Goal: Task Accomplishment & Management: Manage account settings

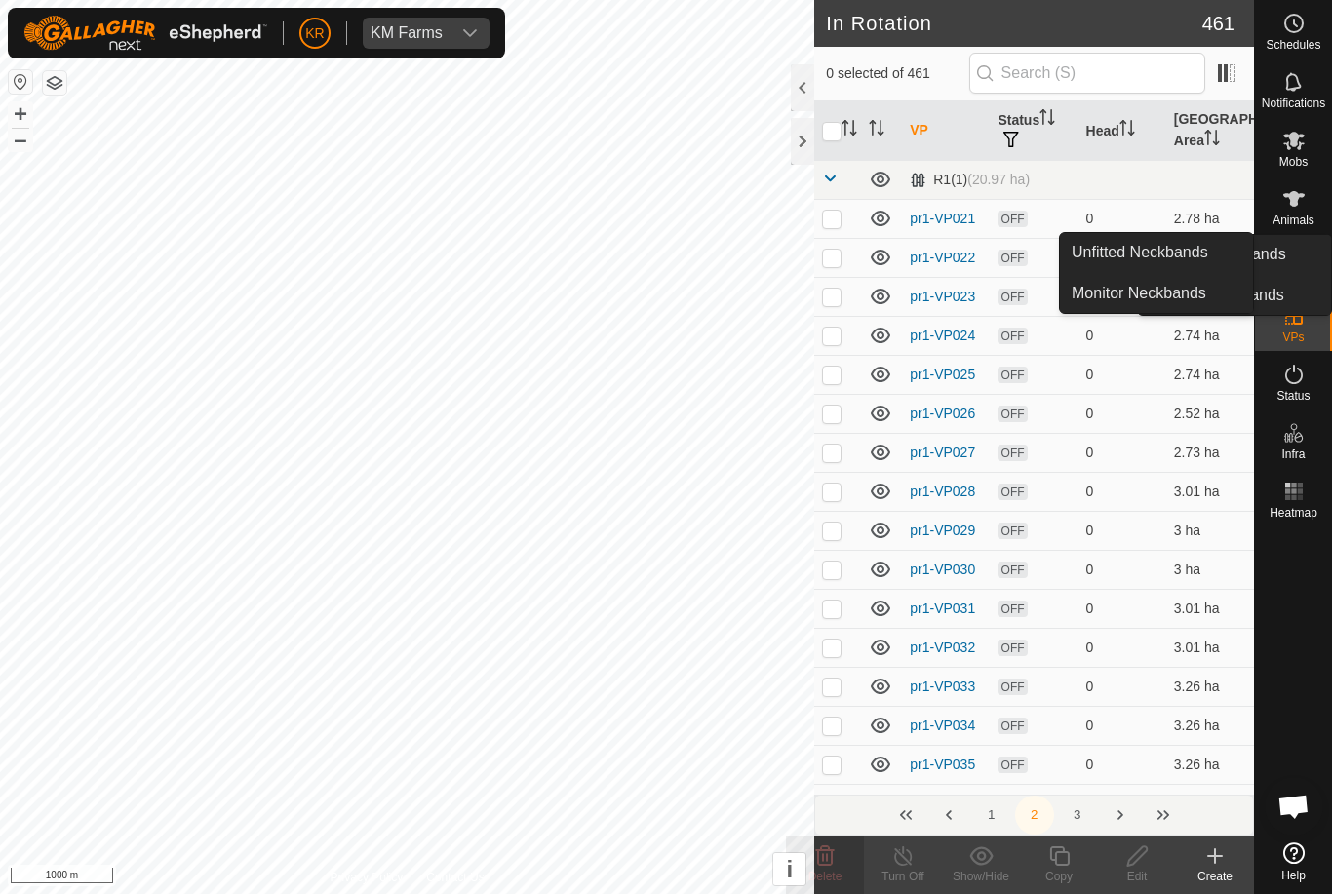
scroll to position [8269, 0]
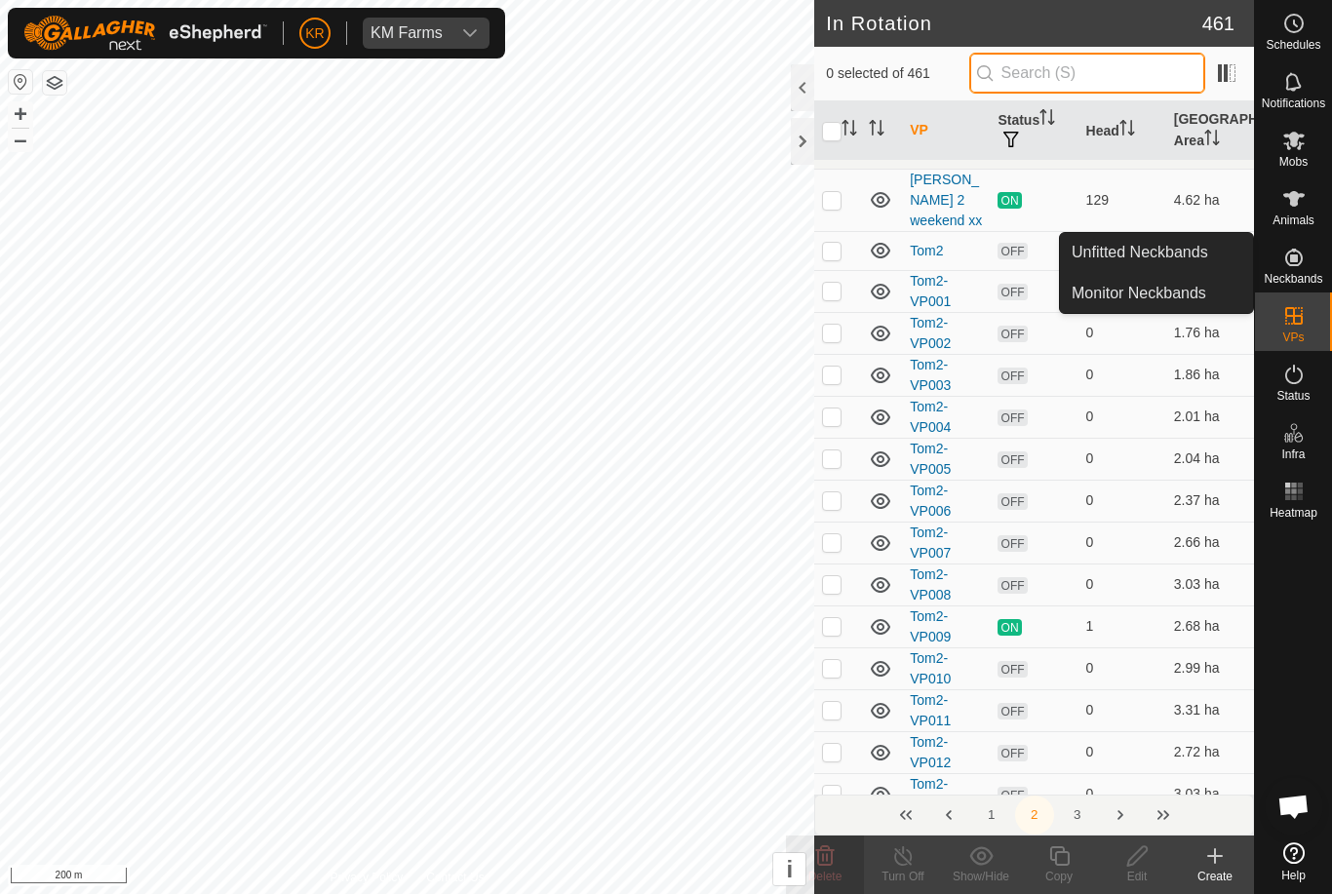
click at [1125, 70] on input "text" at bounding box center [1087, 73] width 236 height 41
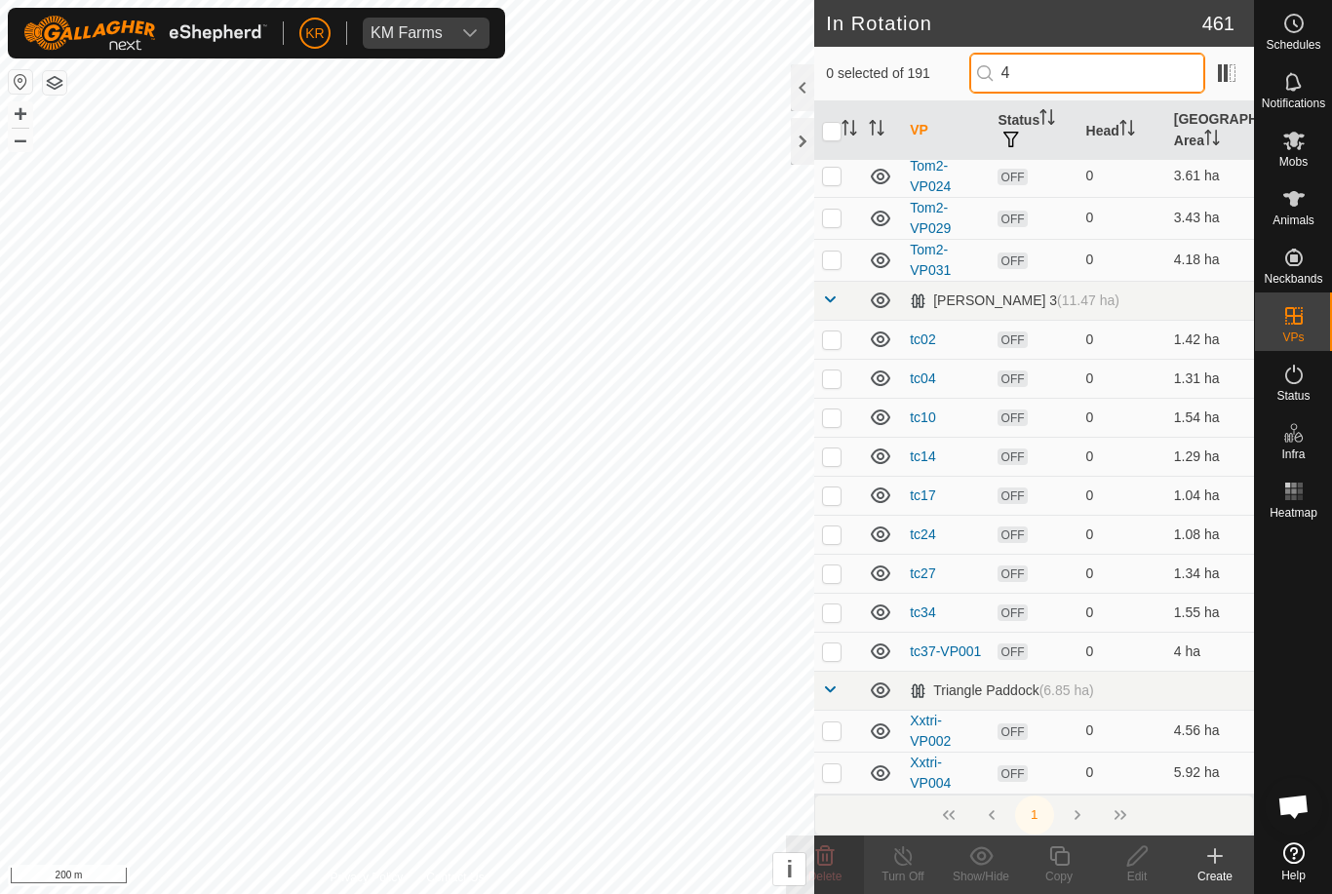
scroll to position [0, 0]
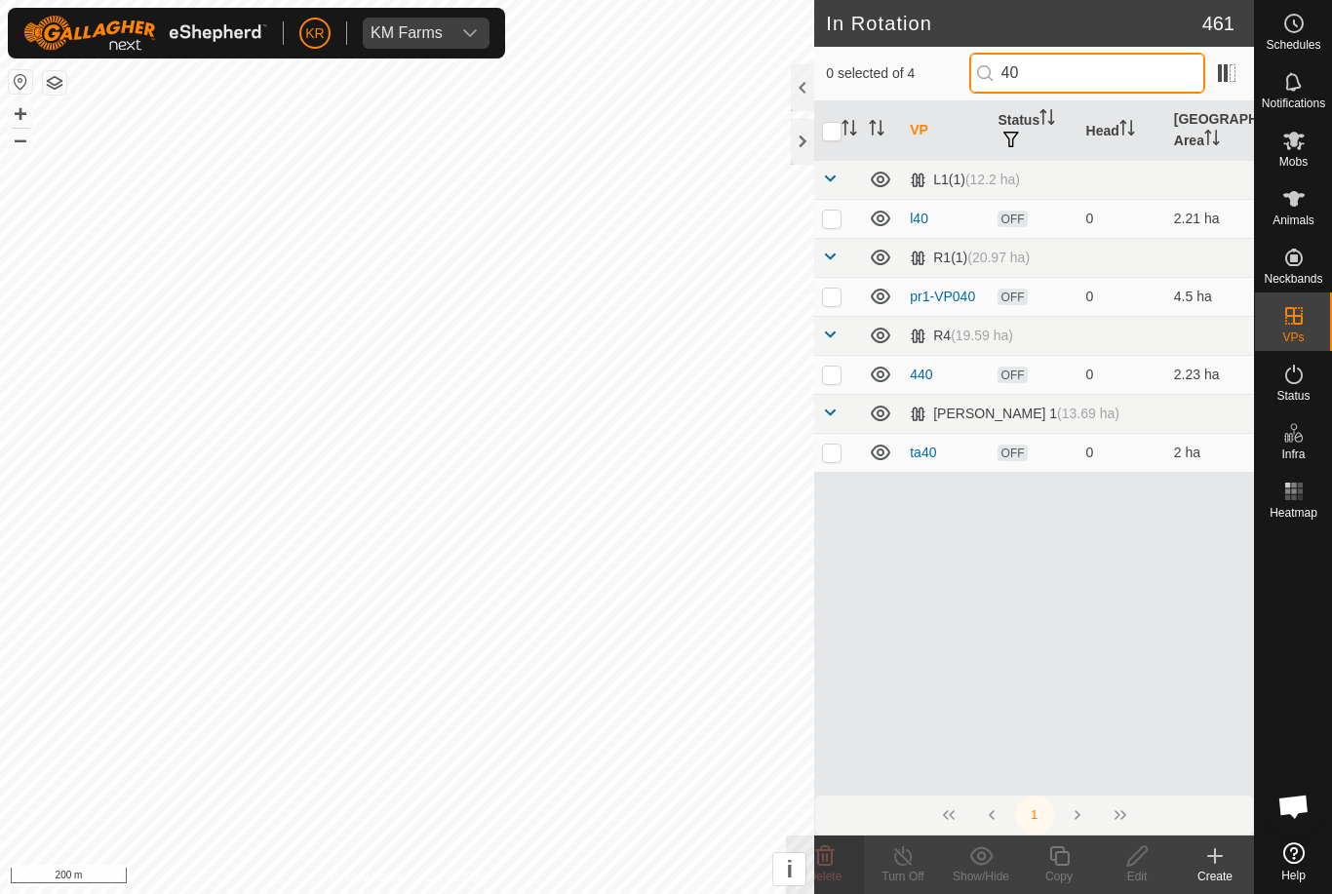
click at [1120, 82] on input "40" at bounding box center [1087, 73] width 236 height 41
type input "4"
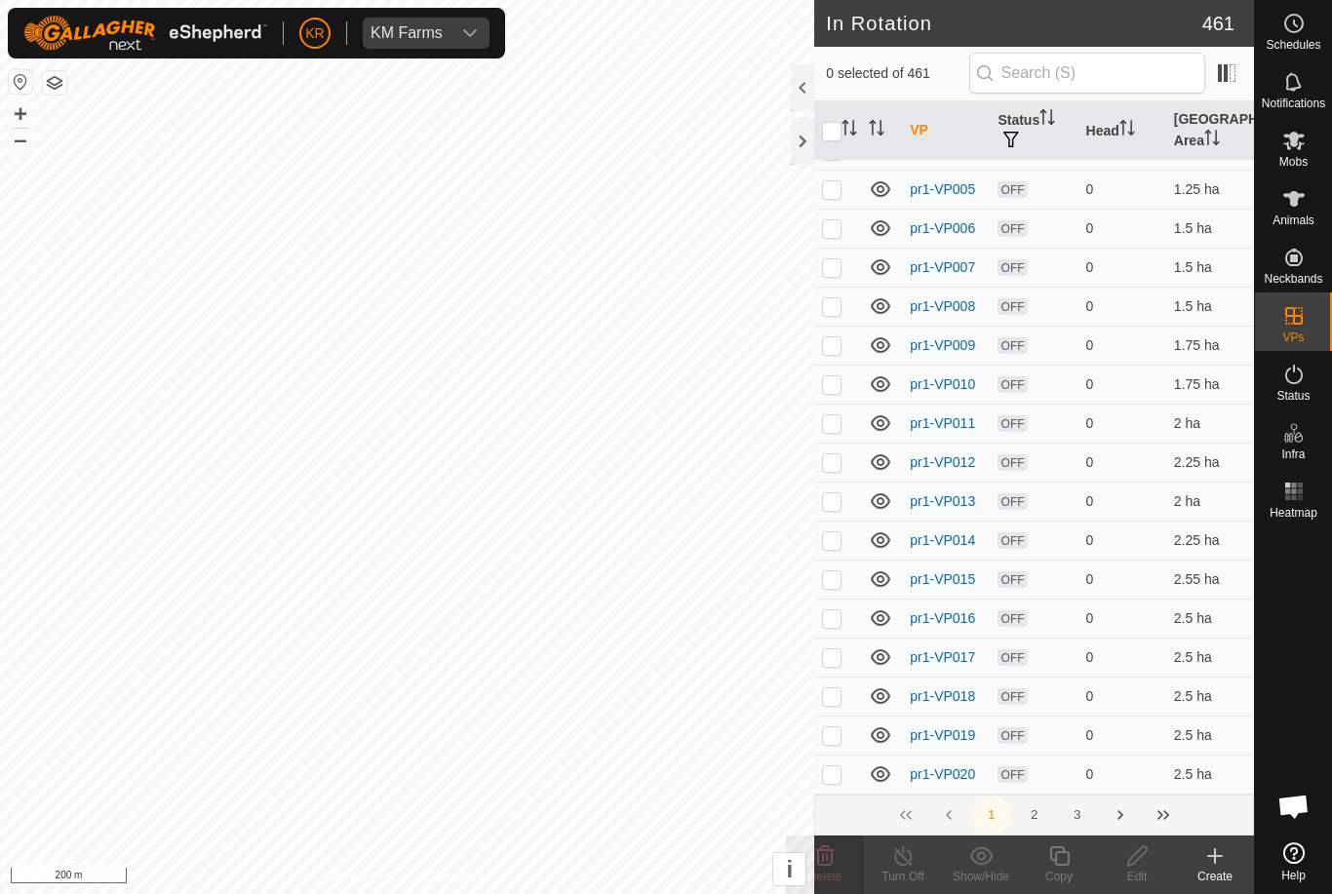
scroll to position [7823, 0]
click at [1045, 818] on button "2" at bounding box center [1034, 815] width 39 height 39
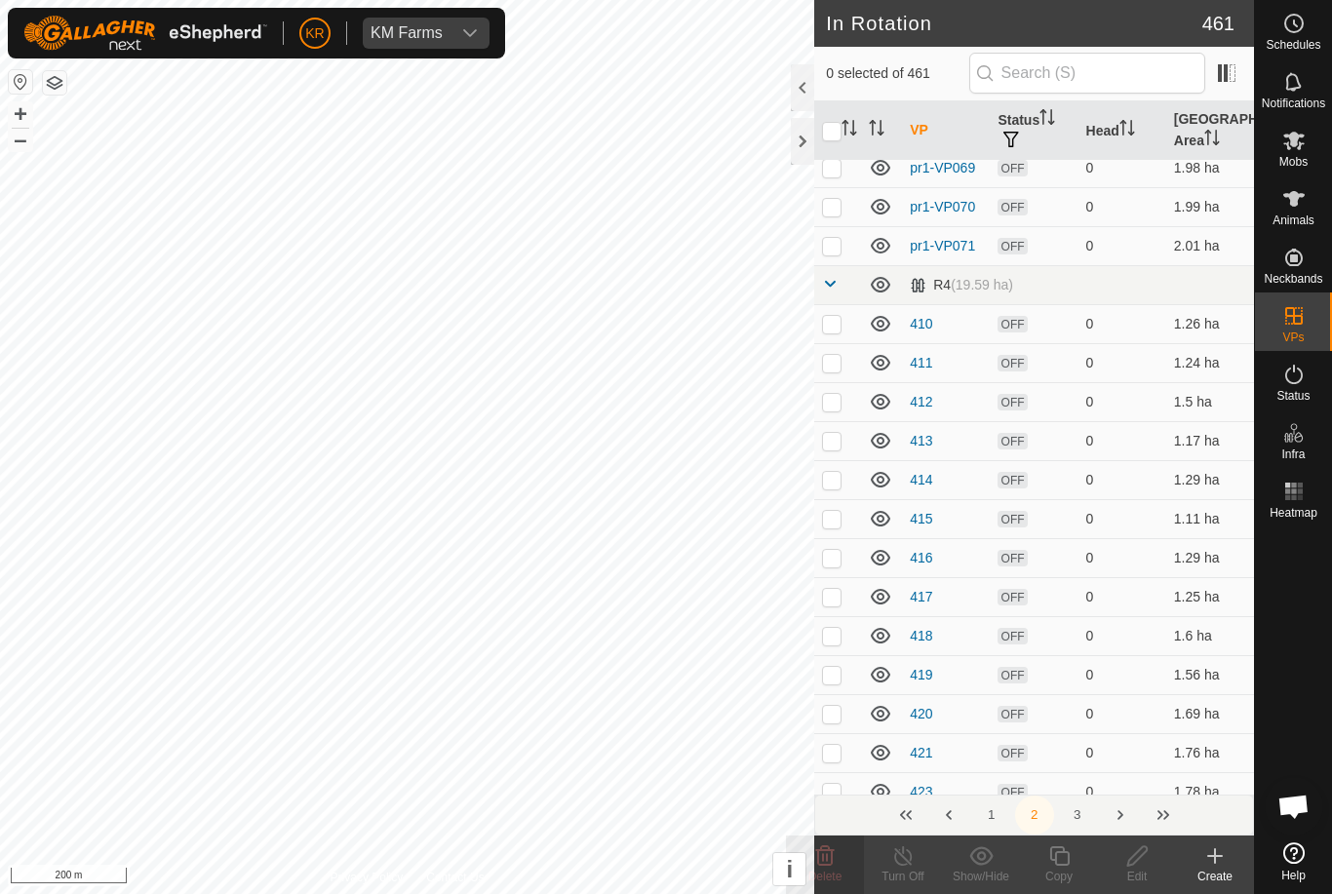
scroll to position [1977, 0]
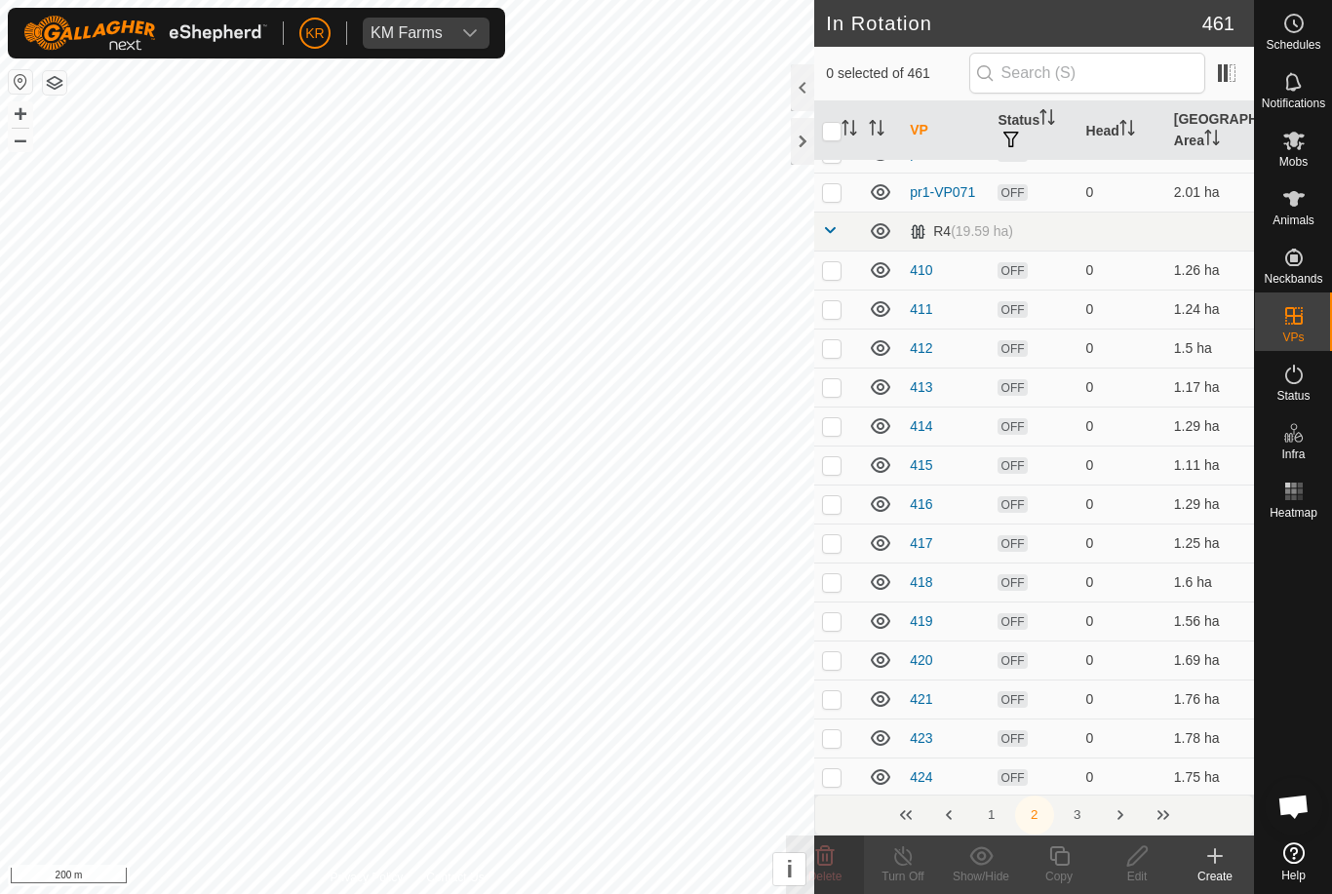
click at [837, 273] on p-checkbox at bounding box center [832, 270] width 20 height 16
checkbox input "true"
click at [832, 313] on p-checkbox at bounding box center [832, 309] width 20 height 16
checkbox input "true"
click at [837, 348] on p-checkbox at bounding box center [832, 348] width 20 height 16
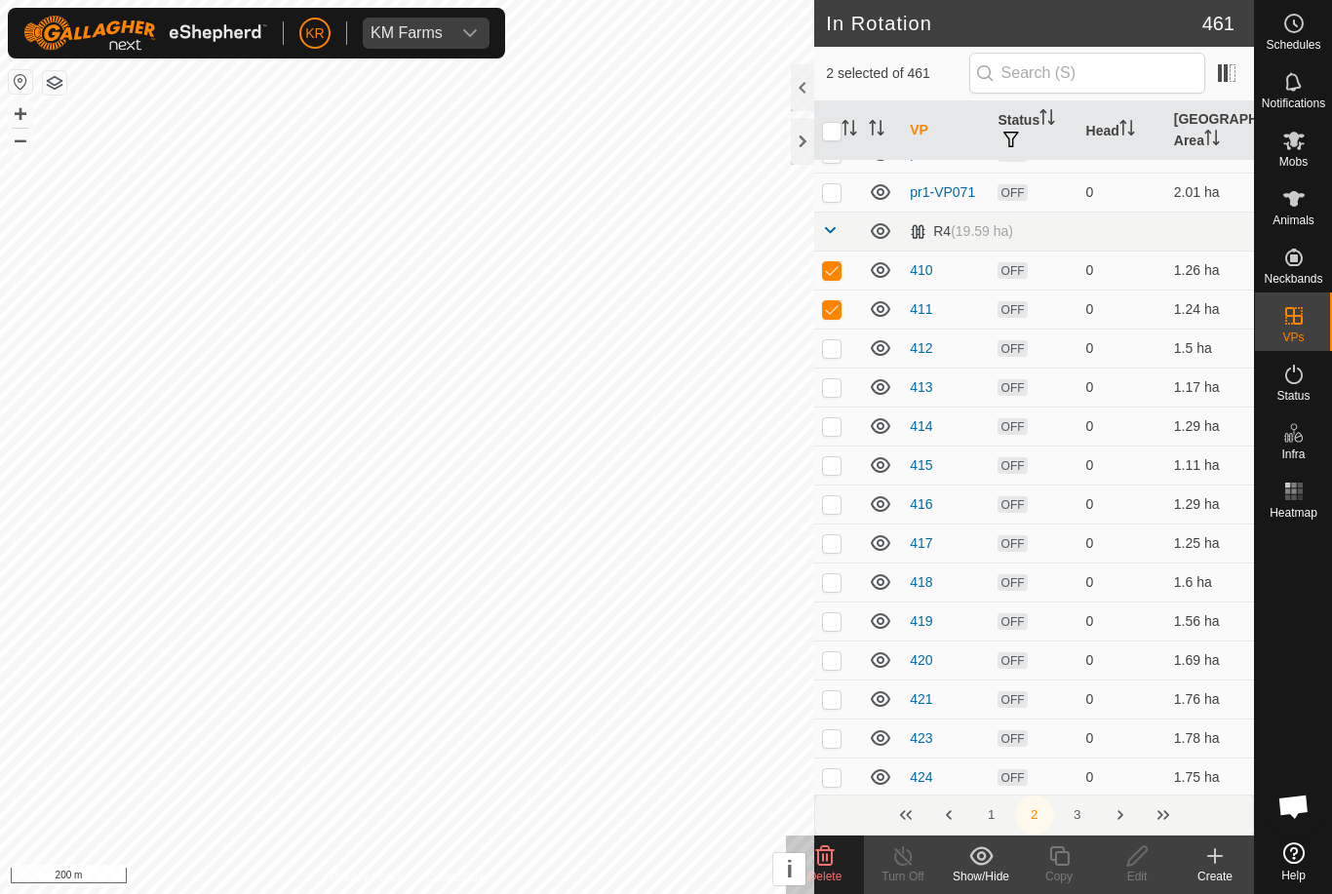
checkbox input "true"
click at [834, 383] on p-checkbox at bounding box center [832, 387] width 20 height 16
checkbox input "true"
click at [833, 426] on p-checkbox at bounding box center [832, 426] width 20 height 16
checkbox input "true"
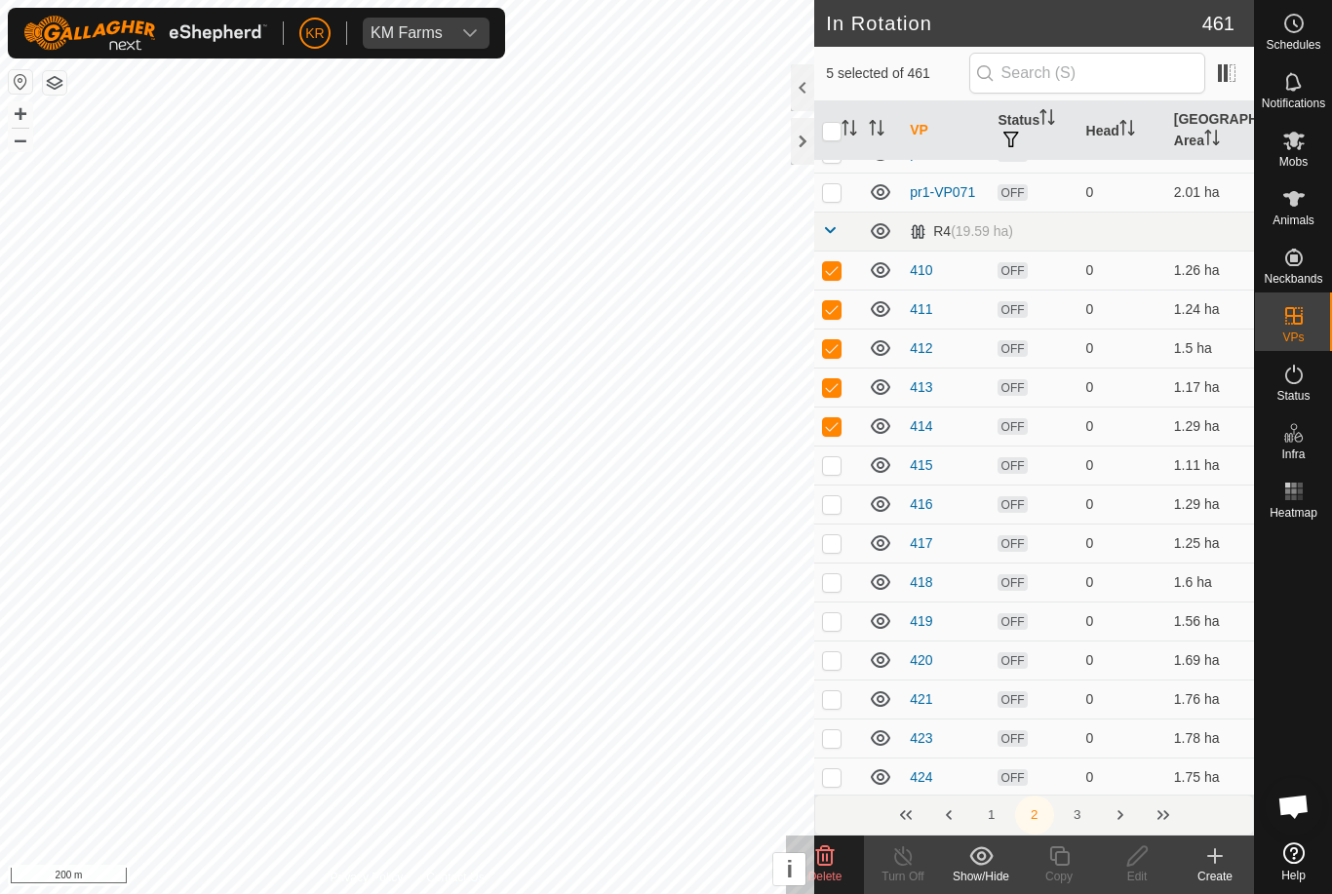
click at [840, 467] on p-checkbox at bounding box center [832, 465] width 20 height 16
checkbox input "true"
click at [840, 503] on p-checkbox at bounding box center [832, 504] width 20 height 16
checkbox input "true"
click at [833, 539] on p-checkbox at bounding box center [832, 543] width 20 height 16
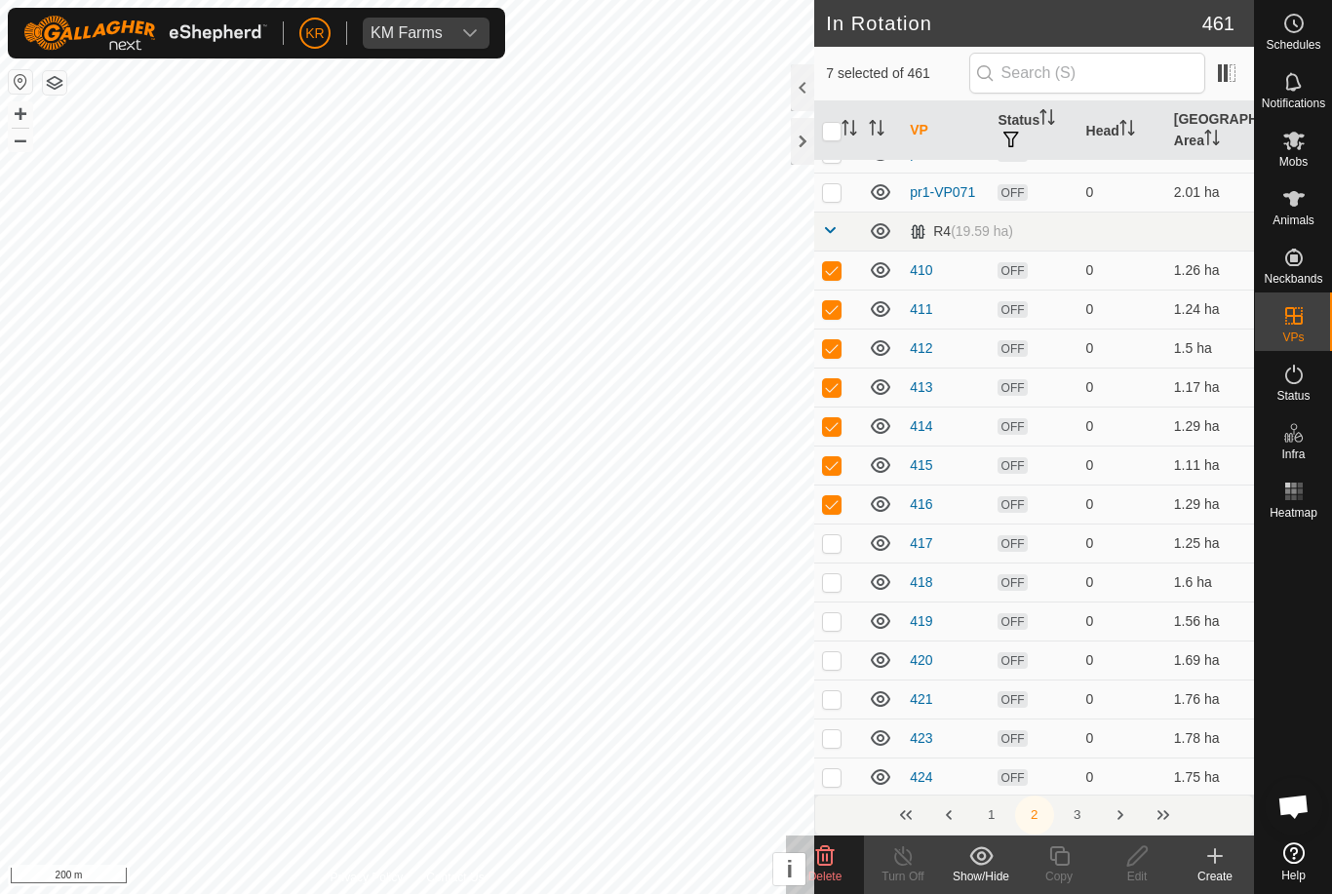
checkbox input "true"
click at [841, 592] on td at bounding box center [837, 582] width 47 height 39
checkbox input "true"
click at [837, 616] on p-checkbox at bounding box center [832, 621] width 20 height 16
checkbox input "true"
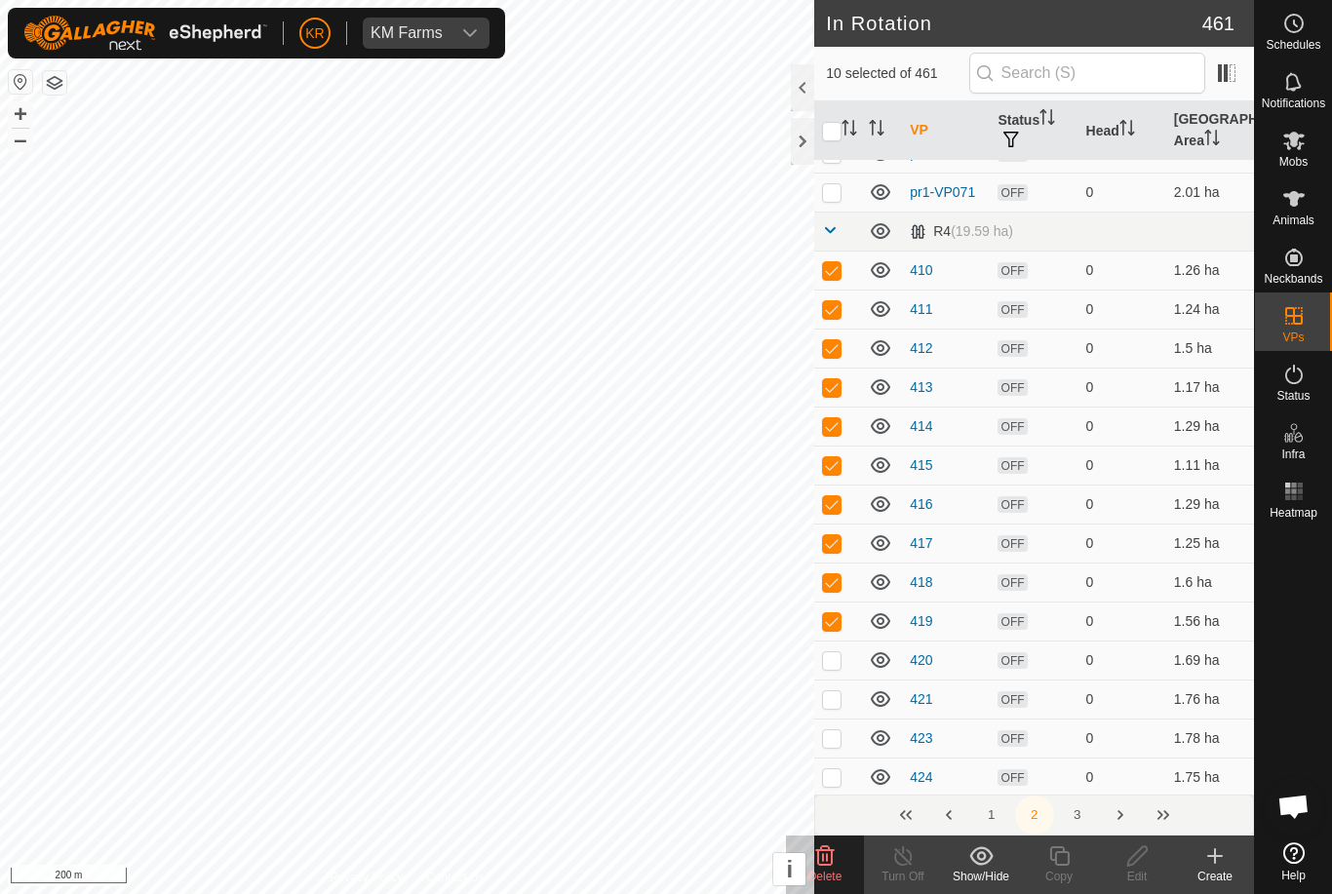
click at [829, 661] on p-checkbox at bounding box center [832, 660] width 20 height 16
click at [837, 664] on p-checkbox at bounding box center [832, 660] width 20 height 16
checkbox input "false"
click at [832, 626] on p-checkbox at bounding box center [832, 621] width 20 height 16
checkbox input "false"
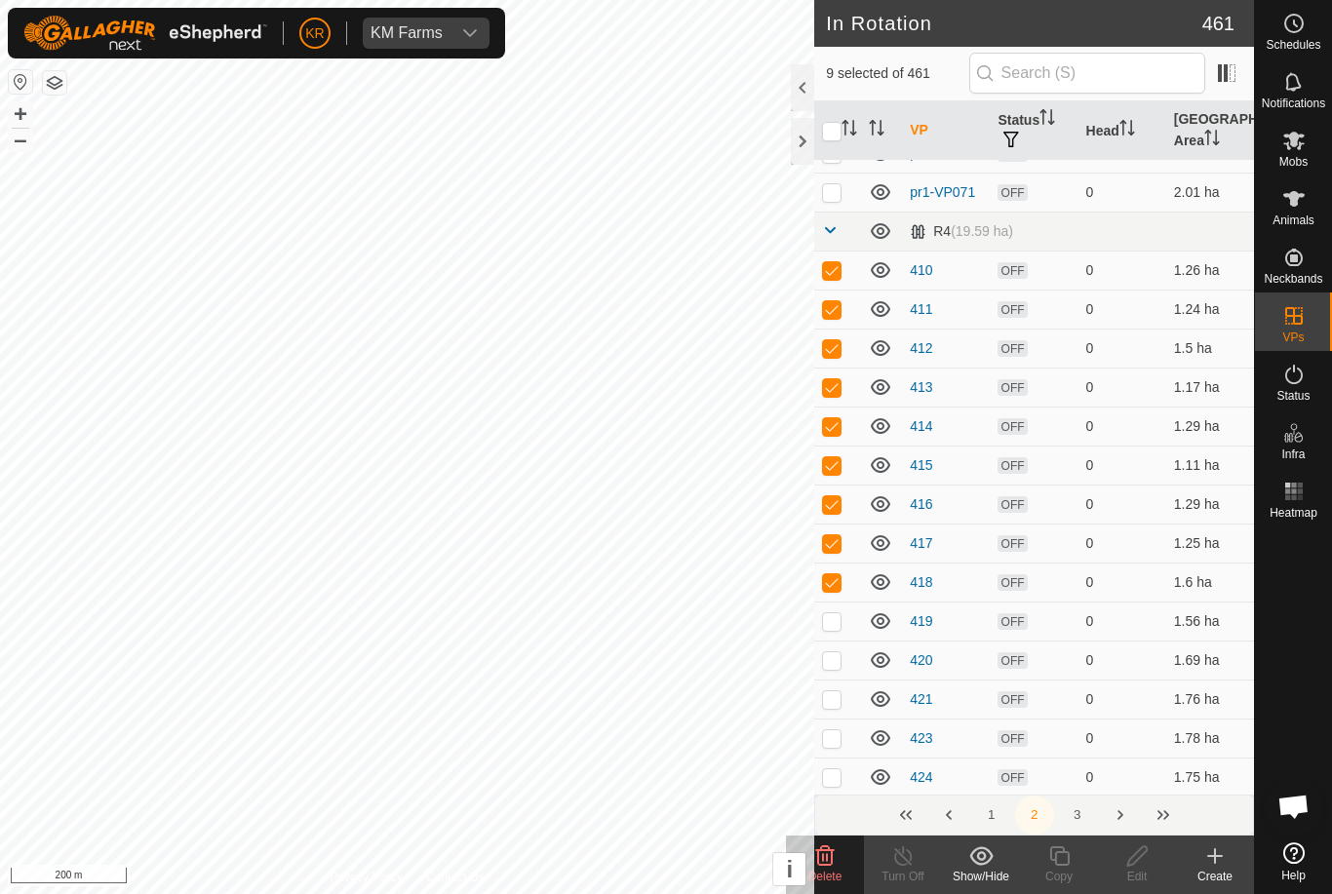
click at [836, 585] on p-checkbox at bounding box center [832, 582] width 20 height 16
checkbox input "false"
click at [837, 539] on p-checkbox at bounding box center [832, 543] width 20 height 16
checkbox input "false"
click at [839, 502] on p-checkbox at bounding box center [832, 504] width 20 height 16
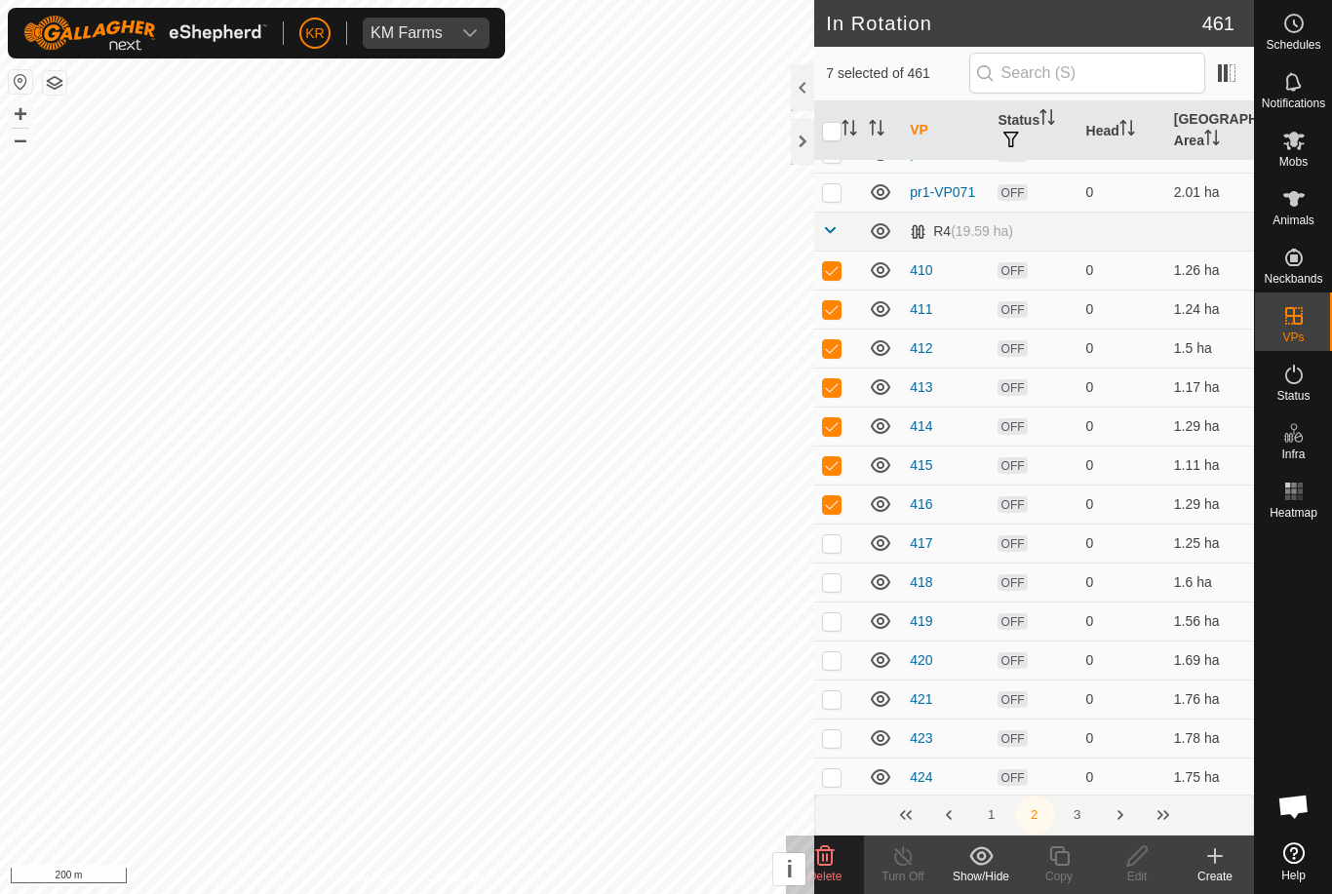
checkbox input "false"
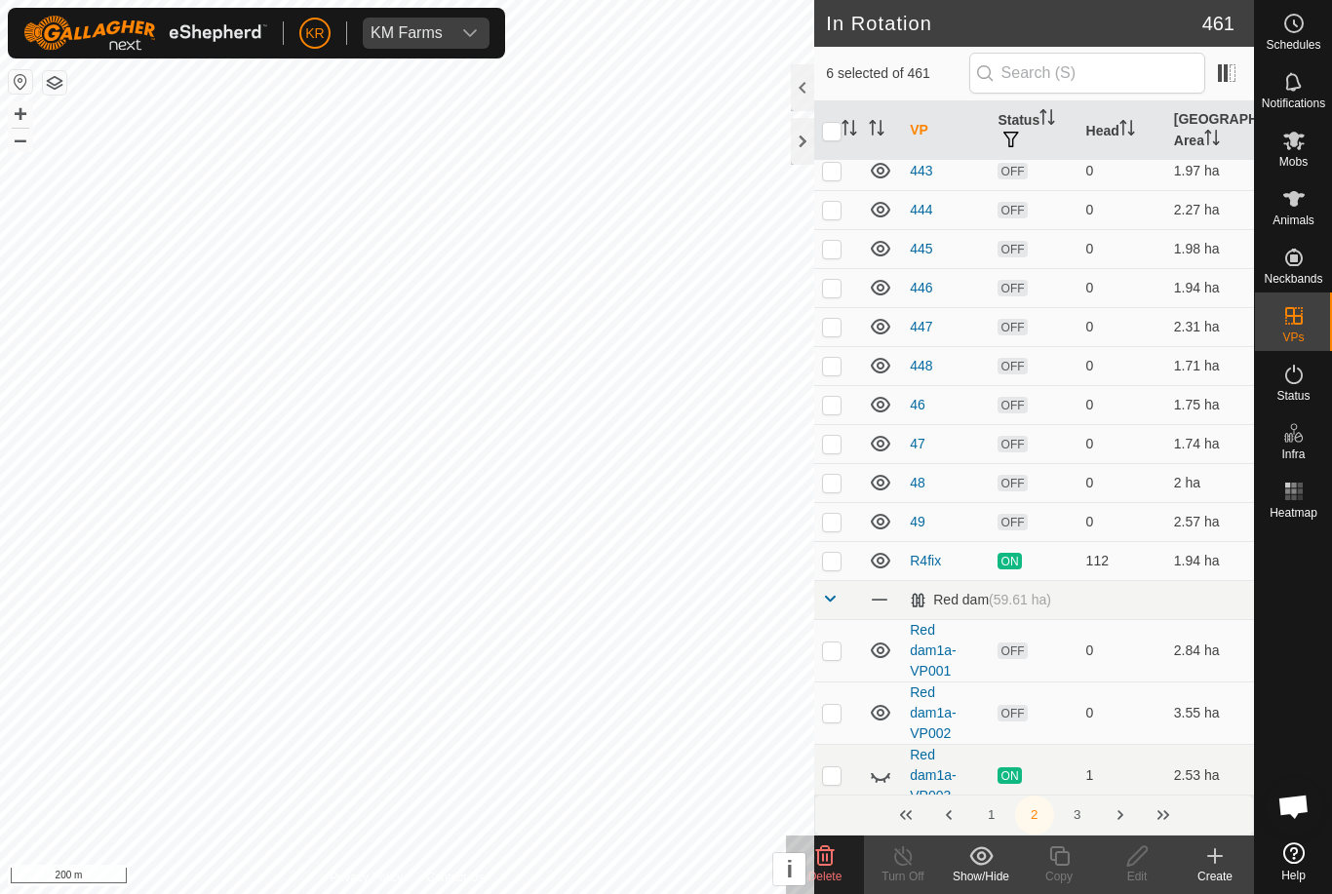
scroll to position [3216, 0]
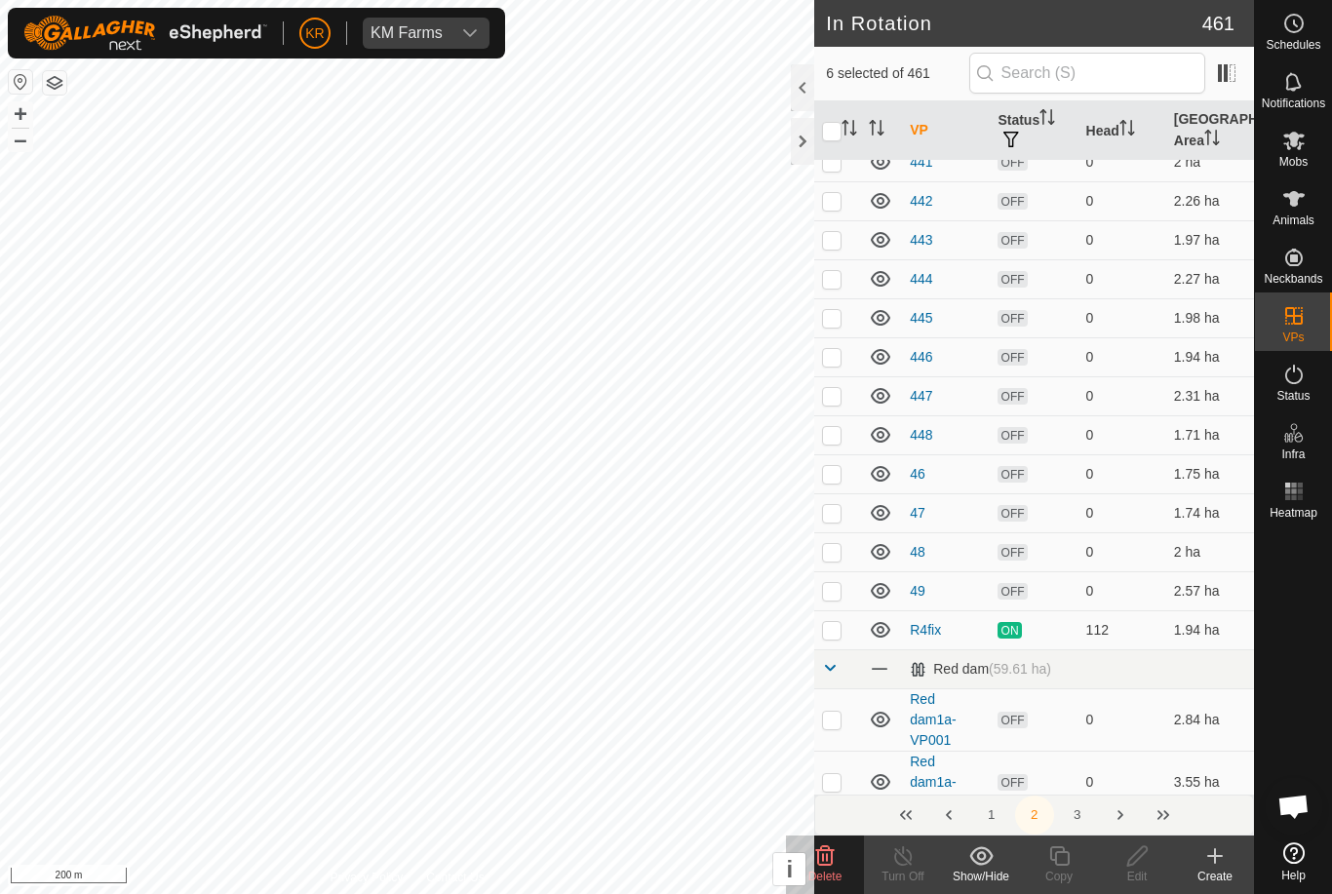
click at [835, 468] on p-checkbox at bounding box center [832, 474] width 20 height 16
checkbox input "true"
click at [838, 505] on p-checkbox at bounding box center [832, 513] width 20 height 16
checkbox input "true"
click at [841, 552] on p-checkbox at bounding box center [832, 552] width 20 height 16
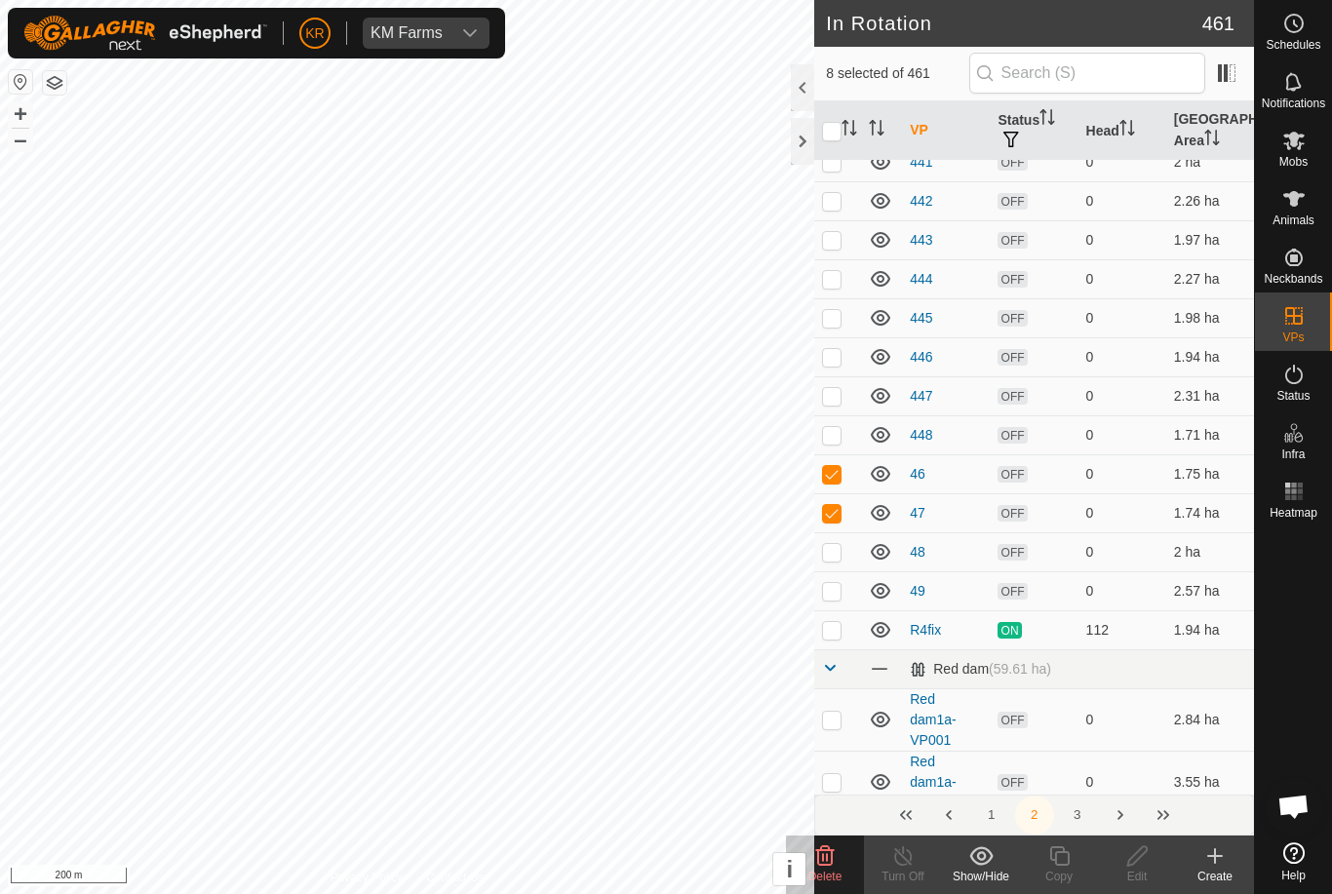
checkbox input "true"
click at [835, 585] on p-checkbox at bounding box center [832, 591] width 20 height 16
checkbox input "true"
click at [827, 866] on icon at bounding box center [825, 856] width 19 height 20
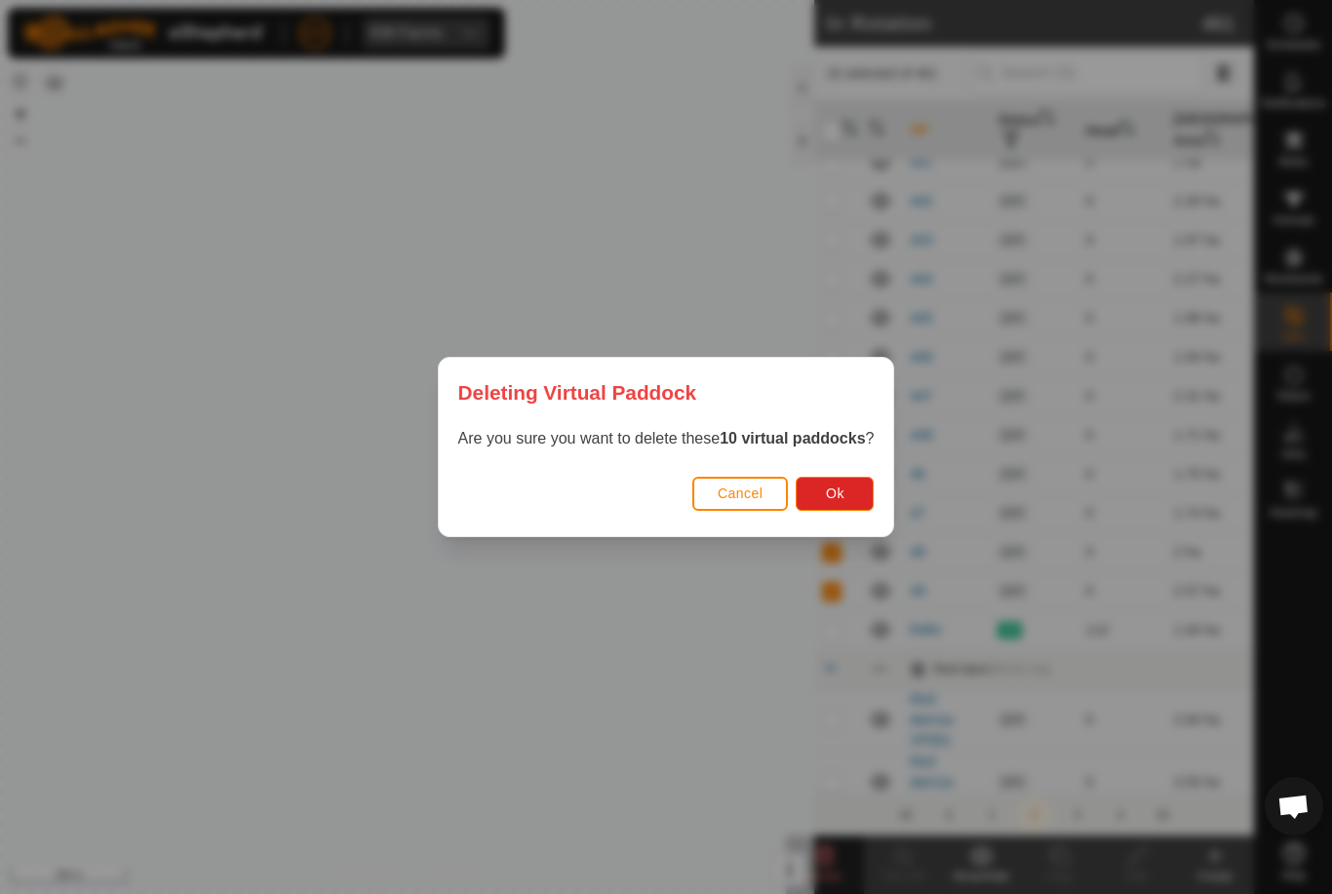
click at [848, 487] on button "Ok" at bounding box center [835, 494] width 78 height 34
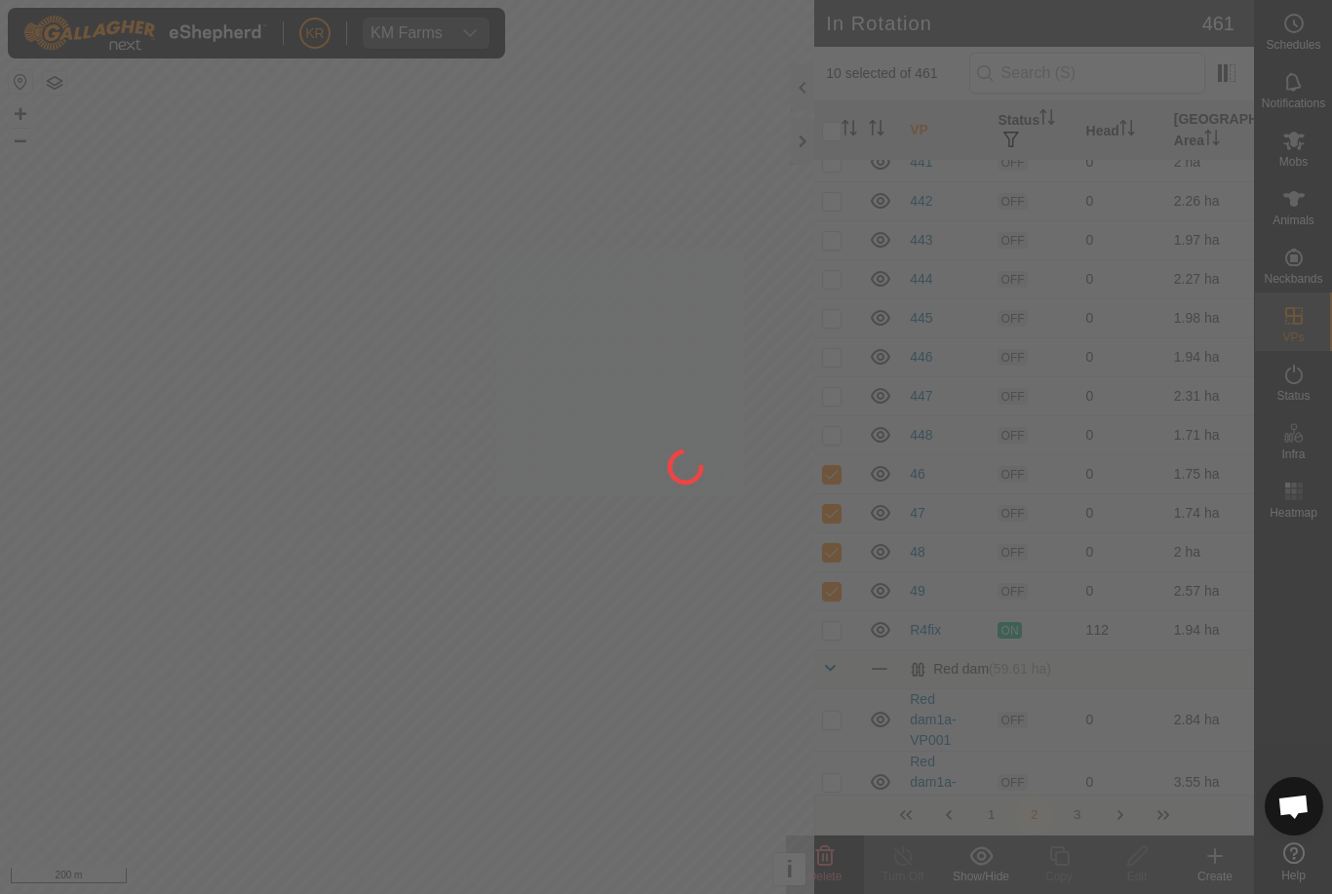
checkbox input "false"
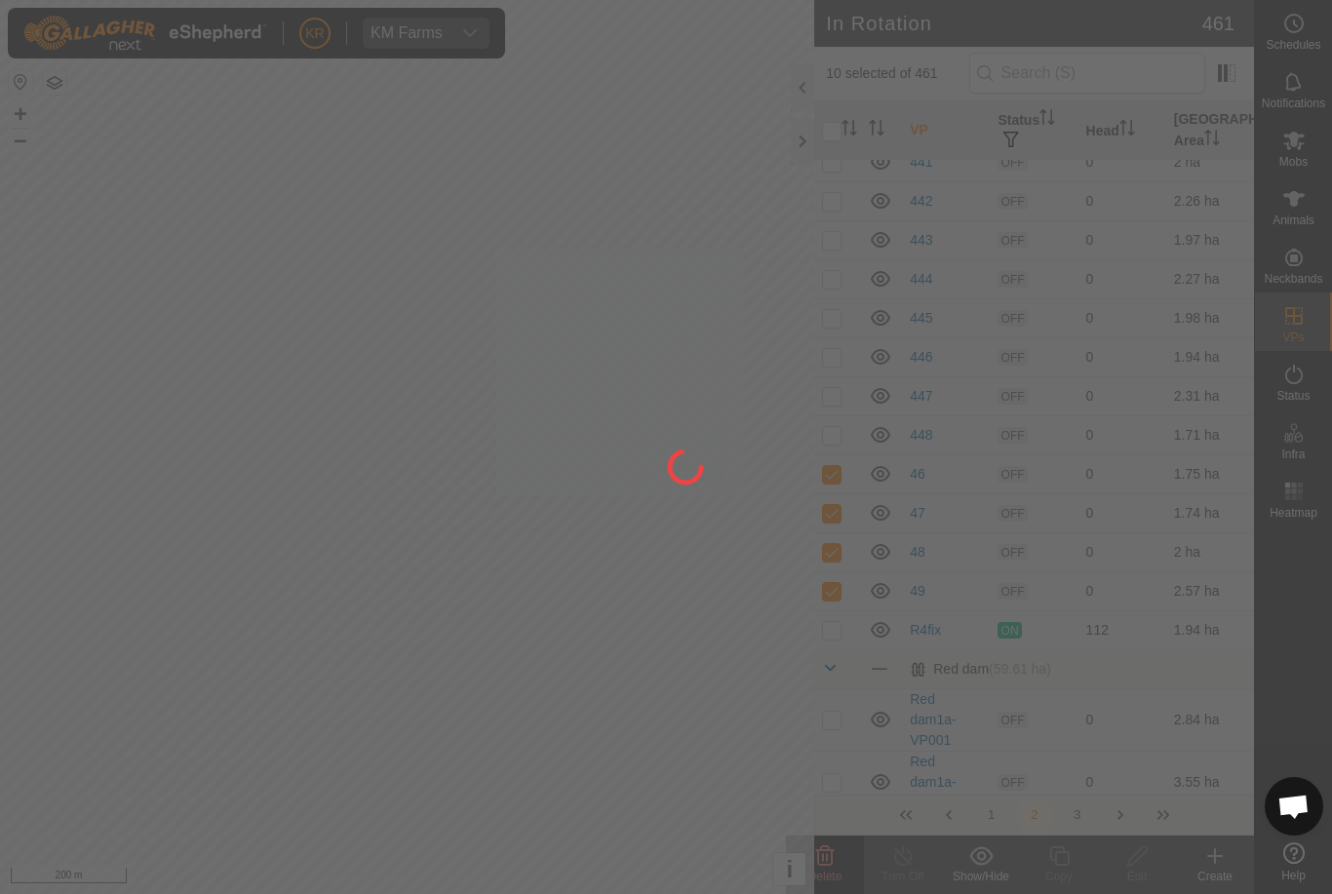
checkbox input "false"
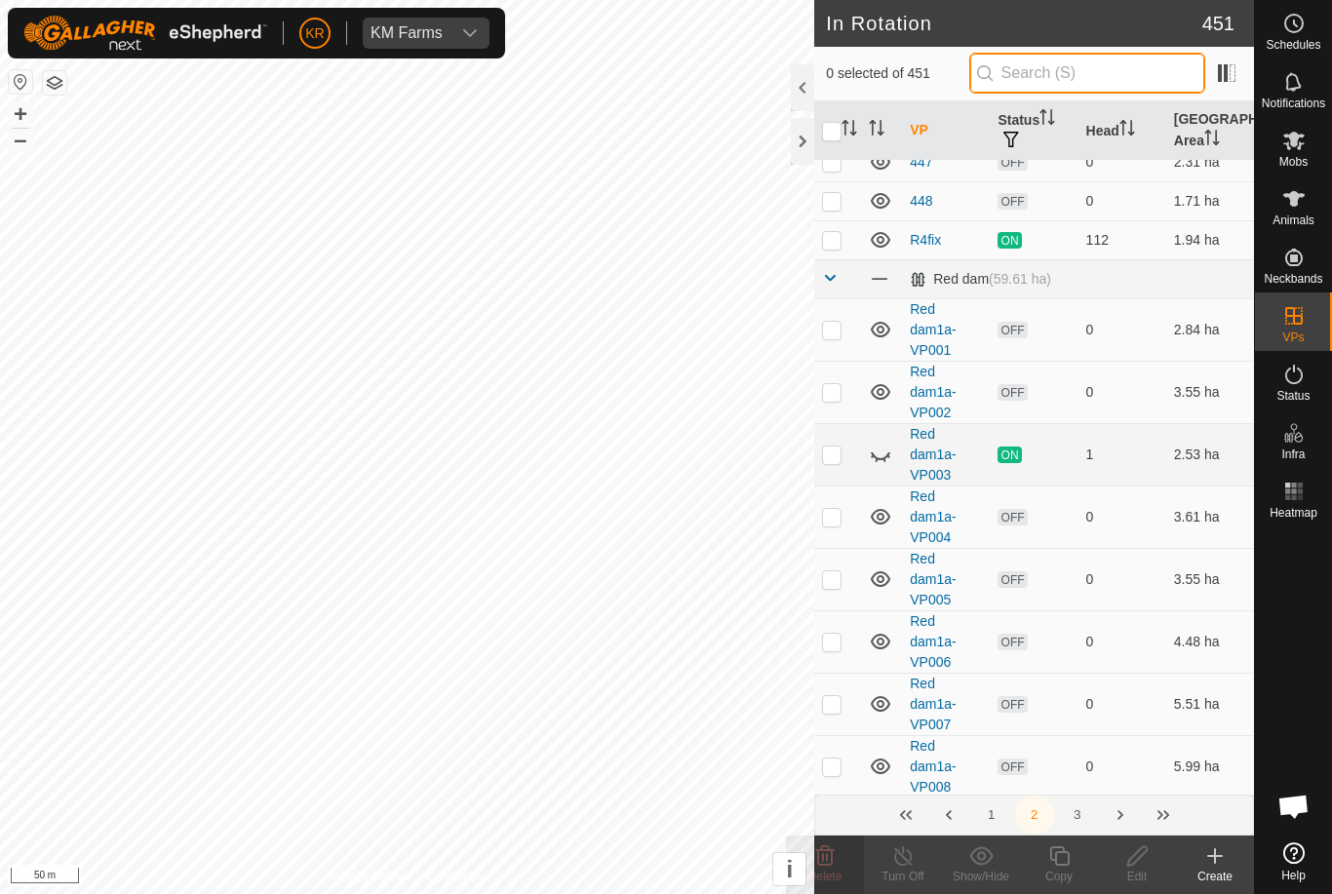
click at [1090, 70] on input "text" at bounding box center [1087, 73] width 236 height 41
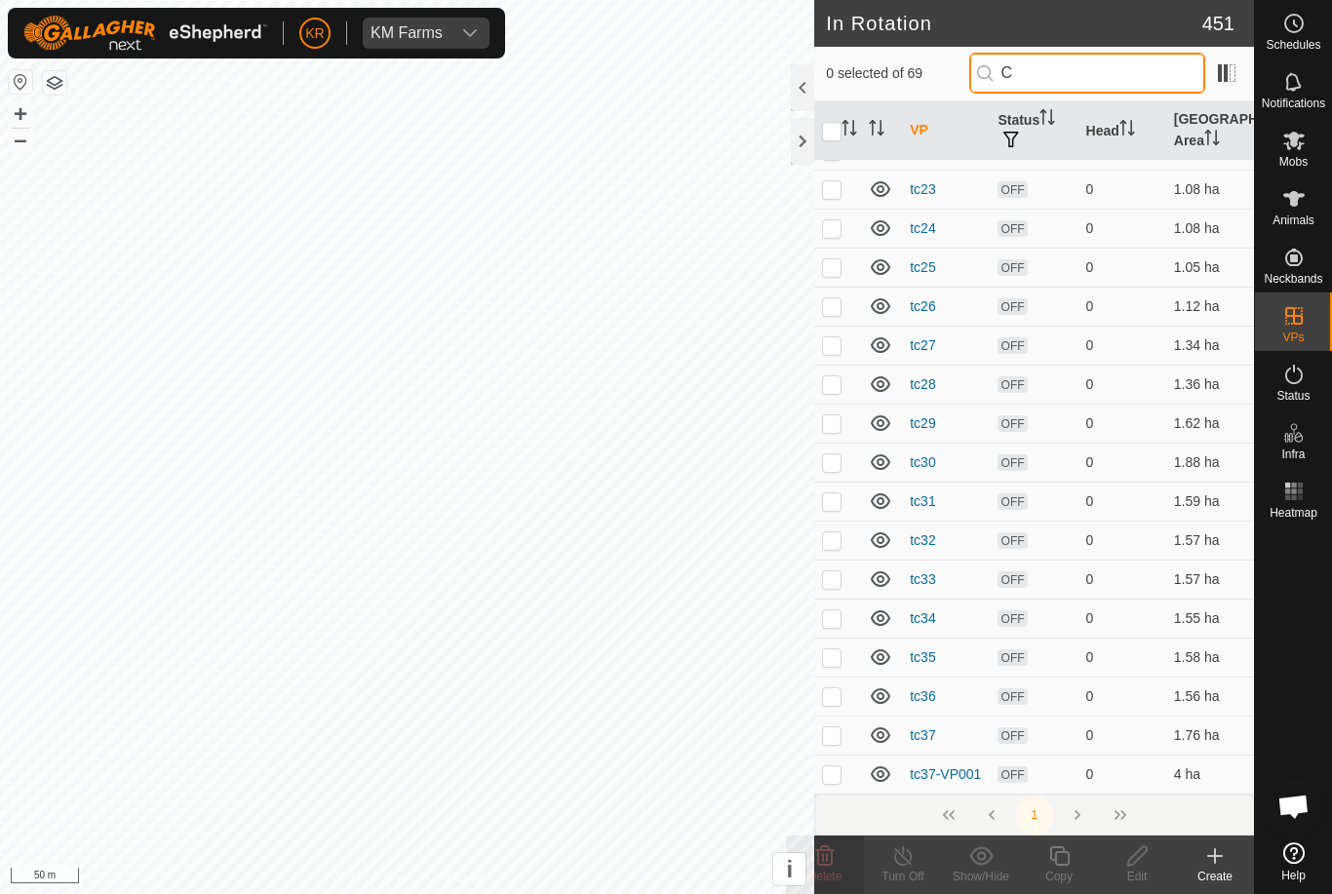
scroll to position [0, 0]
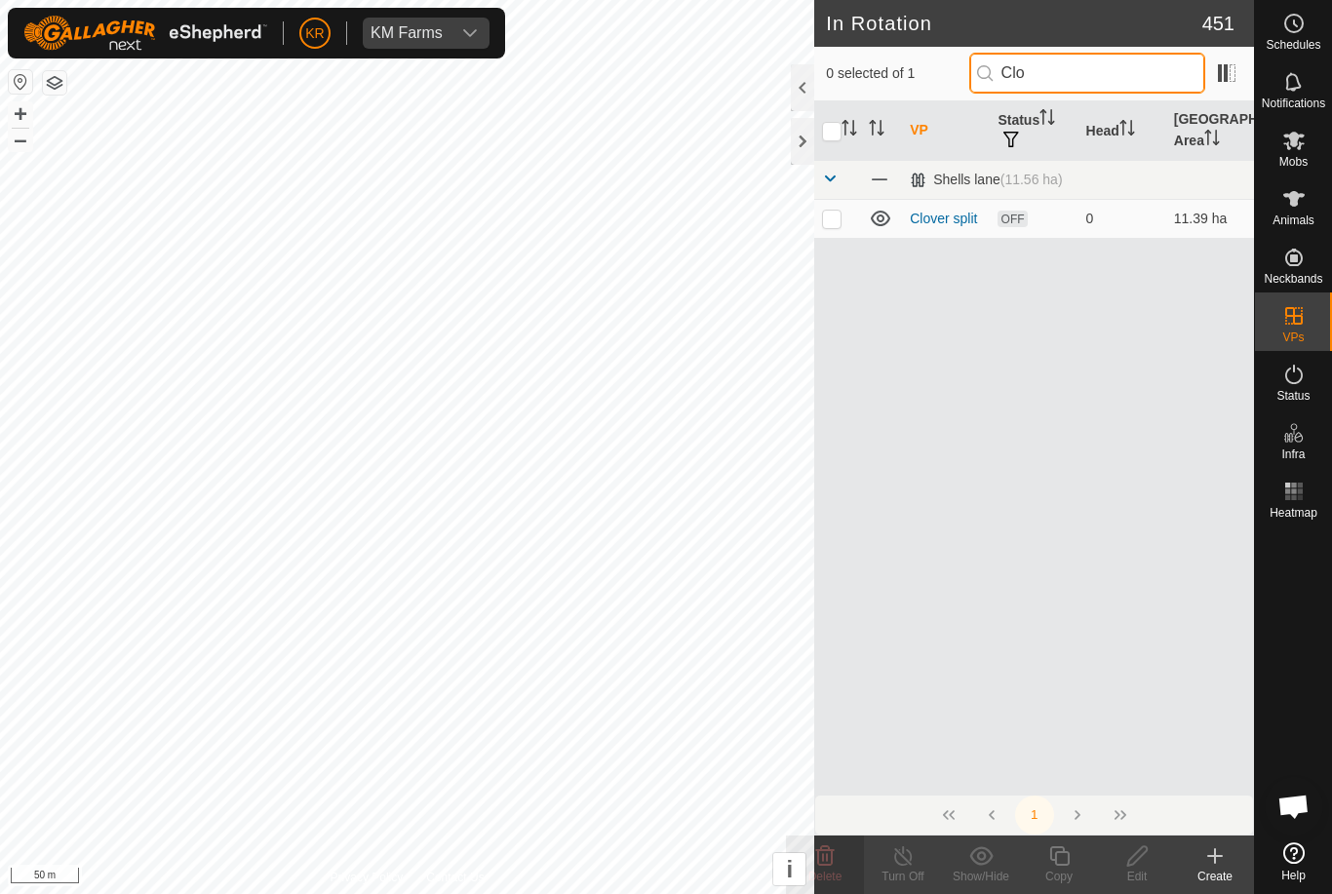
type input "Clo"
click at [838, 218] on p-checkbox at bounding box center [832, 219] width 20 height 16
checkbox input "true"
click at [1092, 69] on input "Clo" at bounding box center [1087, 73] width 236 height 41
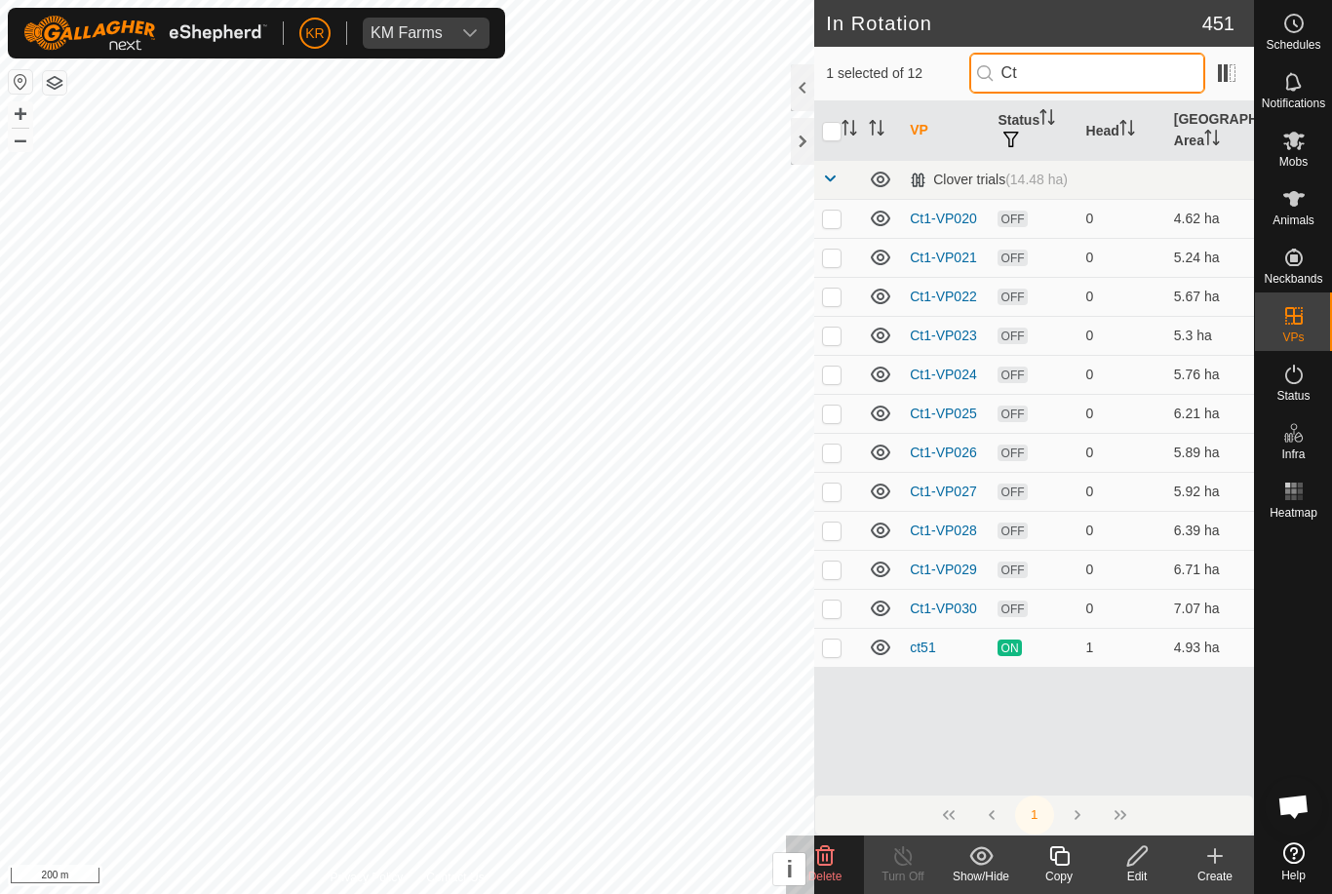
type input "Ct"
click at [836, 608] on p-checkbox at bounding box center [832, 609] width 20 height 16
checkbox input "true"
click at [833, 576] on p-checkbox at bounding box center [832, 570] width 20 height 16
checkbox input "true"
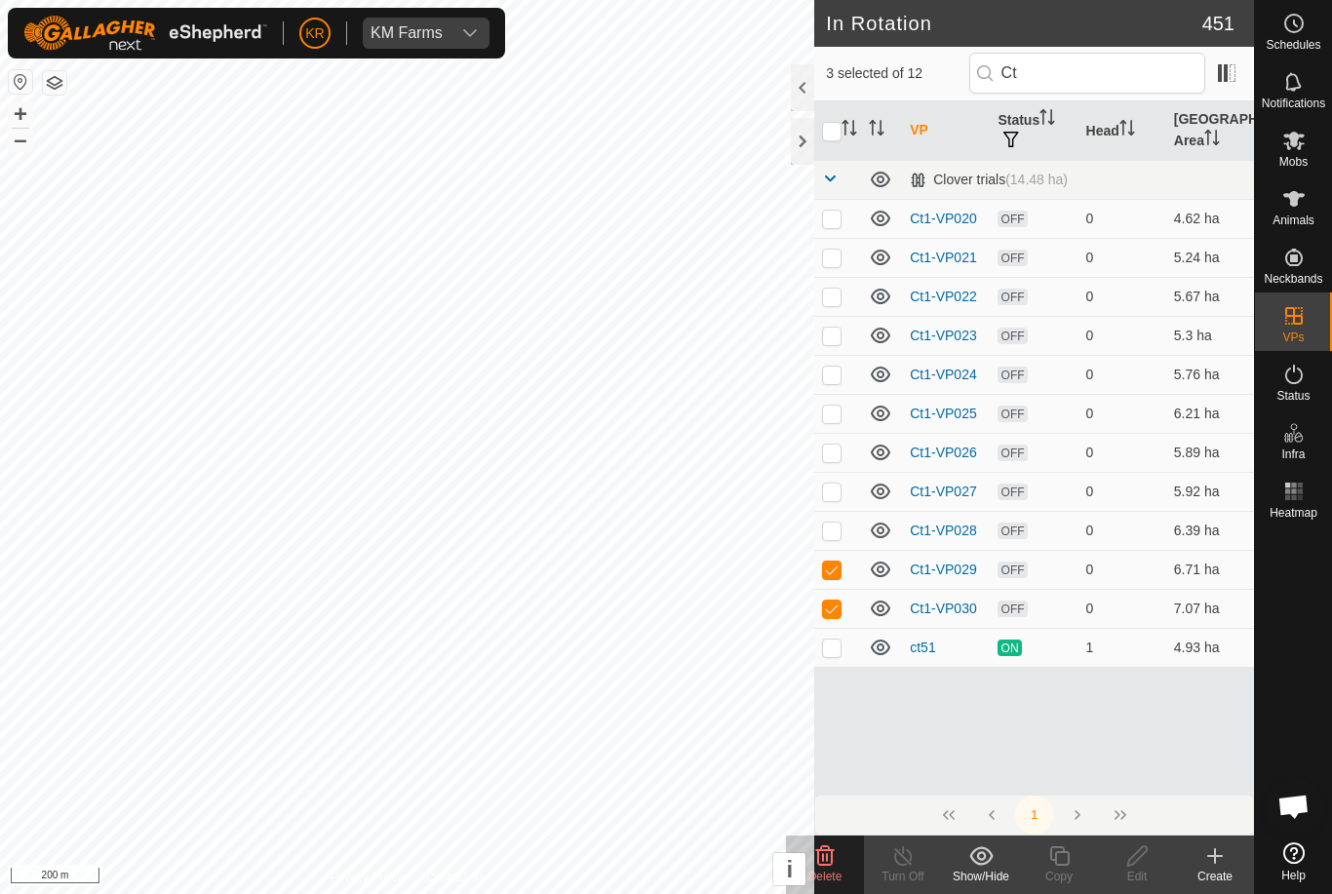
click at [834, 536] on p-checkbox at bounding box center [832, 531] width 20 height 16
checkbox input "true"
click at [835, 495] on p-checkbox at bounding box center [832, 492] width 20 height 16
checkbox input "true"
click at [838, 459] on p-checkbox at bounding box center [832, 453] width 20 height 16
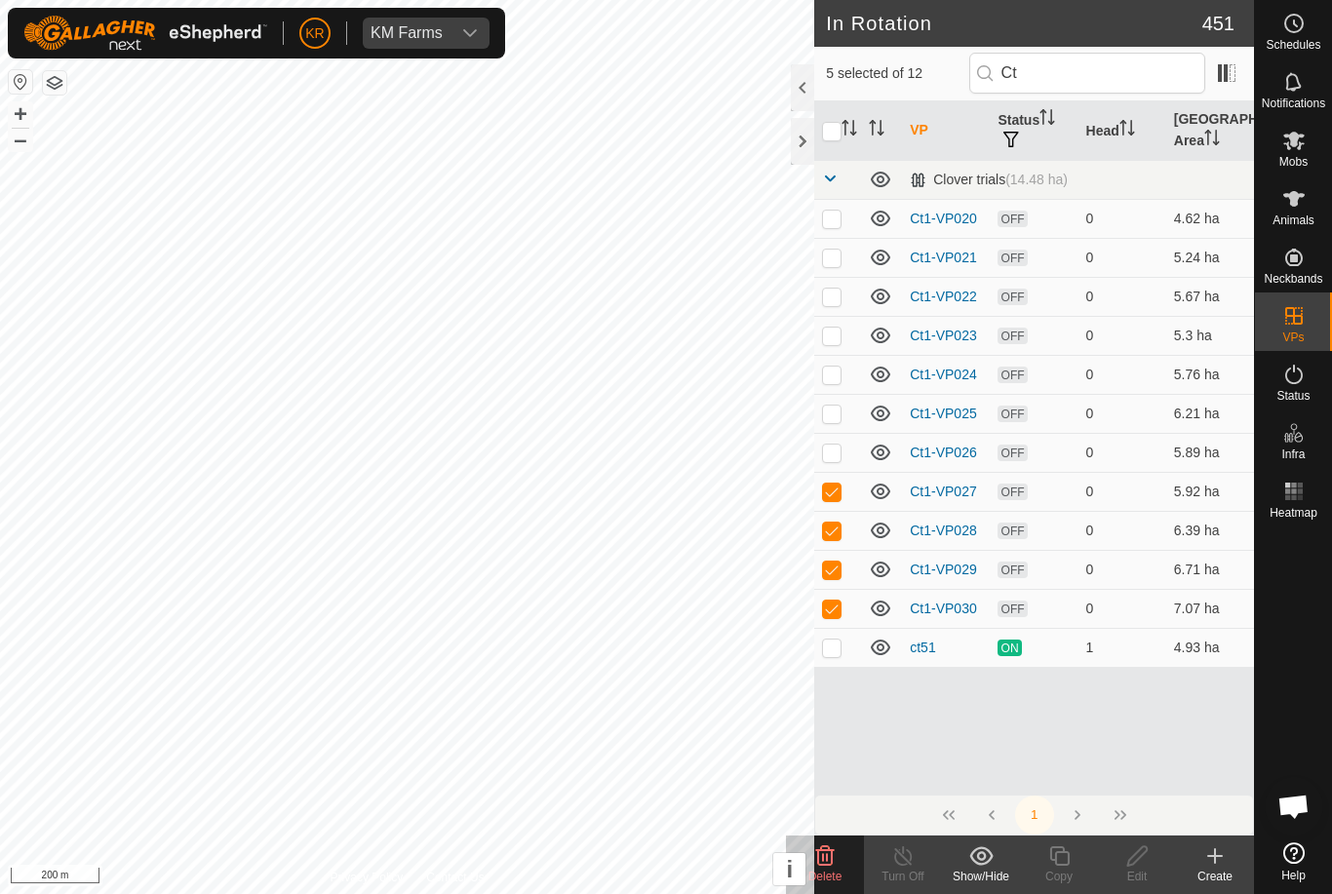
checkbox input "true"
click at [841, 412] on p-checkbox at bounding box center [832, 414] width 20 height 16
checkbox input "true"
click at [843, 372] on td at bounding box center [837, 374] width 47 height 39
checkbox input "true"
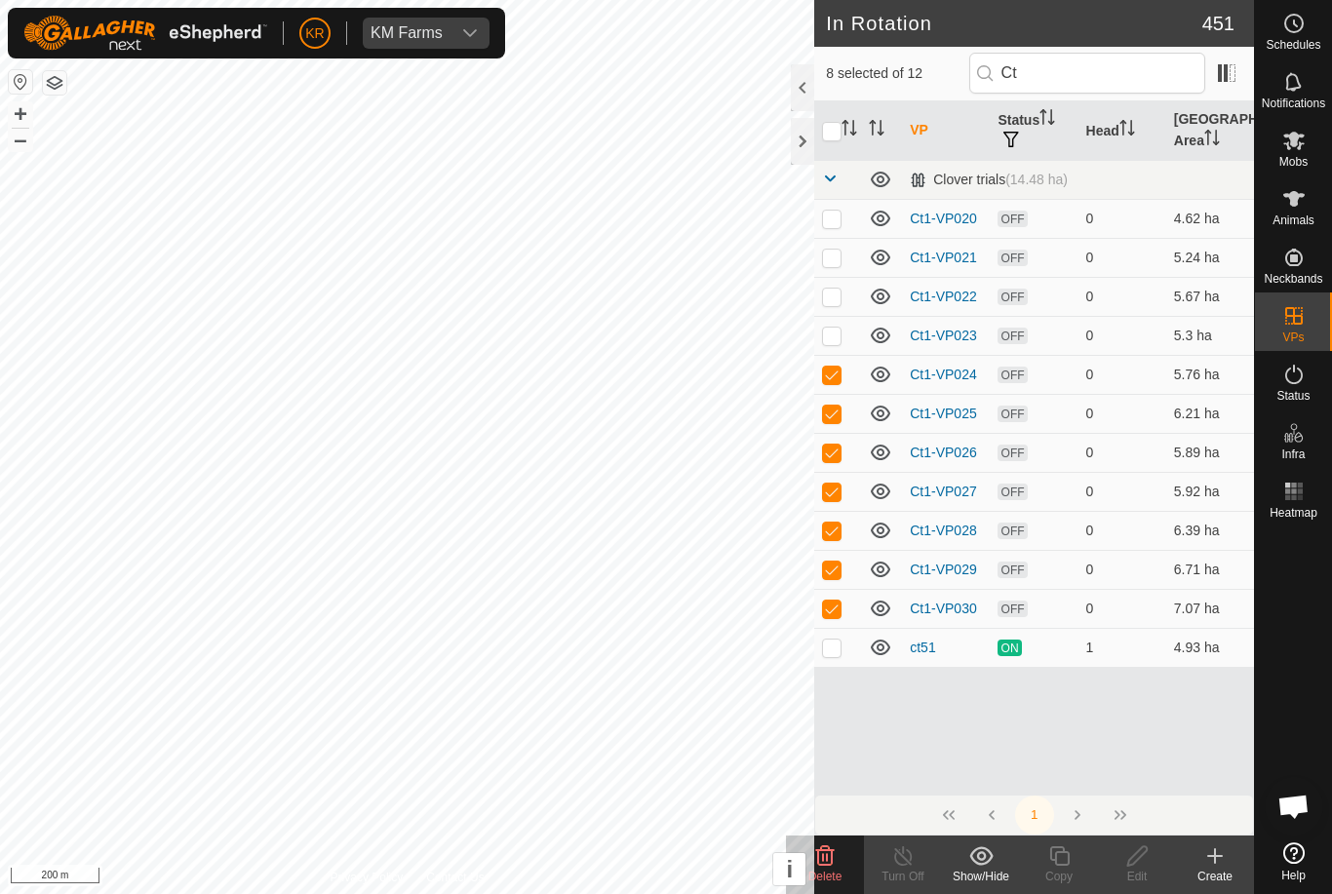
click at [836, 342] on p-checkbox at bounding box center [832, 336] width 20 height 16
checkbox input "true"
click at [835, 301] on p-checkbox at bounding box center [832, 297] width 20 height 16
checkbox input "true"
click at [828, 255] on p-checkbox at bounding box center [832, 258] width 20 height 16
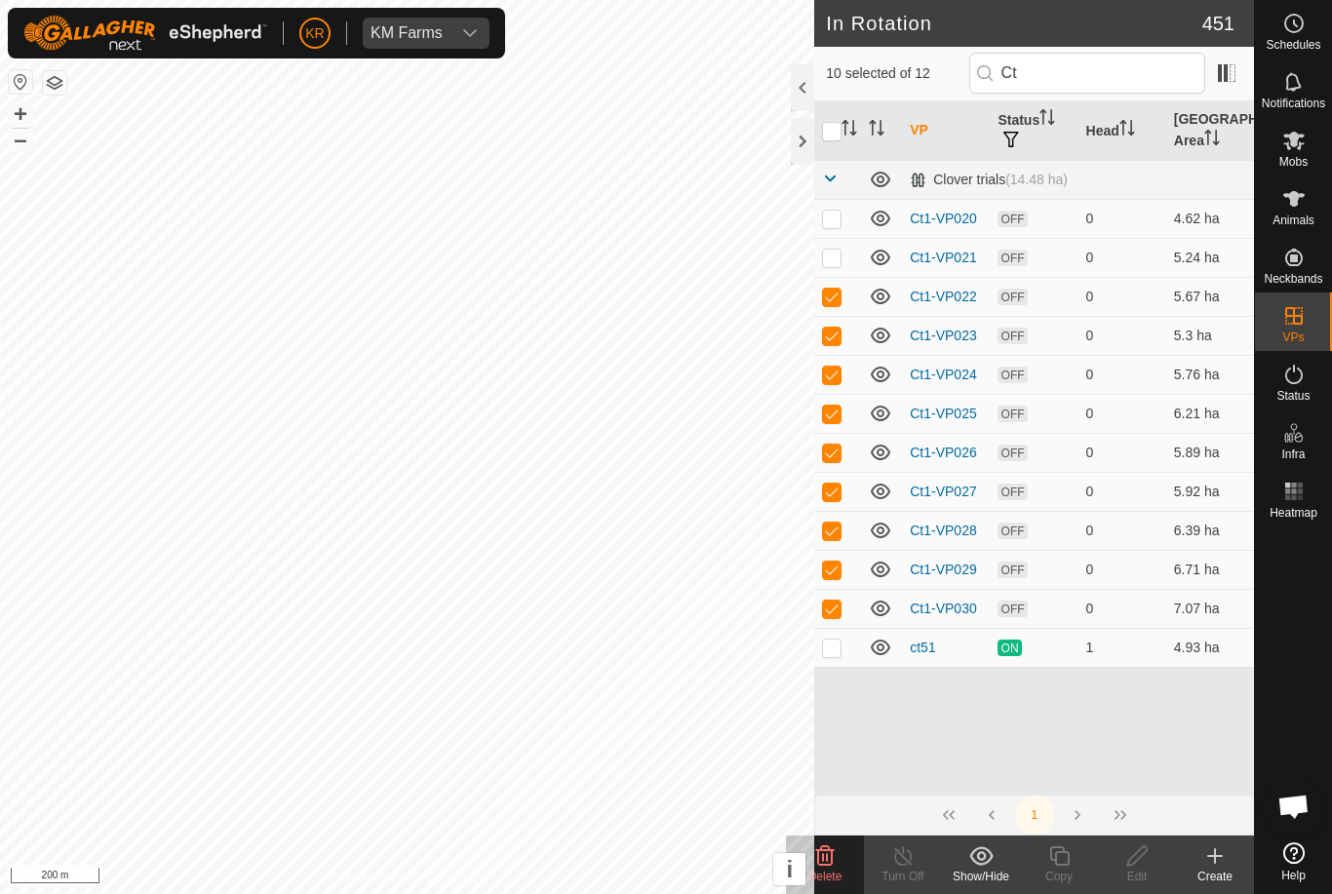
checkbox input "true"
click at [837, 216] on p-checkbox at bounding box center [832, 219] width 20 height 16
click at [842, 863] on delete-svg-icon at bounding box center [825, 855] width 78 height 23
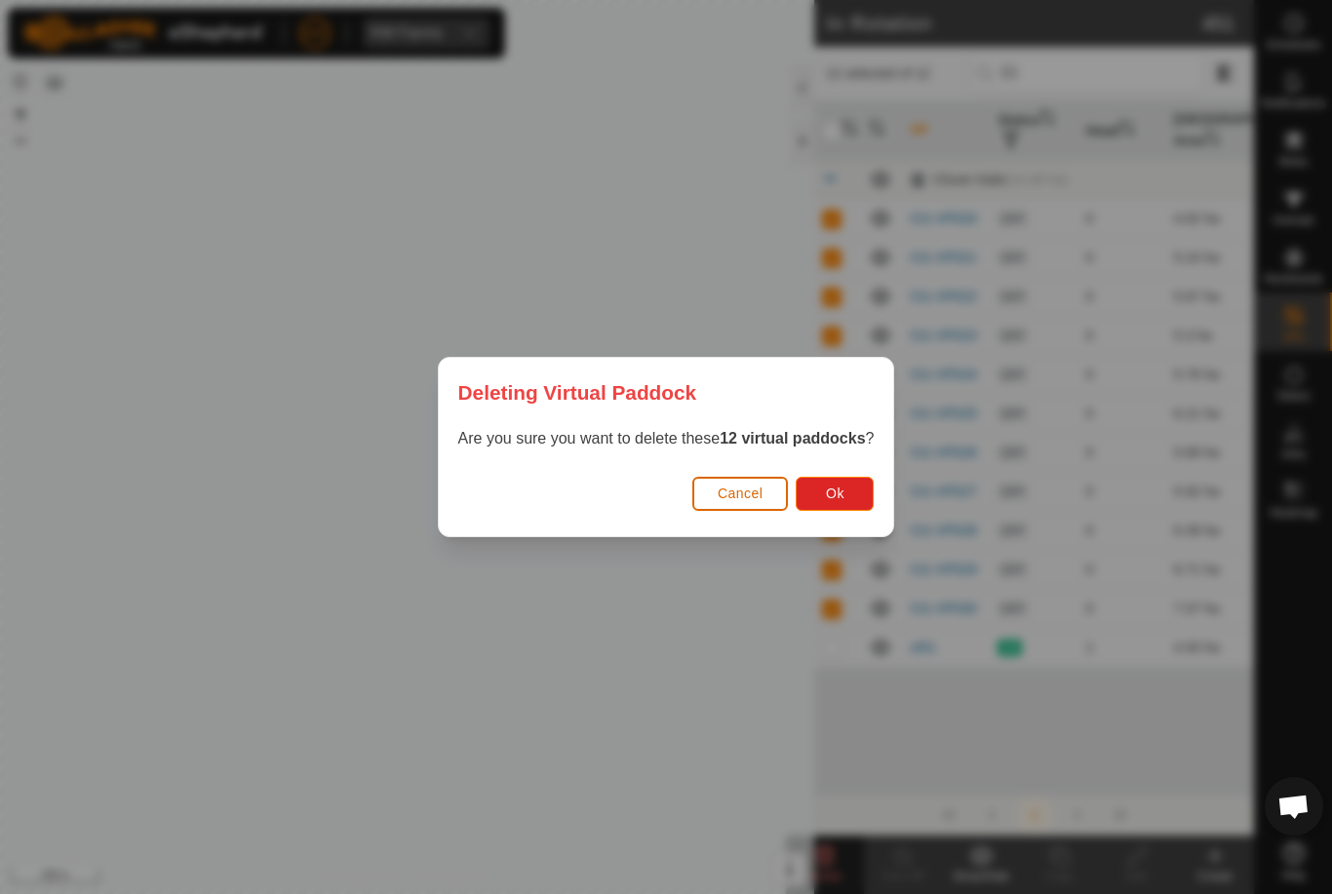
click at [853, 497] on button "Ok" at bounding box center [835, 494] width 78 height 34
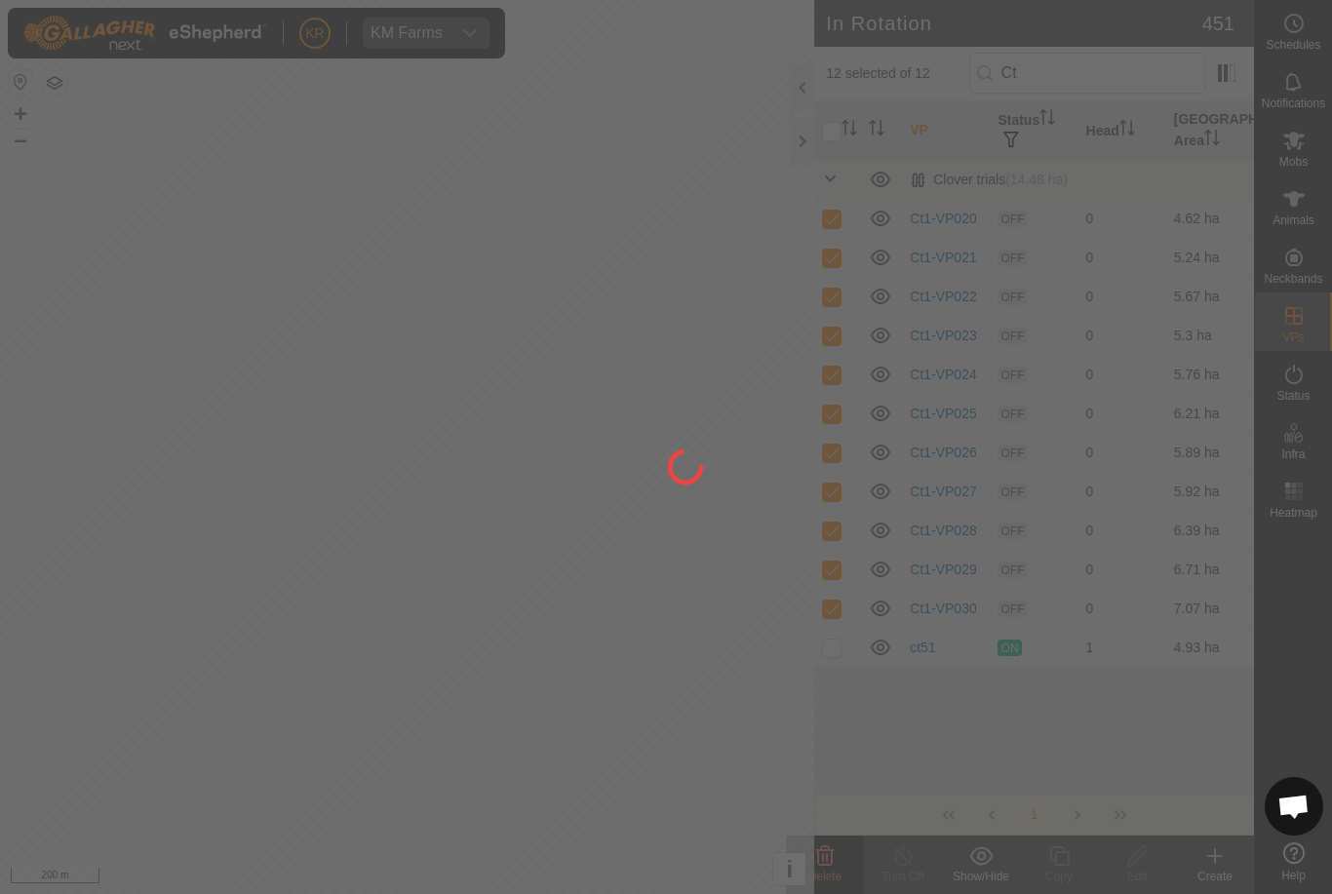
checkbox input "false"
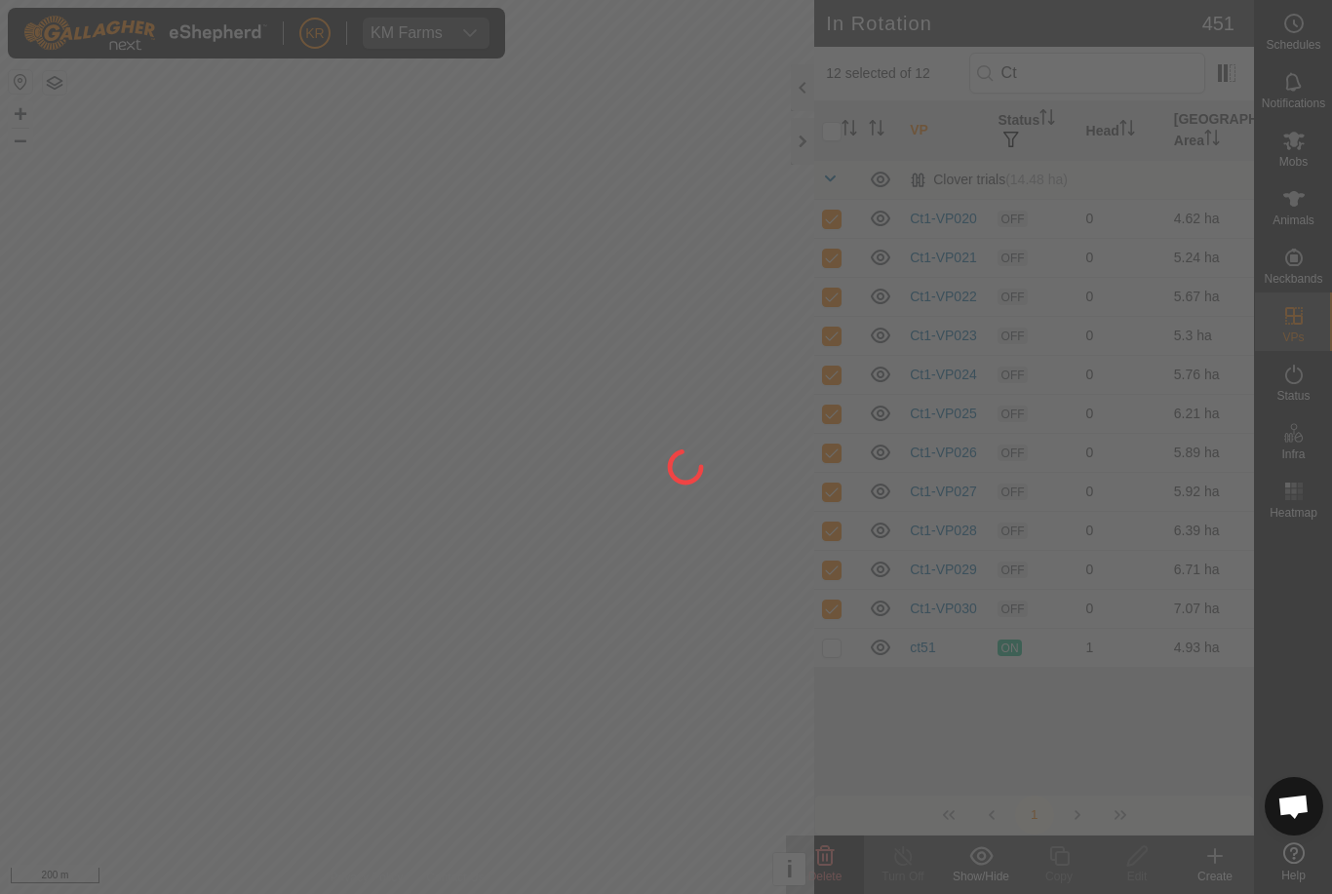
checkbox input "false"
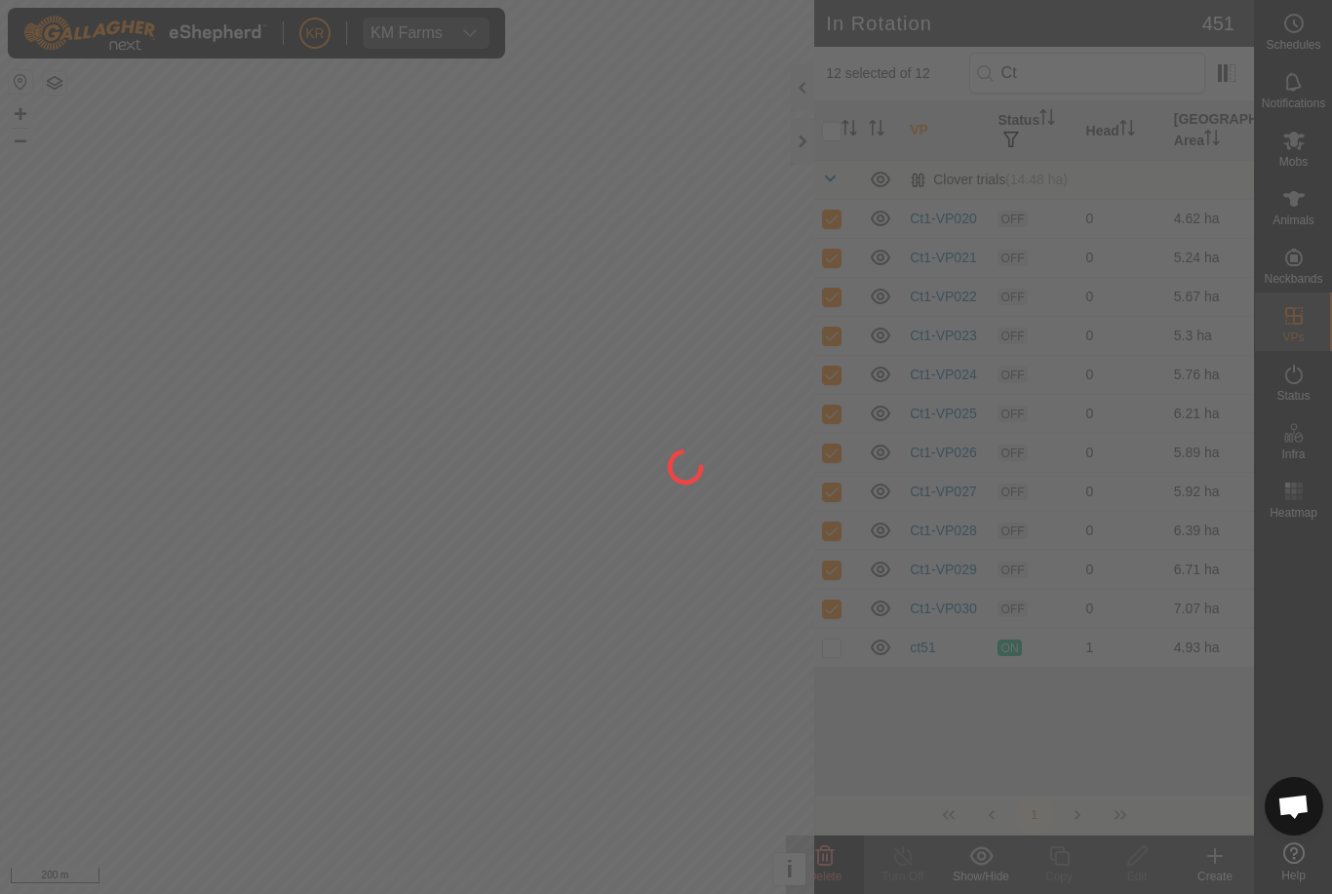
checkbox input "false"
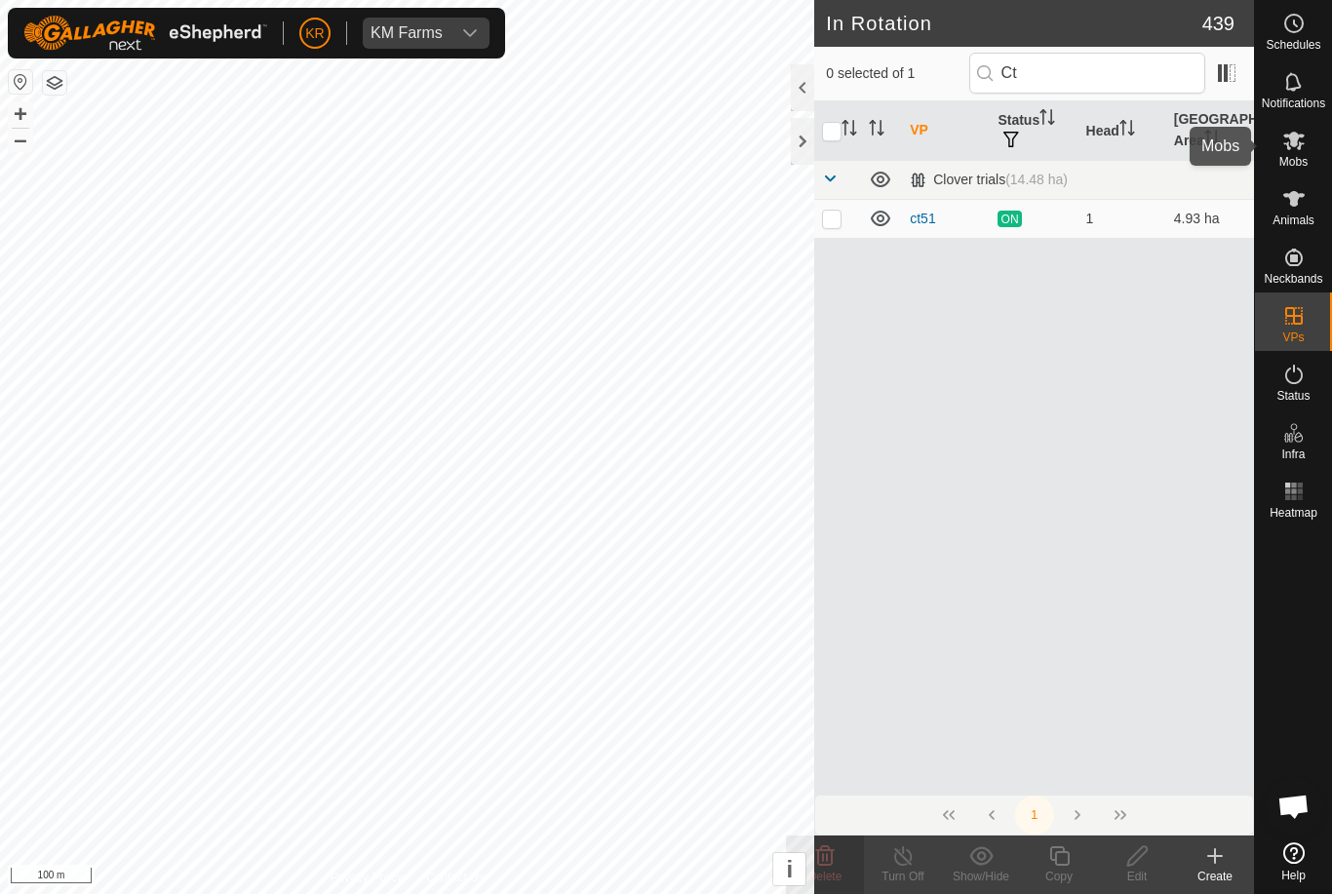
click at [1304, 157] on span "Mobs" at bounding box center [1293, 162] width 28 height 12
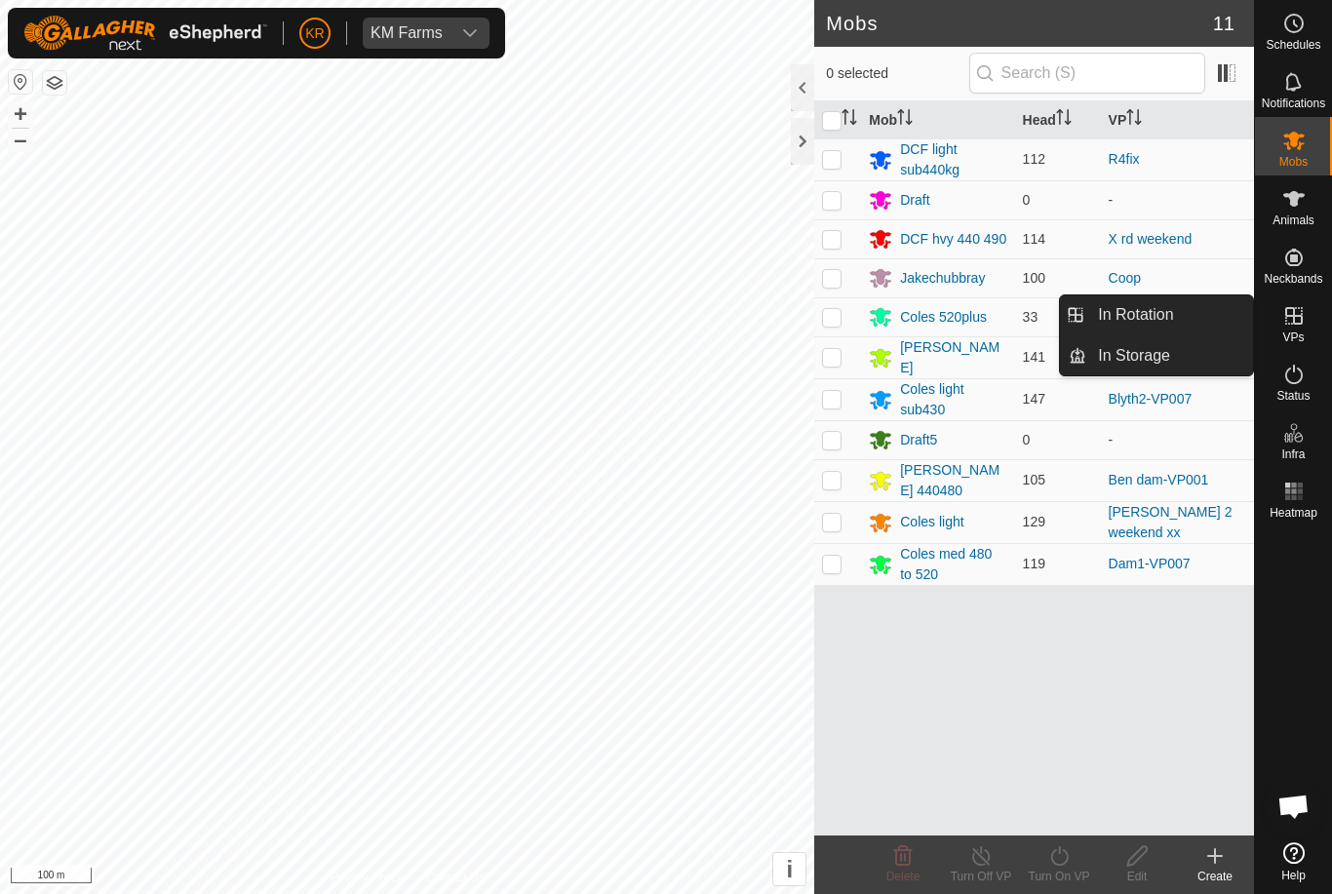
click at [1207, 320] on link "In Rotation" at bounding box center [1169, 314] width 167 height 39
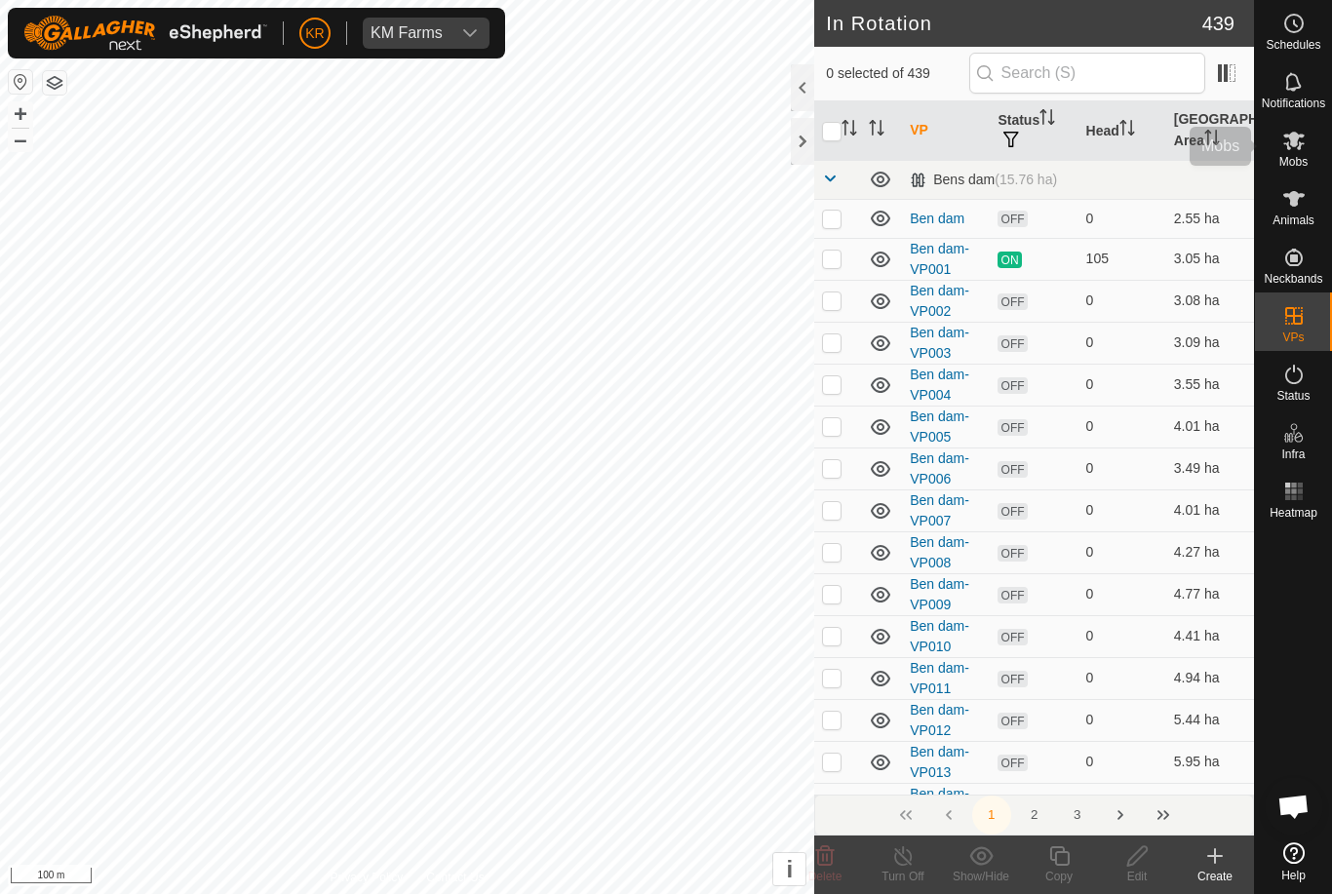
click at [1301, 168] on span "Mobs" at bounding box center [1293, 162] width 28 height 12
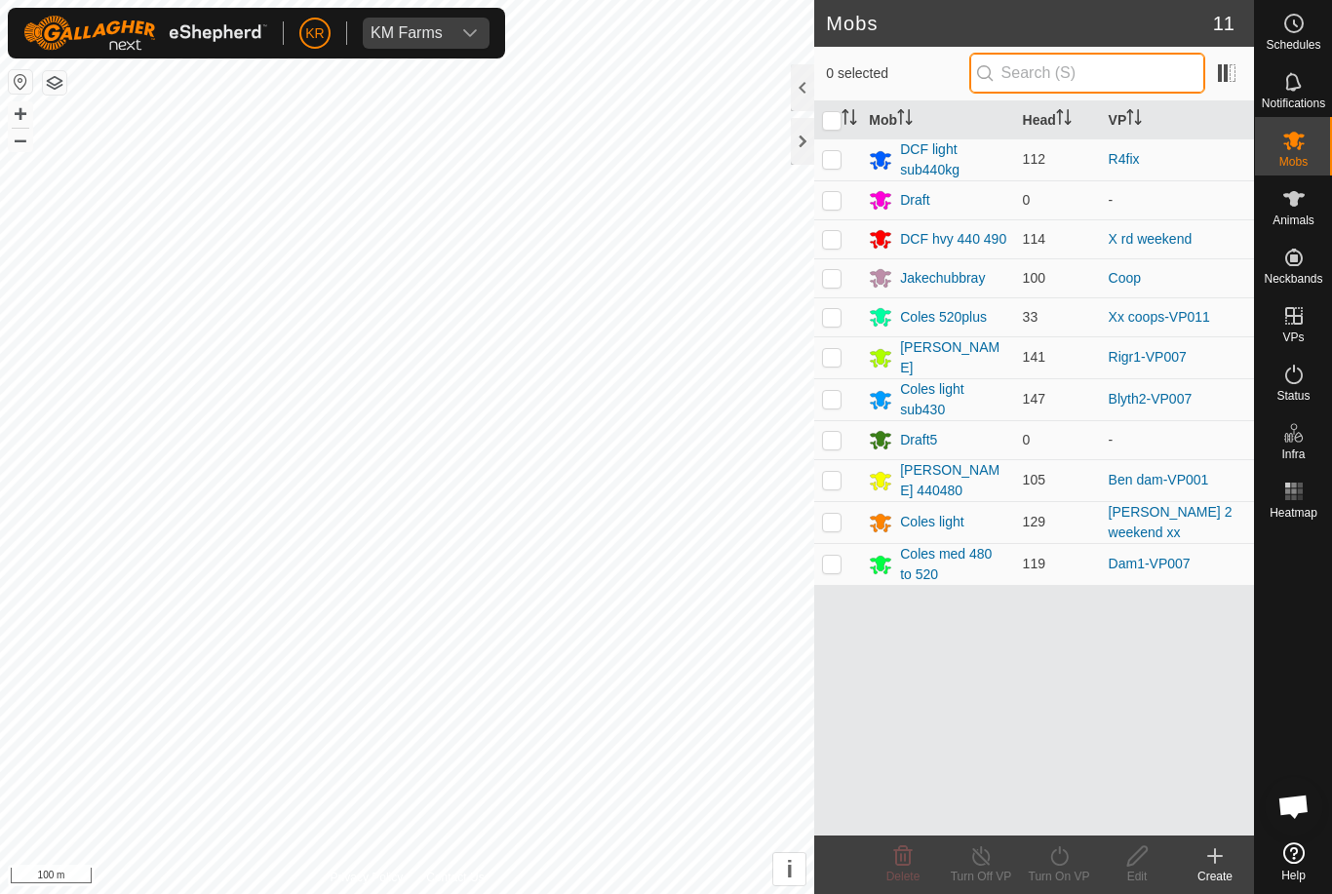
click at [1100, 75] on input "text" at bounding box center [1087, 73] width 236 height 41
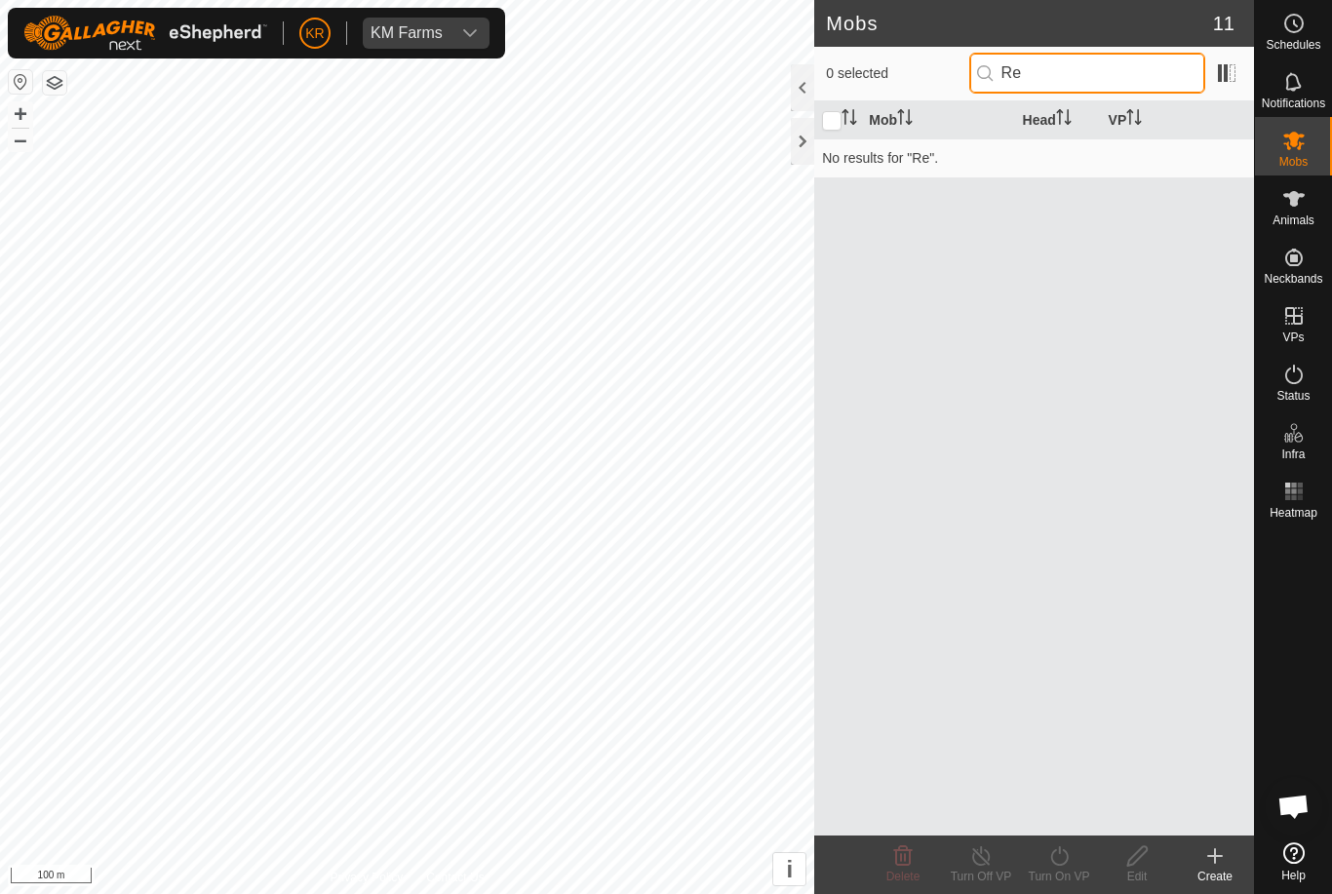
type input "R"
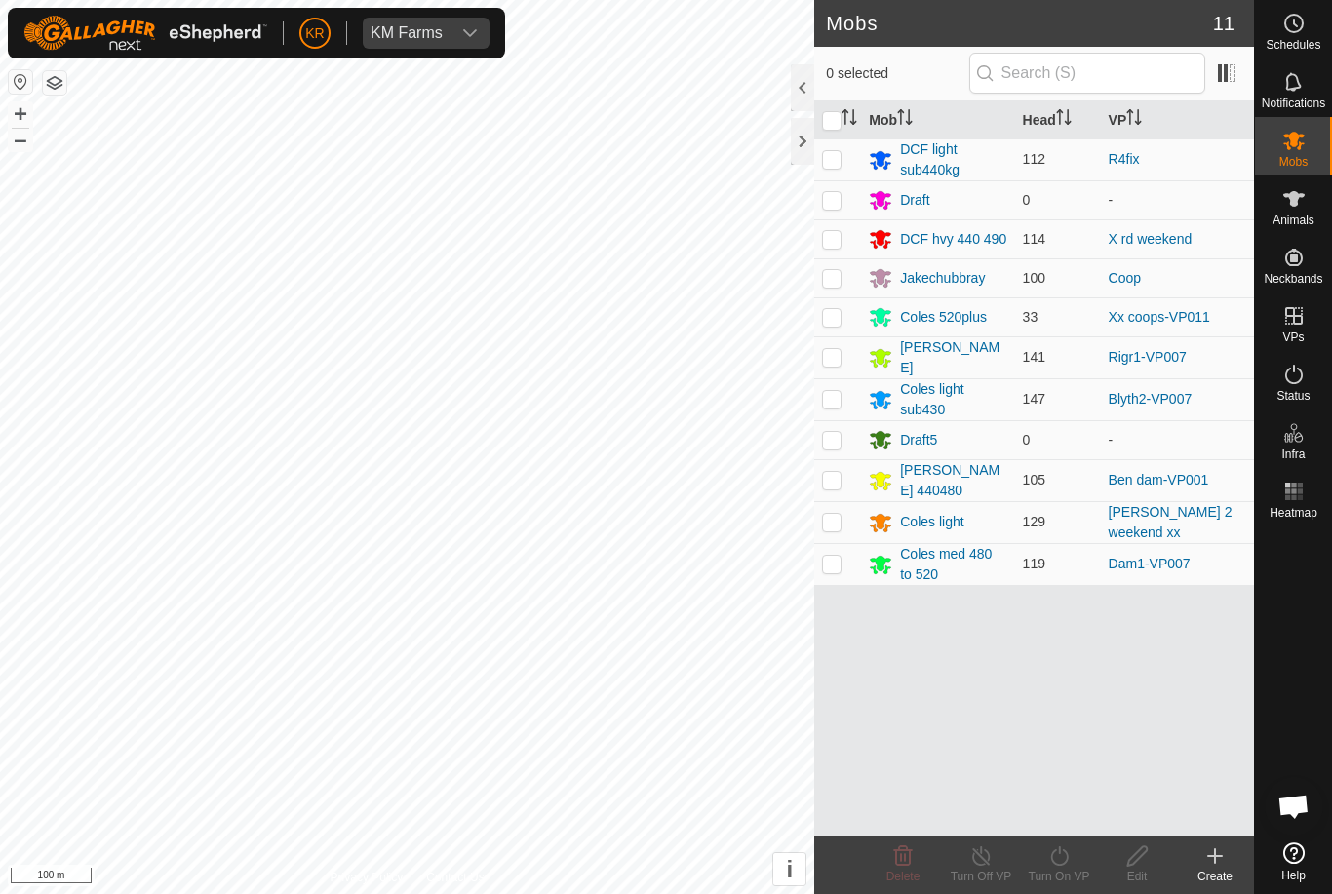
click at [835, 244] on p-checkbox at bounding box center [832, 239] width 20 height 16
checkbox input "true"
click at [1059, 853] on icon at bounding box center [1059, 856] width 18 height 20
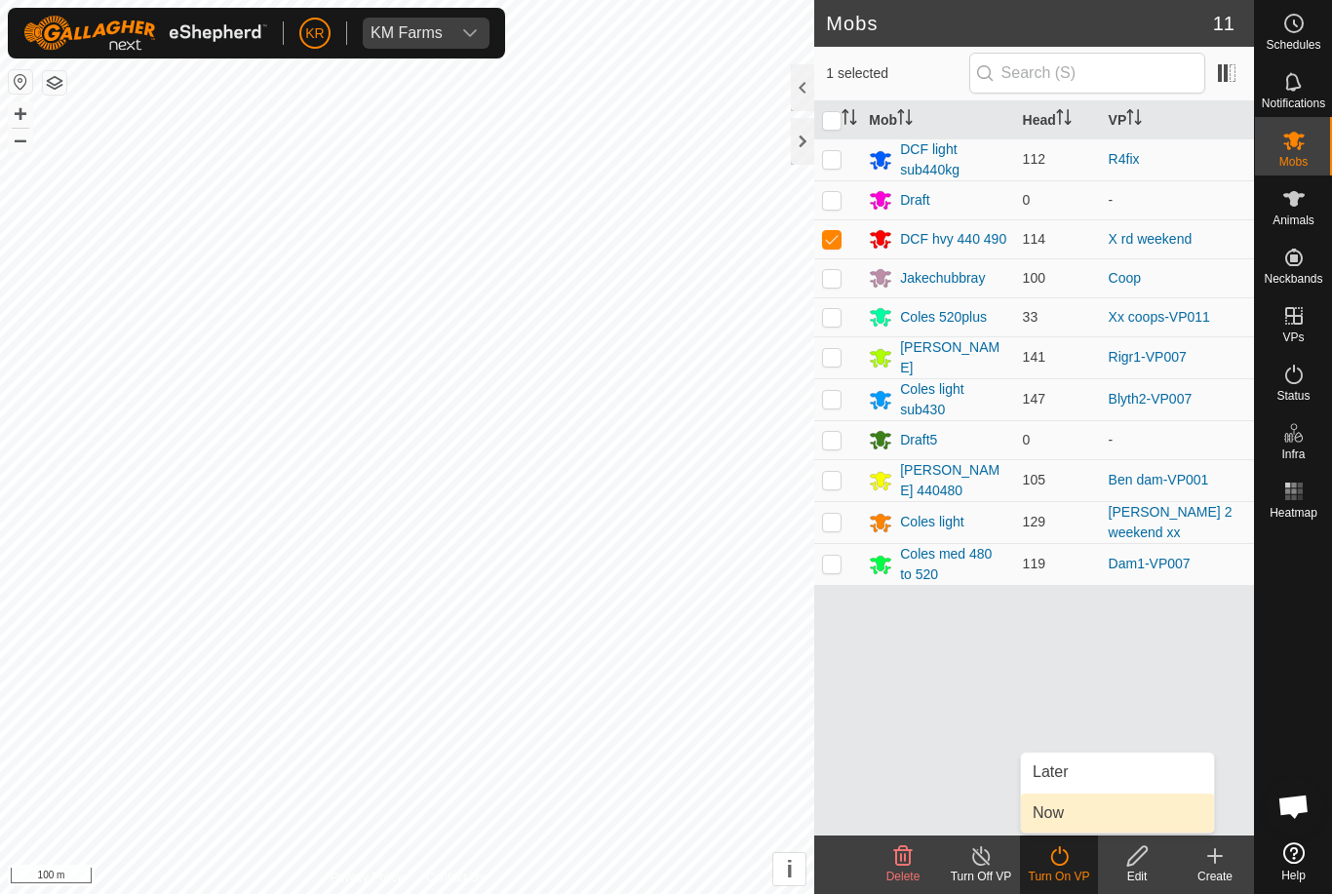
click at [1059, 807] on span "Now" at bounding box center [1048, 813] width 31 height 23
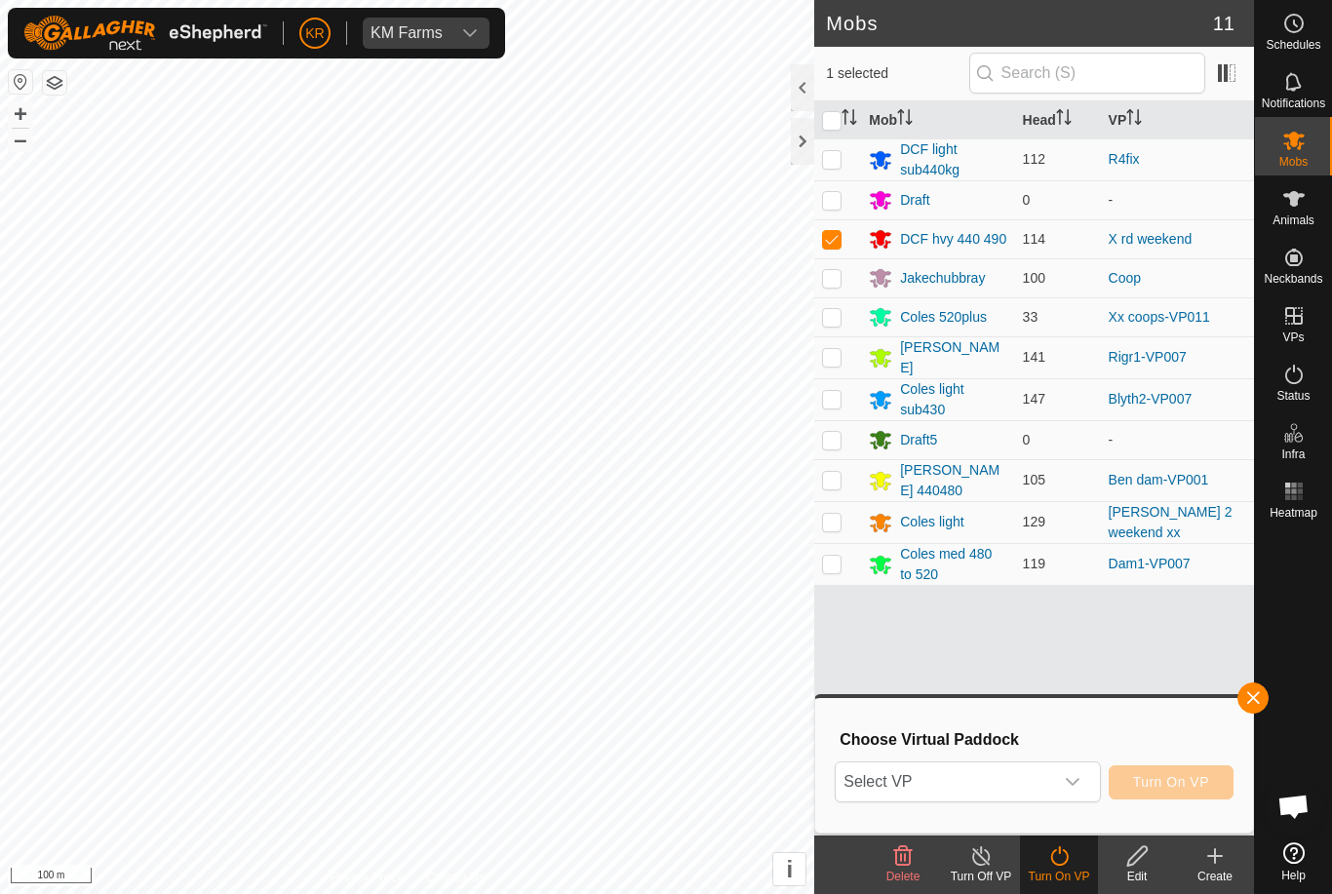
click at [1023, 789] on span "Select VP" at bounding box center [944, 782] width 216 height 39
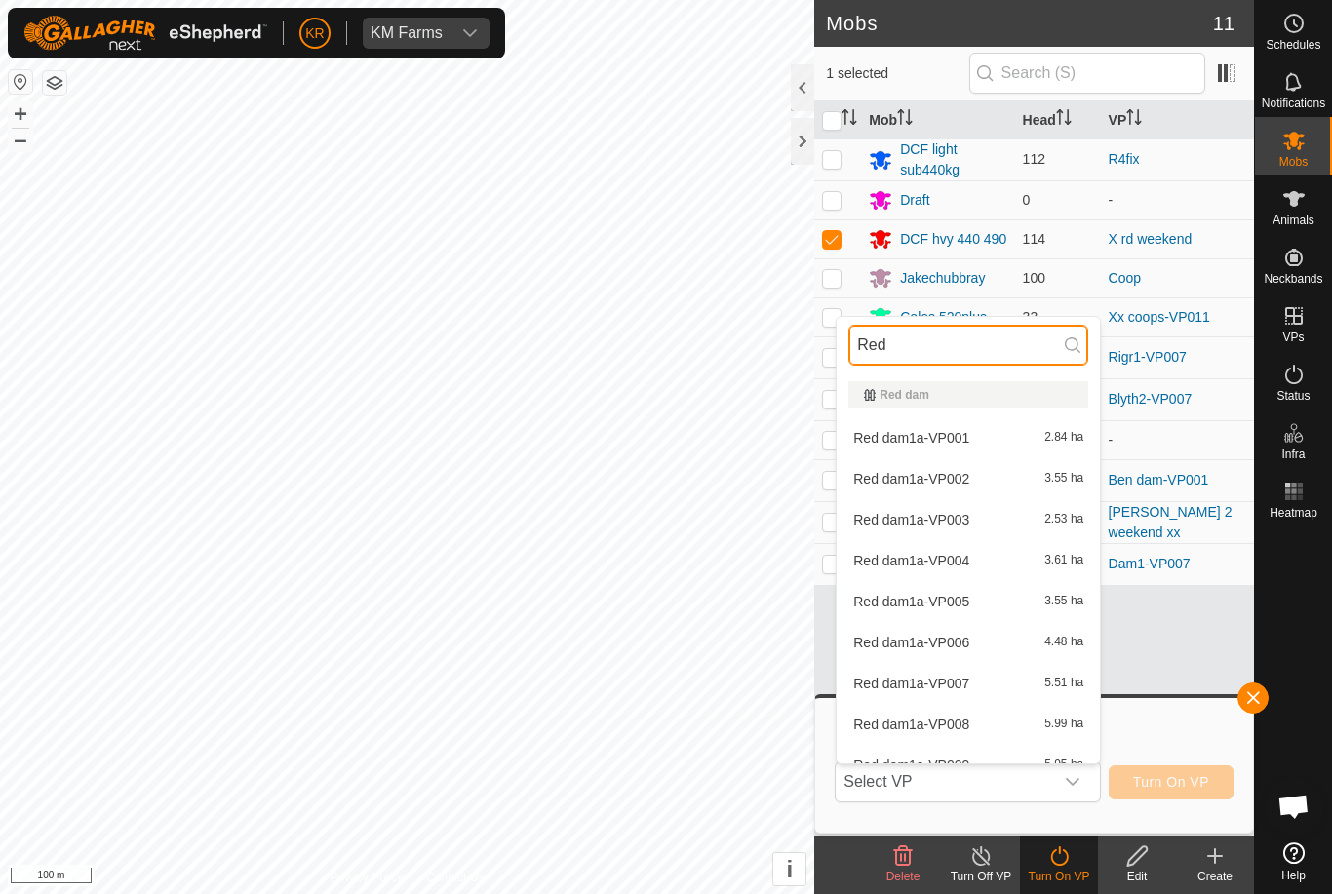
type input "Red"
click at [947, 644] on span "Red dam1a-VP006" at bounding box center [911, 643] width 116 height 14
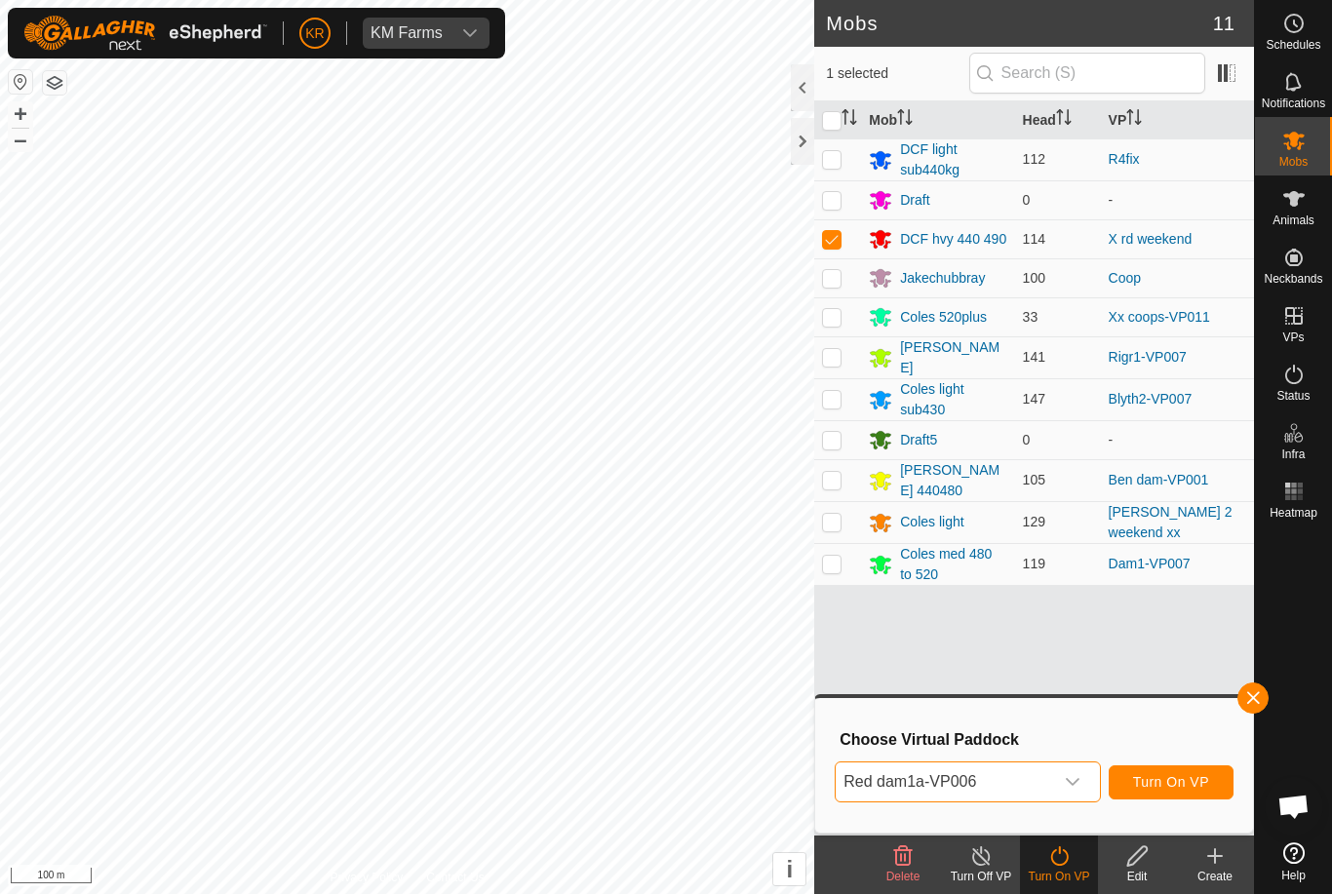
click at [1071, 773] on div "dropdown trigger" at bounding box center [1072, 782] width 39 height 39
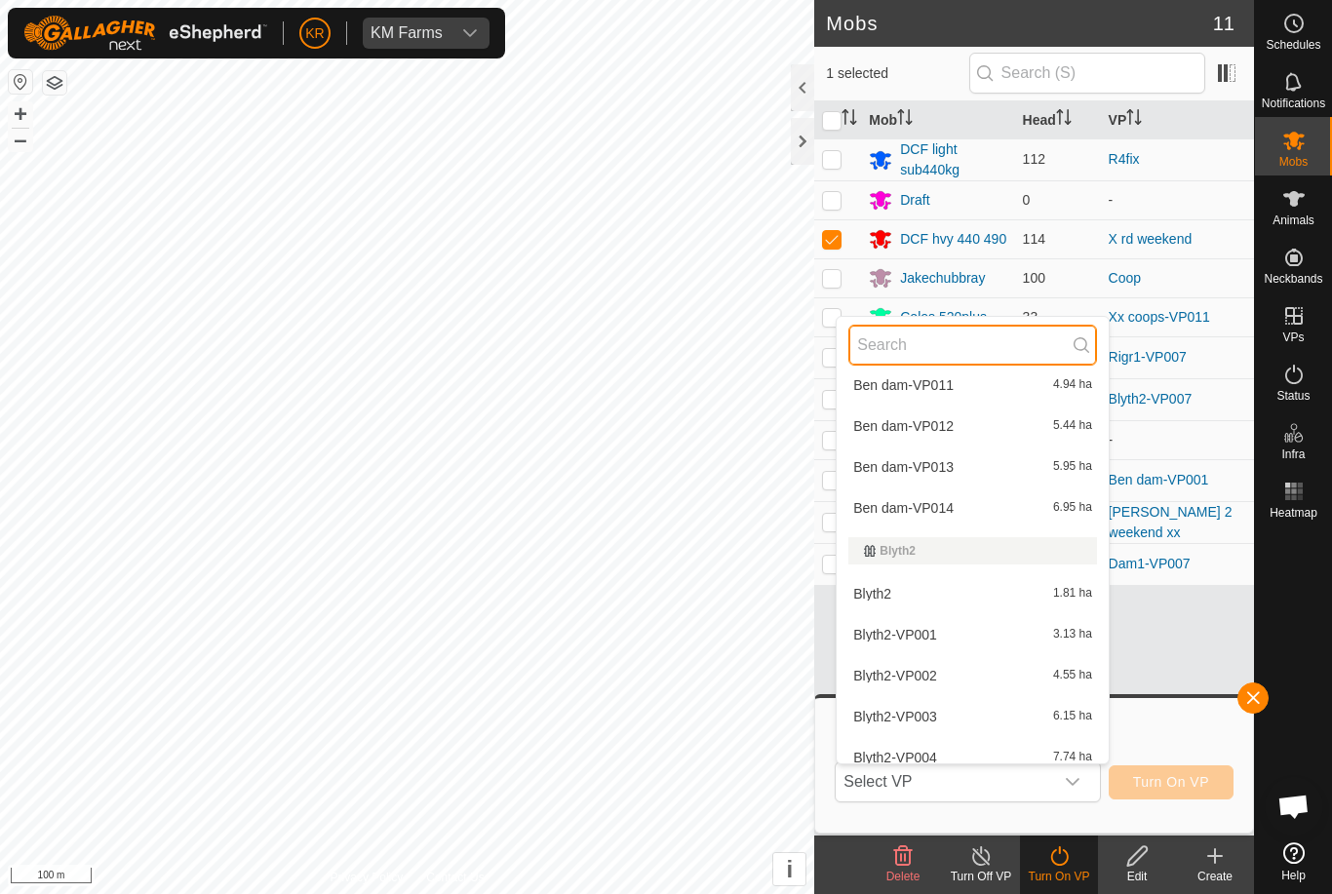
scroll to position [495, 0]
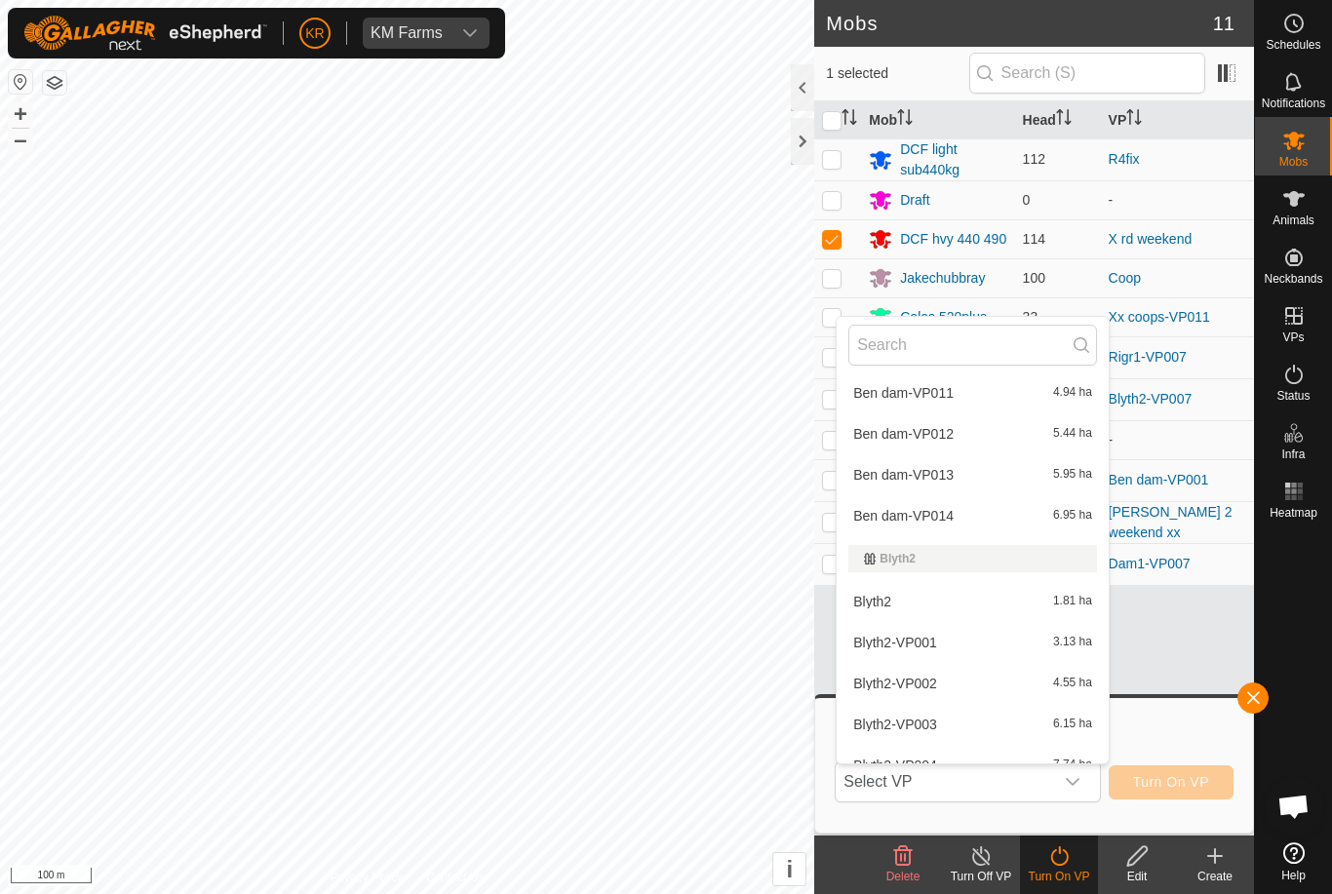
click at [937, 385] on div "Ben dam-VP011 4.94 ha" at bounding box center [972, 392] width 249 height 23
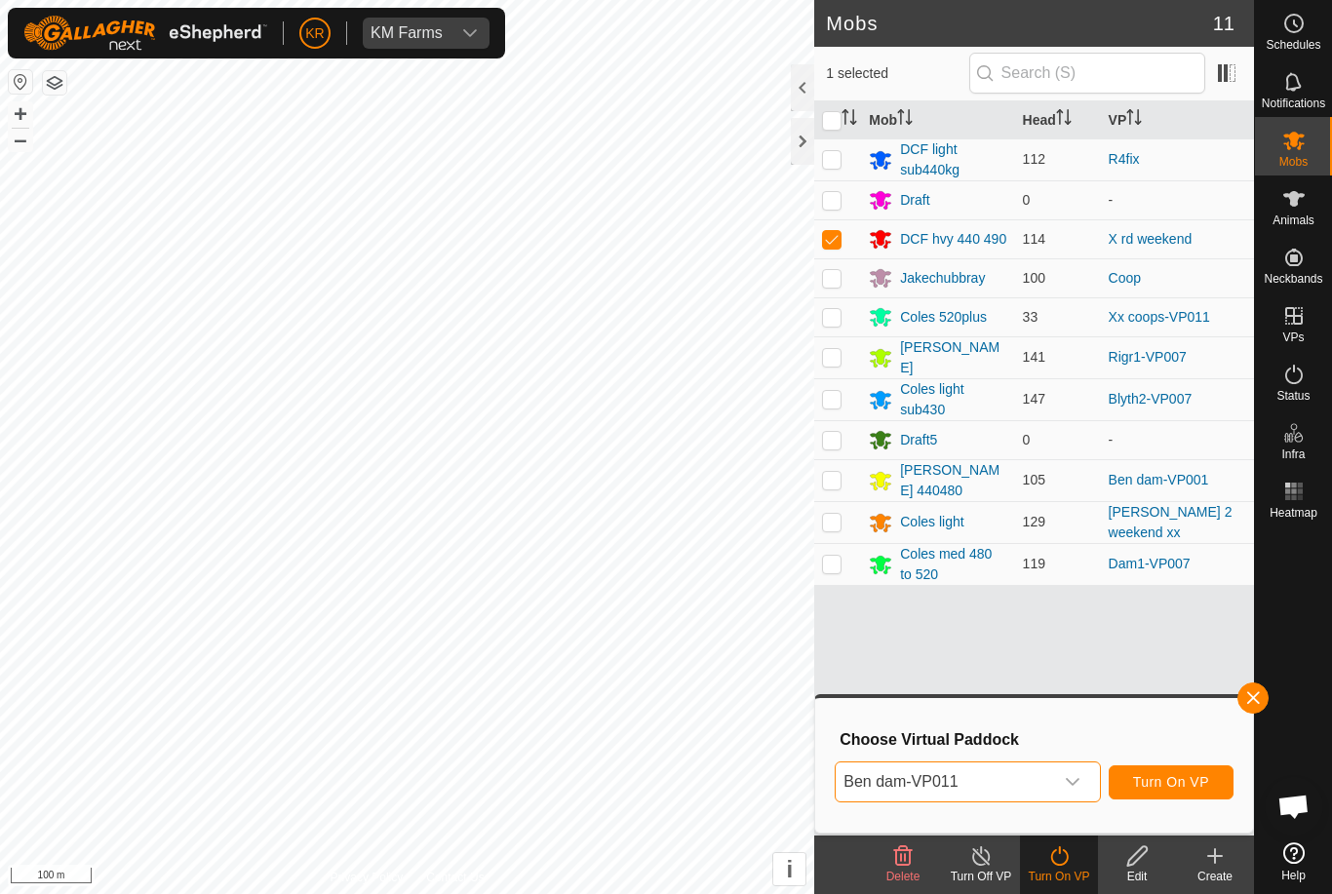
click at [1078, 782] on icon "dropdown trigger" at bounding box center [1073, 782] width 16 height 16
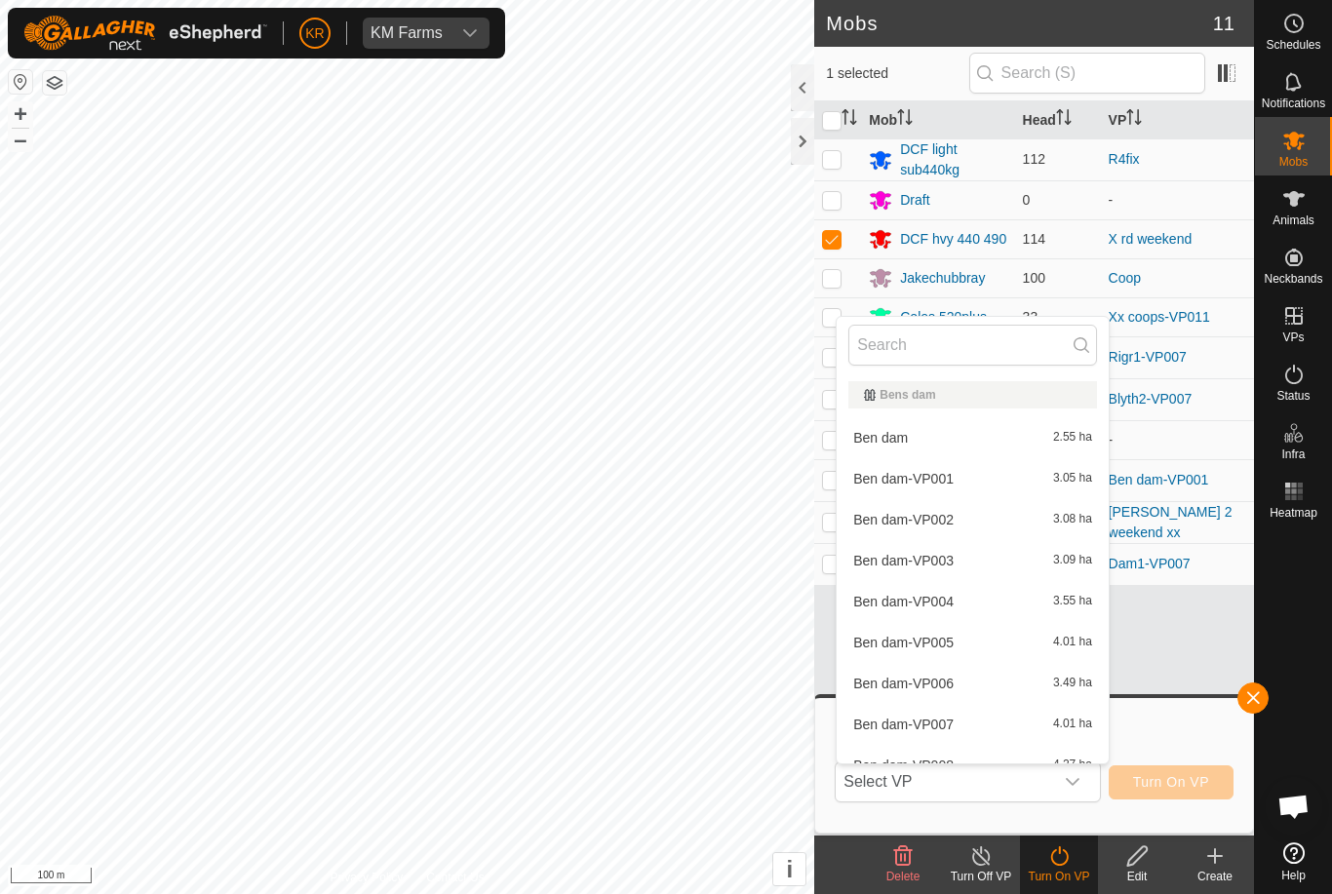
scroll to position [144, 0]
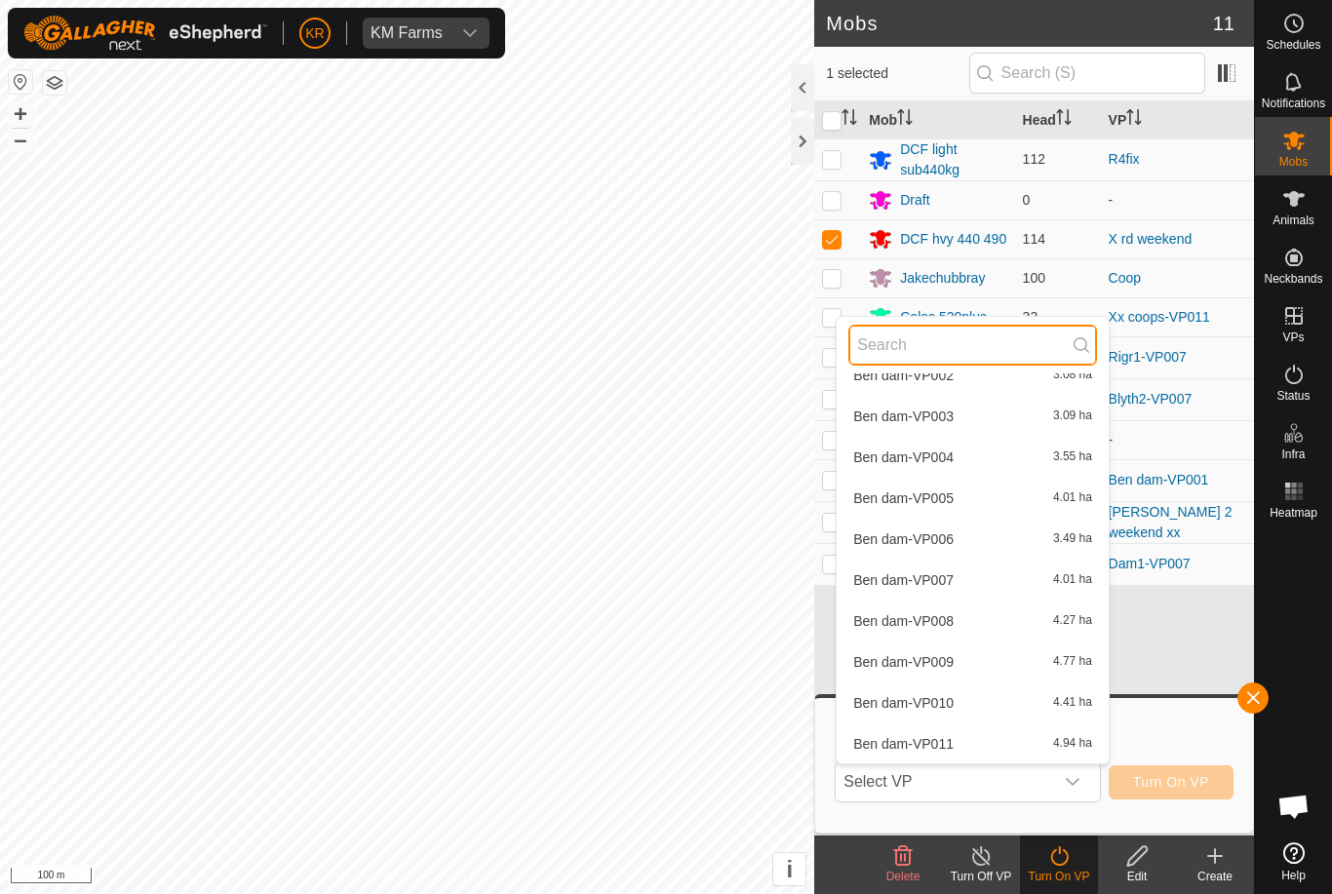
click at [952, 345] on input "text" at bounding box center [972, 345] width 249 height 41
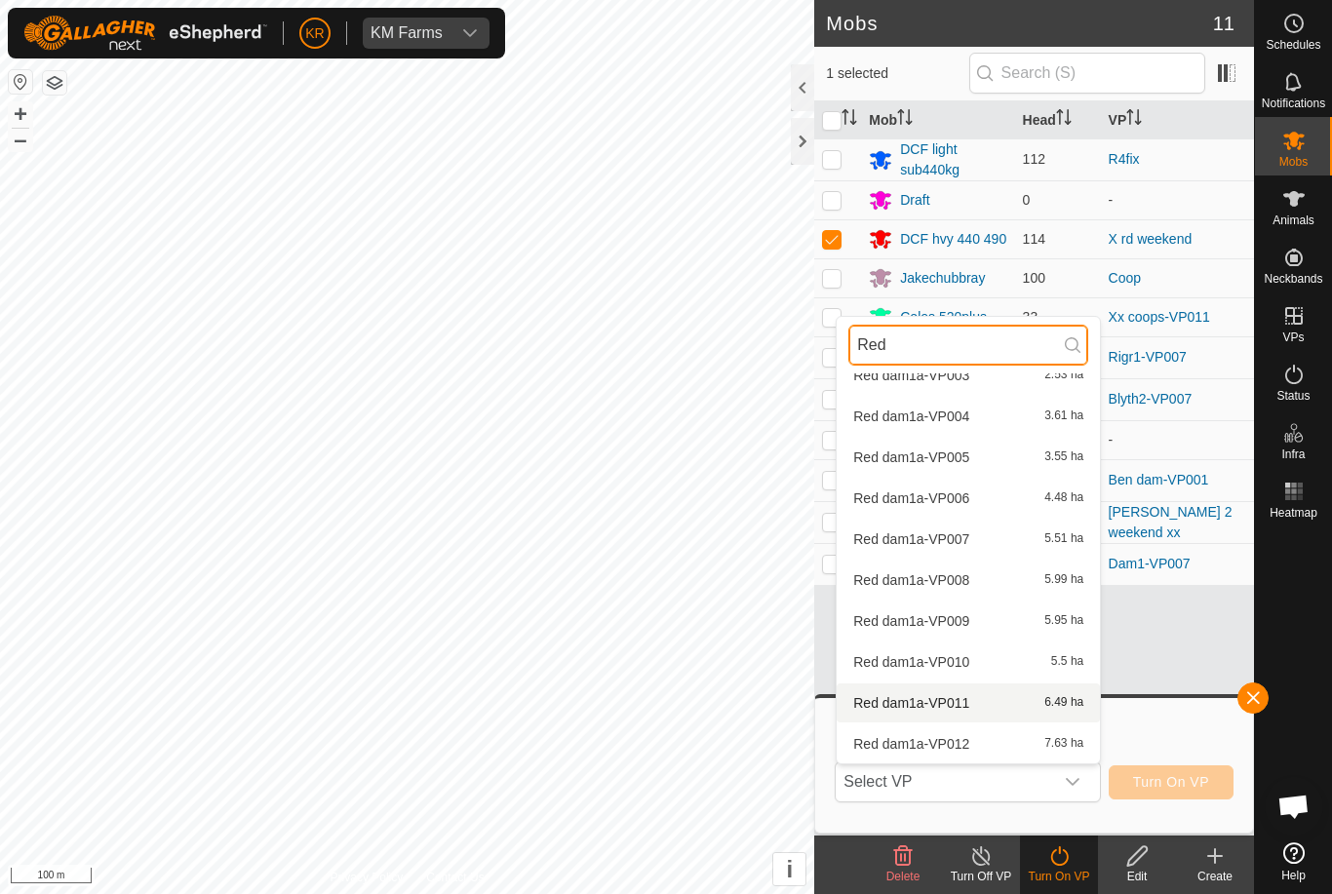
type input "Red"
click at [943, 704] on span "Red dam1a-VP011" at bounding box center [911, 703] width 116 height 14
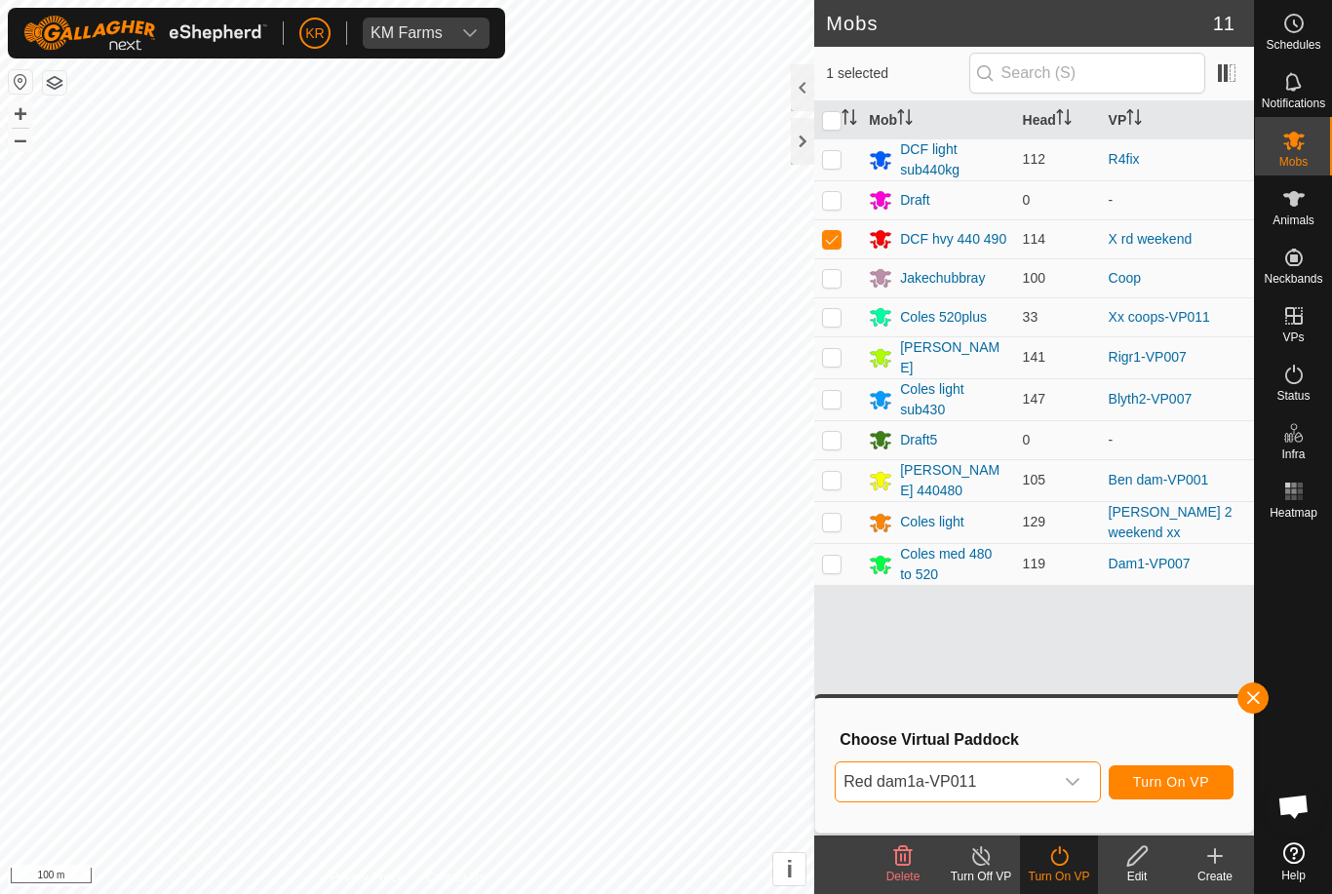
click at [1078, 785] on icon "dropdown trigger" at bounding box center [1073, 782] width 16 height 16
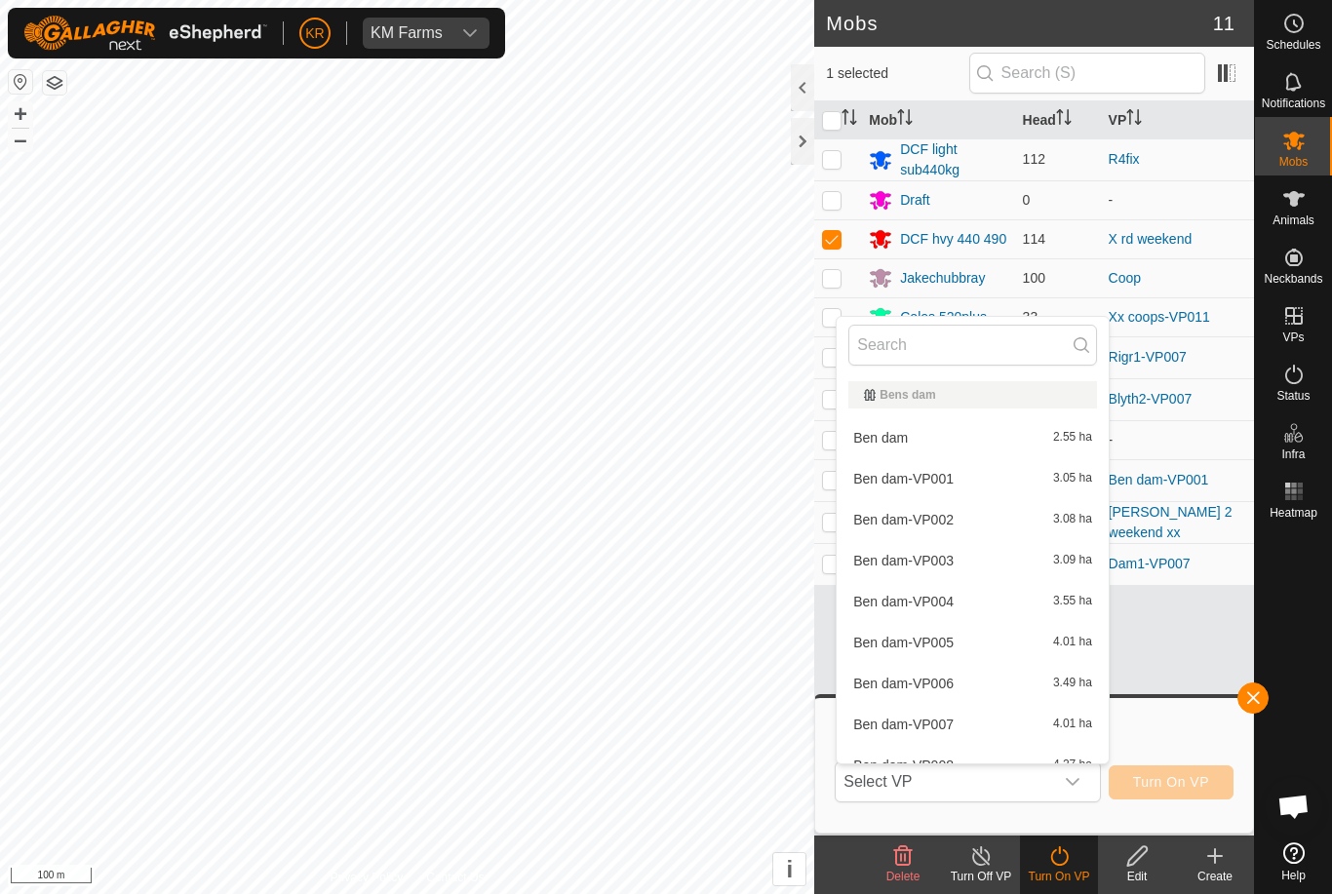
scroll to position [103, 0]
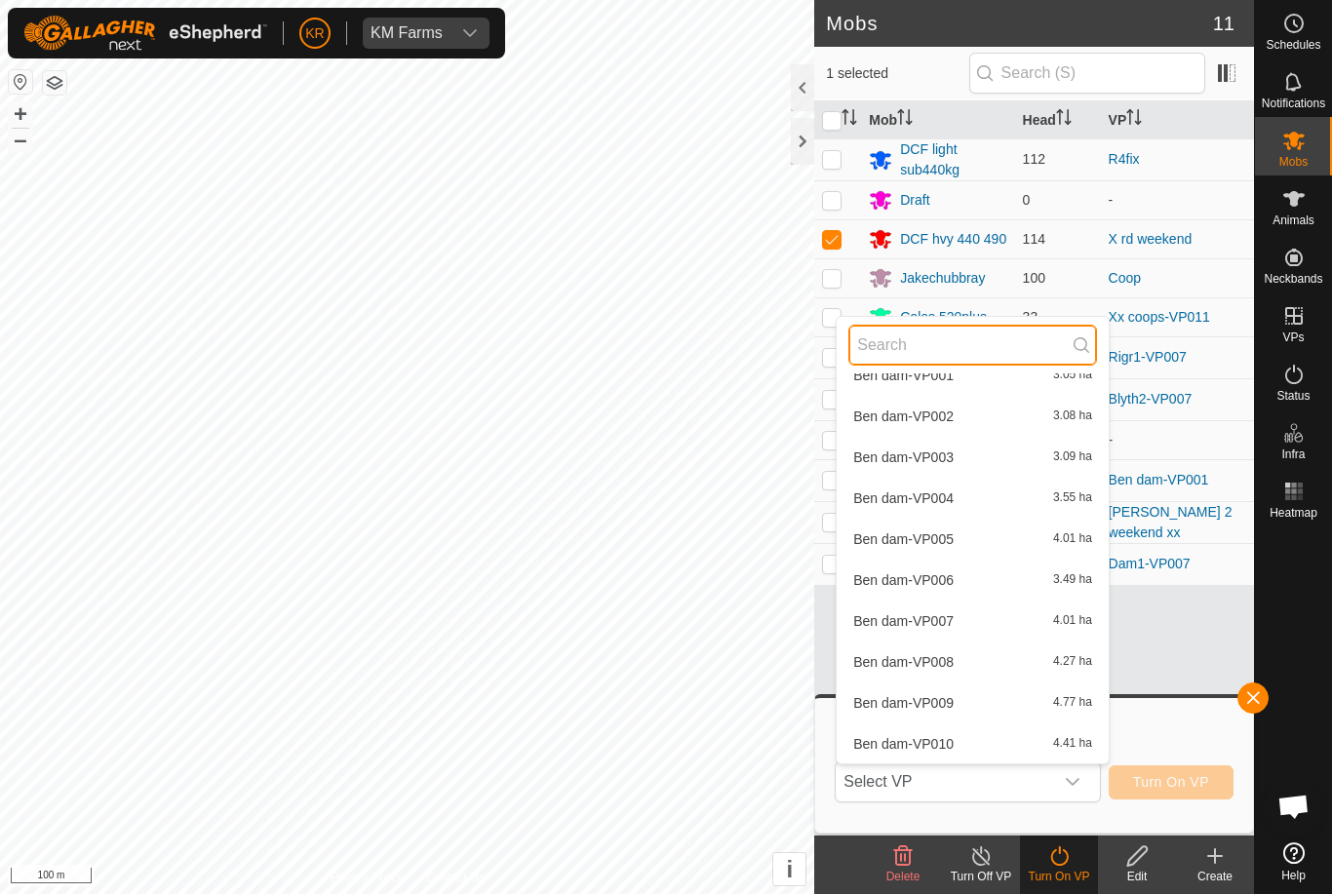
click at [926, 342] on input "text" at bounding box center [972, 345] width 249 height 41
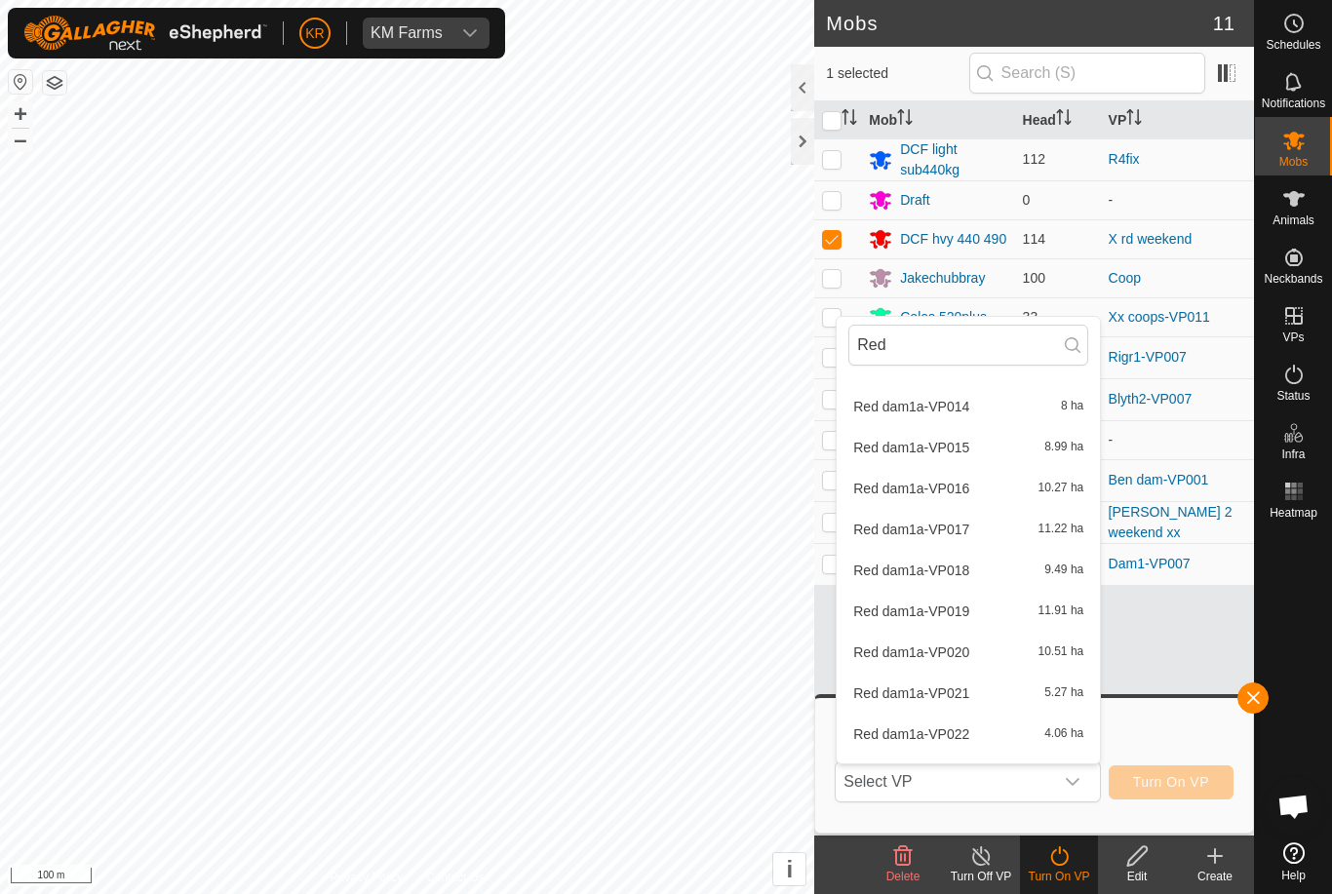
scroll to position [577, 0]
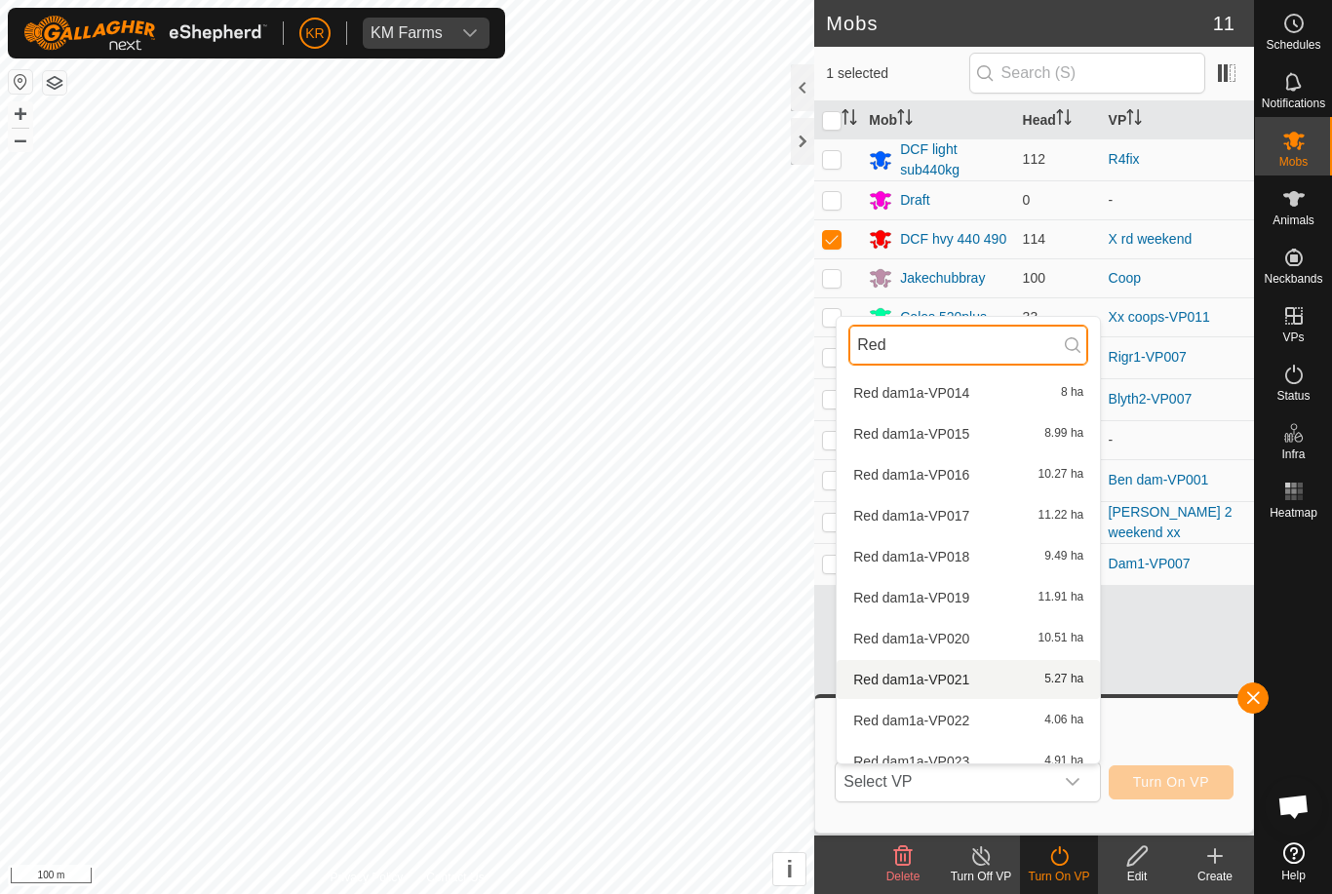
type input "Red"
click at [947, 683] on span "Red dam1a-VP021" at bounding box center [911, 680] width 116 height 14
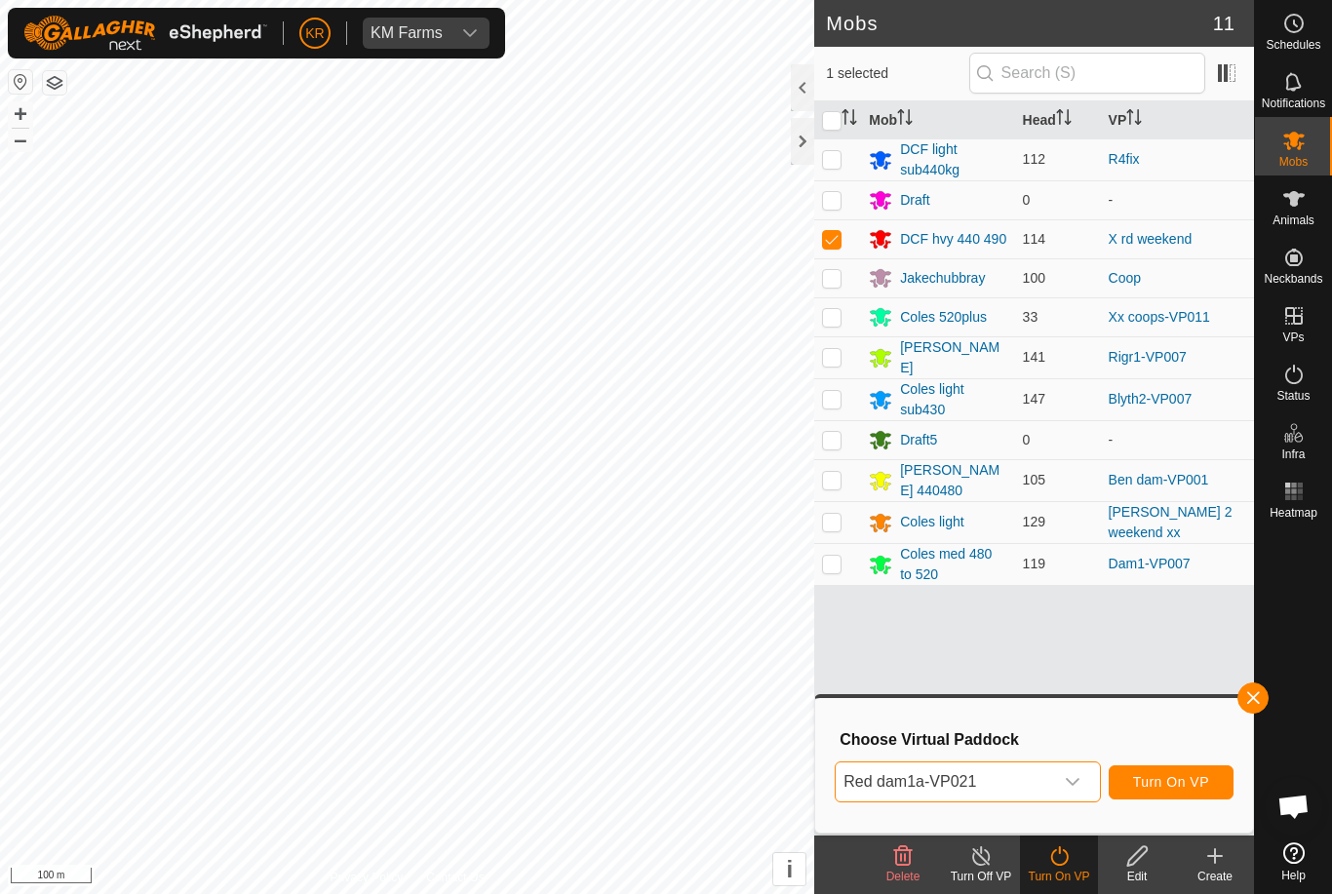
click at [1073, 787] on icon "dropdown trigger" at bounding box center [1073, 782] width 16 height 16
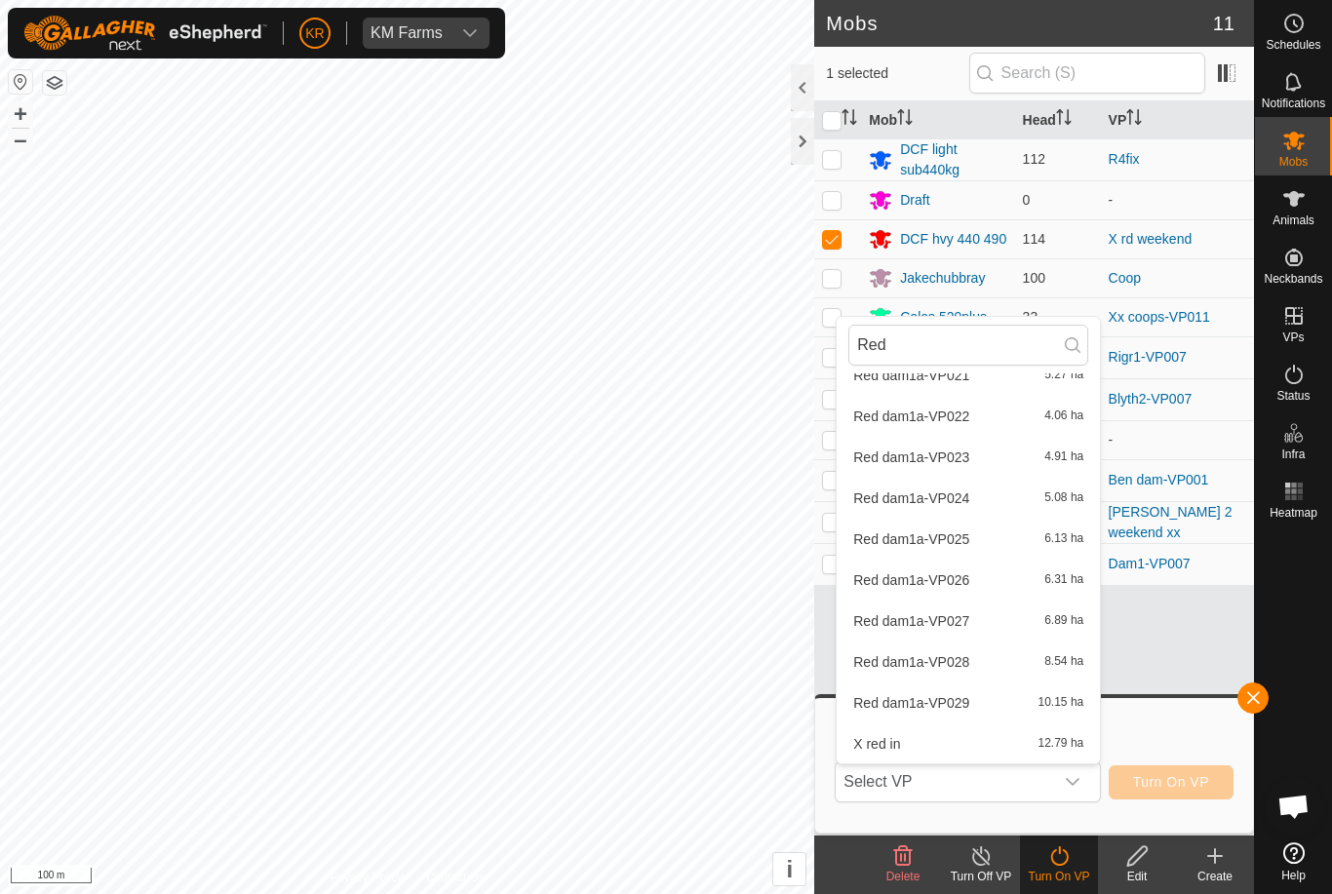
scroll to position [882, 0]
type input "Red"
click at [947, 576] on span "Red dam1a-VP026" at bounding box center [911, 580] width 116 height 14
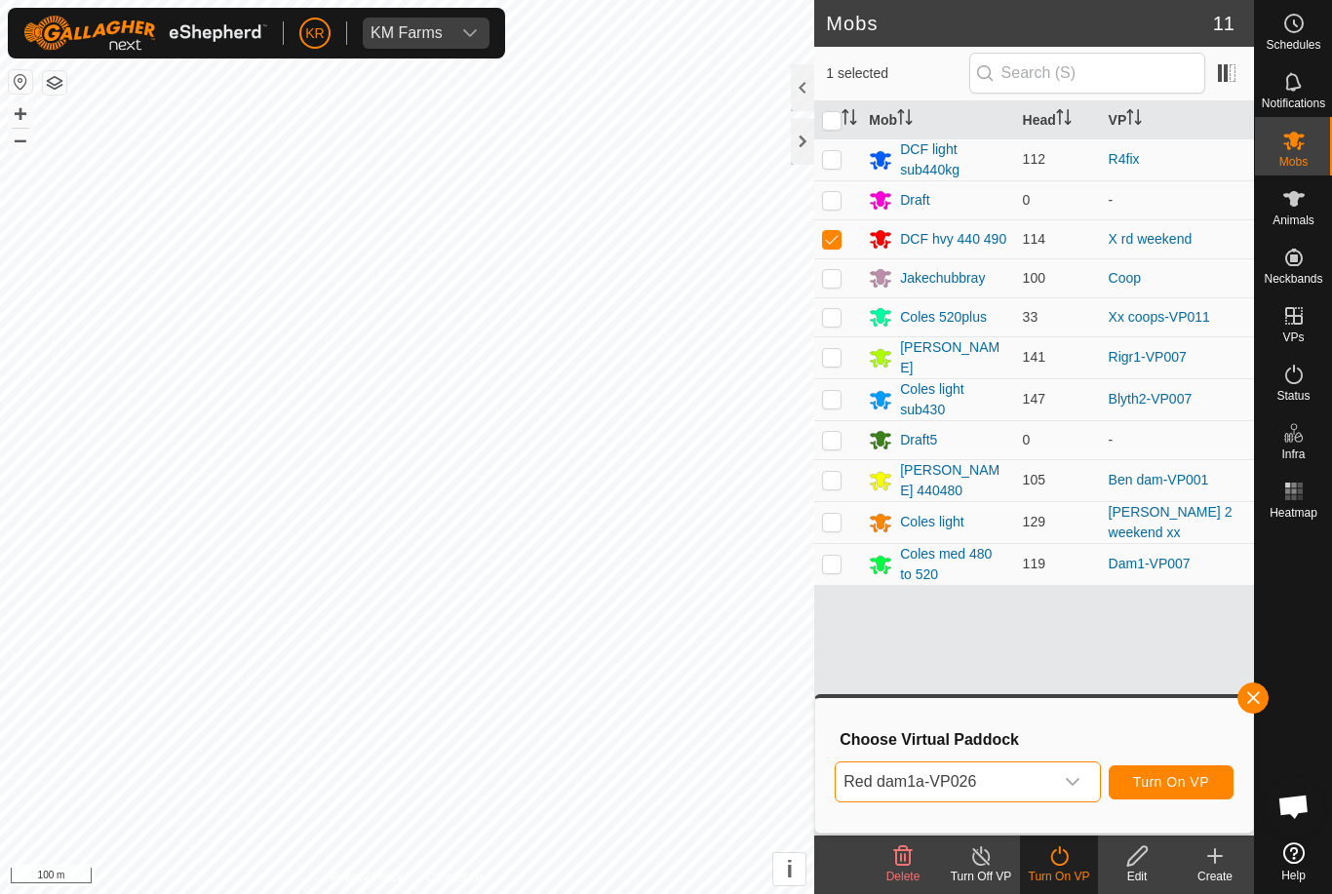
click at [1050, 777] on span "Red dam1a-VP026" at bounding box center [944, 782] width 216 height 39
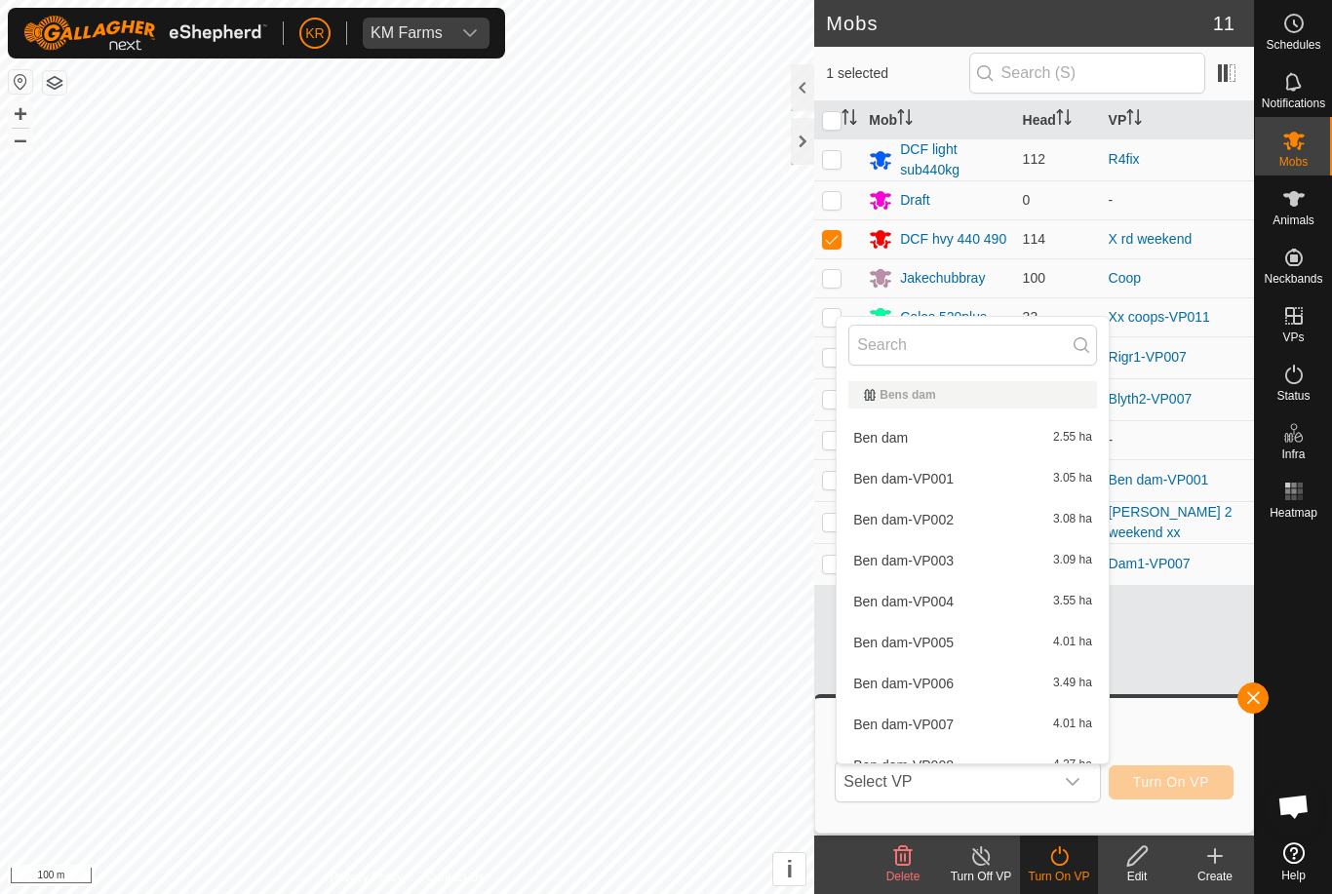
scroll to position [718, 0]
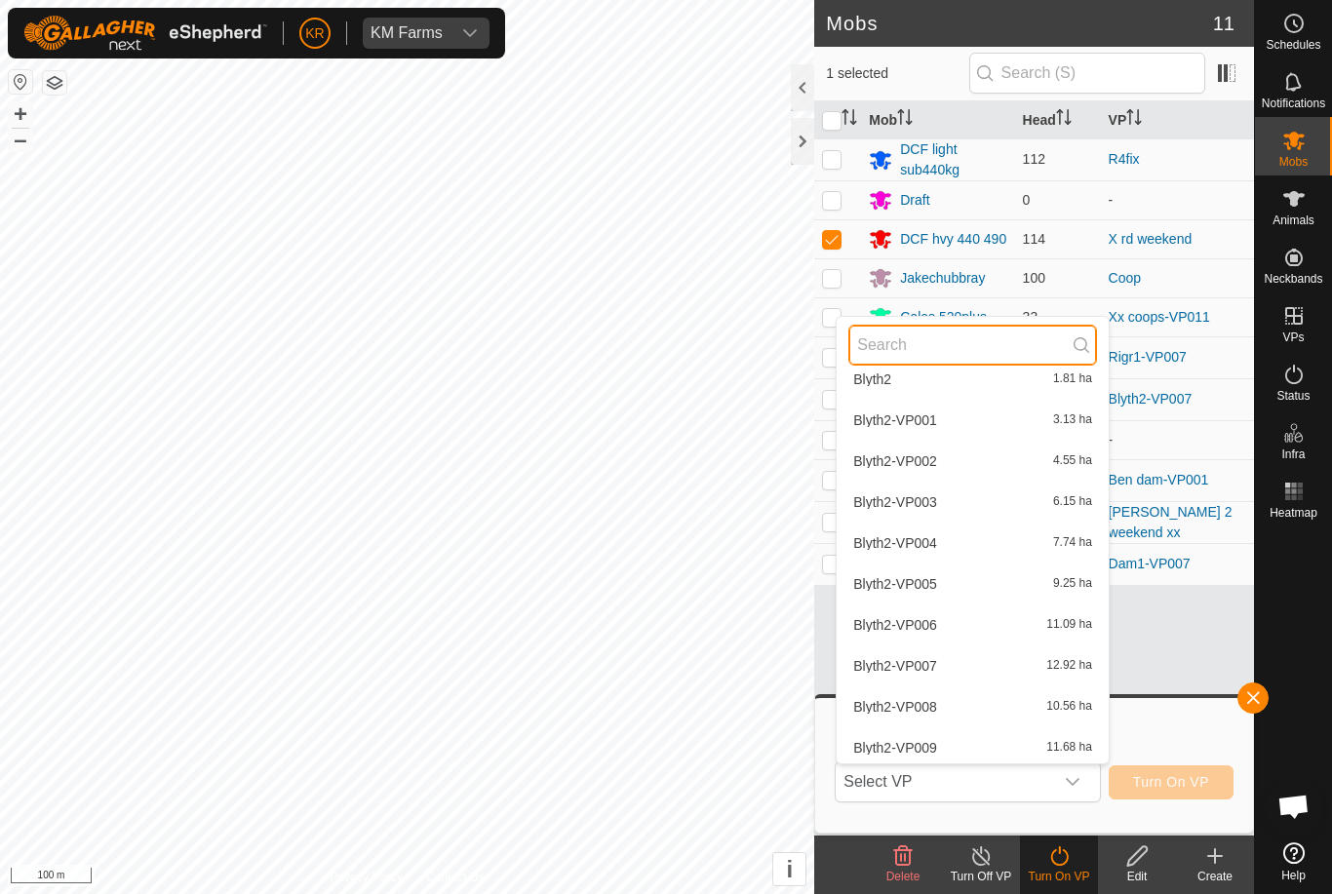
click at [882, 339] on input "text" at bounding box center [972, 345] width 249 height 41
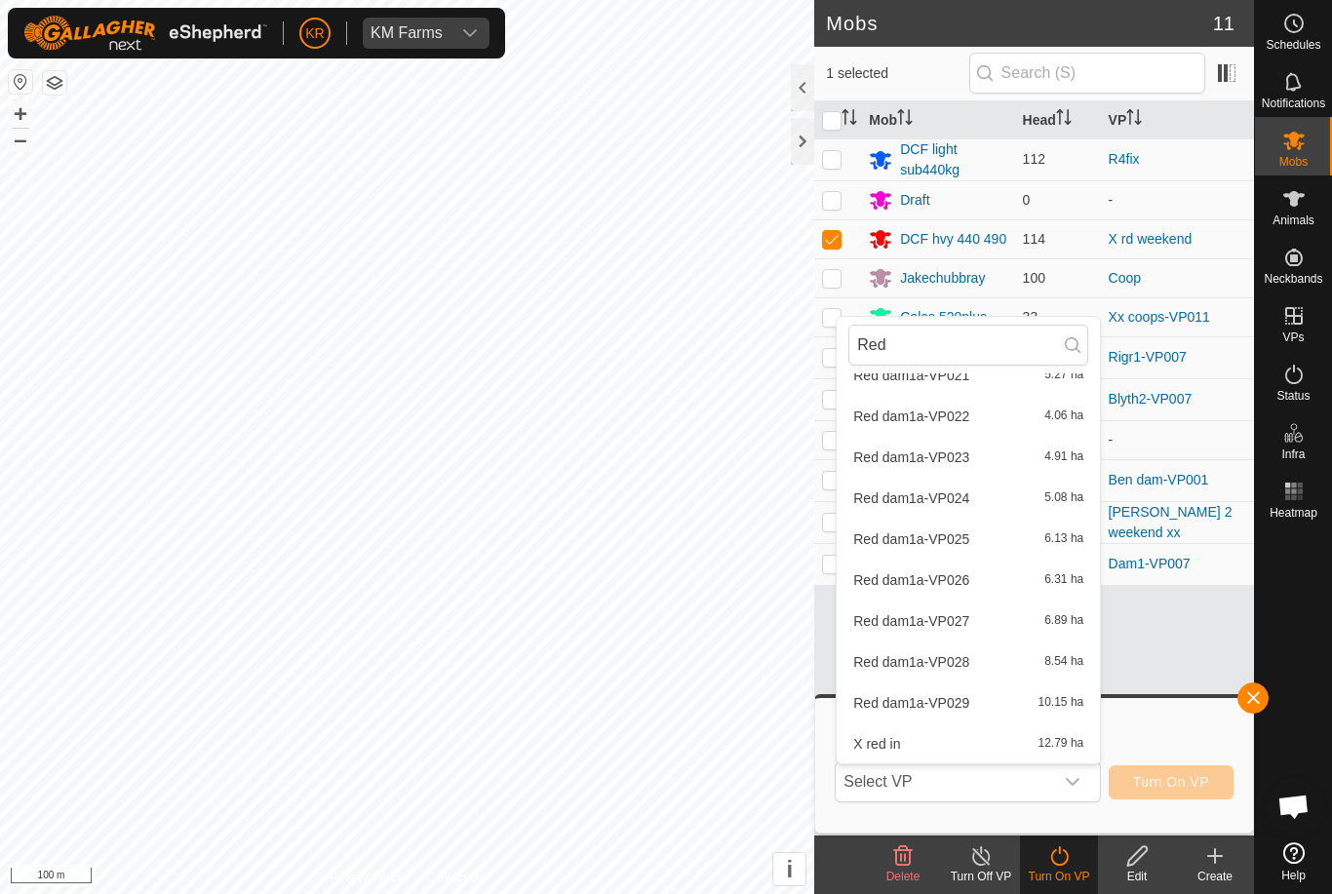
scroll to position [882, 0]
type input "Red"
click at [948, 542] on span "Red dam1a-VP025" at bounding box center [911, 539] width 116 height 14
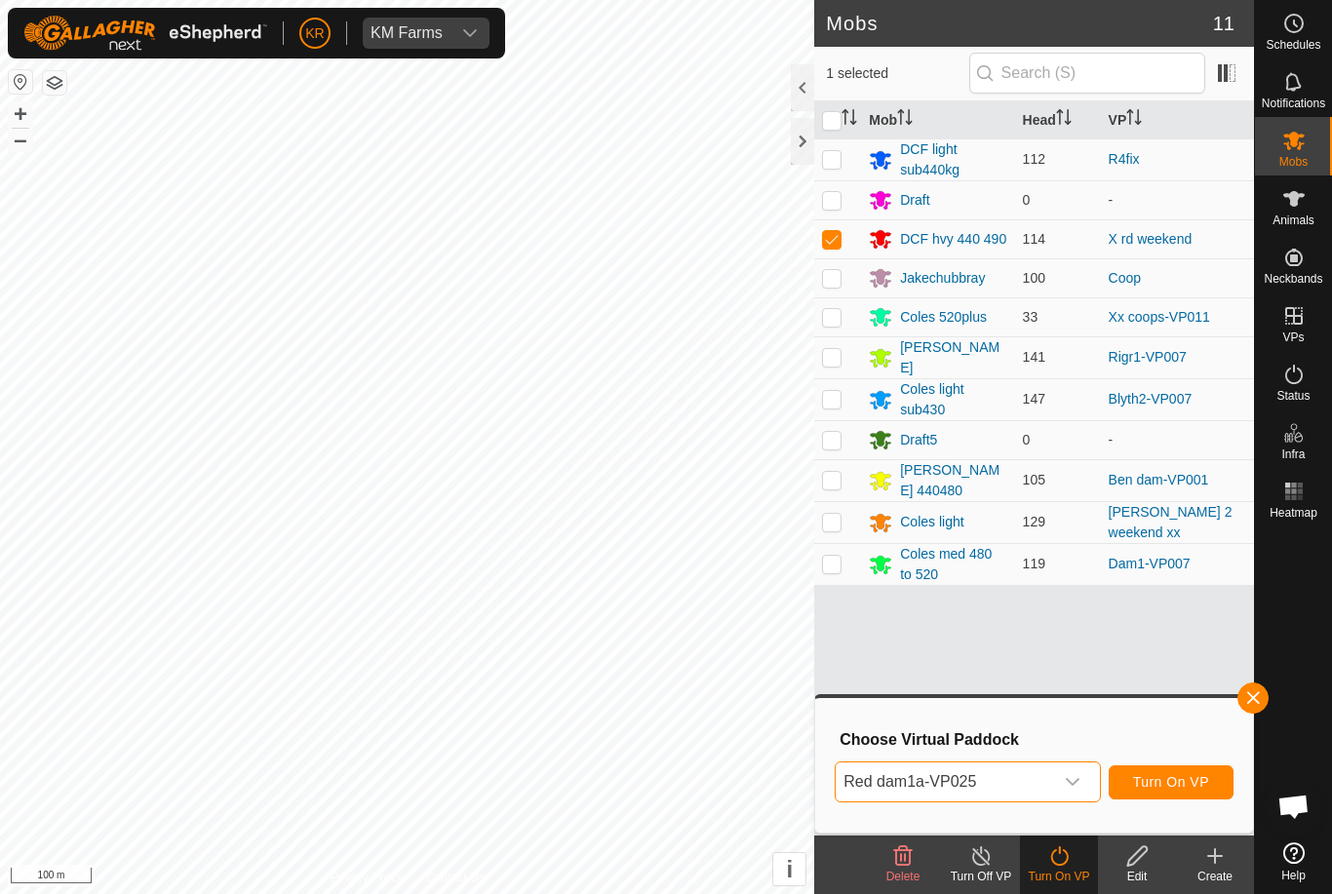
click at [1192, 784] on span "Turn On VP" at bounding box center [1171, 782] width 76 height 16
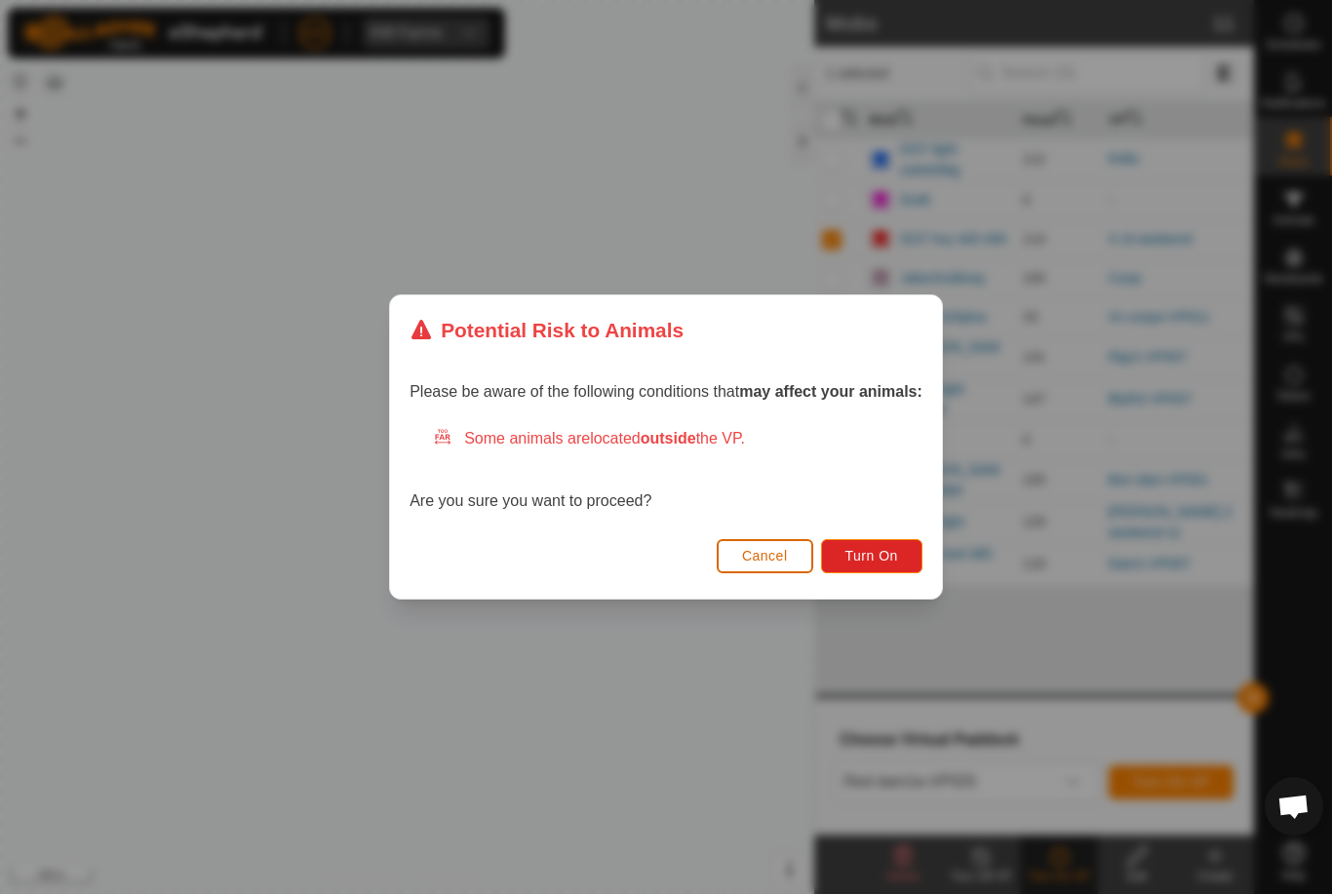
click at [868, 565] on button "Turn On" at bounding box center [871, 556] width 101 height 34
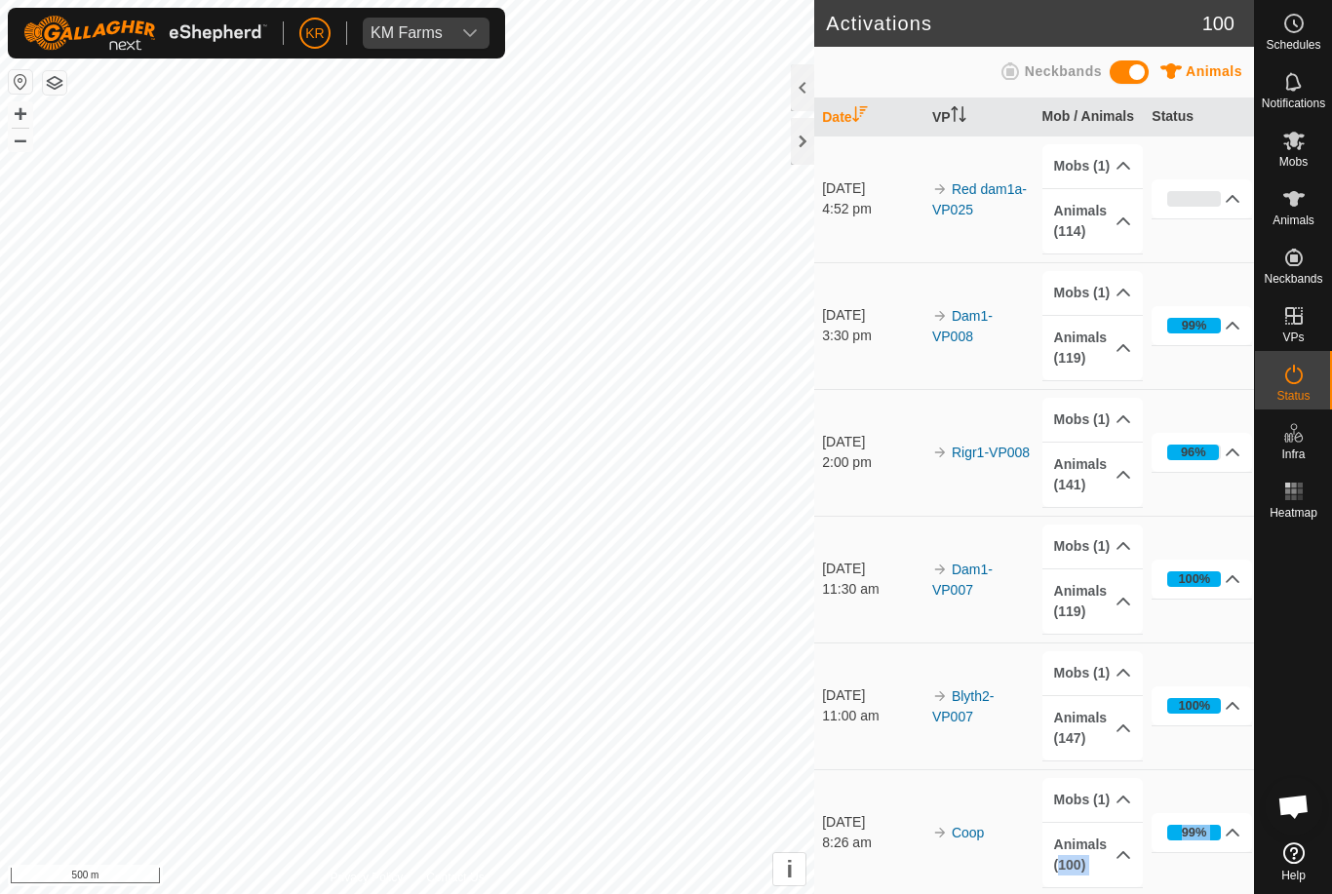
click at [1329, 681] on div at bounding box center [1293, 681] width 77 height 308
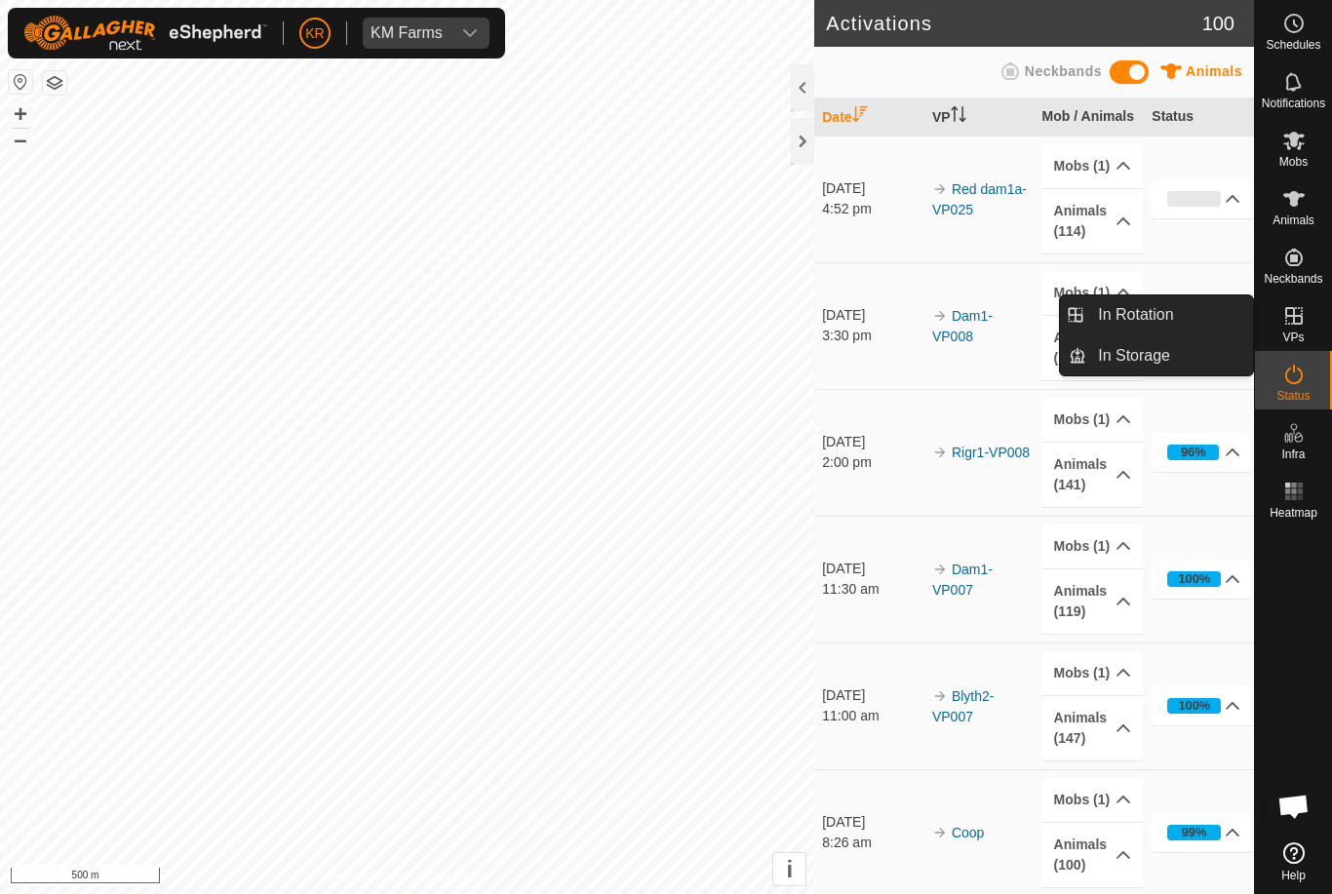
click at [1193, 321] on link "In Rotation" at bounding box center [1169, 314] width 167 height 39
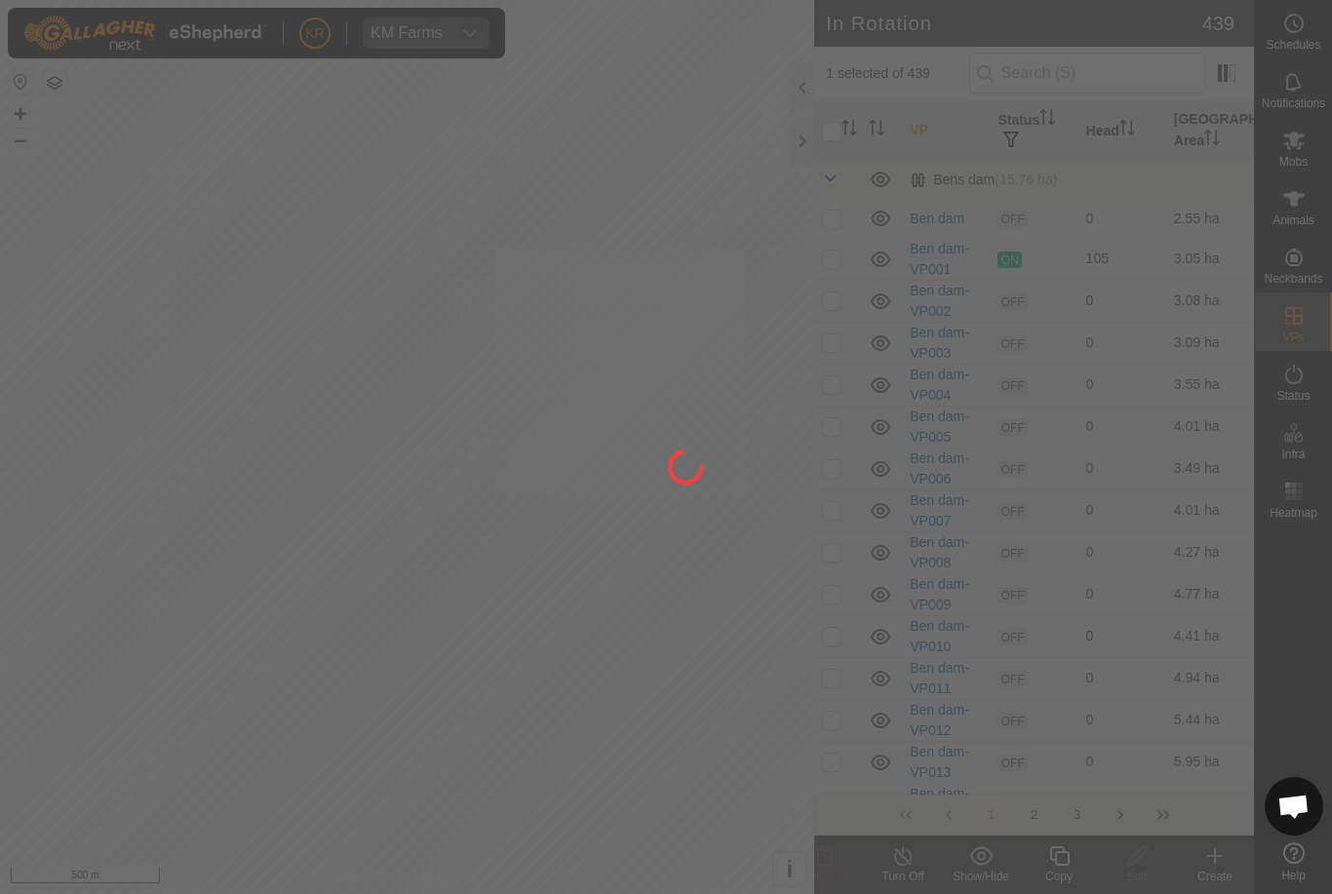
click at [1139, 311] on div at bounding box center [666, 447] width 1332 height 894
click at [1092, 76] on div at bounding box center [666, 447] width 1332 height 894
click at [1145, 74] on div at bounding box center [666, 447] width 1332 height 894
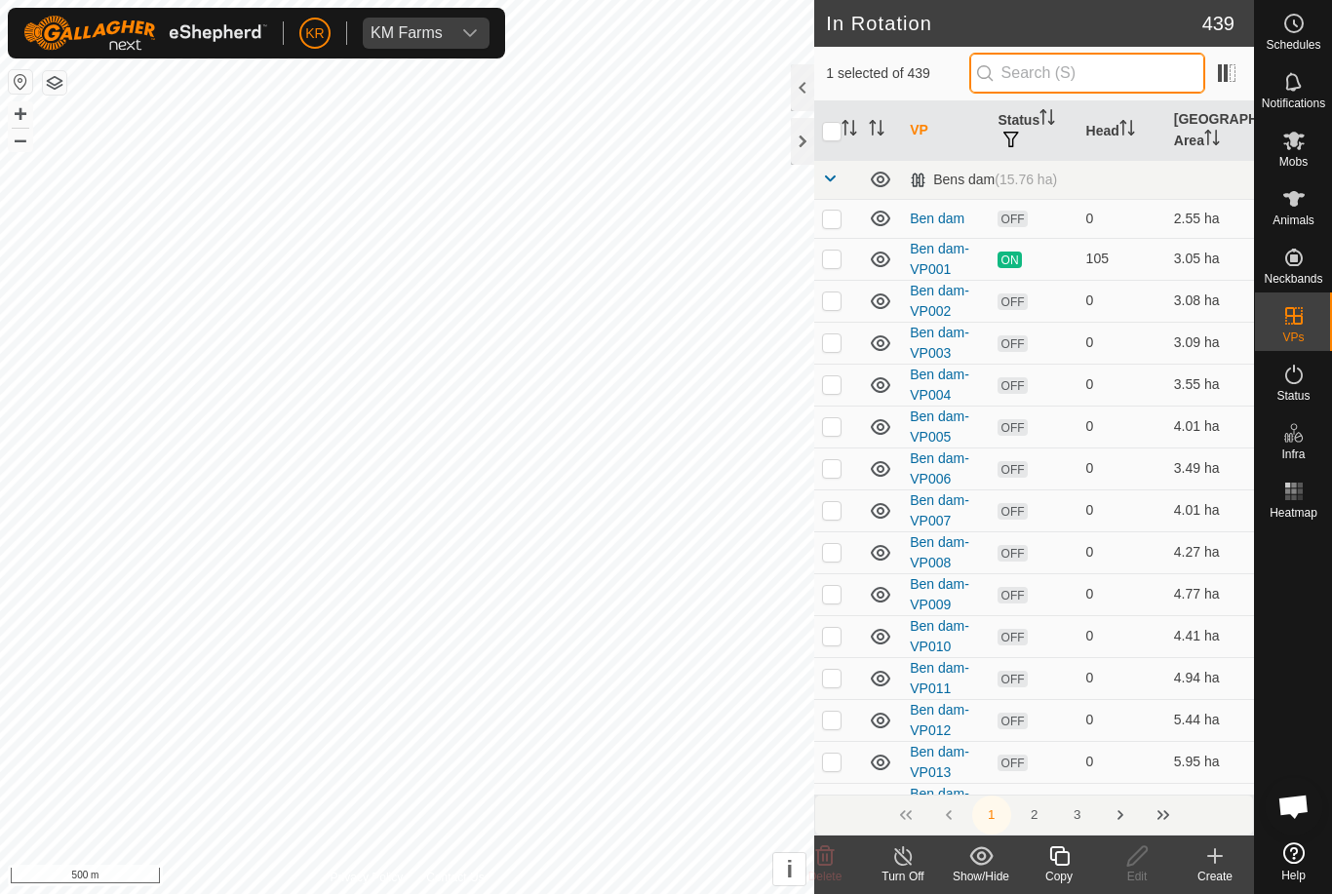
click at [1163, 78] on input "text" at bounding box center [1087, 73] width 236 height 41
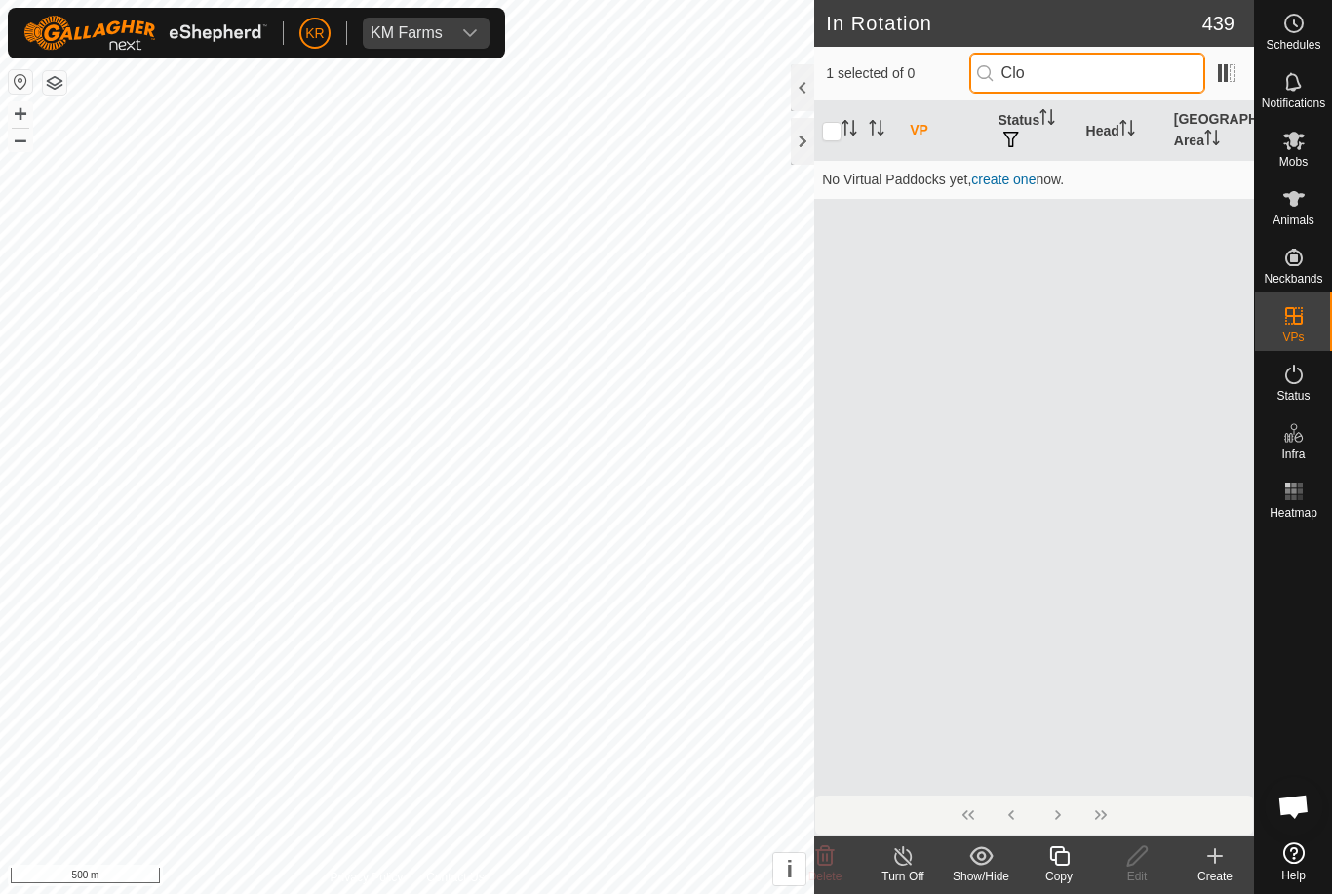
click at [1138, 92] on input "Clo" at bounding box center [1087, 73] width 236 height 41
click at [1125, 85] on input "Clo" at bounding box center [1087, 73] width 236 height 41
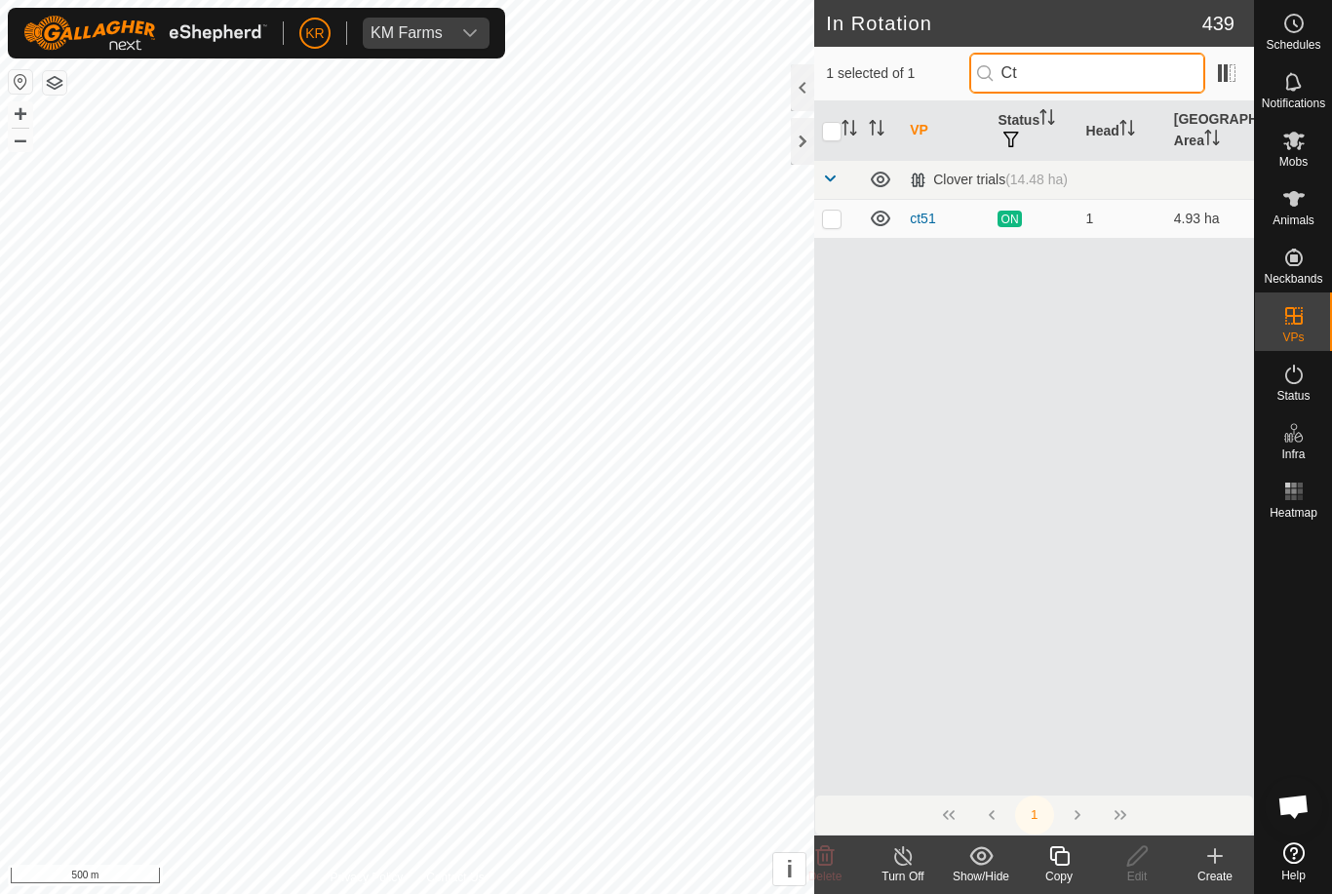
type input "Ct"
click at [840, 215] on p-checkbox at bounding box center [832, 219] width 20 height 16
checkbox input "true"
click at [989, 864] on icon at bounding box center [981, 855] width 24 height 23
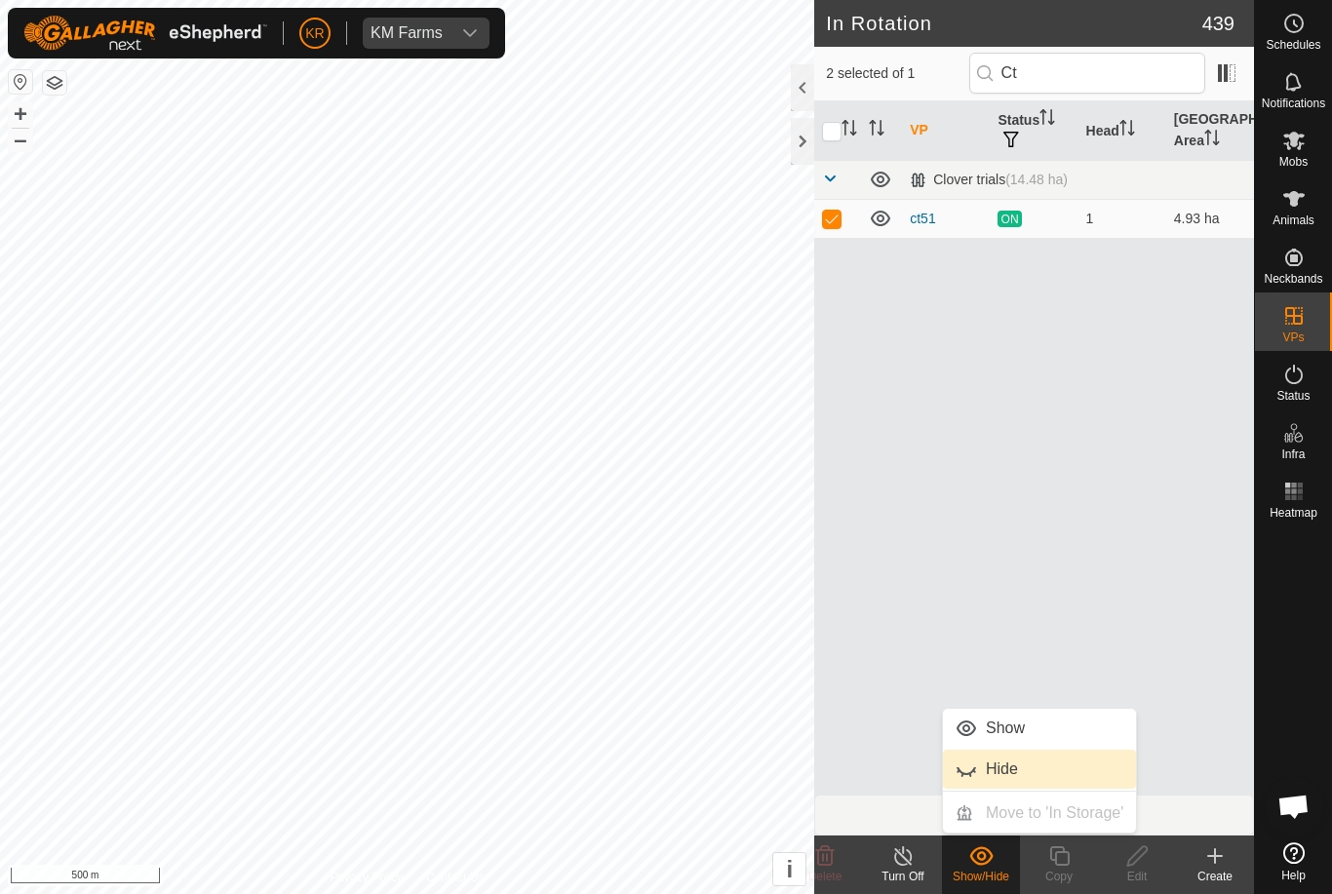
click at [967, 760] on span "Hide" at bounding box center [966, 769] width 23 height 23
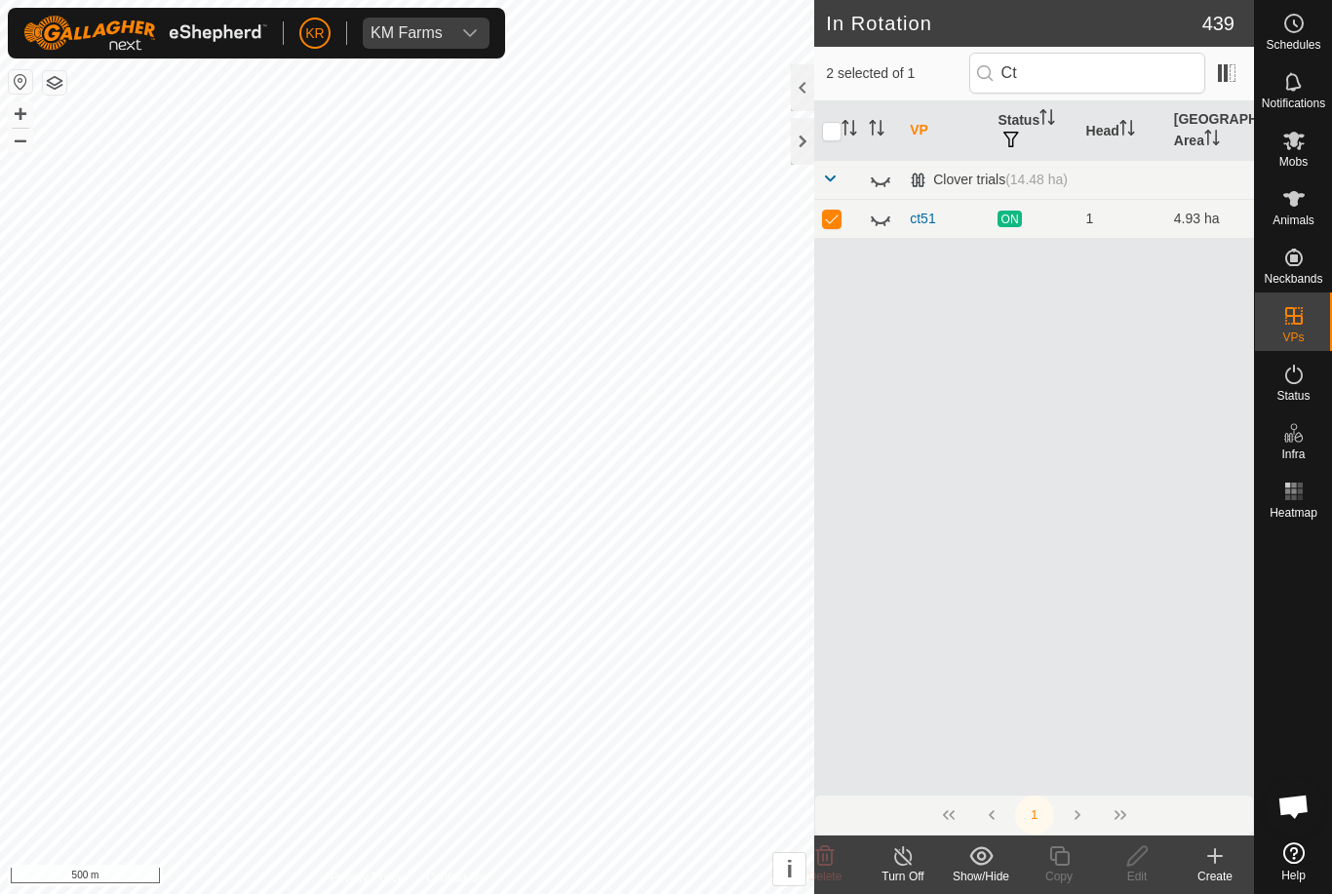
click at [987, 870] on div "Show/Hide" at bounding box center [981, 877] width 78 height 18
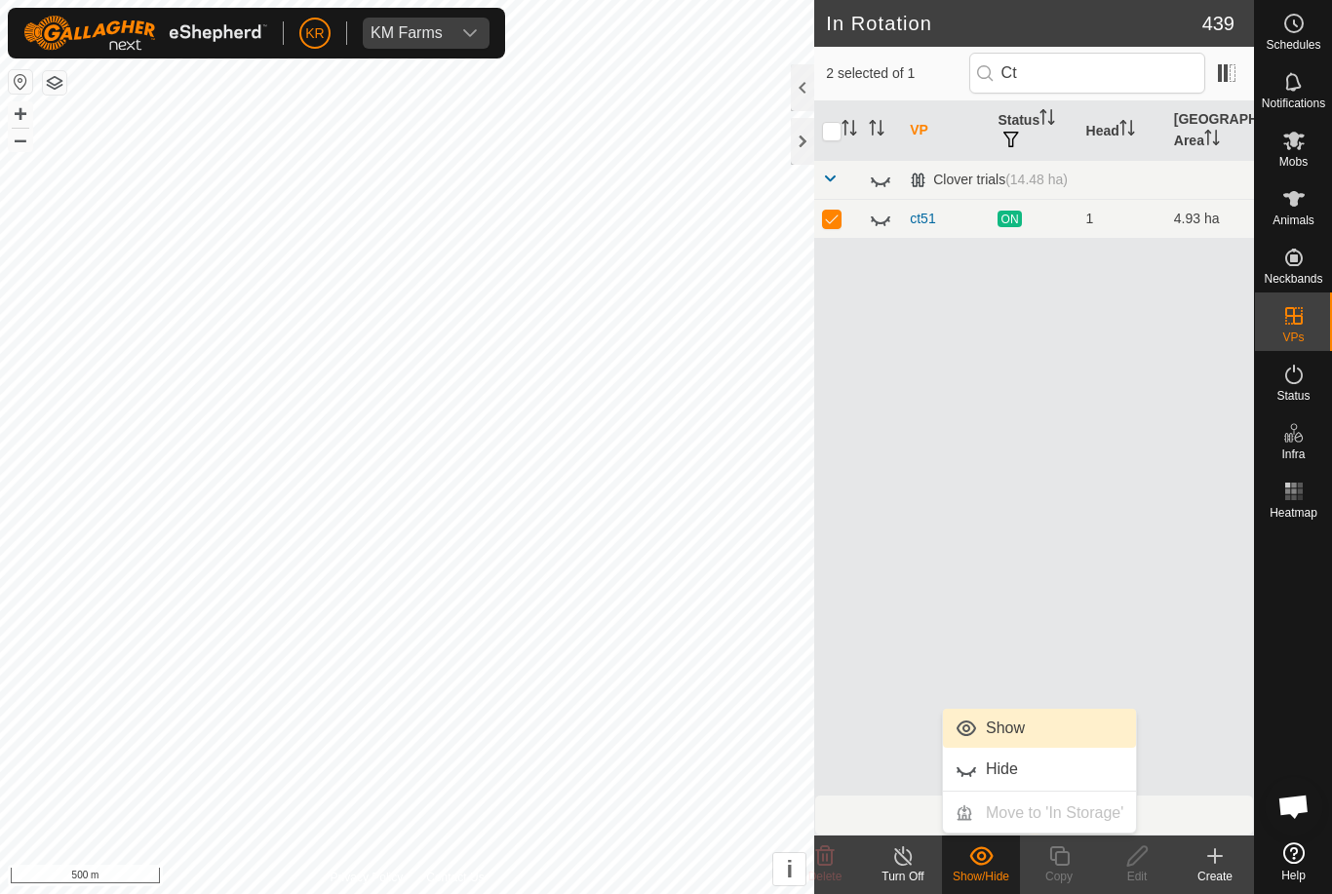
click at [973, 730] on span "Show" at bounding box center [966, 728] width 23 height 23
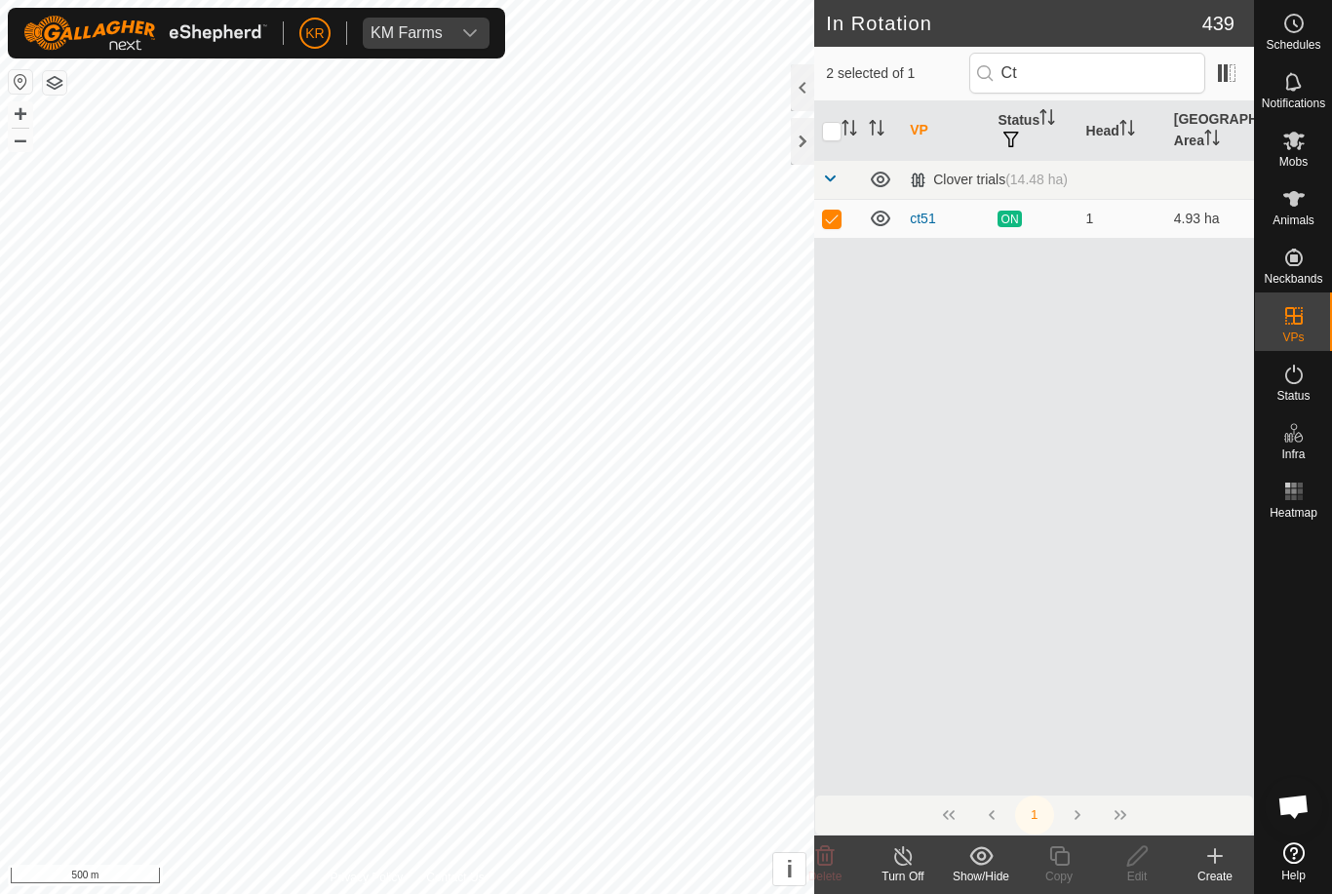
click at [905, 867] on icon at bounding box center [903, 855] width 24 height 23
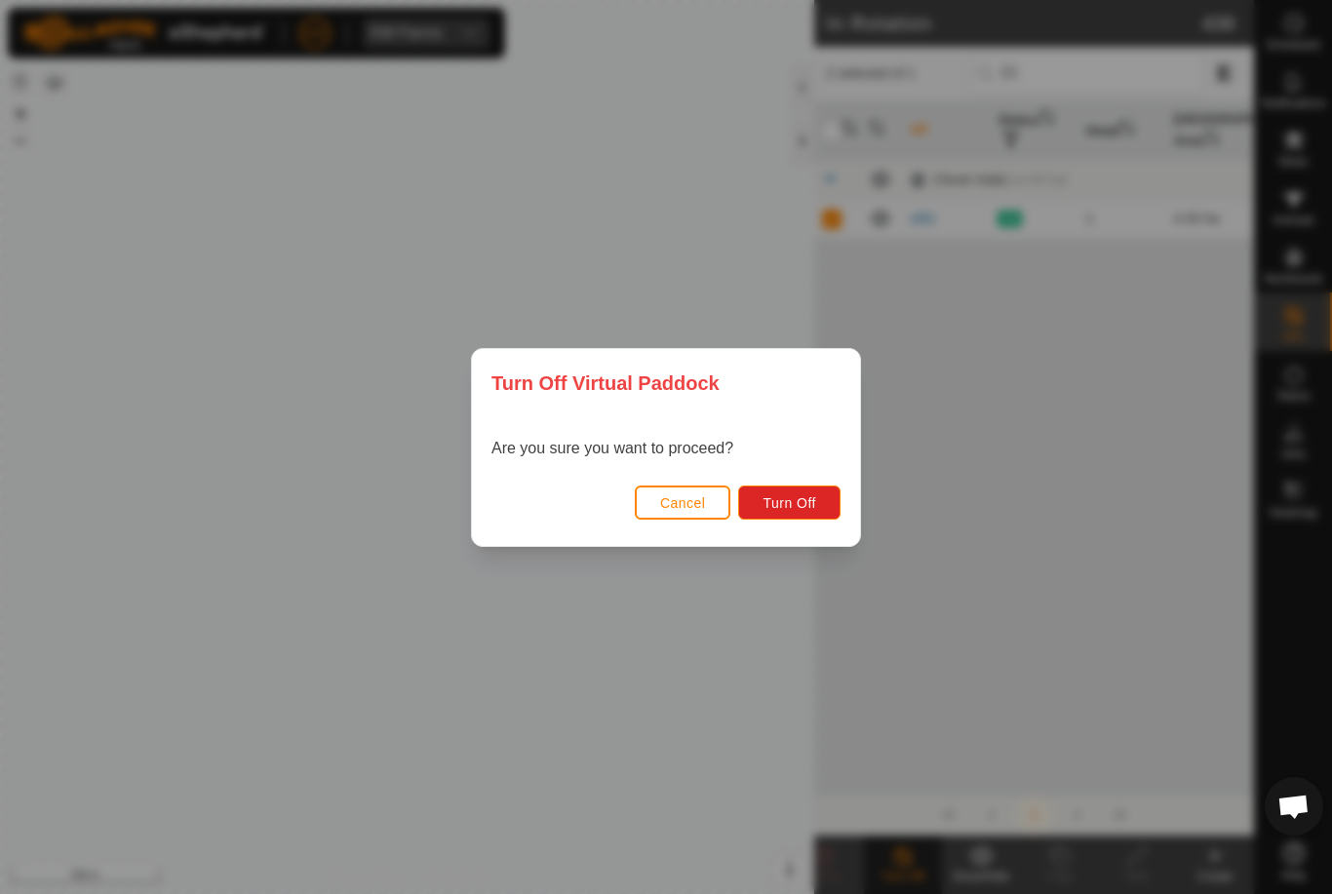
click at [804, 498] on span "Turn Off" at bounding box center [790, 503] width 54 height 16
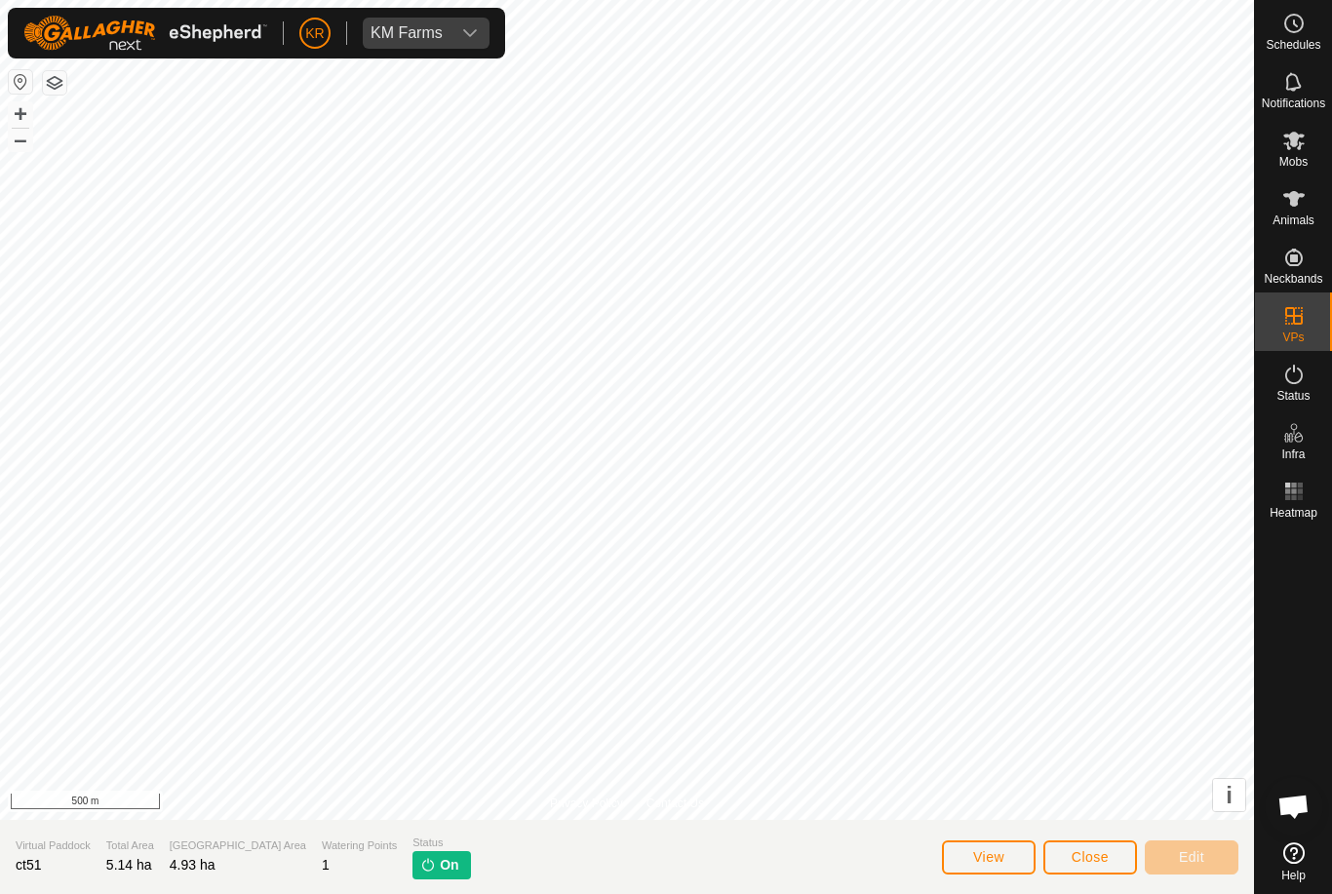
click at [440, 863] on span "On" at bounding box center [449, 865] width 19 height 20
click at [440, 861] on span "On" at bounding box center [449, 865] width 19 height 20
click at [412, 860] on p-tag "On" at bounding box center [441, 865] width 58 height 28
click at [994, 859] on span "View" at bounding box center [988, 857] width 31 height 16
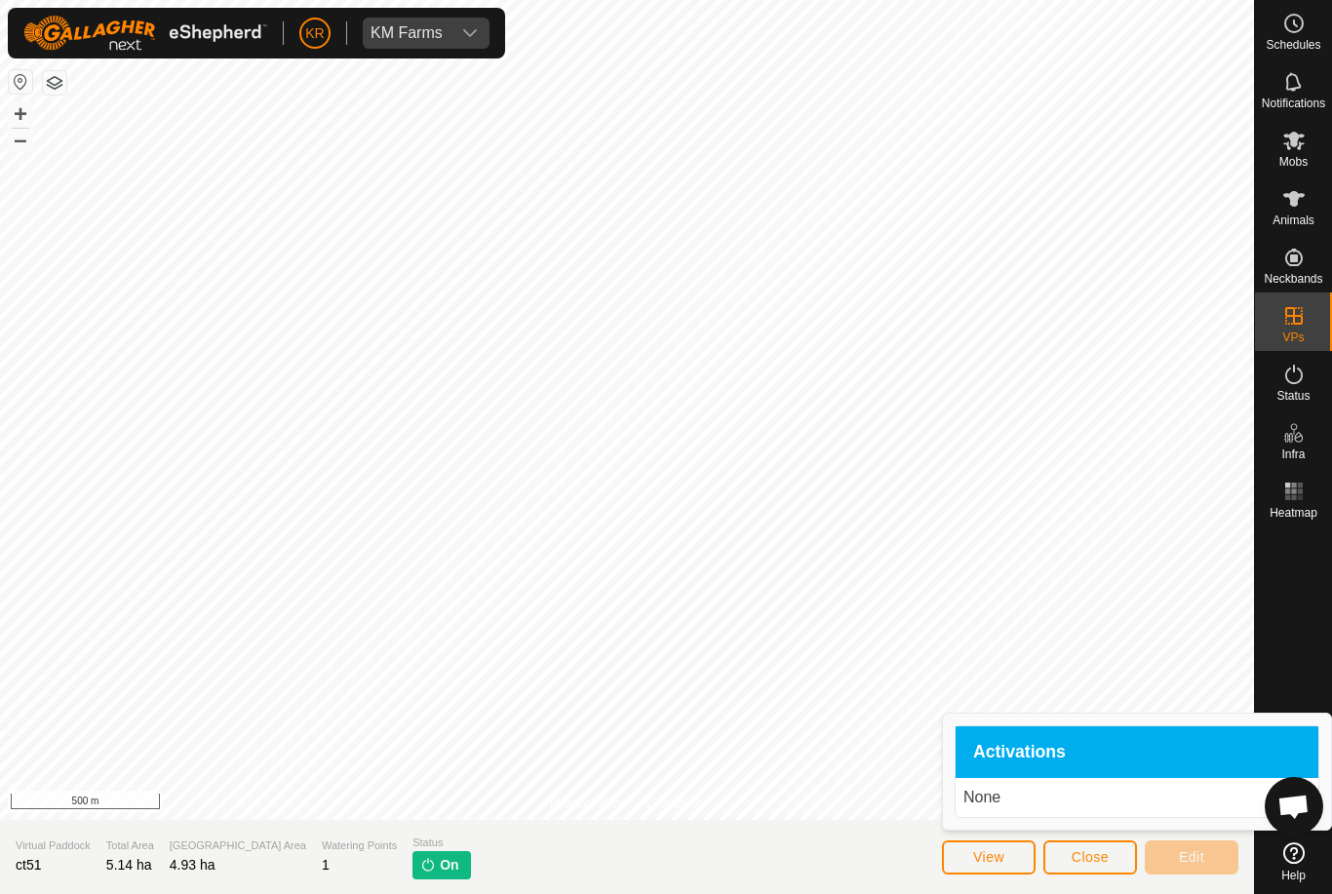
click at [1105, 757] on div "Activations" at bounding box center [1137, 752] width 363 height 53
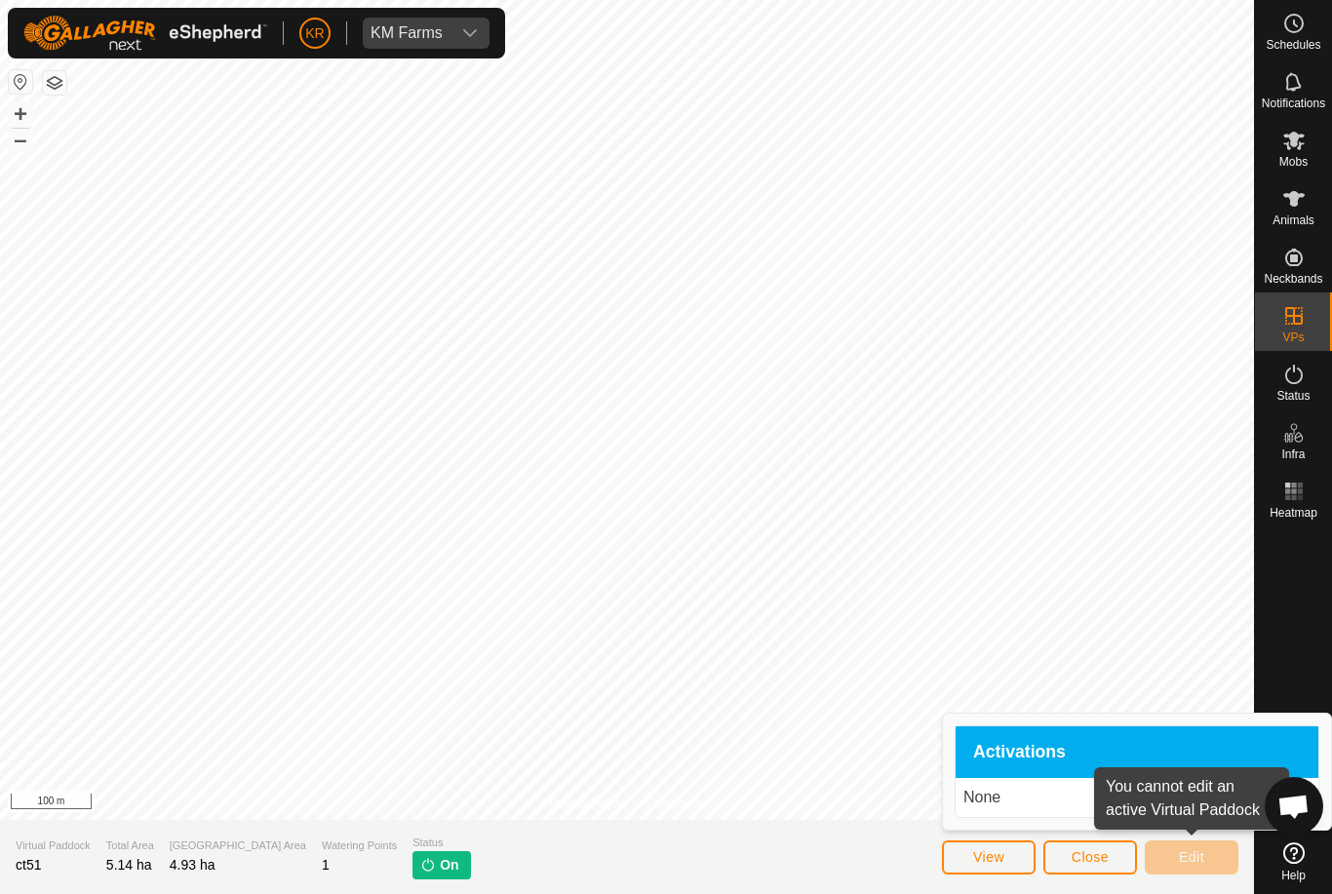
click at [1106, 865] on span "Close" at bounding box center [1090, 857] width 37 height 16
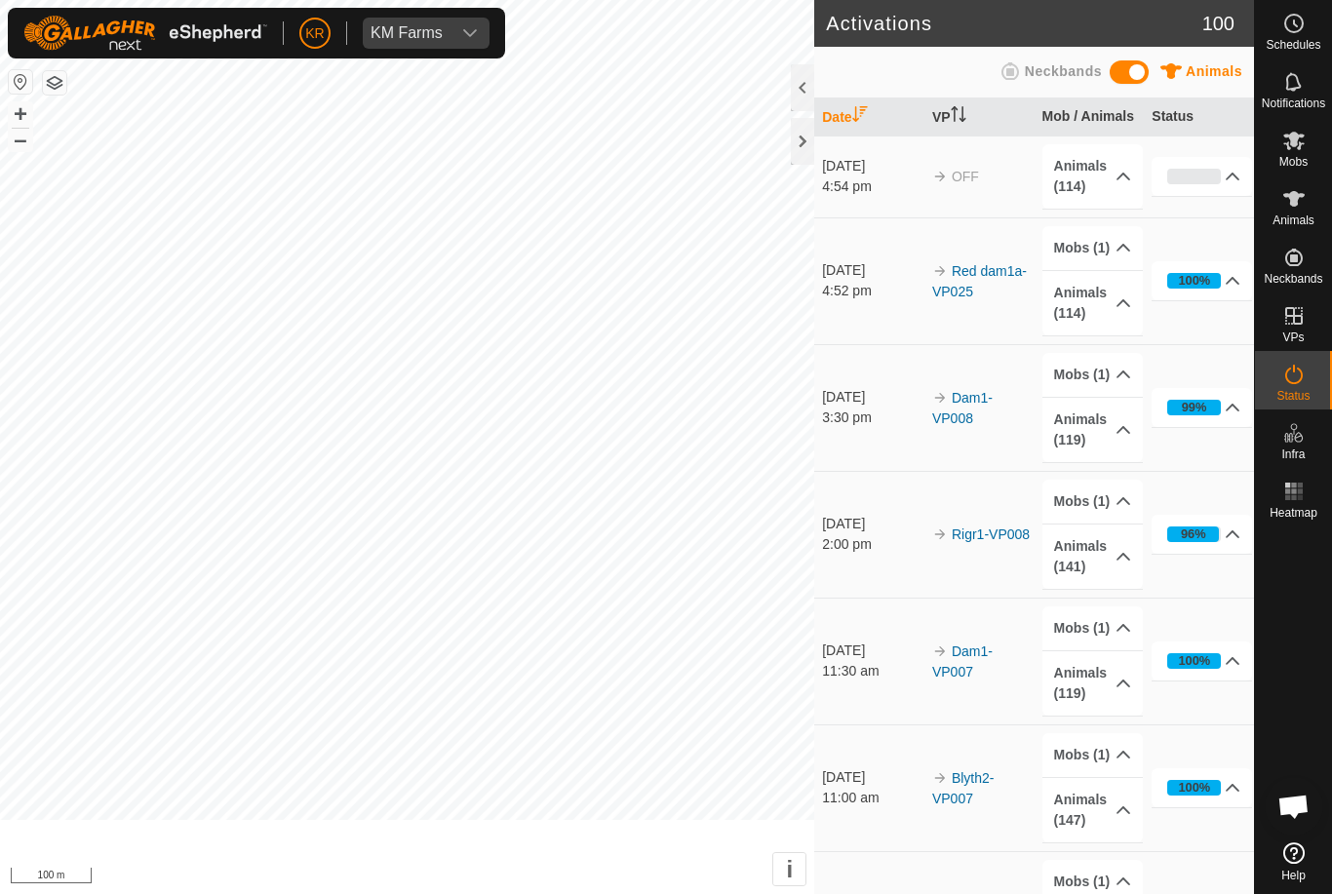
click at [1094, 865] on p-accordion-header "Mobs (1)" at bounding box center [1092, 882] width 100 height 44
click at [1312, 519] on span "Heatmap" at bounding box center [1294, 513] width 48 height 12
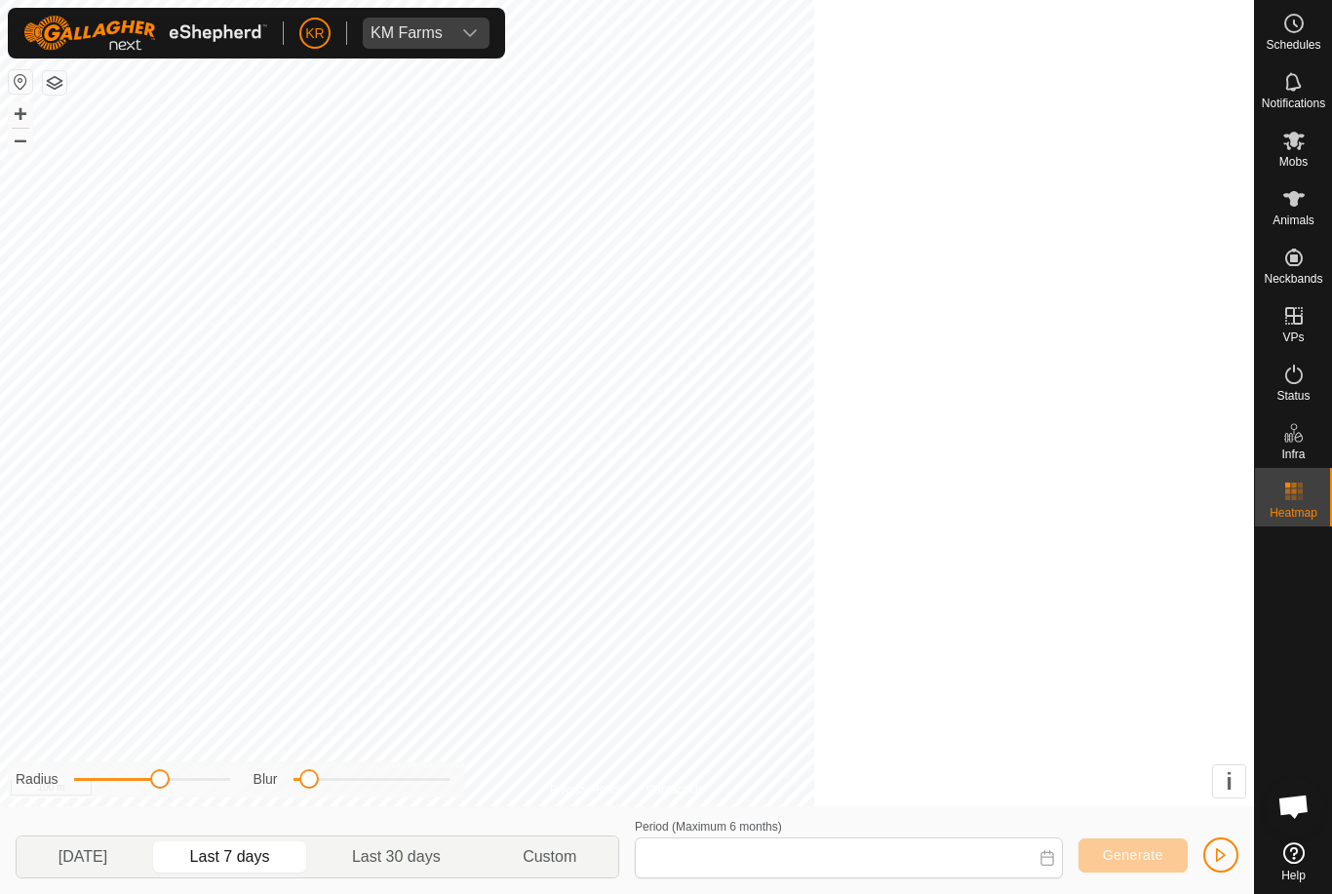
type input "[DATE] - [DATE]"
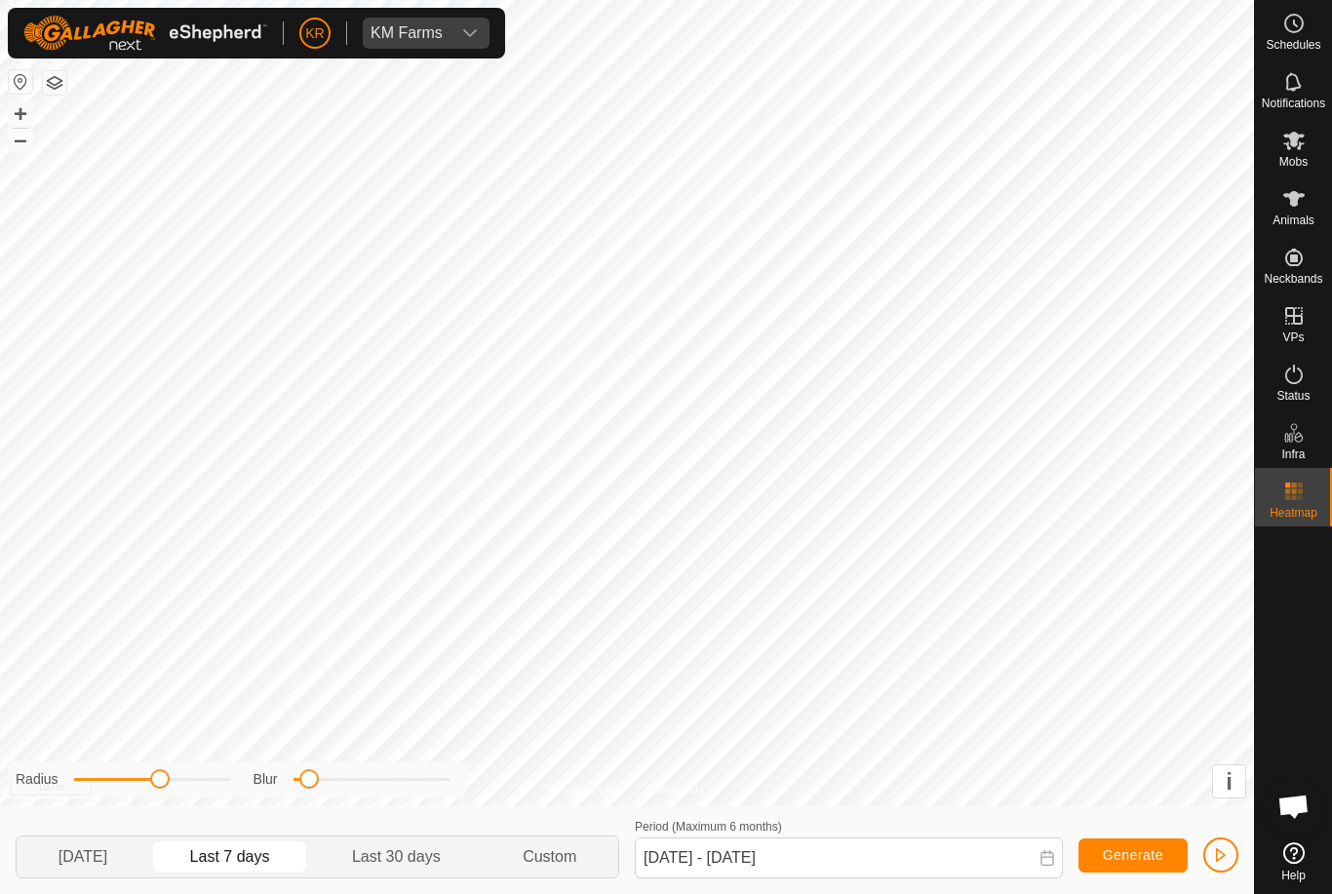
click at [558, 860] on span "Custom" at bounding box center [550, 856] width 54 height 23
click at [554, 848] on span "Custom" at bounding box center [550, 856] width 54 height 23
click at [551, 856] on span "Custom" at bounding box center [550, 856] width 54 height 23
click at [1312, 206] on div "Animals" at bounding box center [1293, 205] width 77 height 59
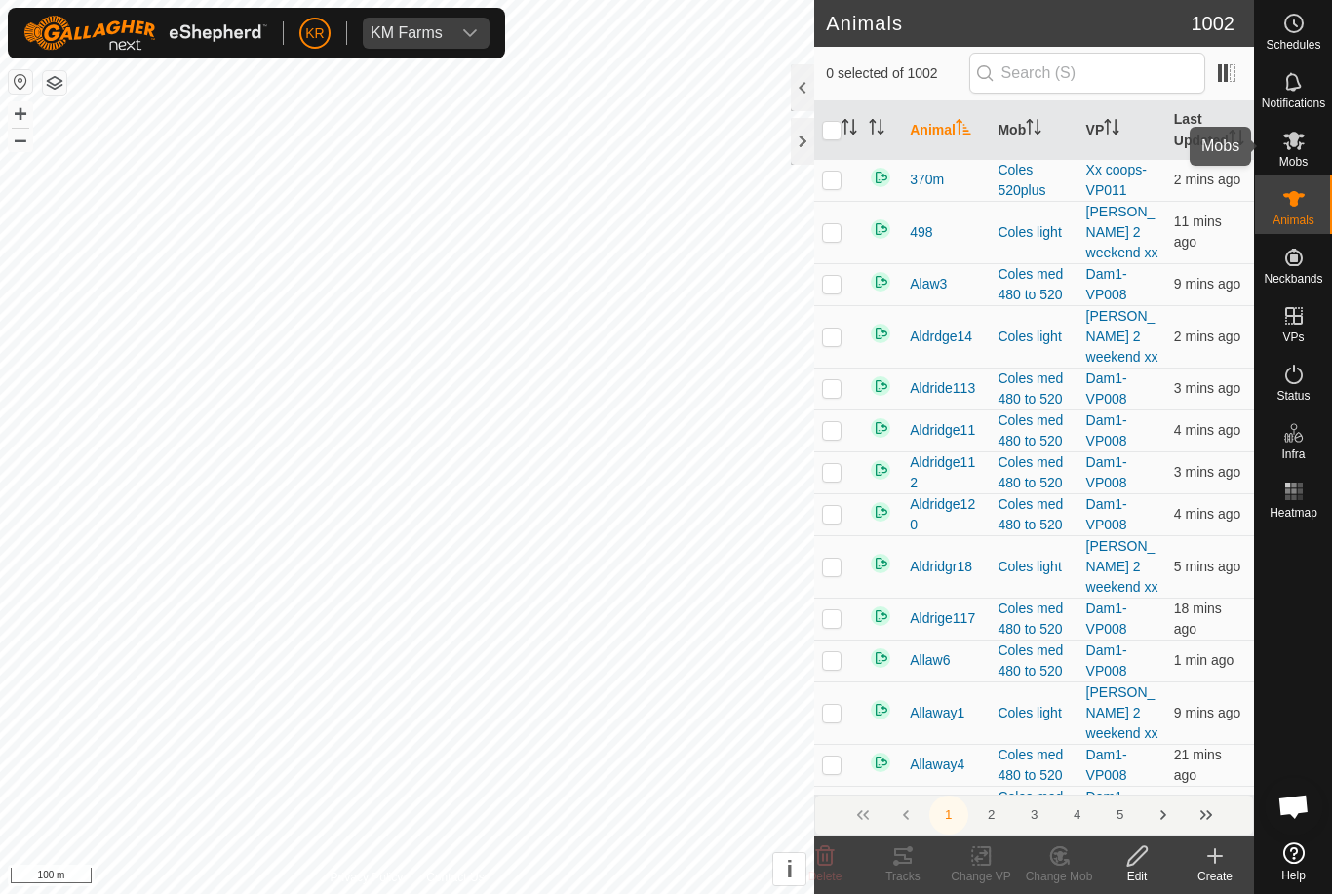
click at [1328, 146] on div "Mobs" at bounding box center [1293, 146] width 77 height 59
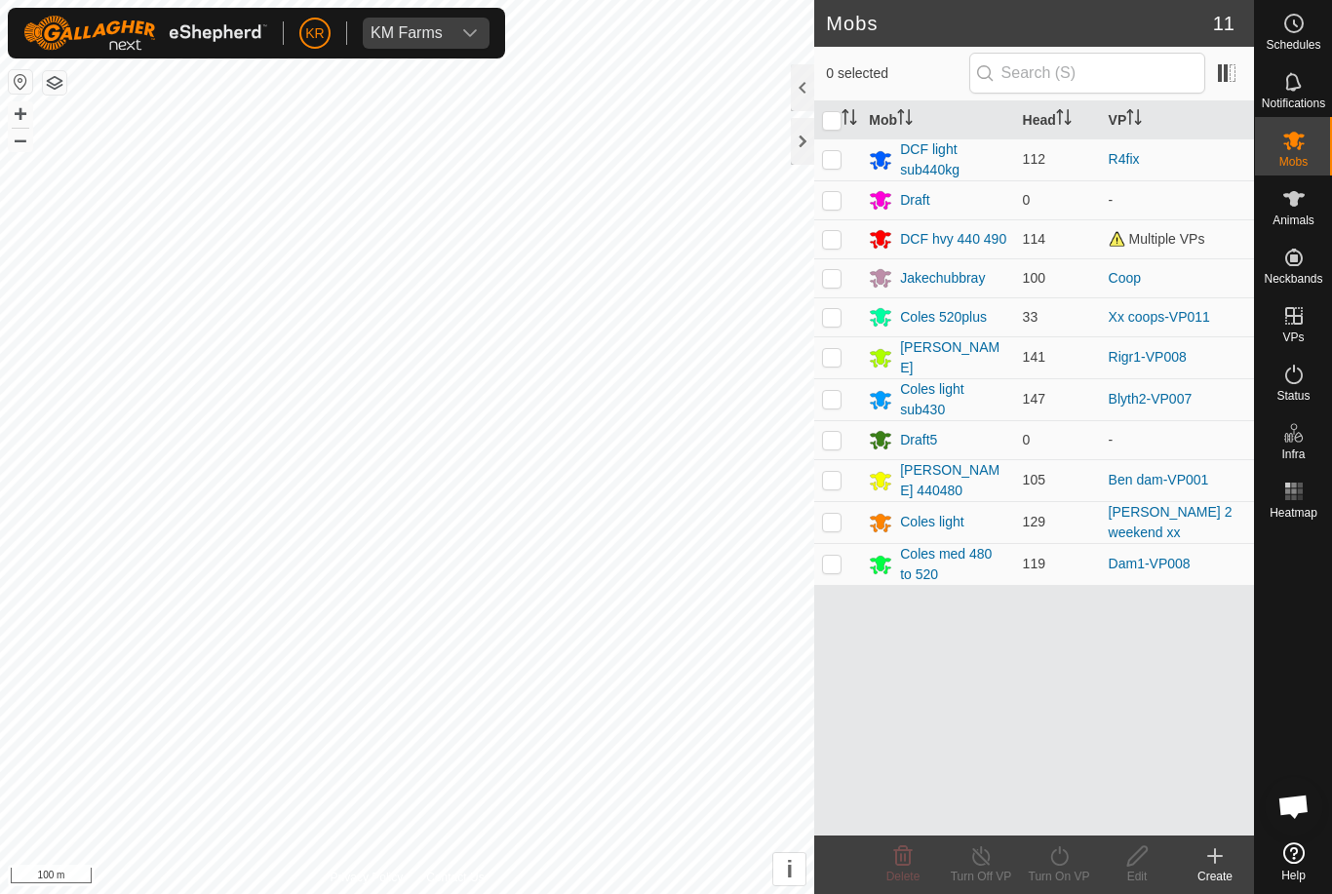
click at [1309, 147] on es-mob-svg-icon at bounding box center [1293, 140] width 35 height 31
click at [1238, 75] on span at bounding box center [1226, 73] width 31 height 31
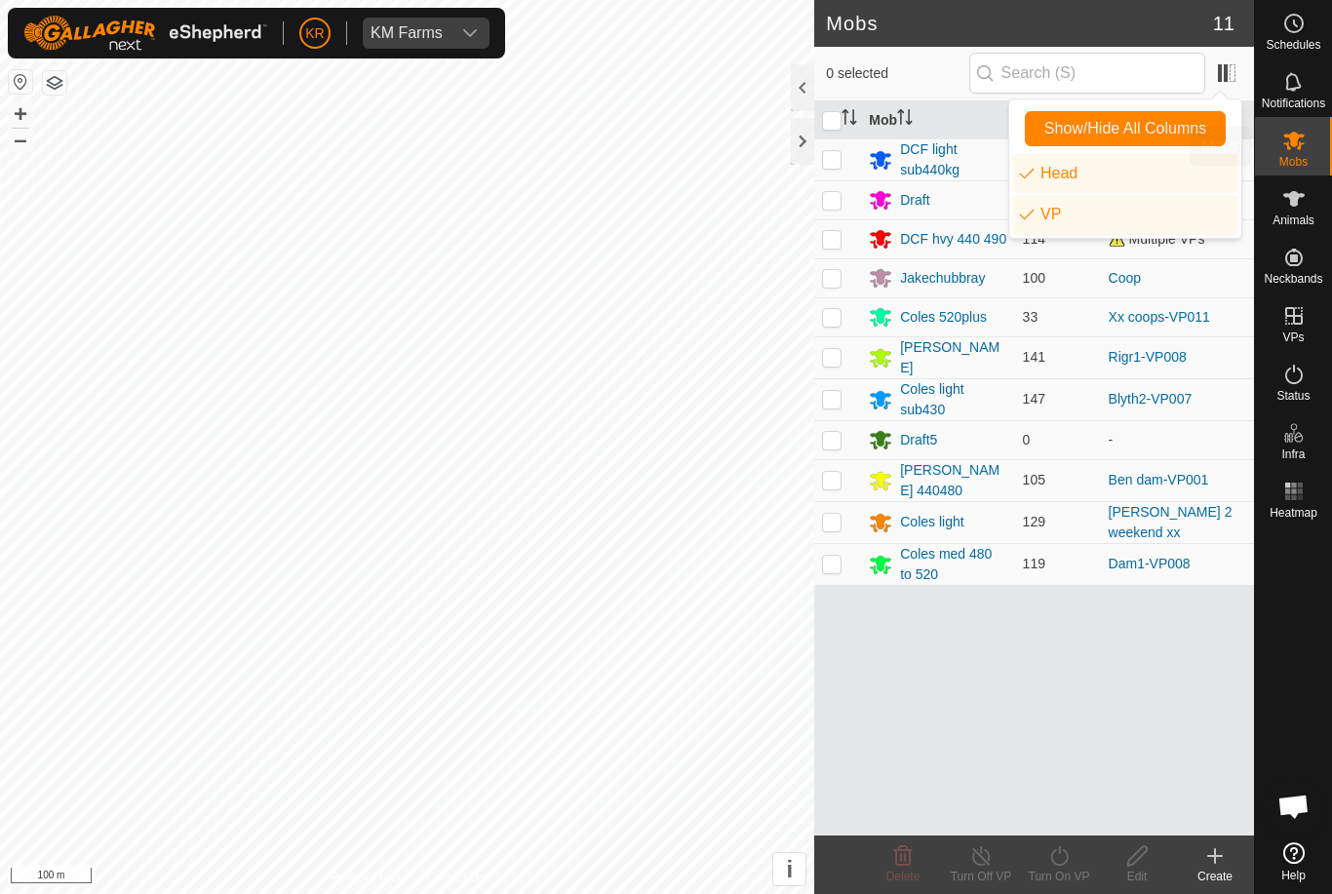
click at [1288, 148] on icon at bounding box center [1293, 141] width 21 height 19
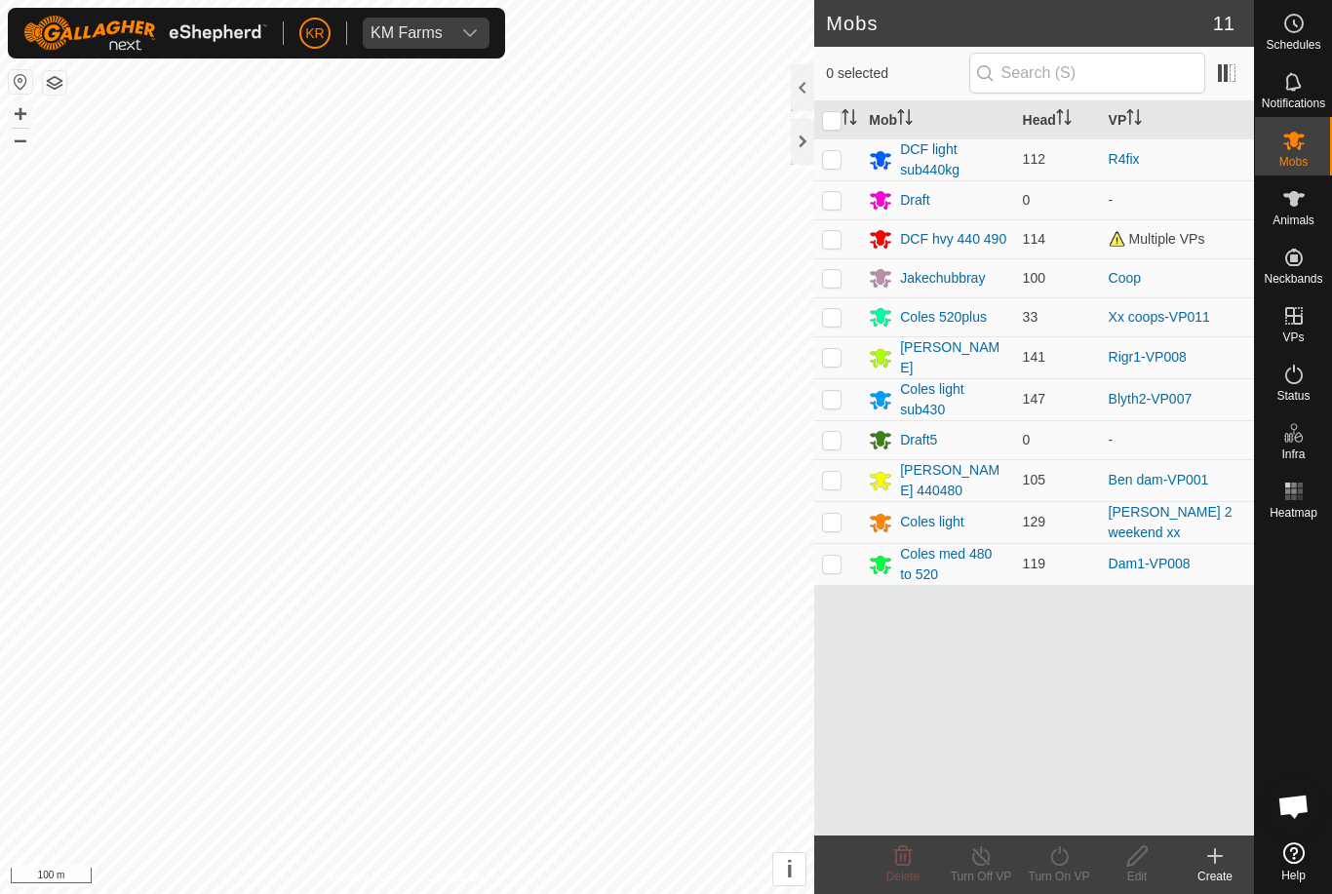
click at [449, 37] on span "KM Farms" at bounding box center [407, 33] width 88 height 31
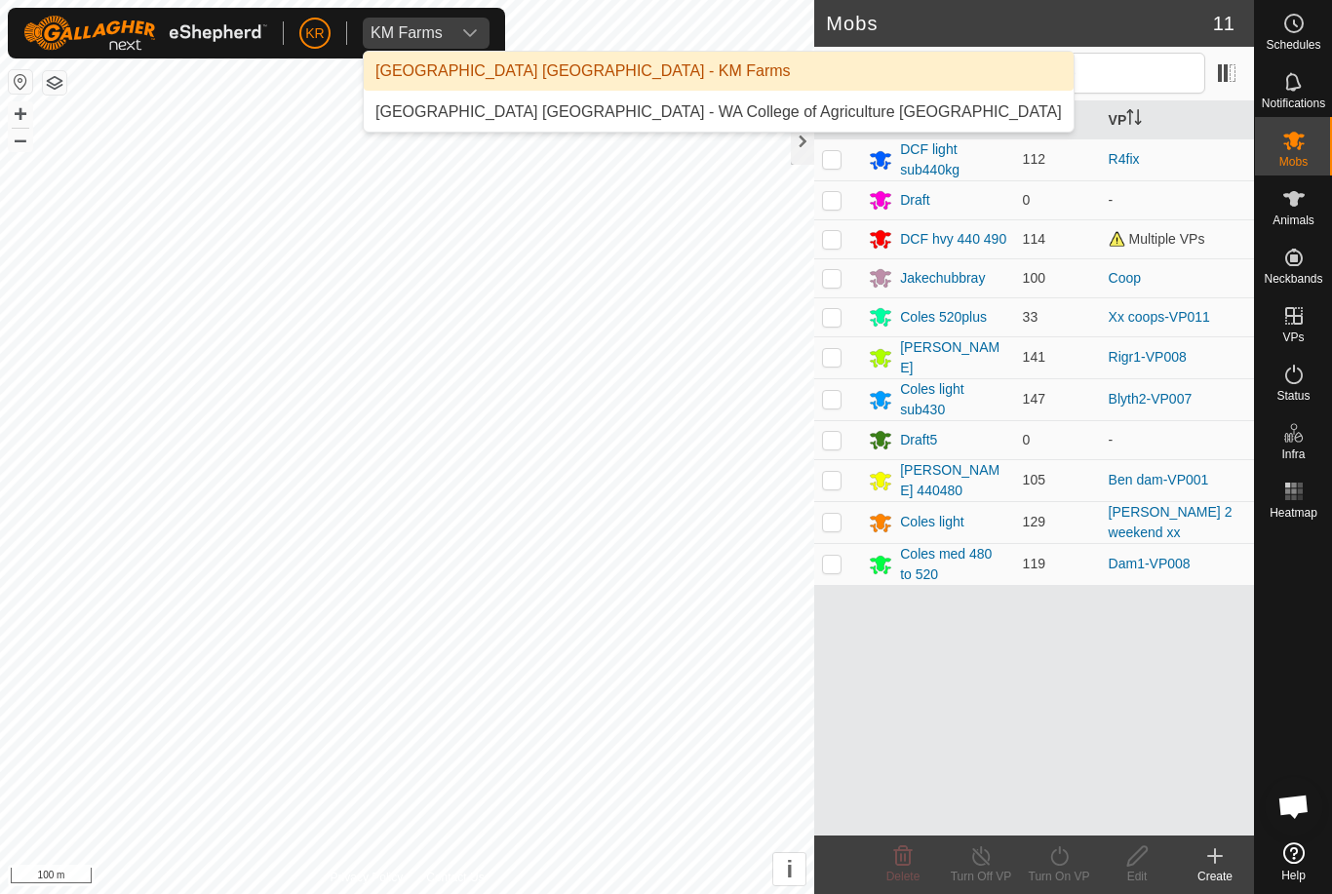
click at [529, 111] on div "[GEOGRAPHIC_DATA] [GEOGRAPHIC_DATA] - WA College of Agriculture [GEOGRAPHIC_DAT…" at bounding box center [718, 111] width 686 height 23
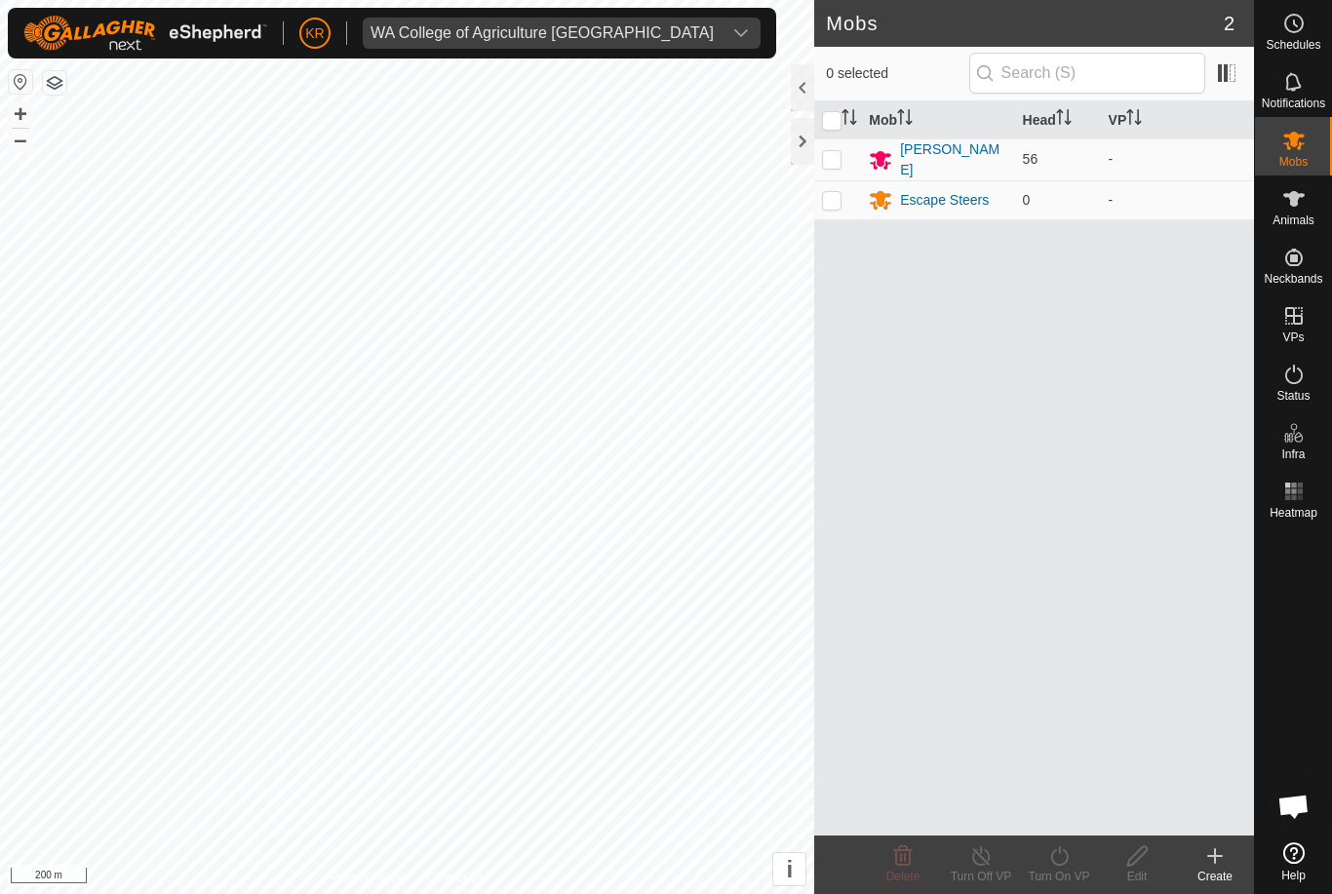
click at [622, 23] on span "WA College of Agriculture [GEOGRAPHIC_DATA]" at bounding box center [542, 33] width 359 height 31
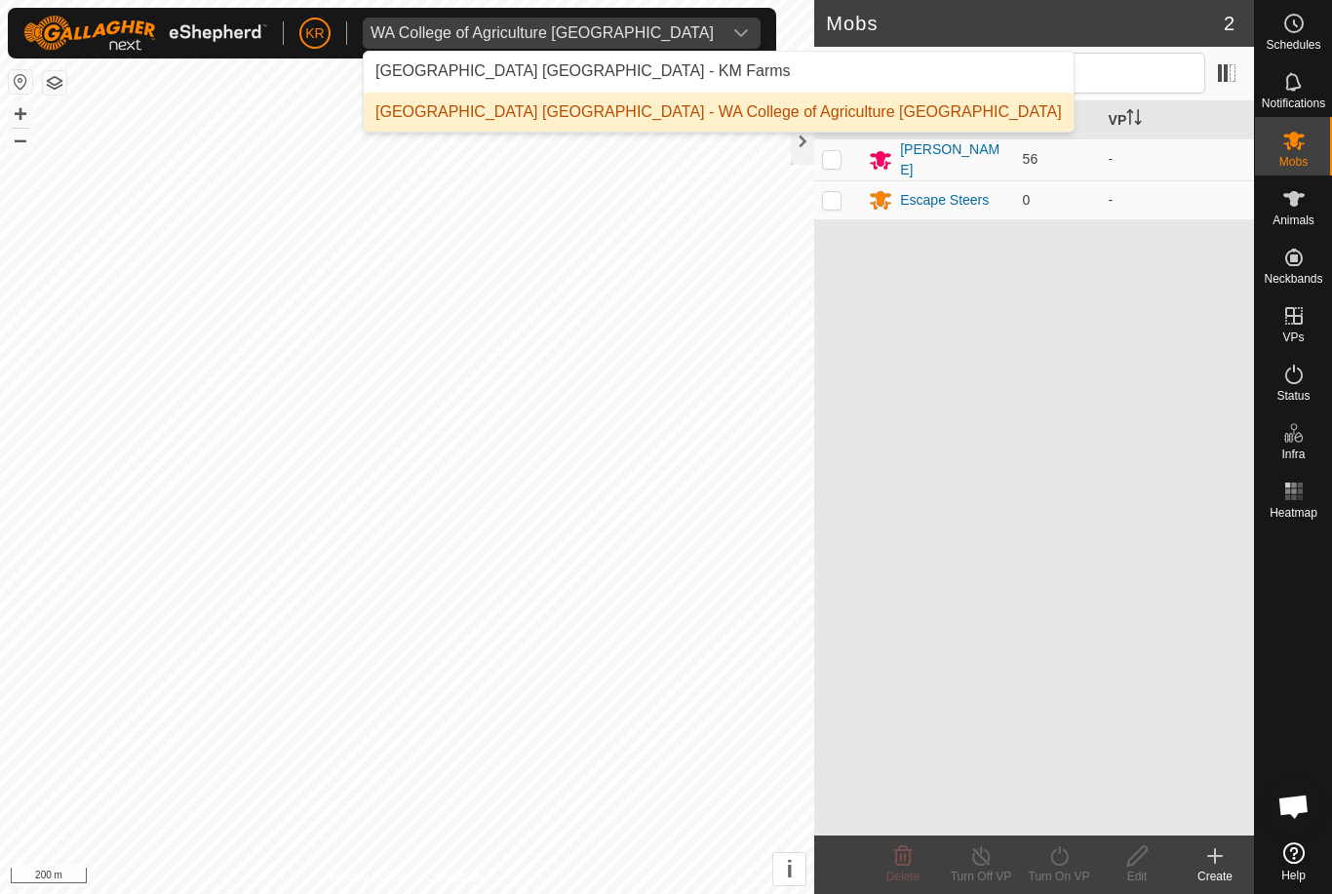
click at [659, 103] on div "[GEOGRAPHIC_DATA] [GEOGRAPHIC_DATA] - WA College of Agriculture [GEOGRAPHIC_DAT…" at bounding box center [718, 111] width 686 height 23
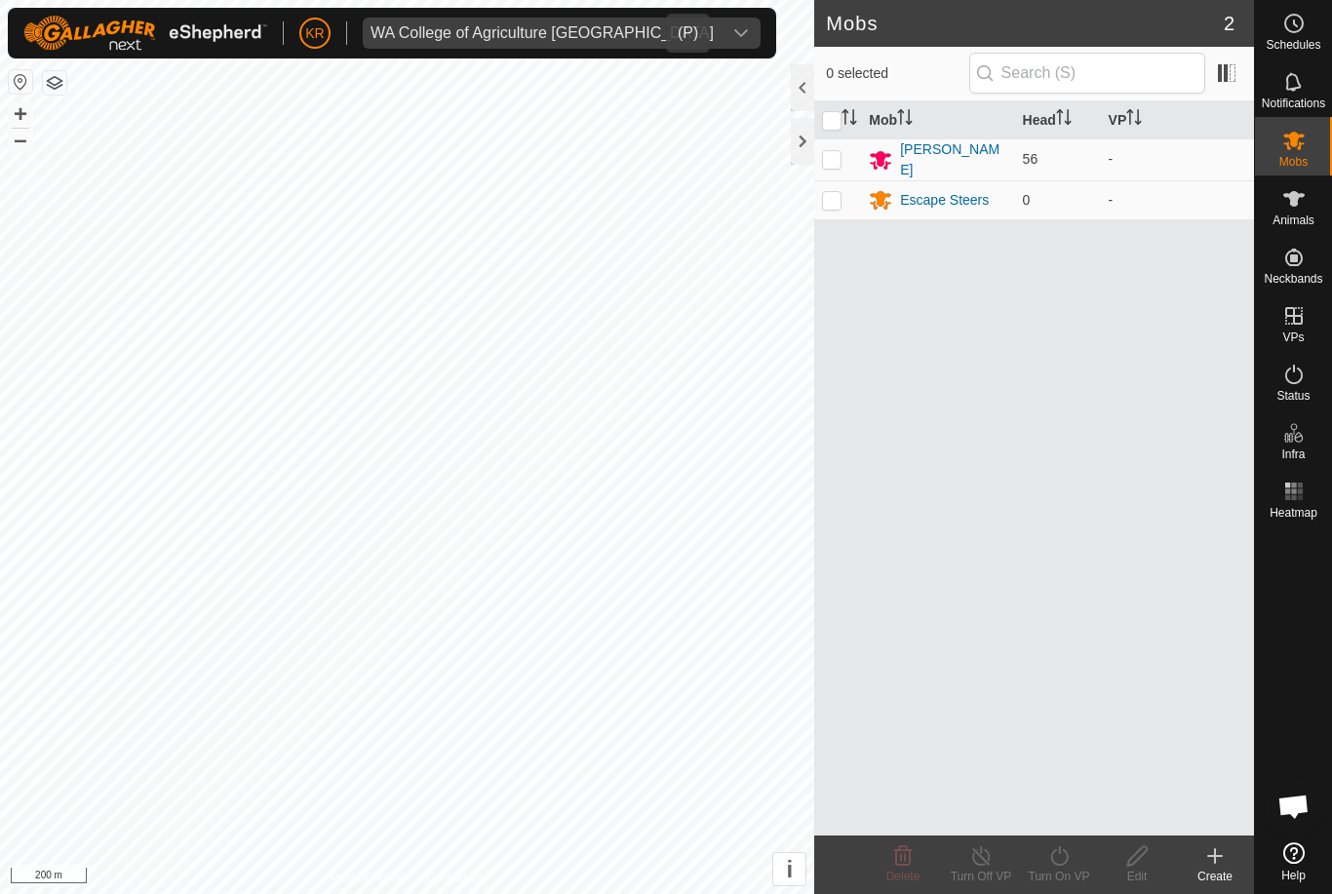
click at [722, 49] on div "dropdown trigger" at bounding box center [741, 33] width 39 height 31
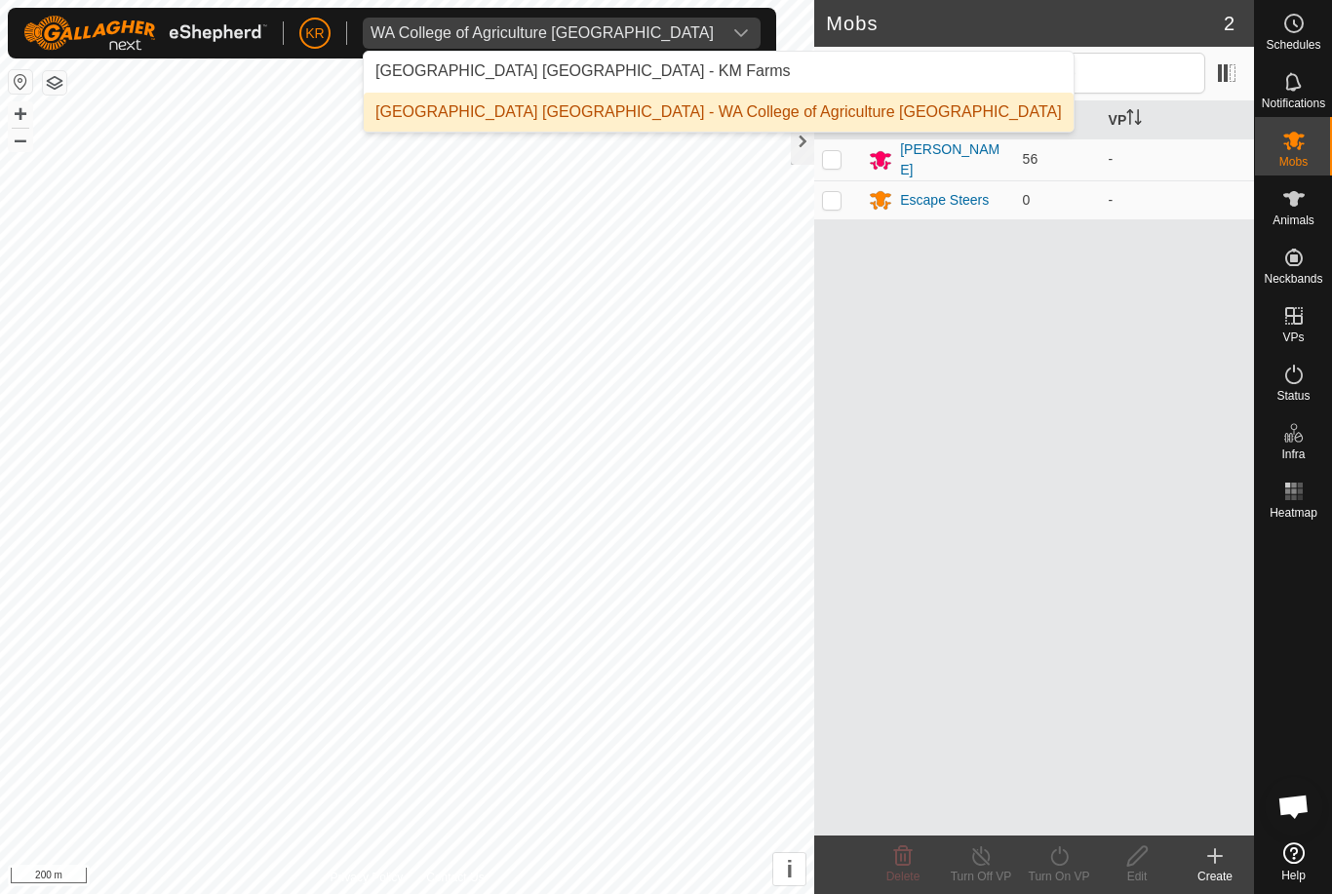
click at [647, 94] on li "[GEOGRAPHIC_DATA] [GEOGRAPHIC_DATA] - WA College of Agriculture [GEOGRAPHIC_DAT…" at bounding box center [719, 112] width 710 height 39
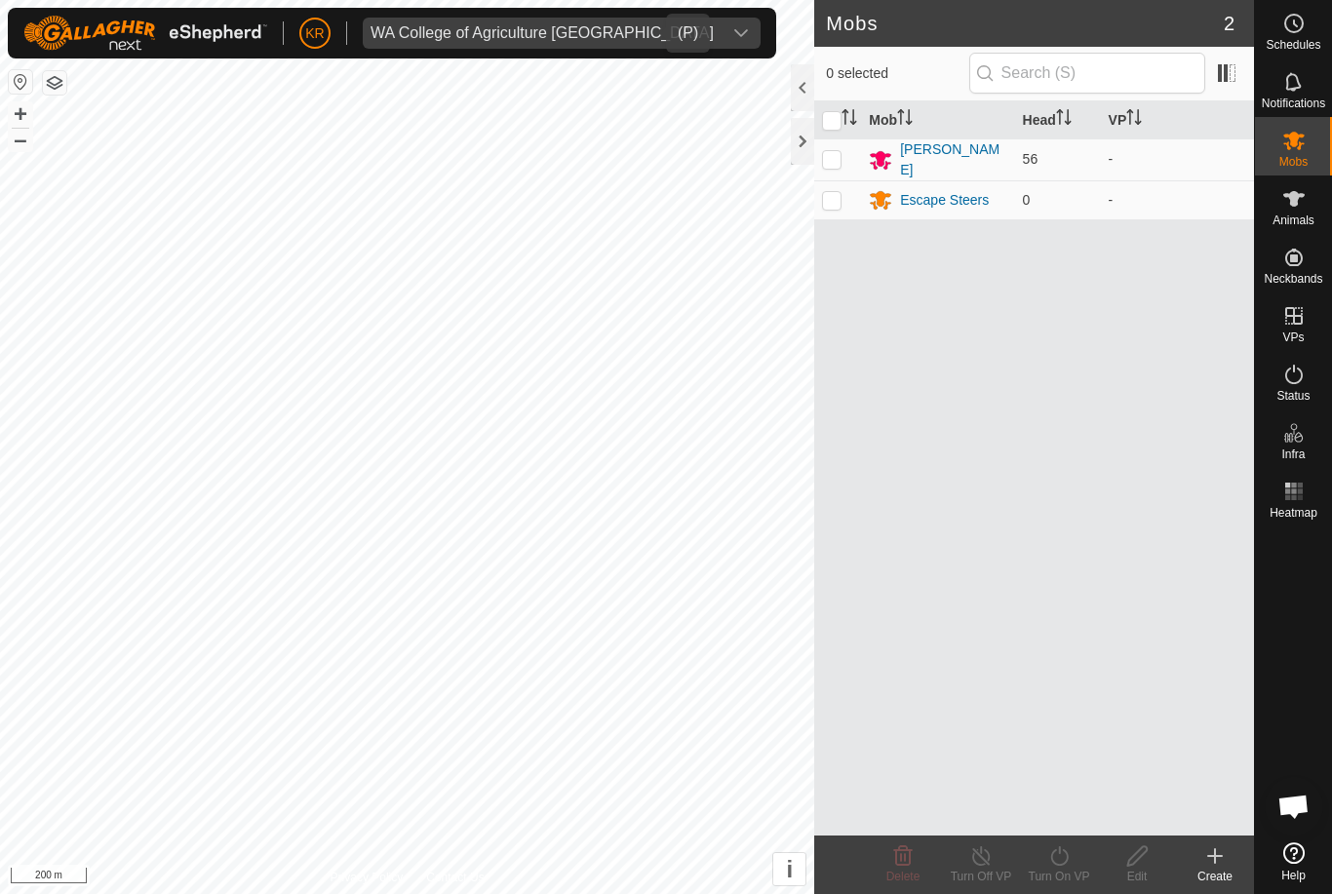
click at [722, 38] on div "dropdown trigger" at bounding box center [741, 33] width 39 height 31
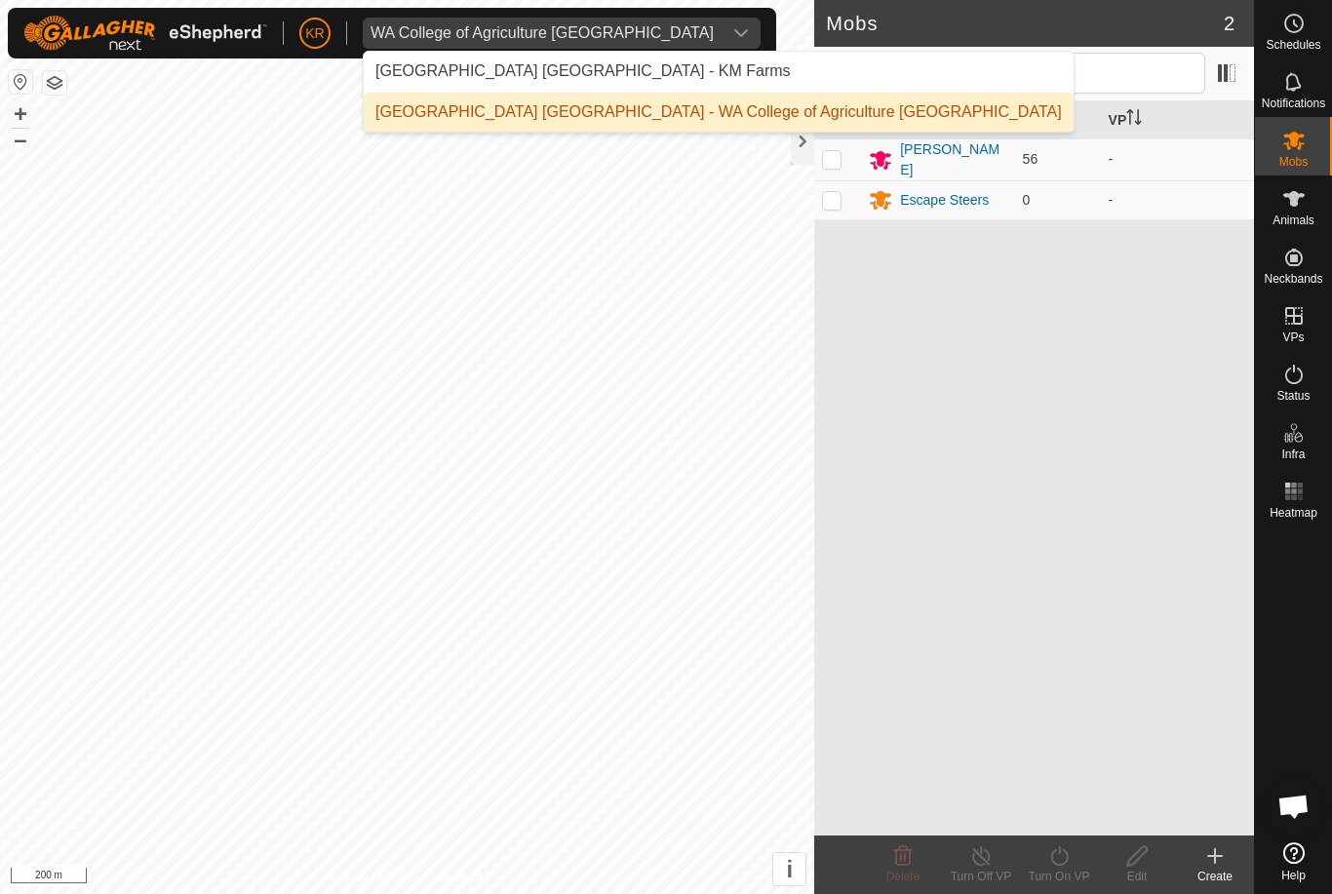
click at [631, 77] on li "[GEOGRAPHIC_DATA] [GEOGRAPHIC_DATA] - KM Farms" at bounding box center [719, 71] width 710 height 39
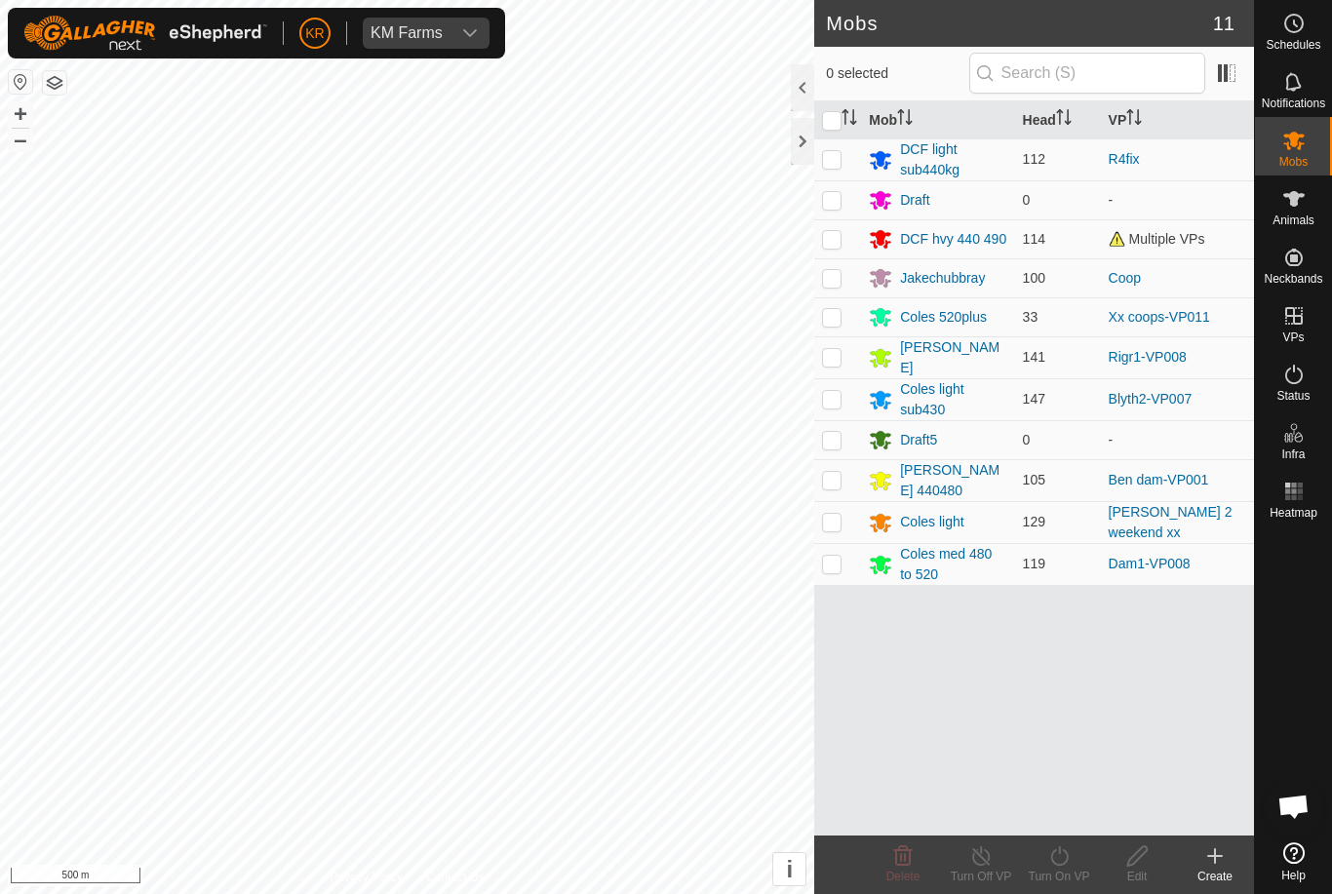
click at [952, 232] on div "DCF hvy 440 490" at bounding box center [953, 239] width 106 height 20
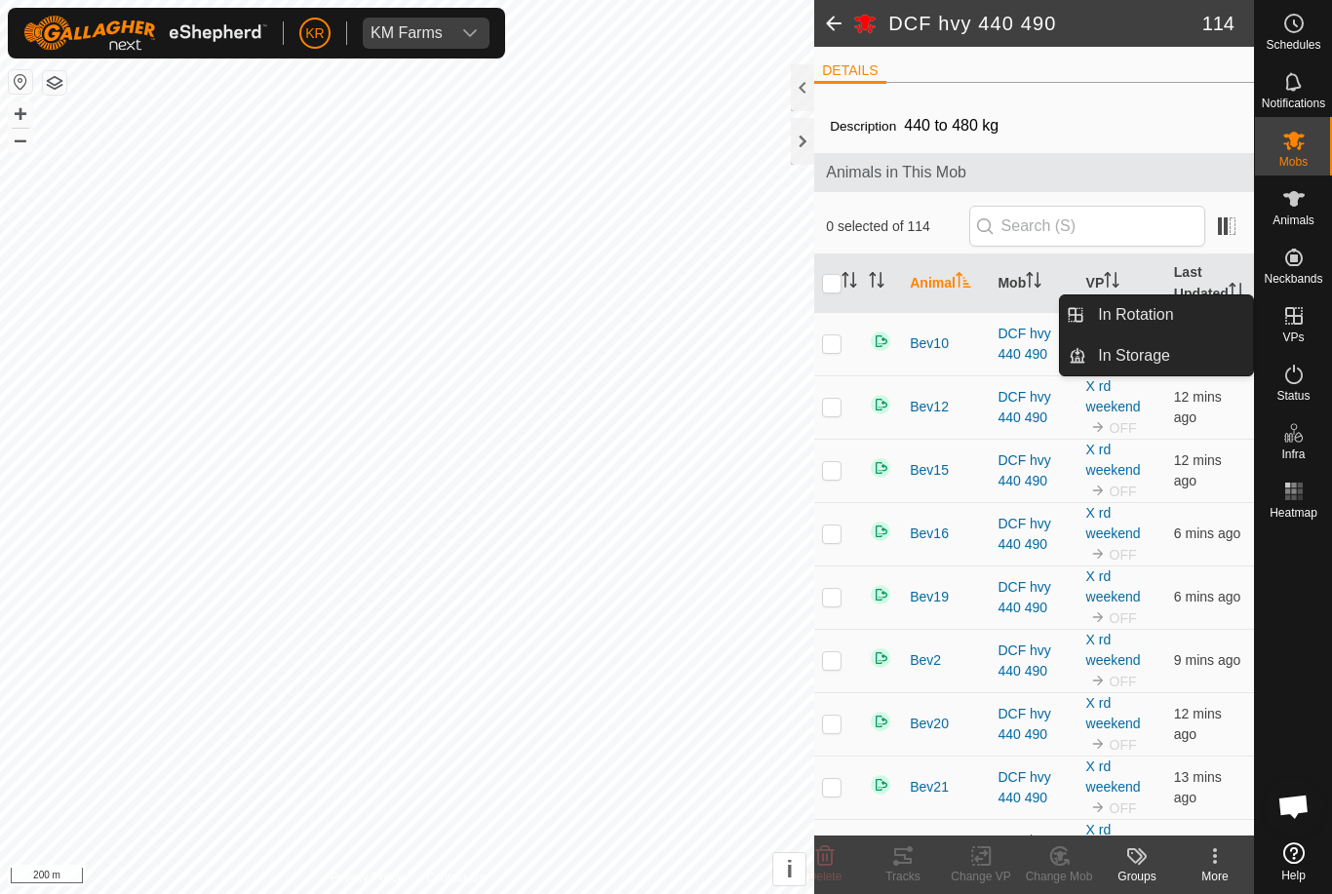
click at [1162, 313] on span "In Rotation" at bounding box center [1135, 314] width 75 height 23
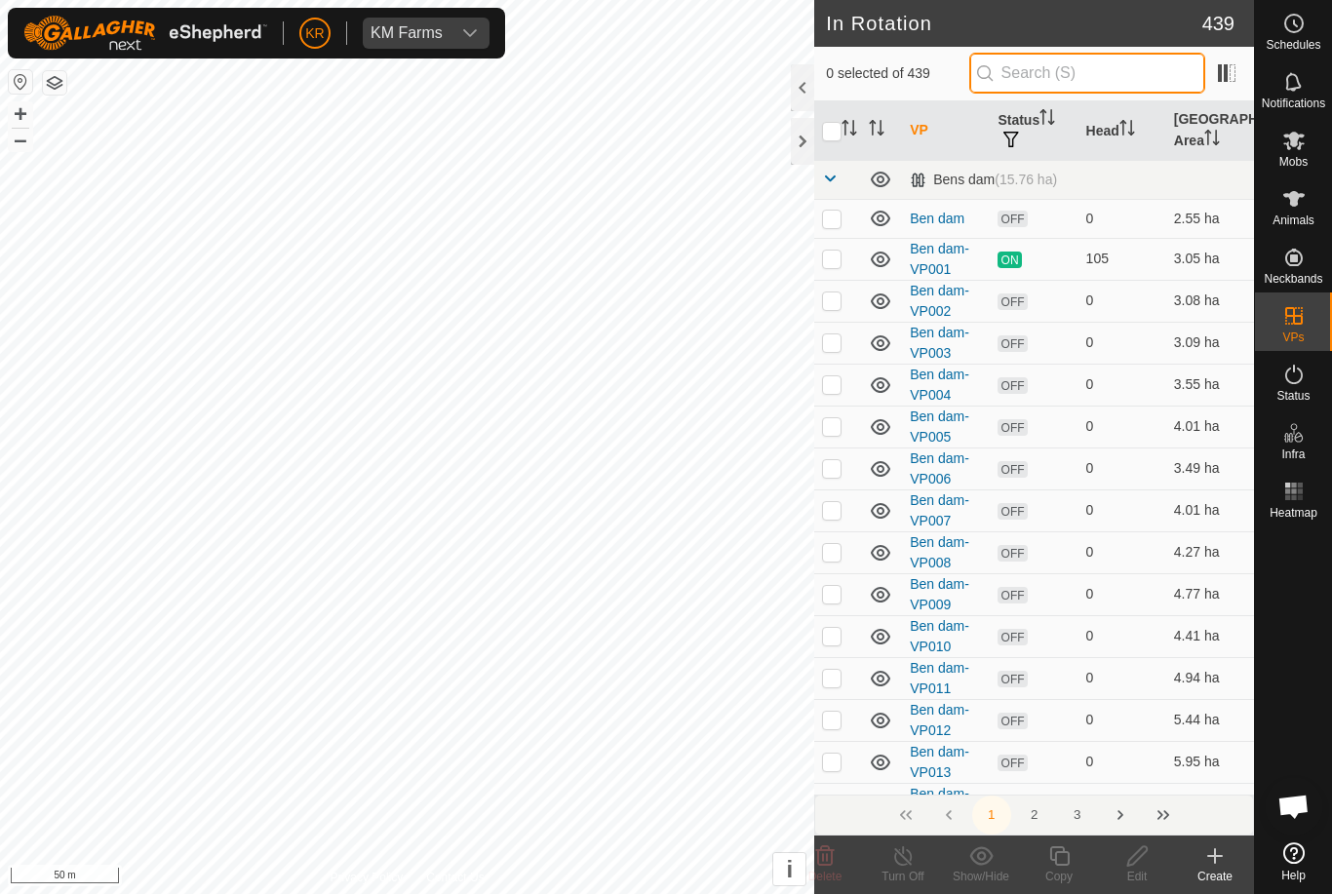
click at [1089, 83] on input "text" at bounding box center [1087, 73] width 236 height 41
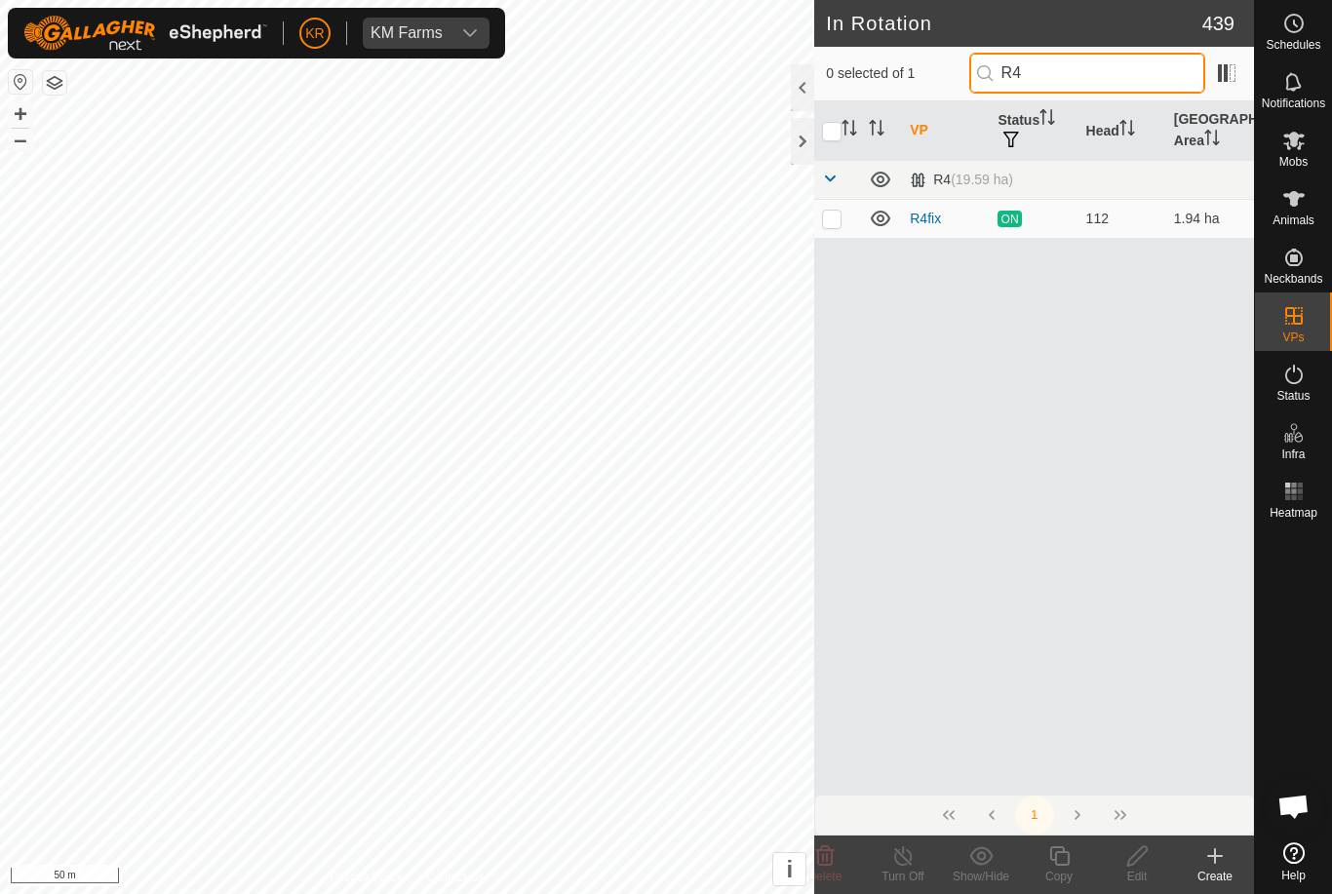
type input "R4"
click at [832, 211] on p-checkbox at bounding box center [832, 219] width 20 height 16
checkbox input "true"
click at [1063, 855] on icon at bounding box center [1059, 855] width 24 height 23
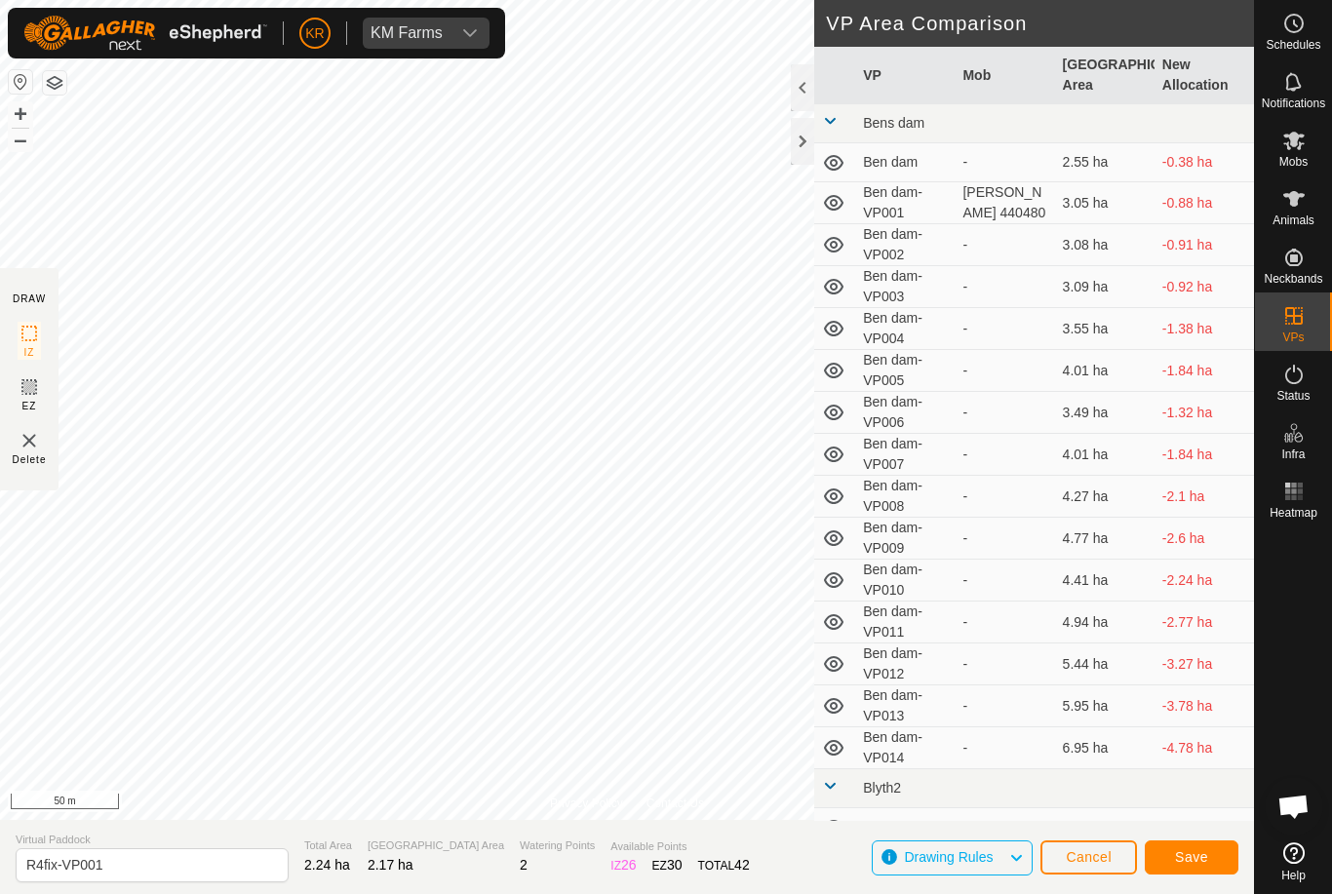
click at [1193, 847] on button "Save" at bounding box center [1192, 858] width 94 height 34
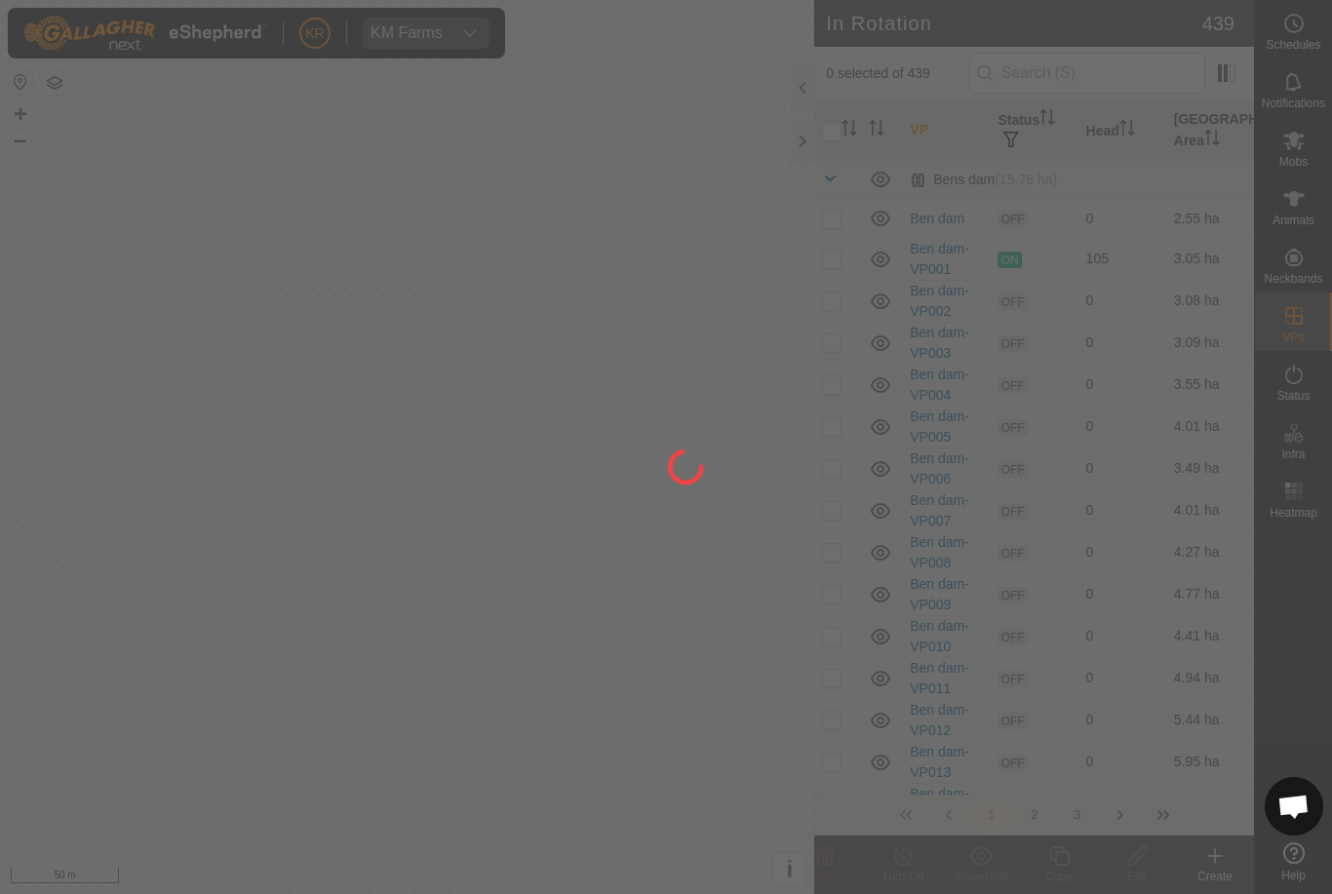
click at [1326, 159] on div at bounding box center [666, 447] width 1332 height 894
click at [1329, 161] on div at bounding box center [666, 447] width 1332 height 894
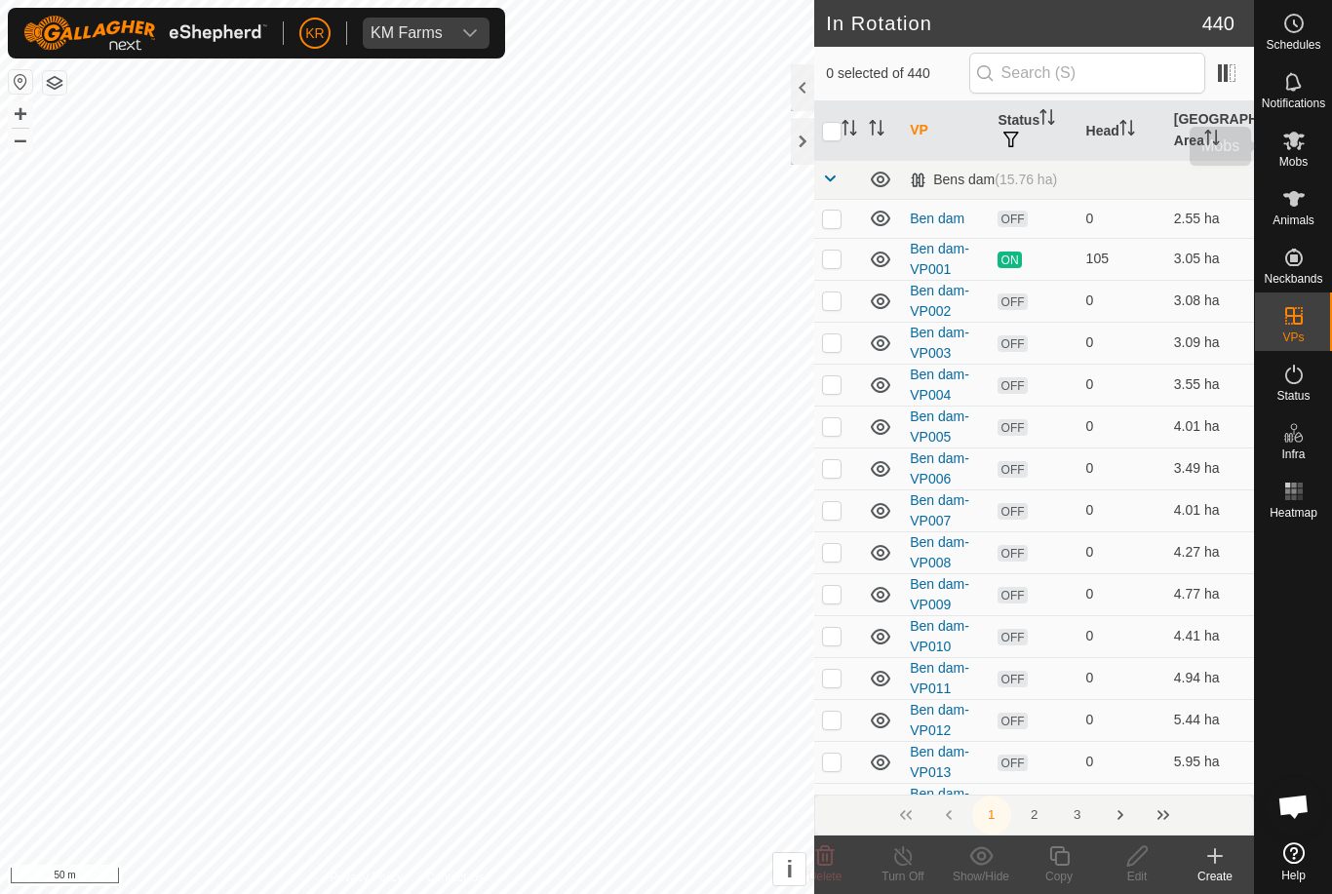
click at [1319, 141] on div "Mobs" at bounding box center [1293, 146] width 77 height 59
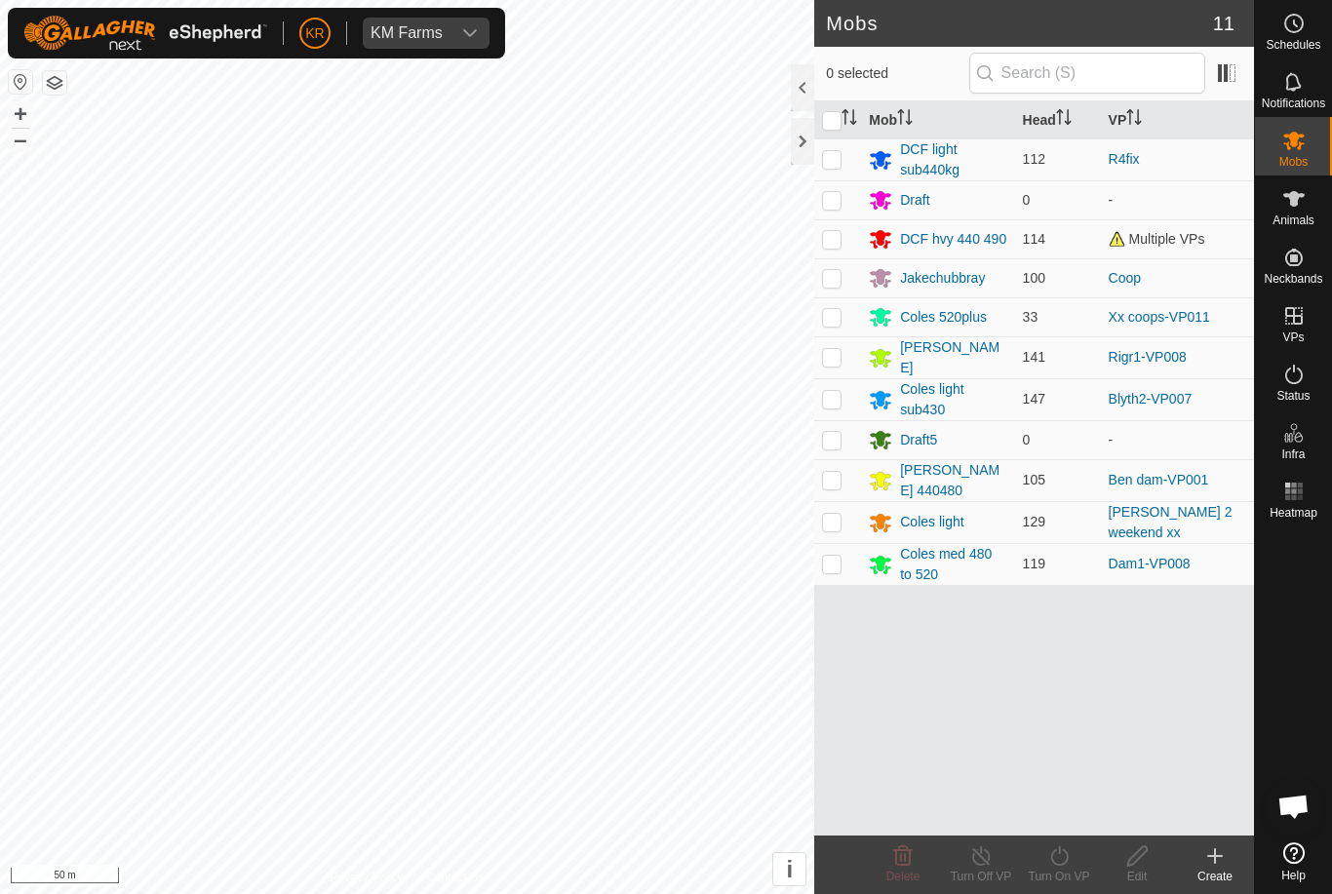
click at [839, 155] on p-checkbox at bounding box center [832, 159] width 20 height 16
checkbox input "true"
click at [1066, 855] on icon at bounding box center [1059, 855] width 24 height 23
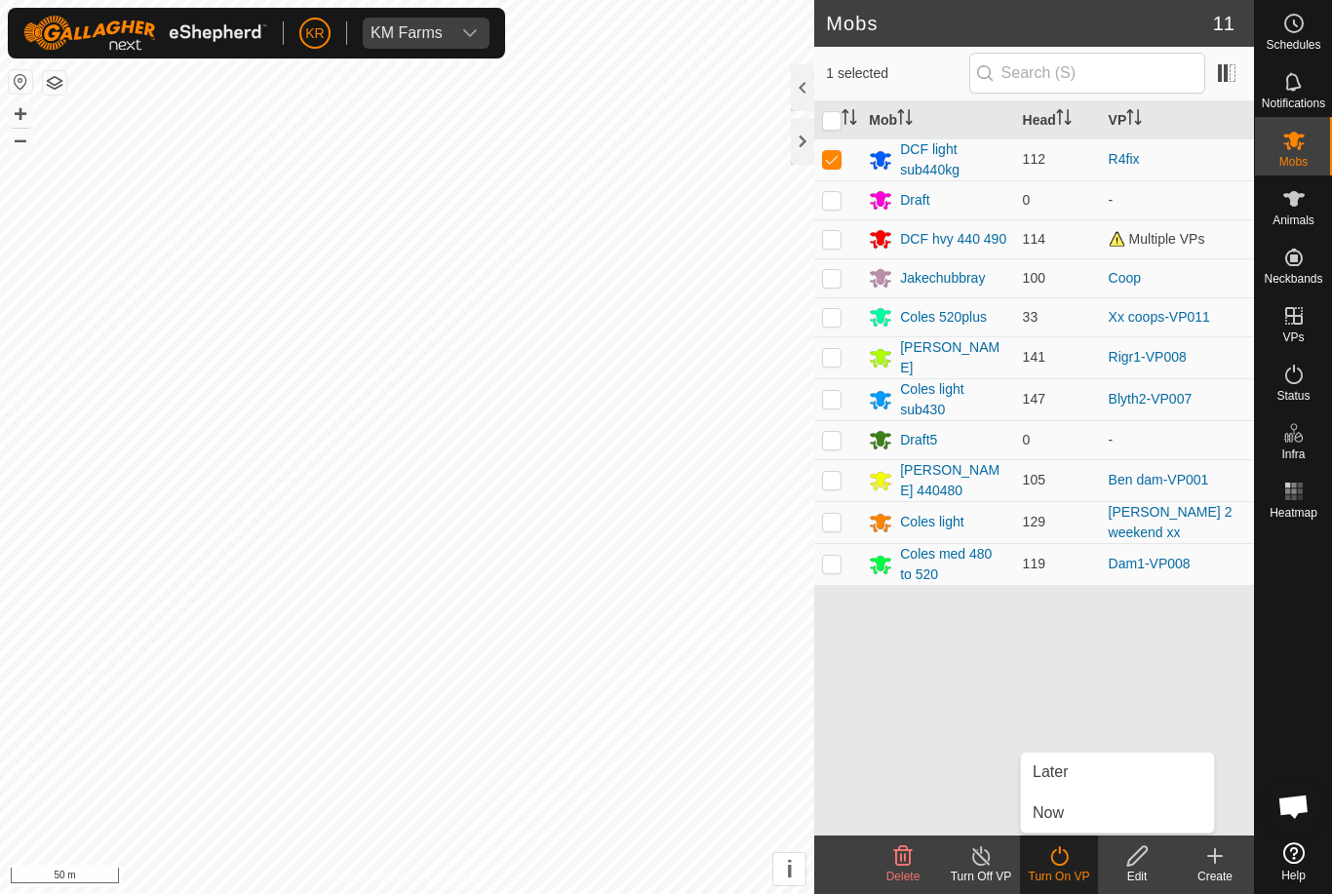
click at [1059, 809] on span "Now" at bounding box center [1048, 813] width 31 height 23
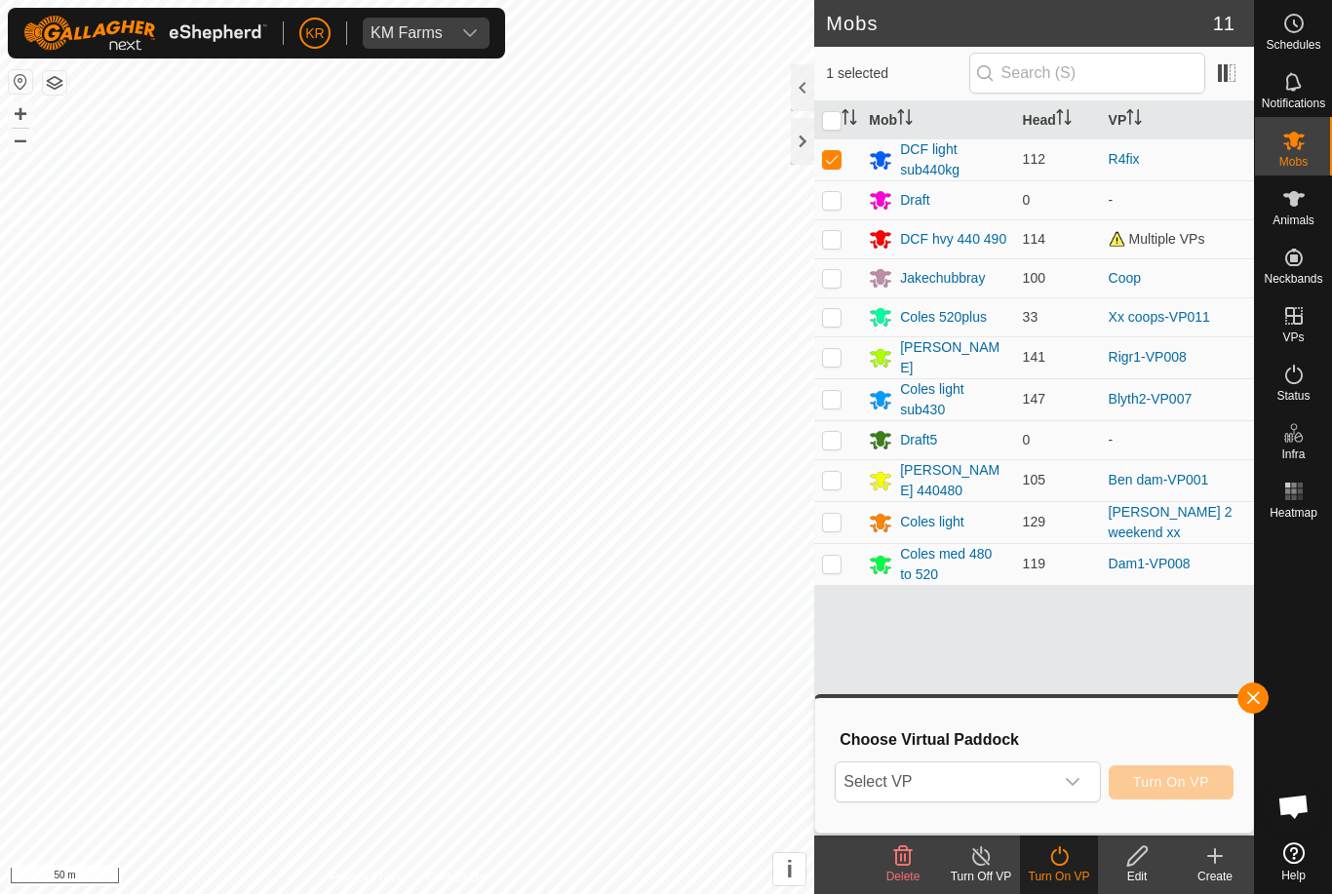
click at [953, 780] on span "Select VP" at bounding box center [944, 782] width 216 height 39
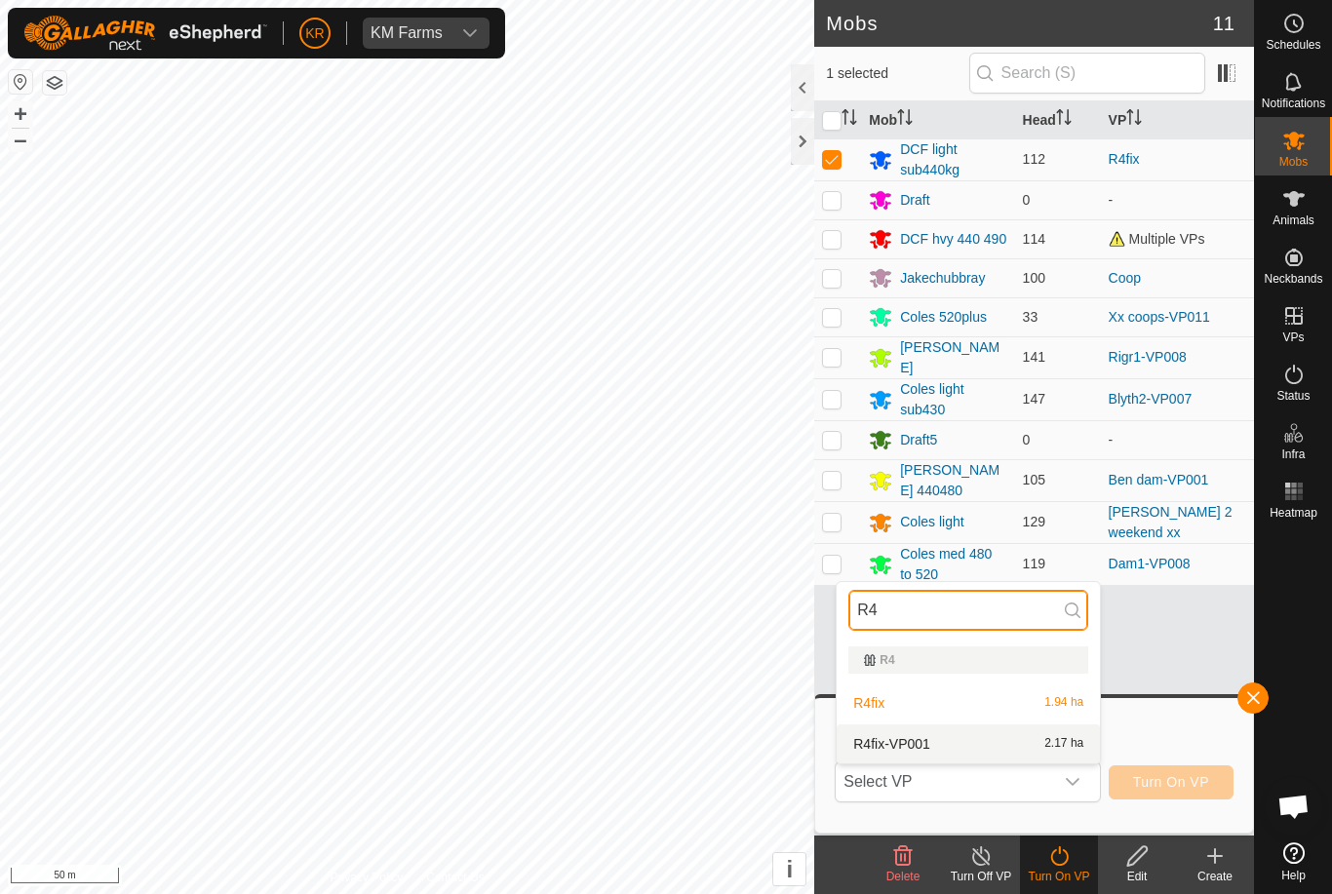
type input "R4"
click at [973, 750] on div "R4fix-VP001 2.17 ha" at bounding box center [968, 743] width 240 height 23
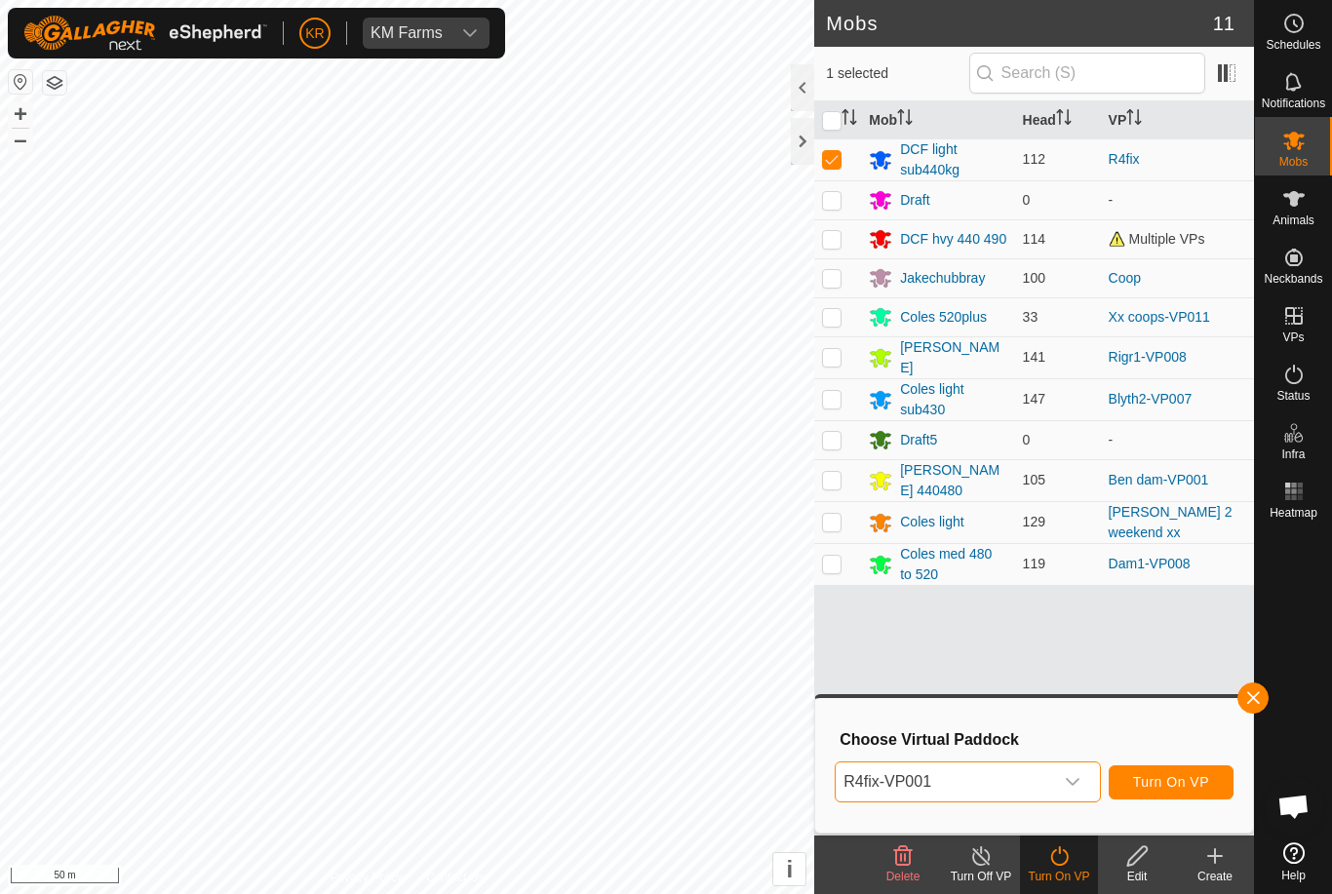
click at [1182, 781] on span "Turn On VP" at bounding box center [1171, 782] width 76 height 16
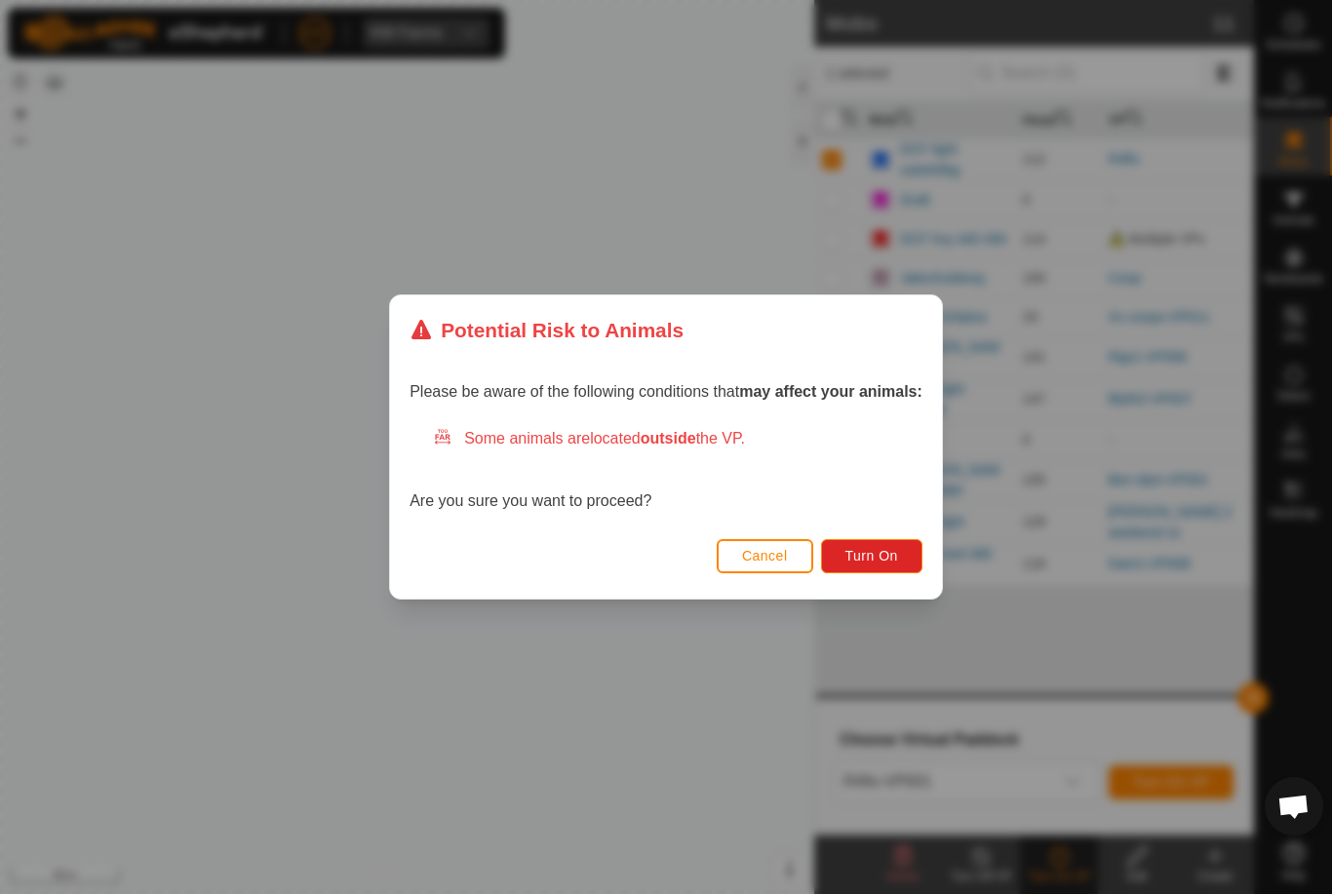
click at [883, 558] on span "Turn On" at bounding box center [871, 556] width 53 height 16
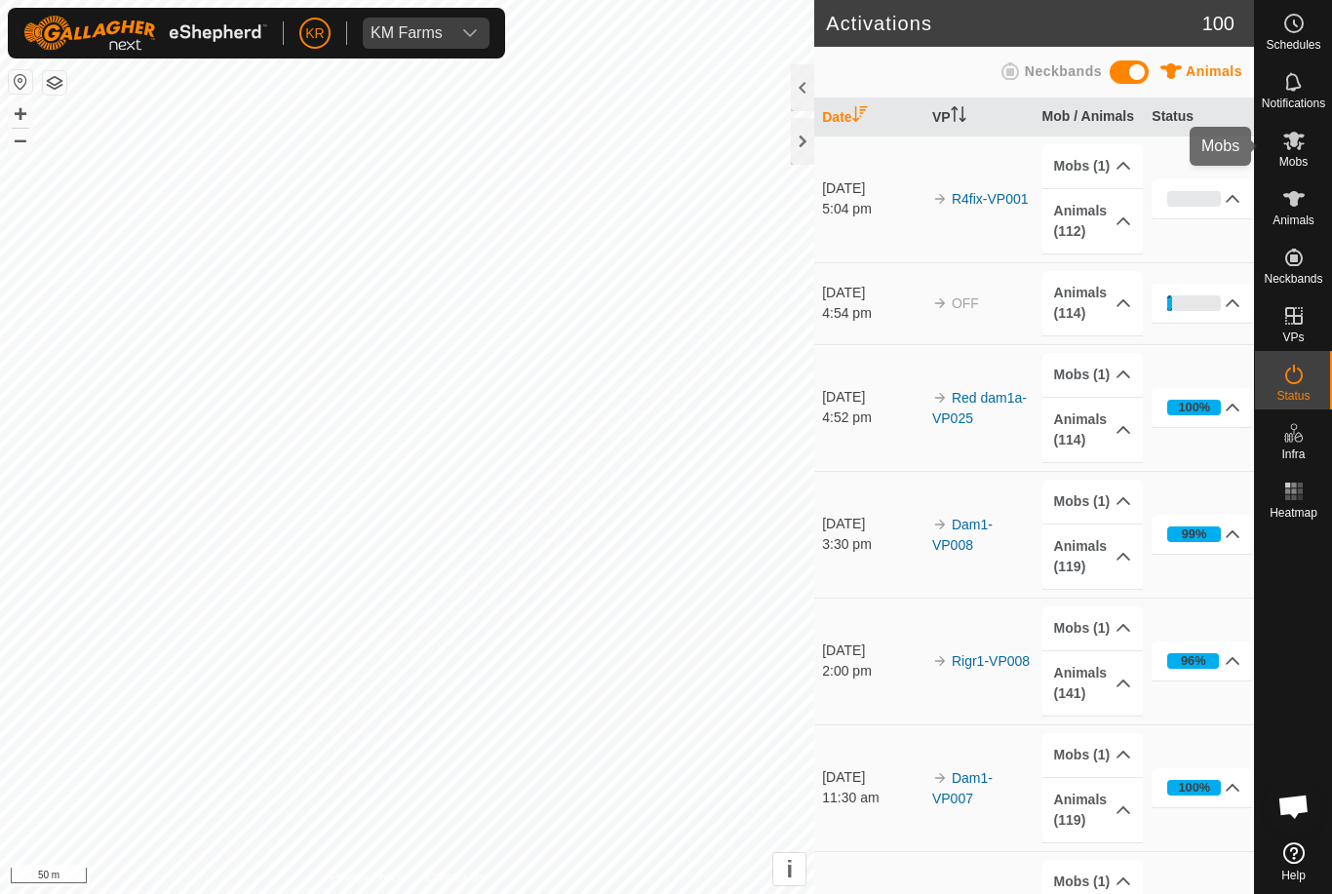
click at [1296, 160] on span "Mobs" at bounding box center [1293, 162] width 28 height 12
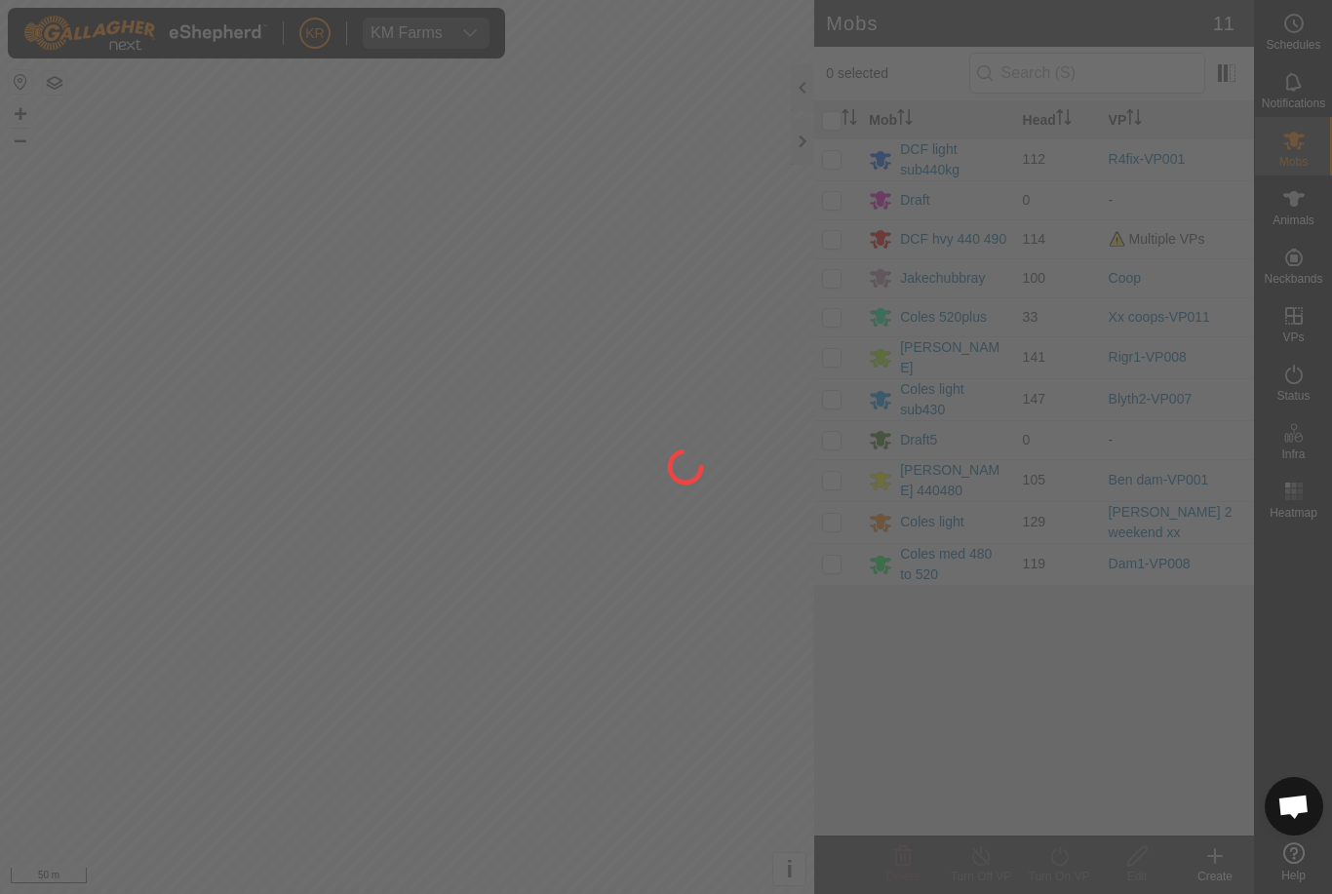
click at [853, 230] on div at bounding box center [666, 447] width 1332 height 894
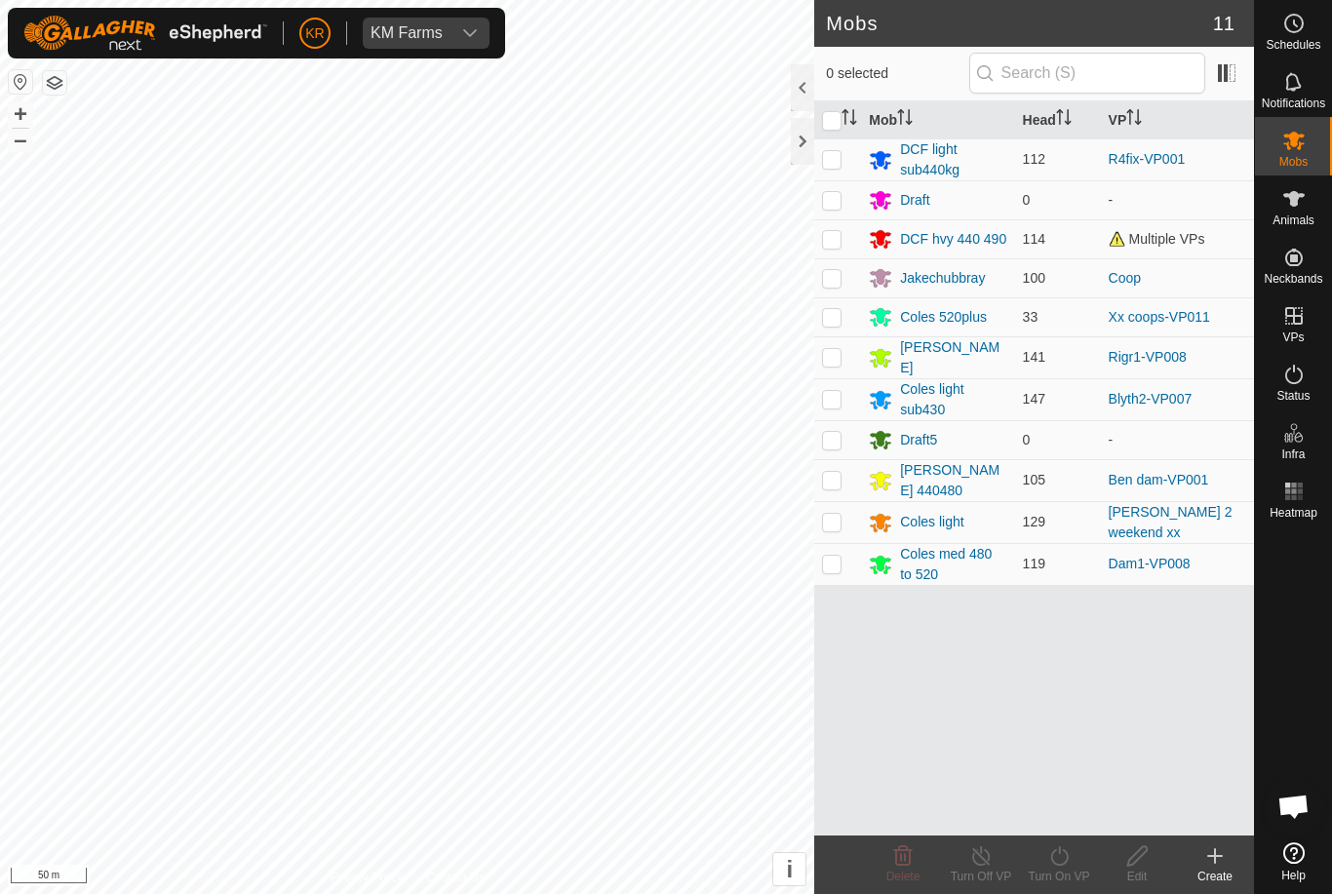
click at [838, 235] on p-checkbox at bounding box center [832, 239] width 20 height 16
checkbox input "true"
click at [1076, 858] on turn-on-svg-icon at bounding box center [1059, 855] width 78 height 23
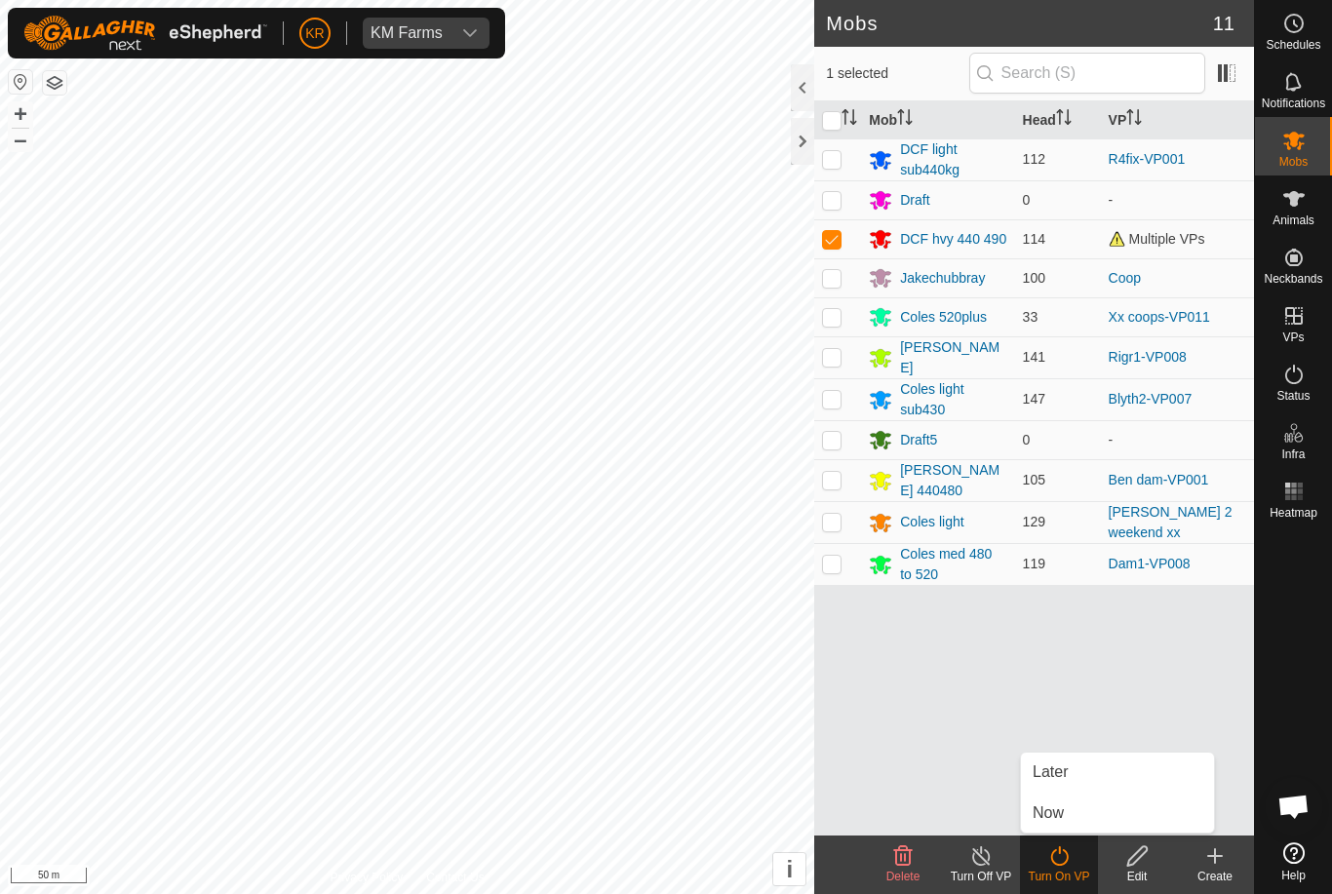
click at [1083, 774] on link "Later" at bounding box center [1117, 772] width 193 height 39
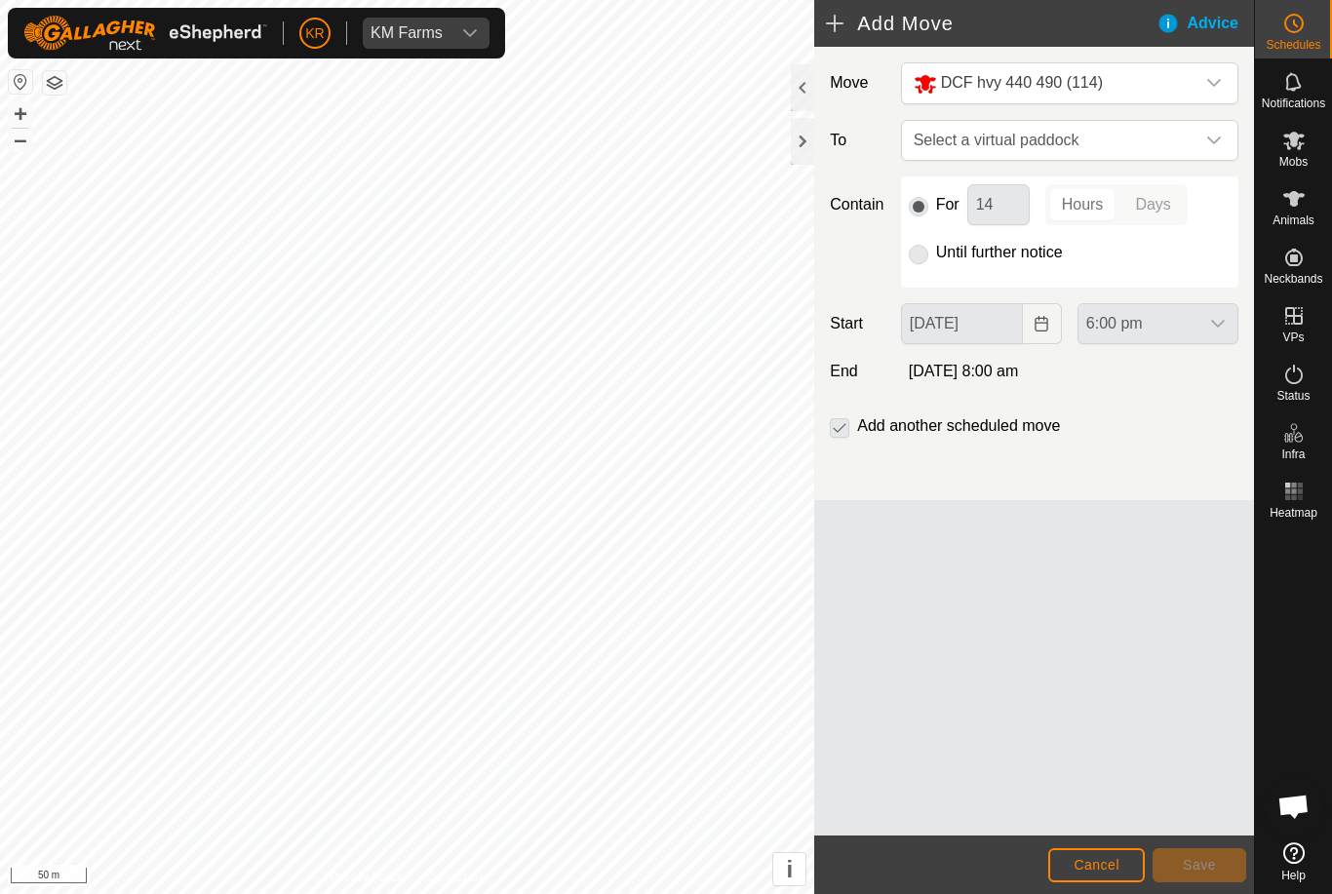
click at [1095, 864] on span "Cancel" at bounding box center [1097, 865] width 46 height 16
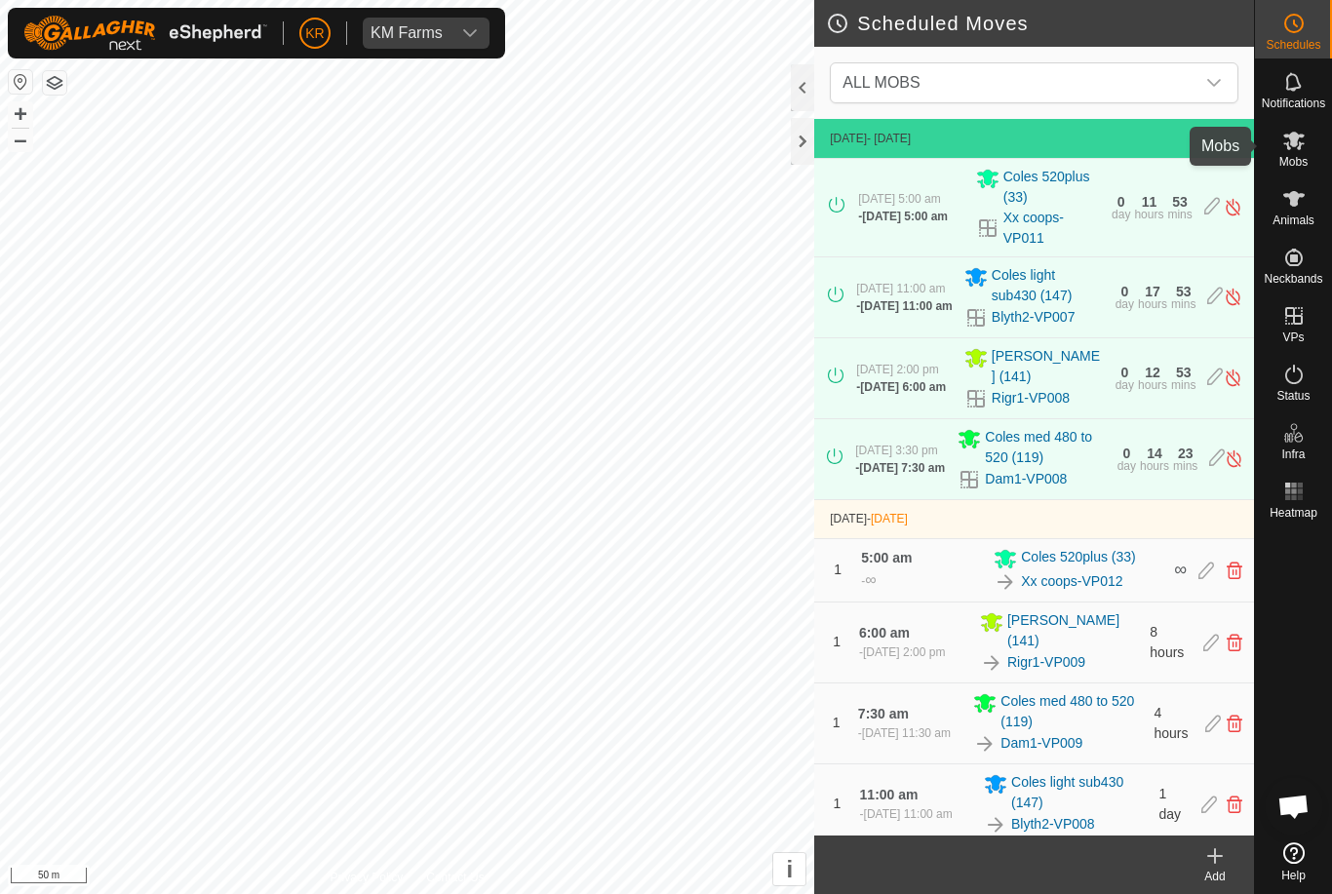
click at [1297, 156] on span "Mobs" at bounding box center [1293, 162] width 28 height 12
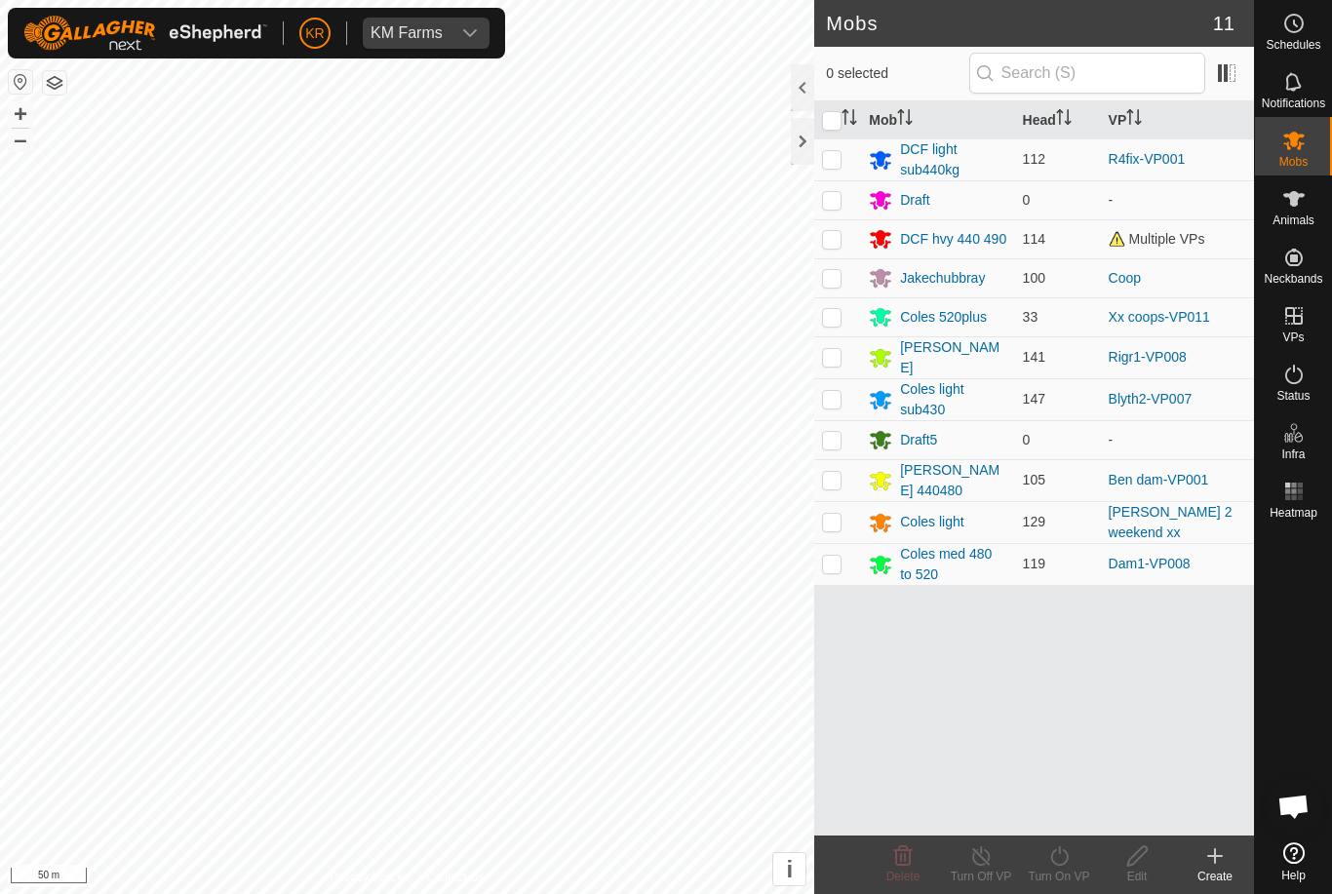
click at [833, 238] on p-checkbox at bounding box center [832, 239] width 20 height 16
checkbox input "true"
click at [1063, 868] on div "Turn On VP" at bounding box center [1059, 877] width 78 height 18
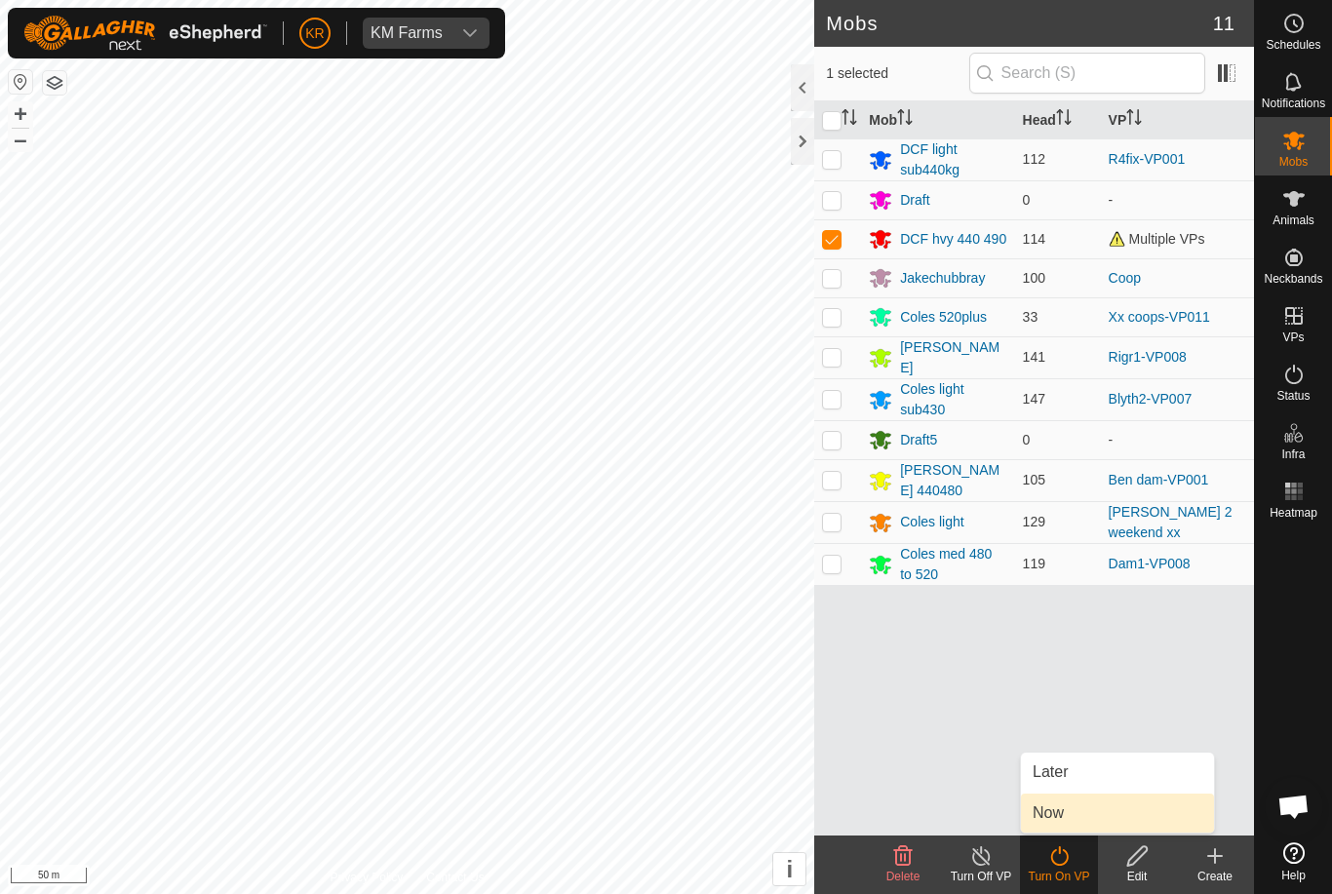
click at [1078, 813] on link "Now" at bounding box center [1117, 813] width 193 height 39
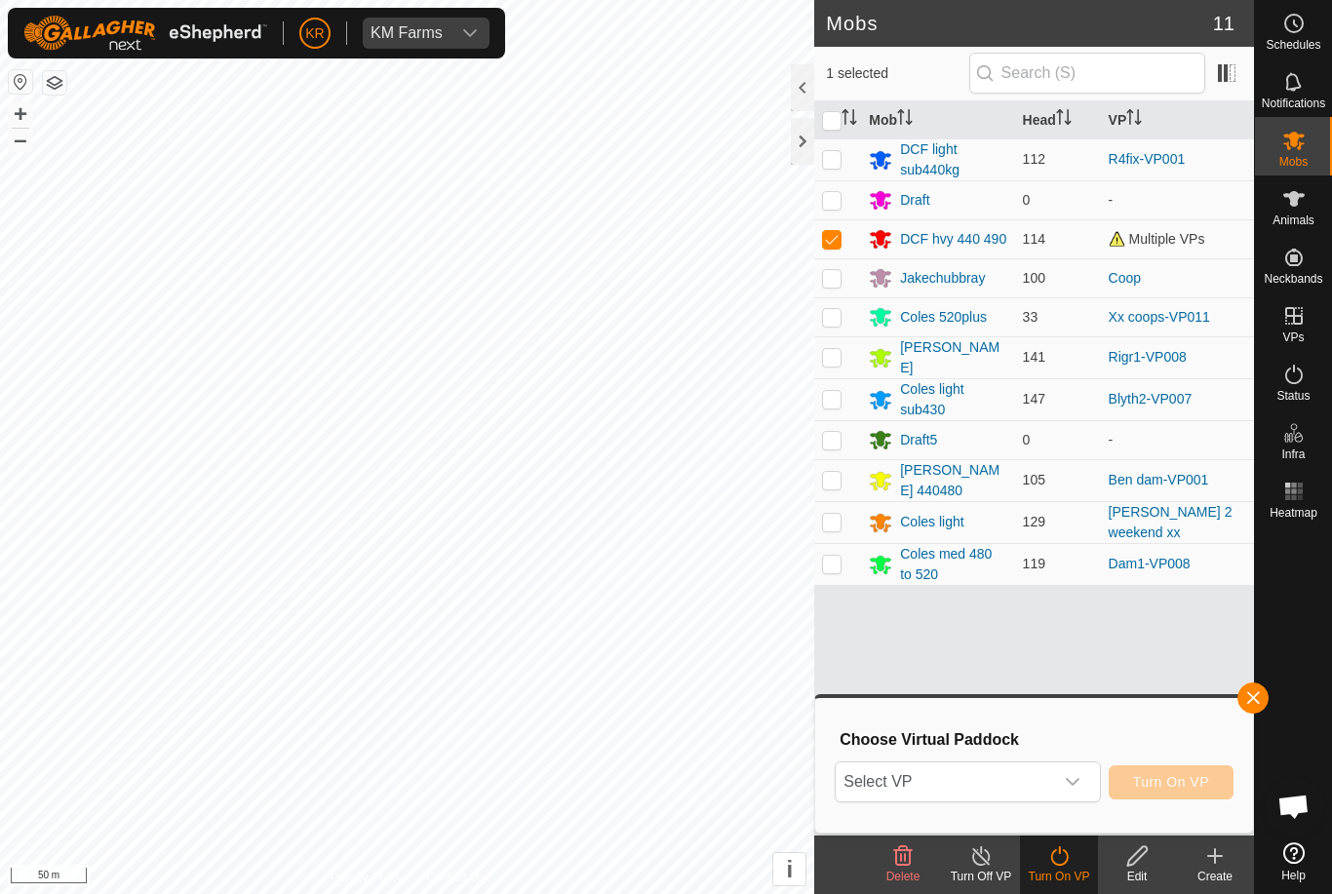
click at [996, 774] on span "Select VP" at bounding box center [944, 782] width 216 height 39
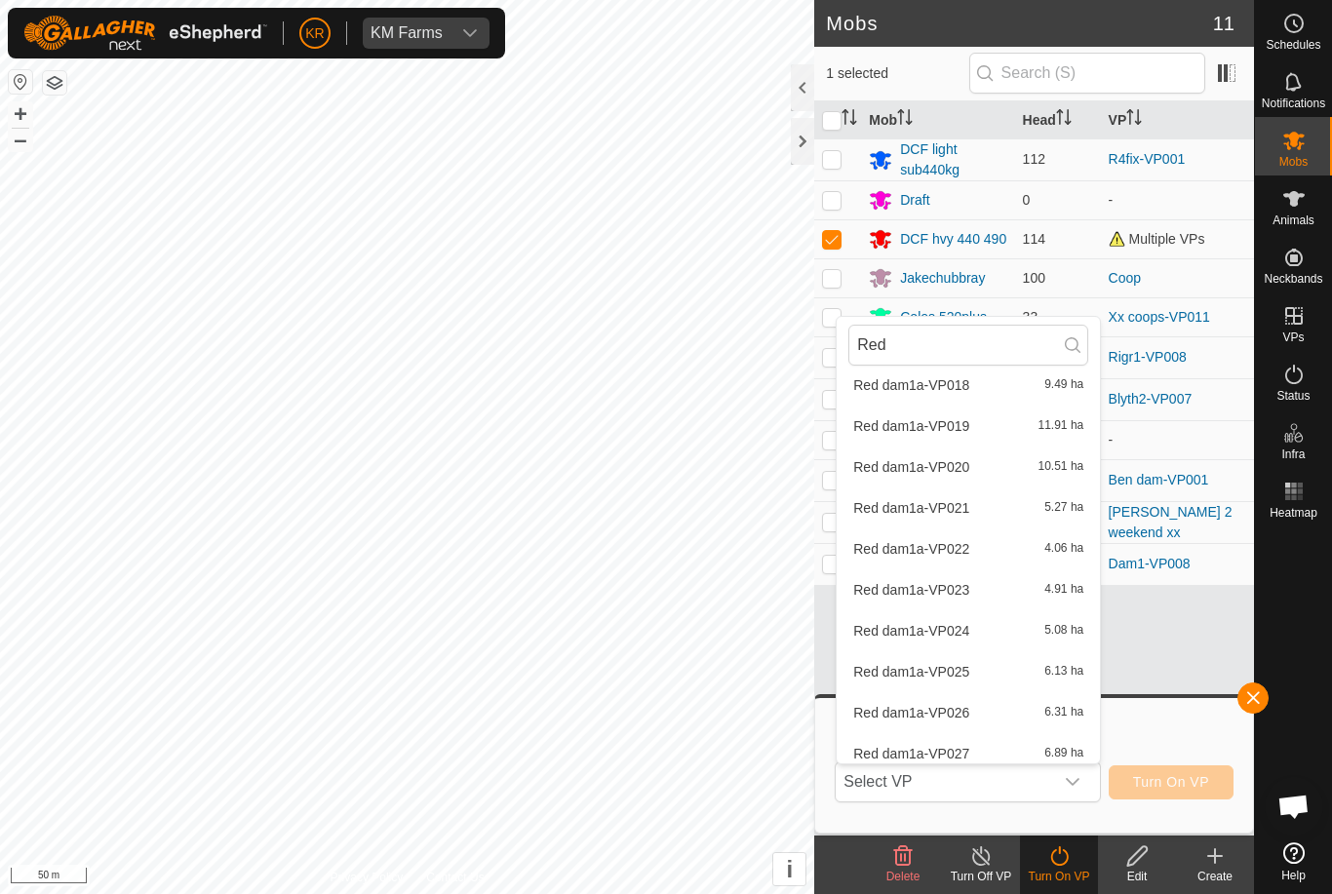
scroll to position [765, 0]
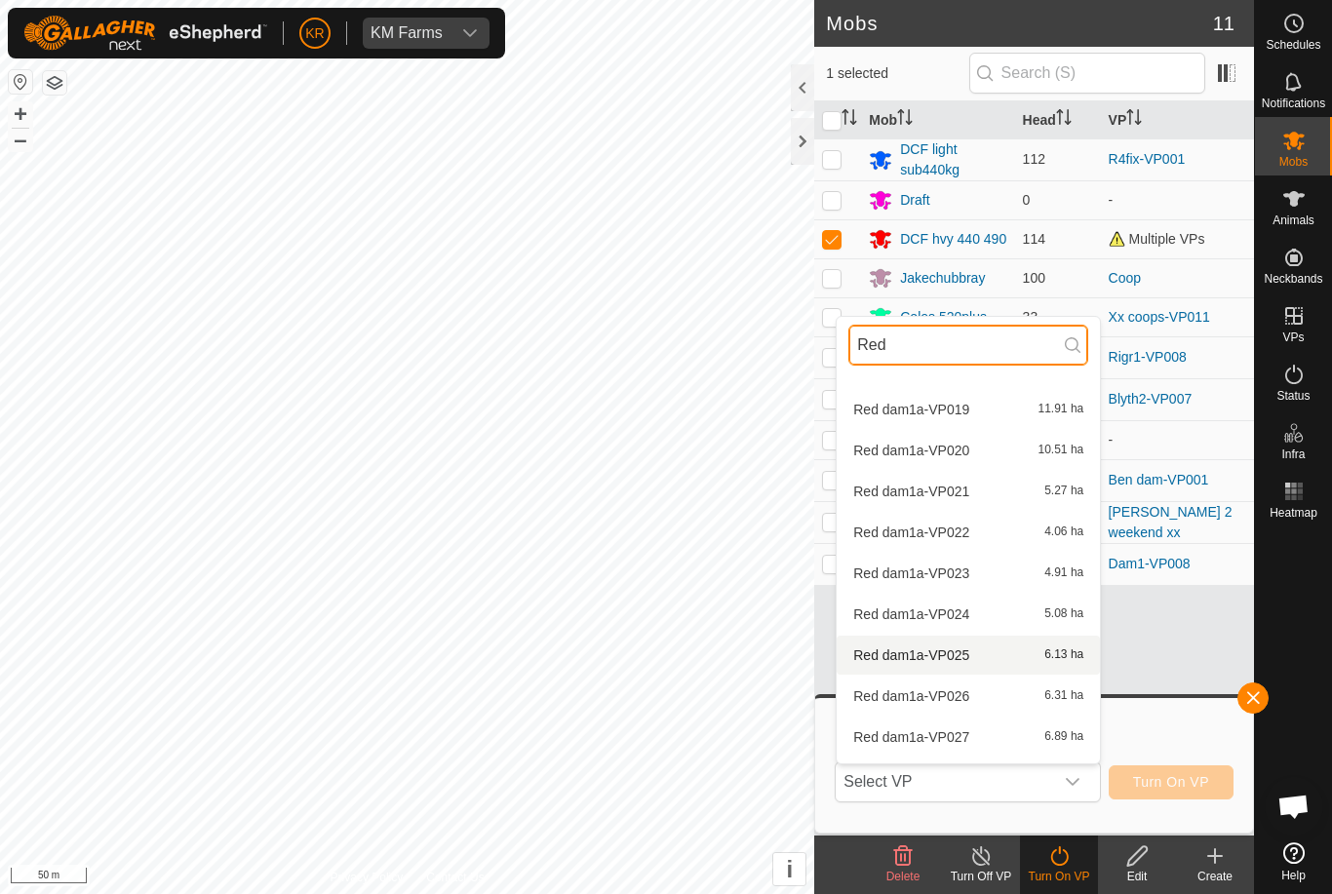
type input "Red"
click at [933, 657] on span "Red dam1a-VP025" at bounding box center [911, 655] width 116 height 14
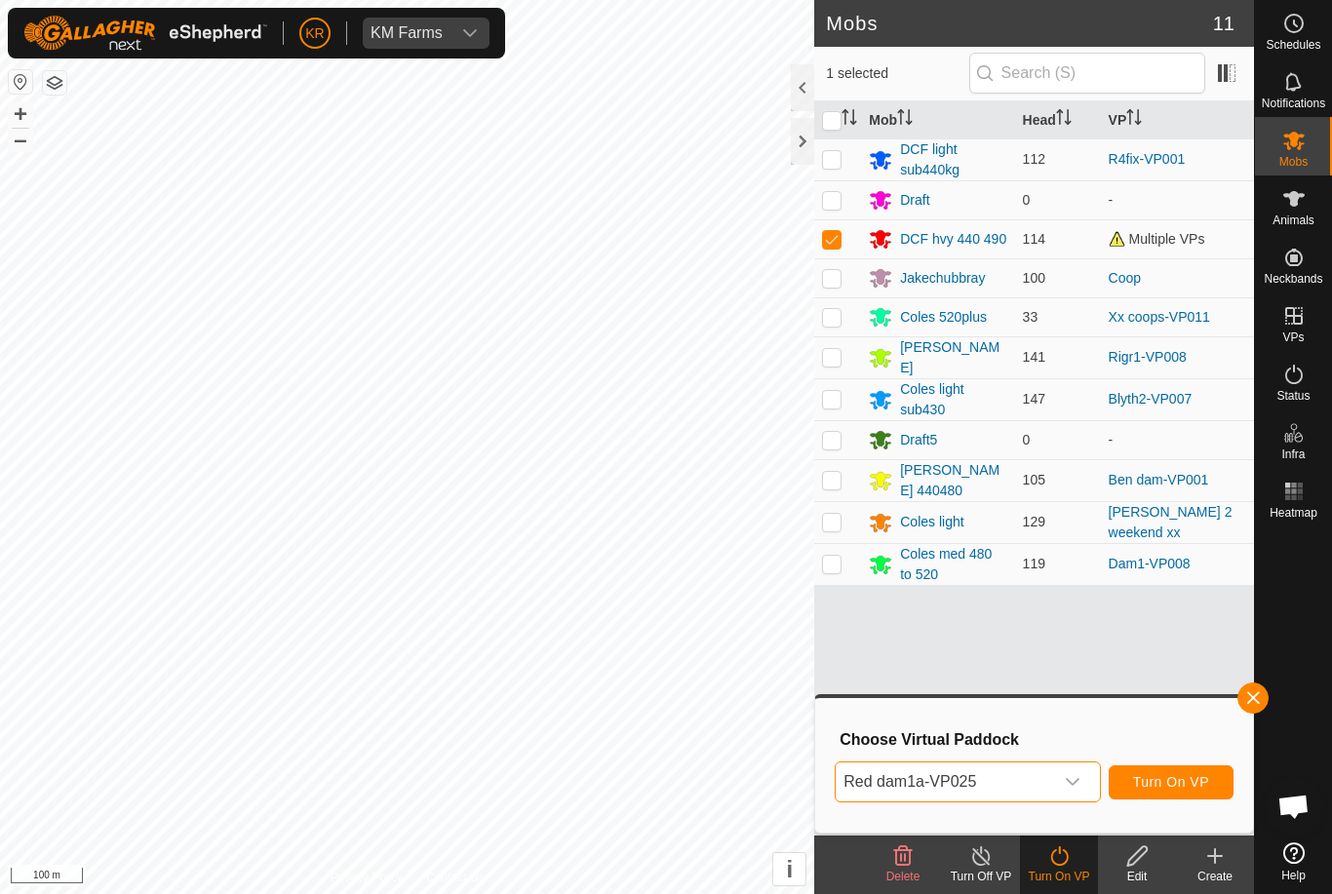
click at [1178, 782] on span "Turn On VP" at bounding box center [1171, 782] width 76 height 16
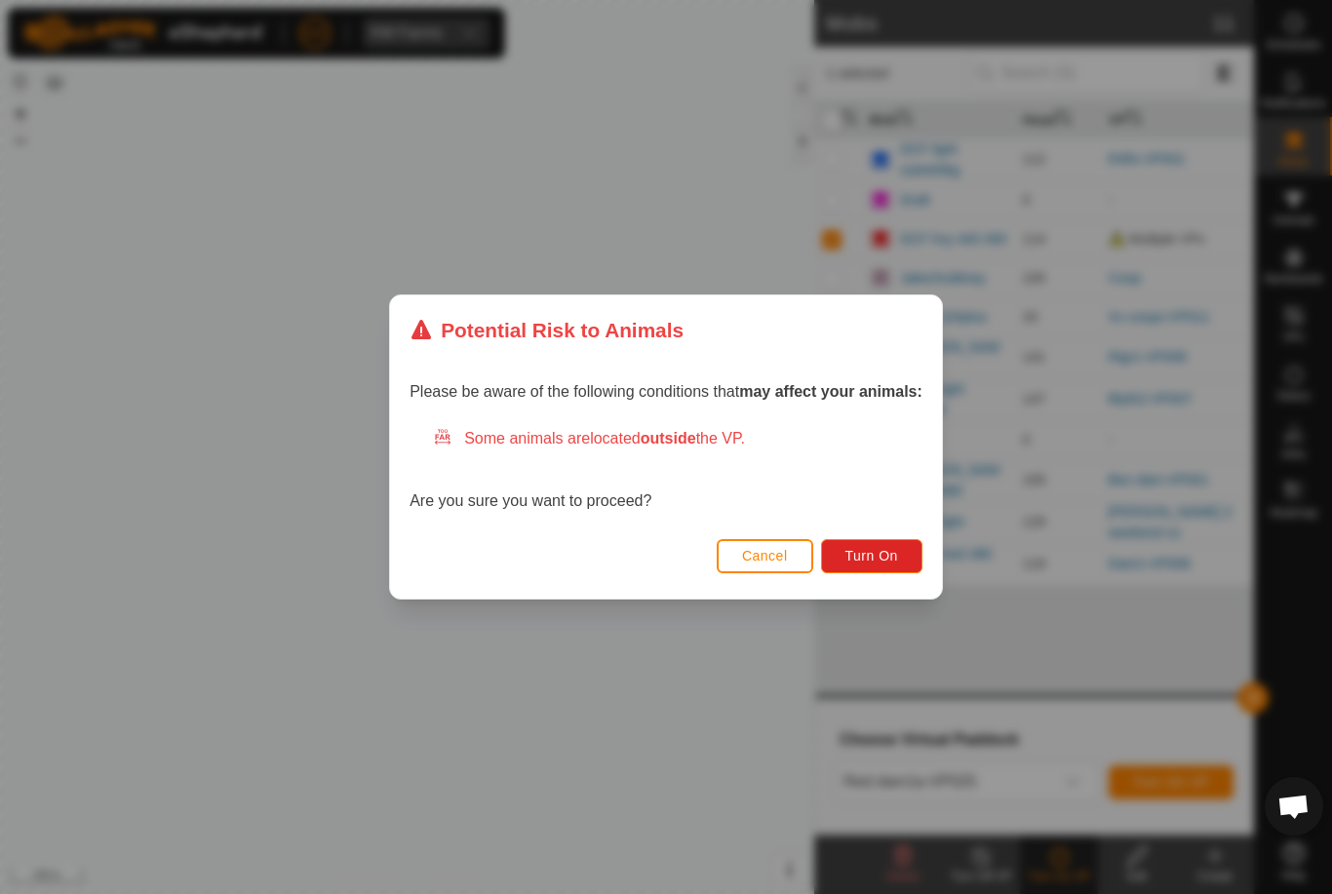
click at [876, 556] on span "Turn On" at bounding box center [871, 556] width 53 height 16
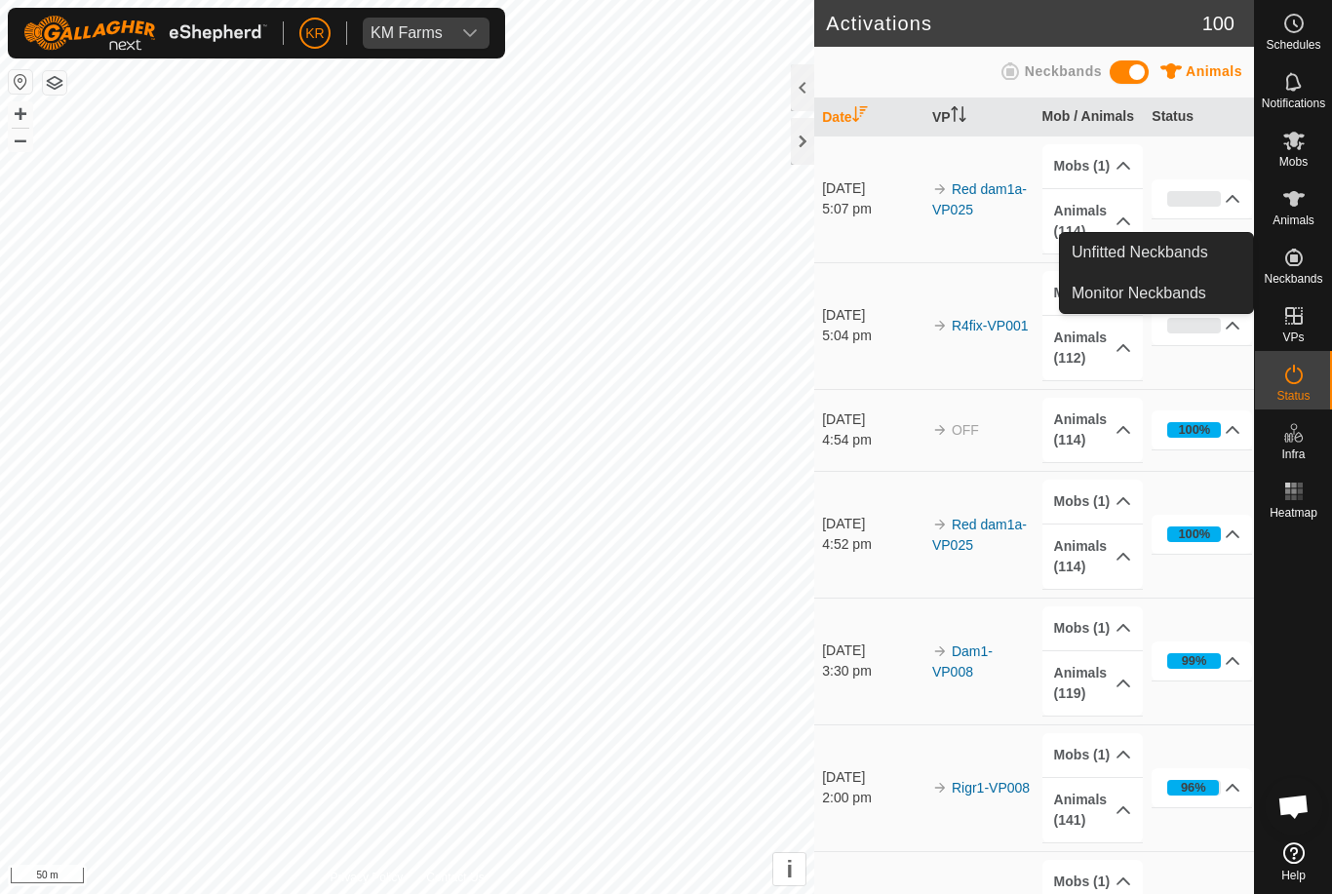
click at [1188, 258] on span "Unfitted Neckbands" at bounding box center [1140, 252] width 137 height 23
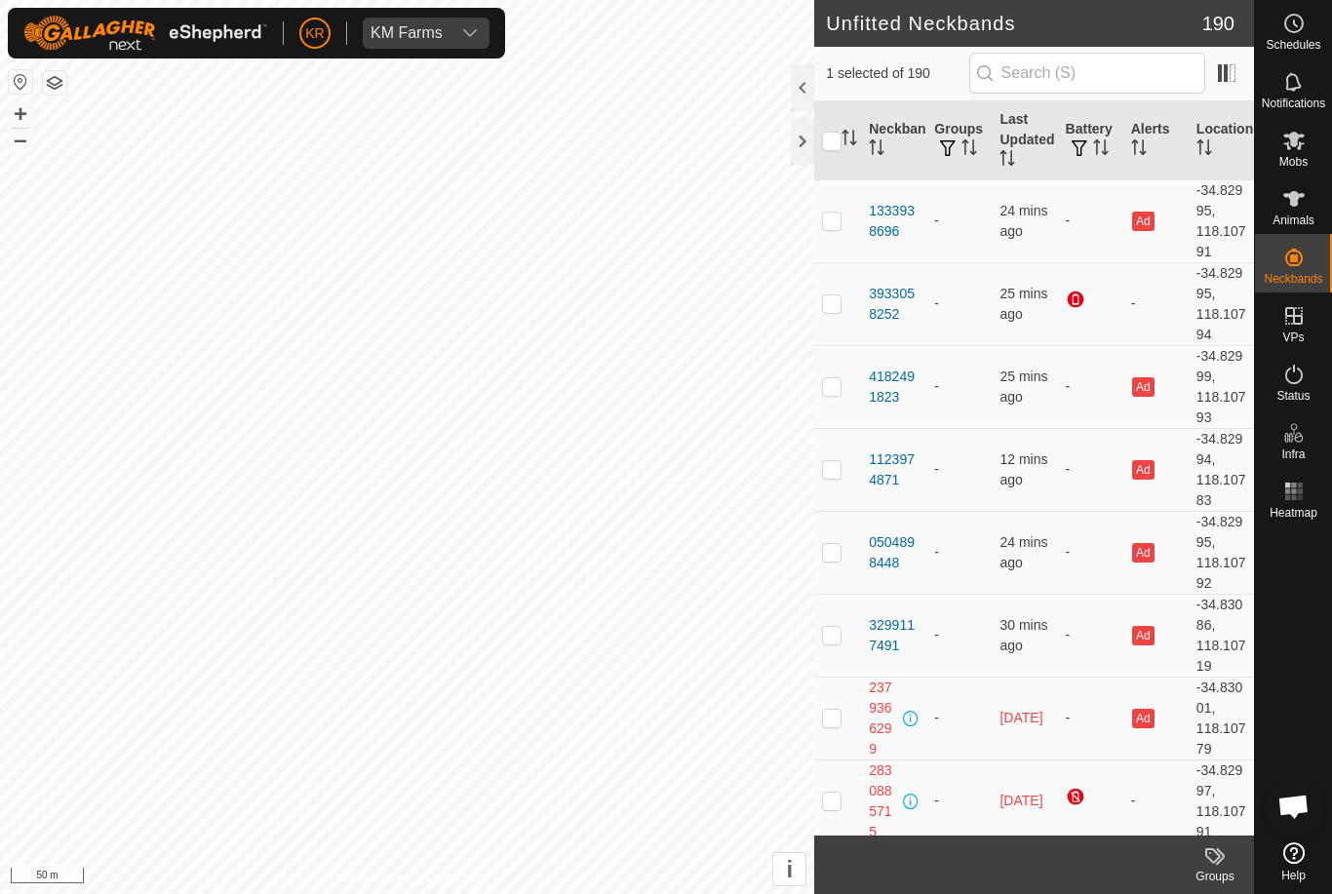
checkbox input "true"
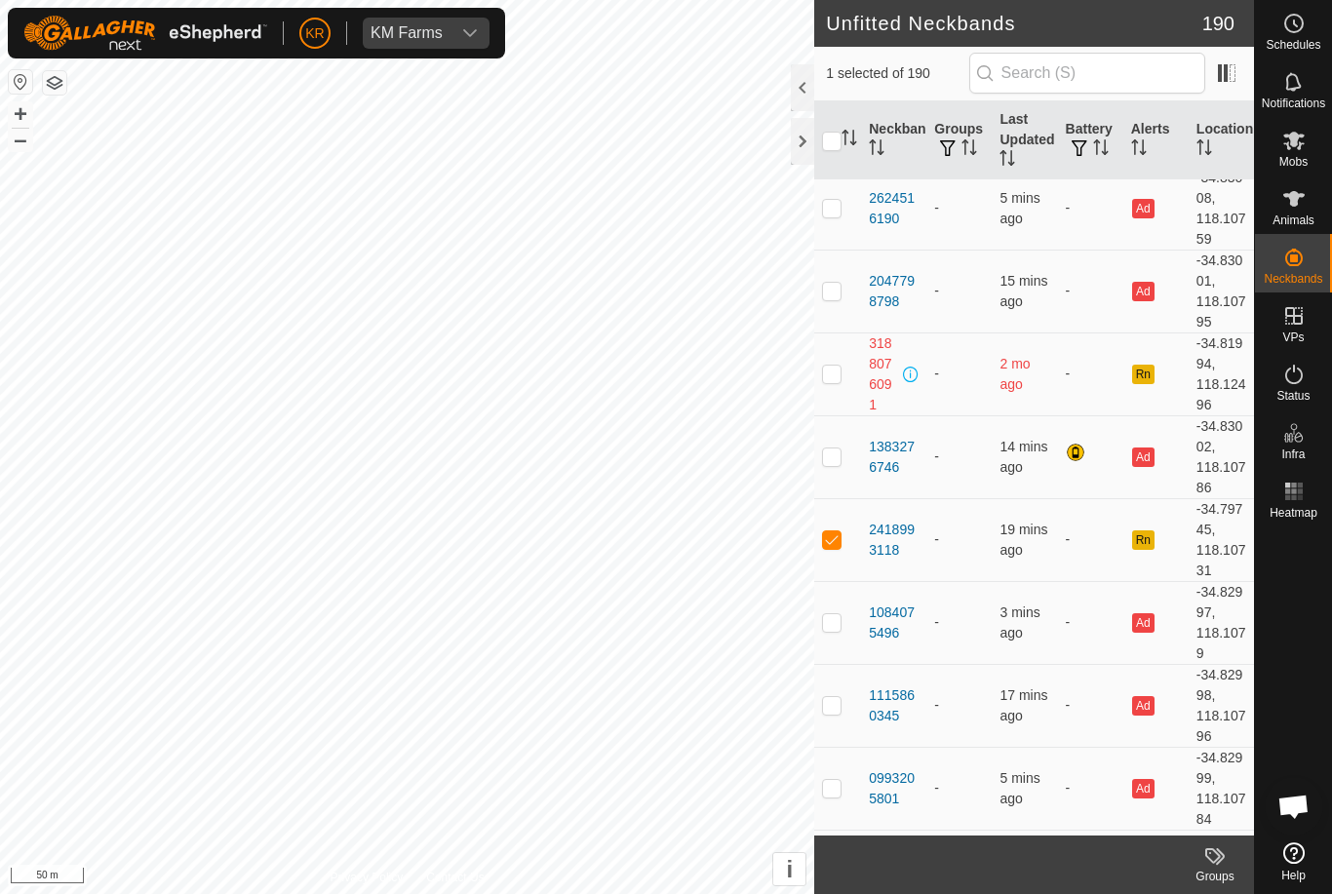
scroll to position [9580, 0]
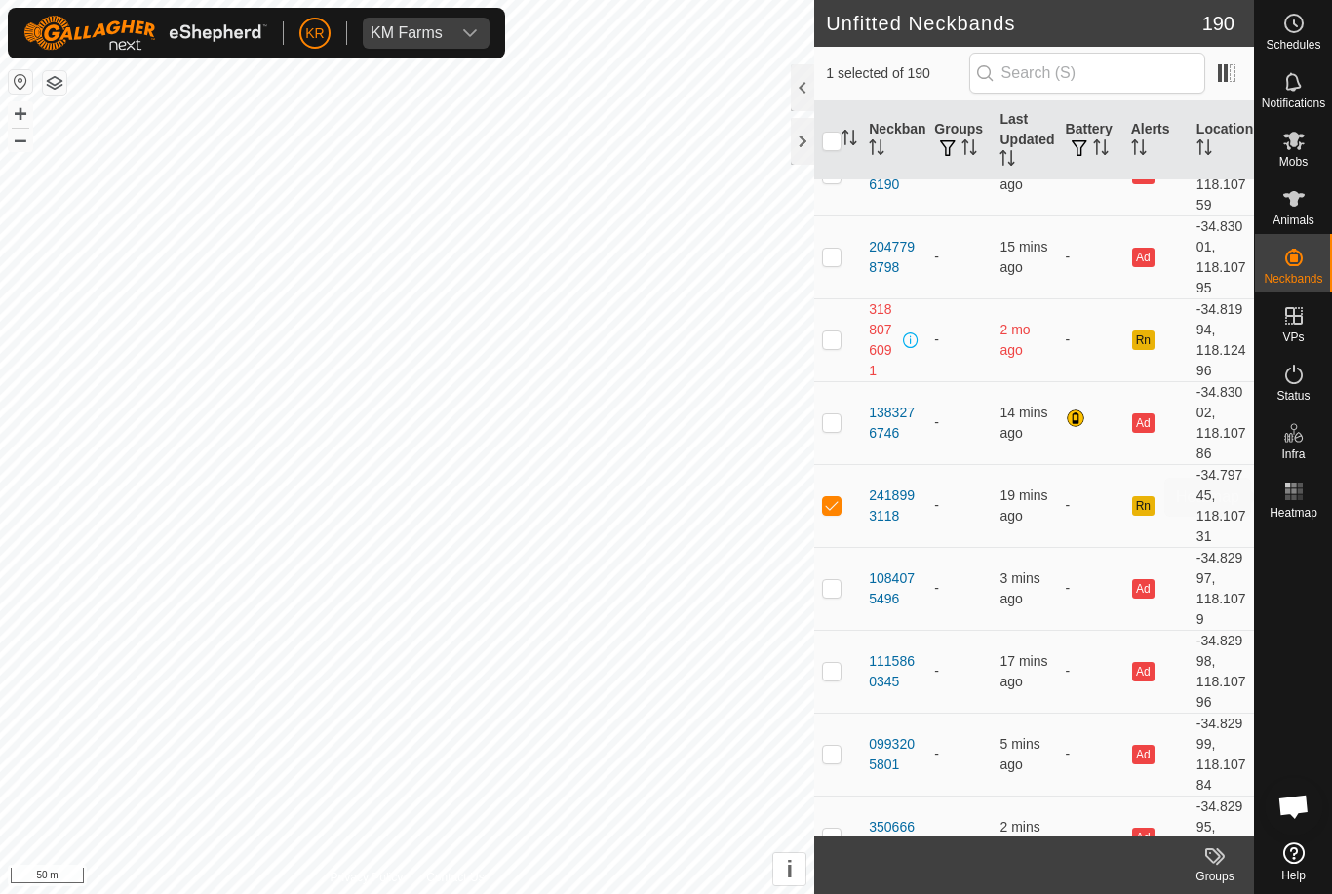
click at [1299, 524] on div "Heatmap" at bounding box center [1293, 497] width 77 height 59
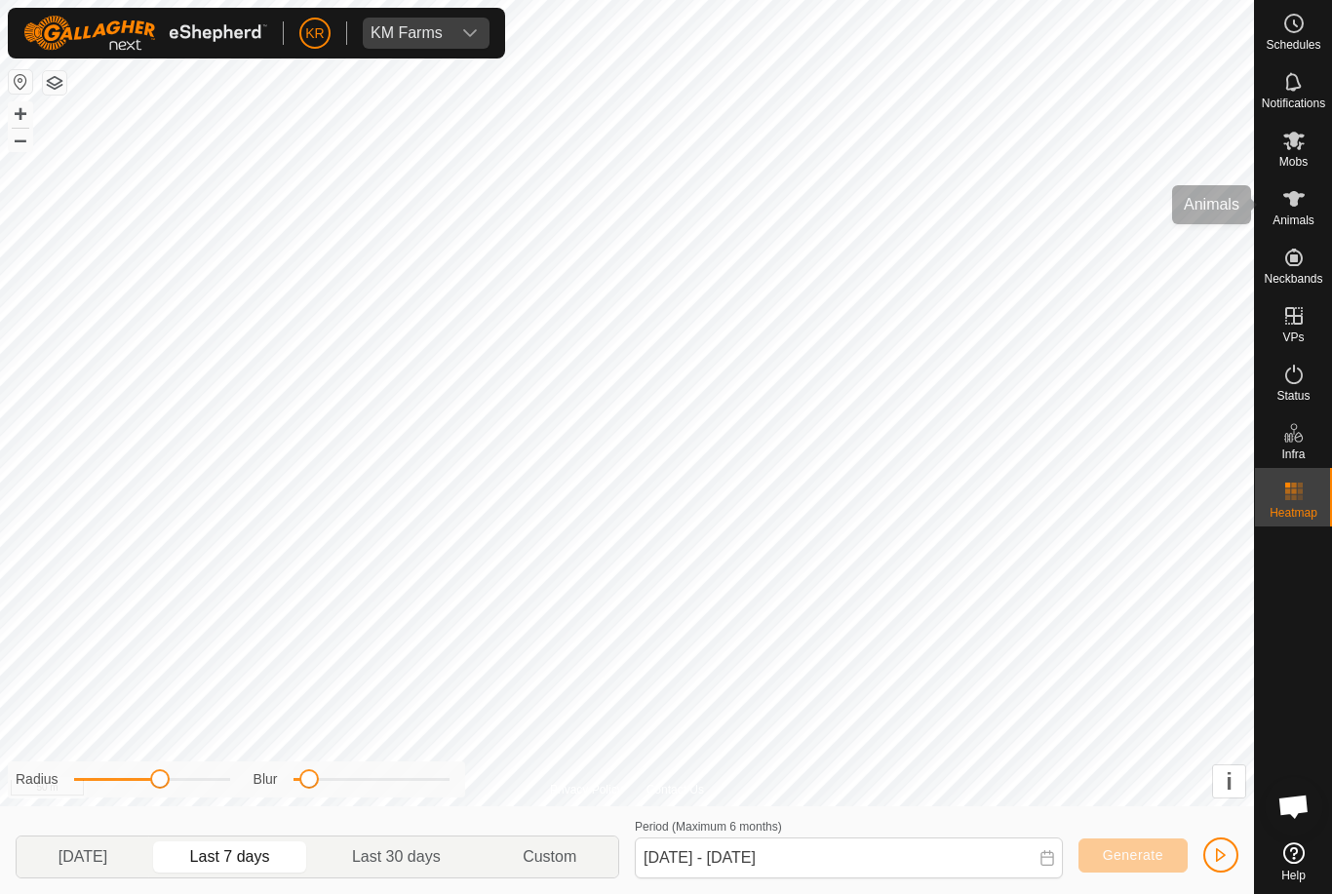
click at [1308, 198] on es-animals-svg-icon at bounding box center [1293, 198] width 35 height 31
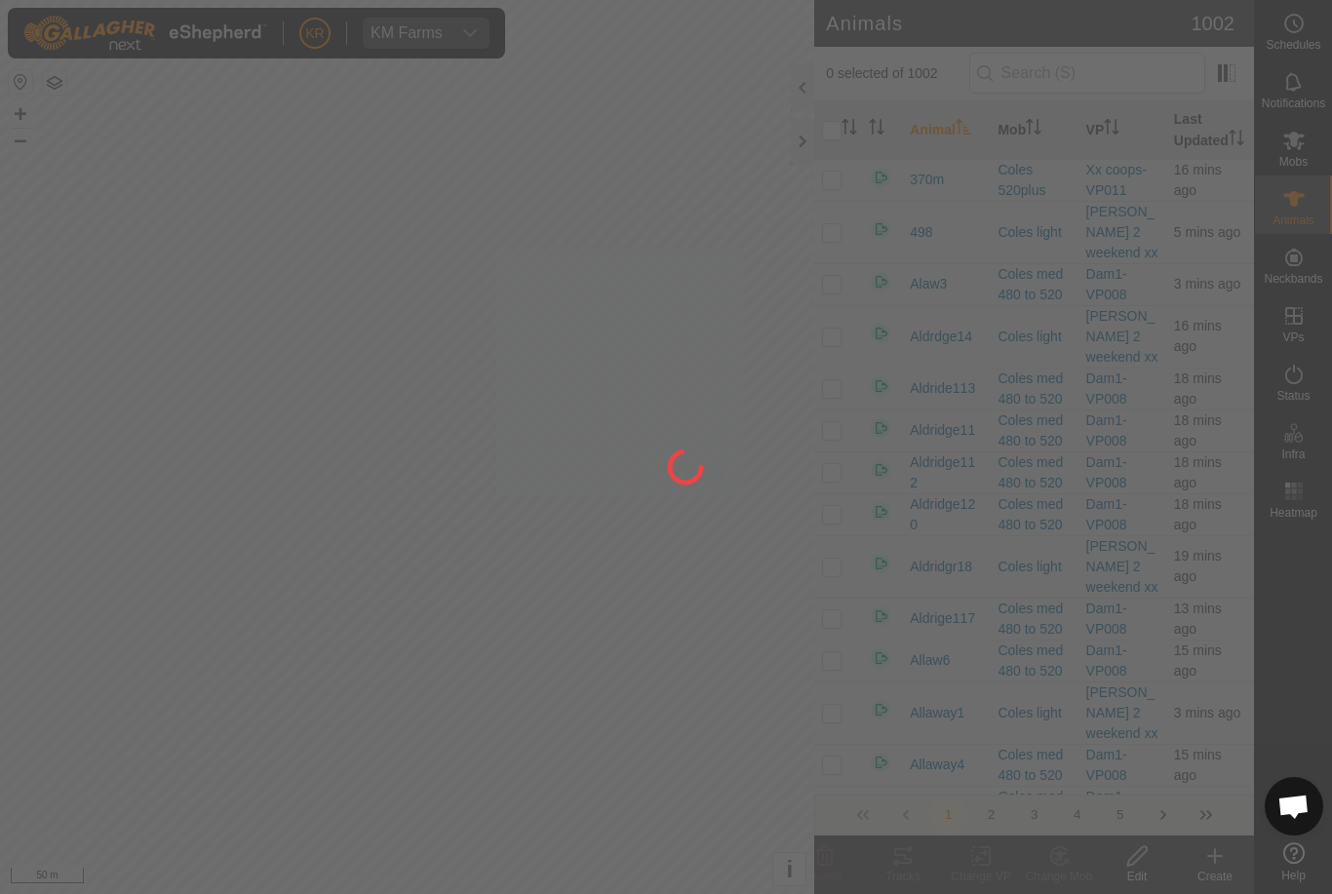
click at [1241, 862] on div at bounding box center [666, 447] width 1332 height 894
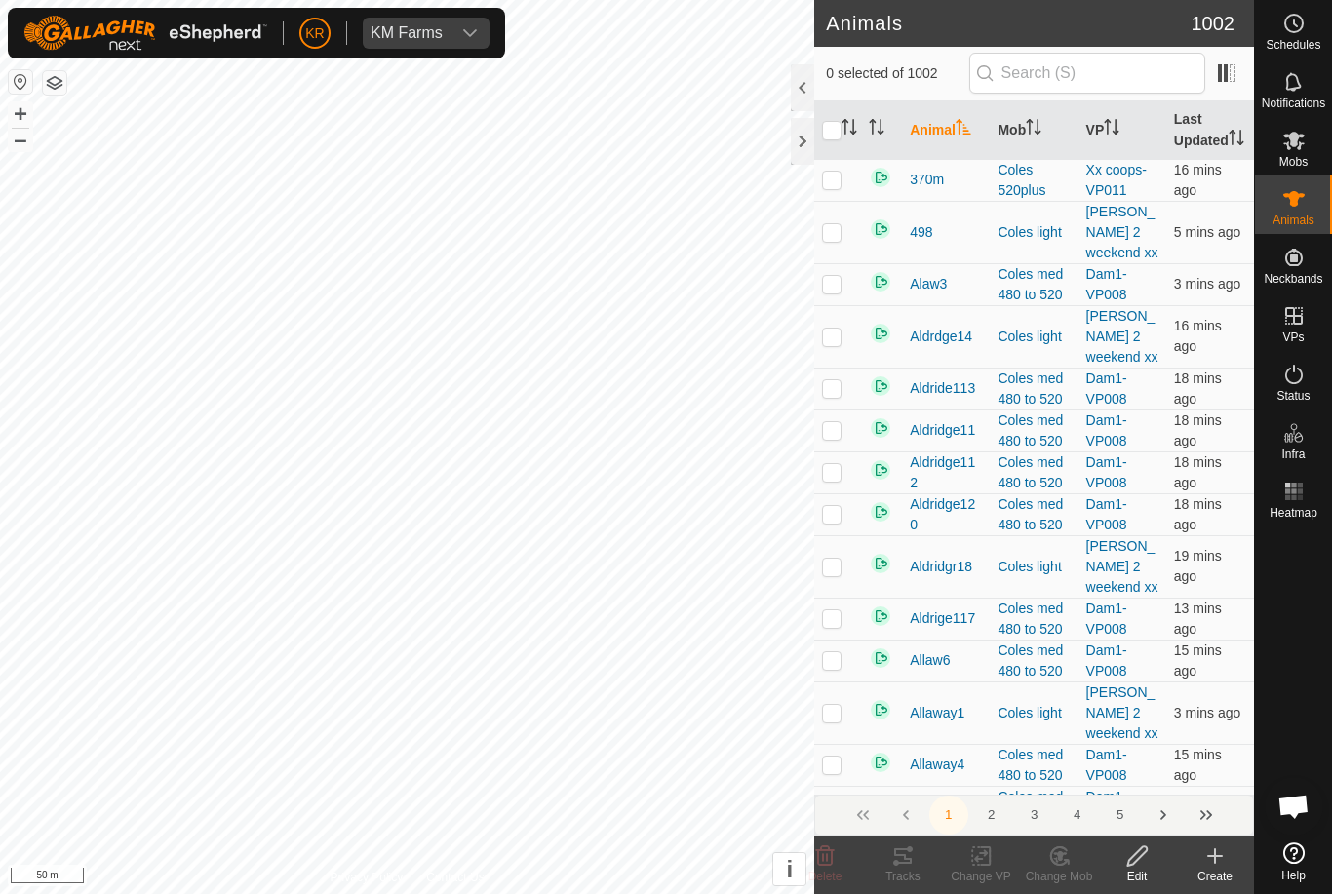
click at [1224, 862] on icon at bounding box center [1214, 855] width 23 height 23
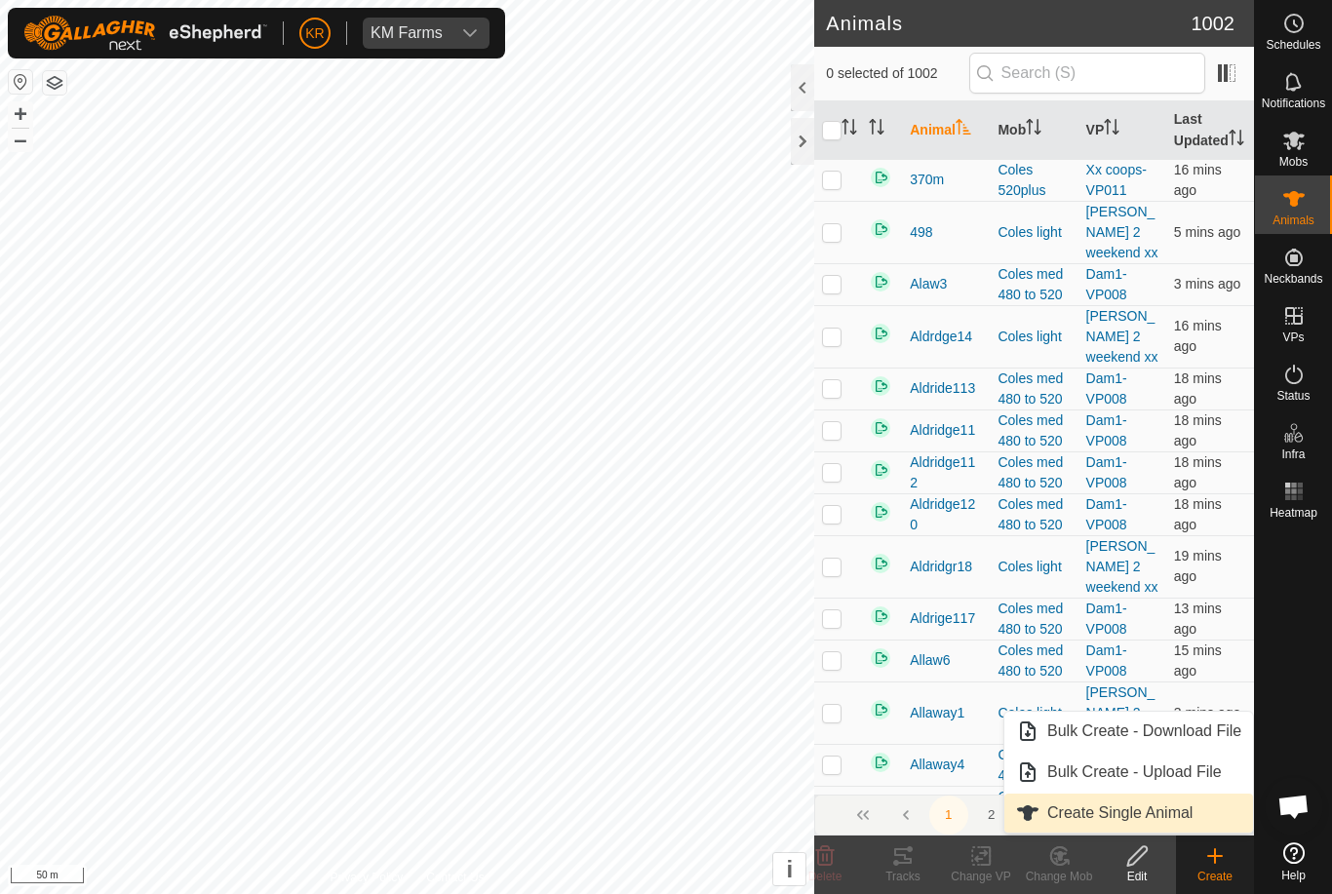
click at [1169, 820] on span "Create Single Animal" at bounding box center [1119, 813] width 145 height 23
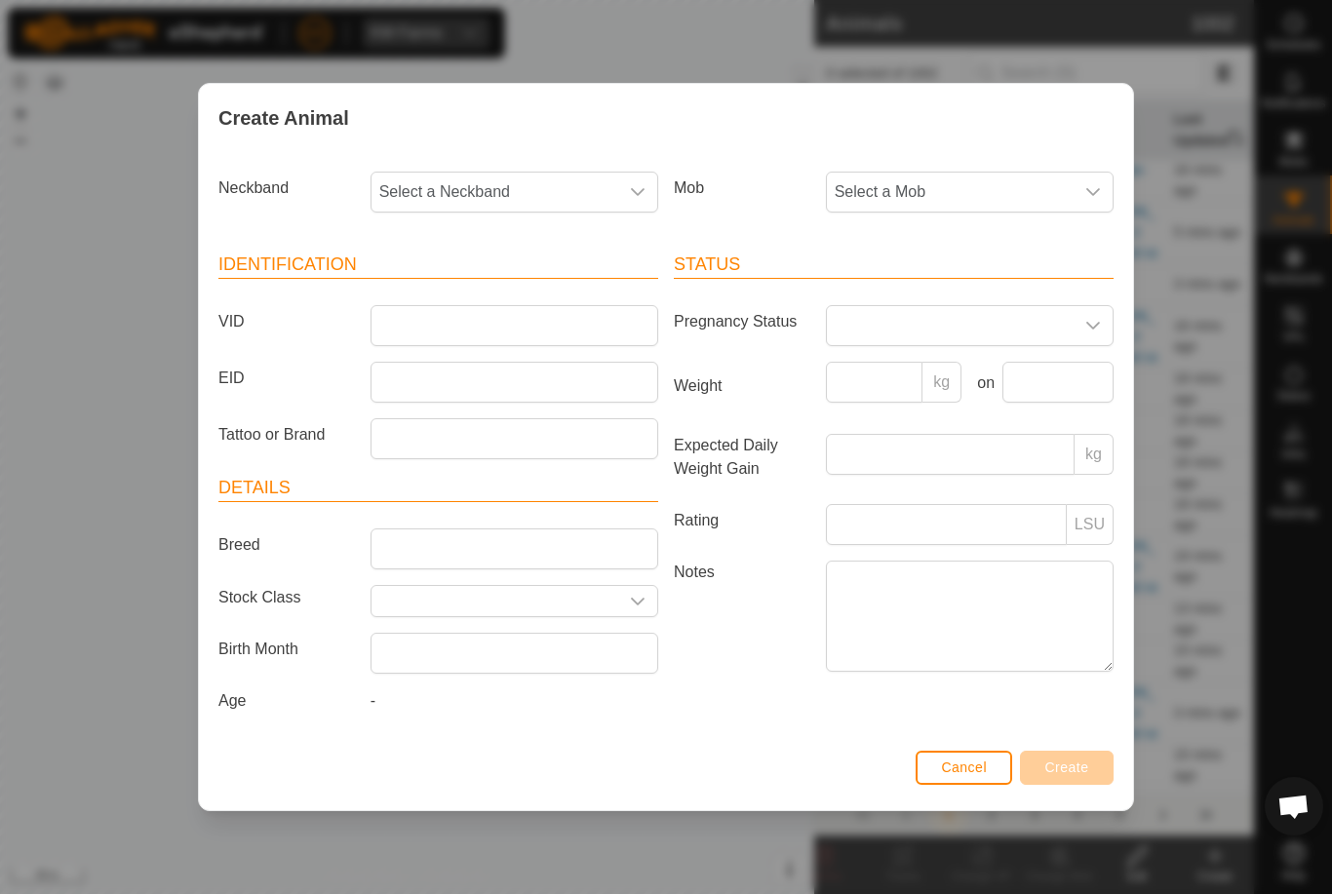
click at [607, 189] on span "Select a Neckband" at bounding box center [495, 192] width 247 height 39
type input "2418"
click at [555, 292] on li "2418993118" at bounding box center [515, 292] width 286 height 39
click at [971, 772] on span "Cancel" at bounding box center [964, 768] width 46 height 16
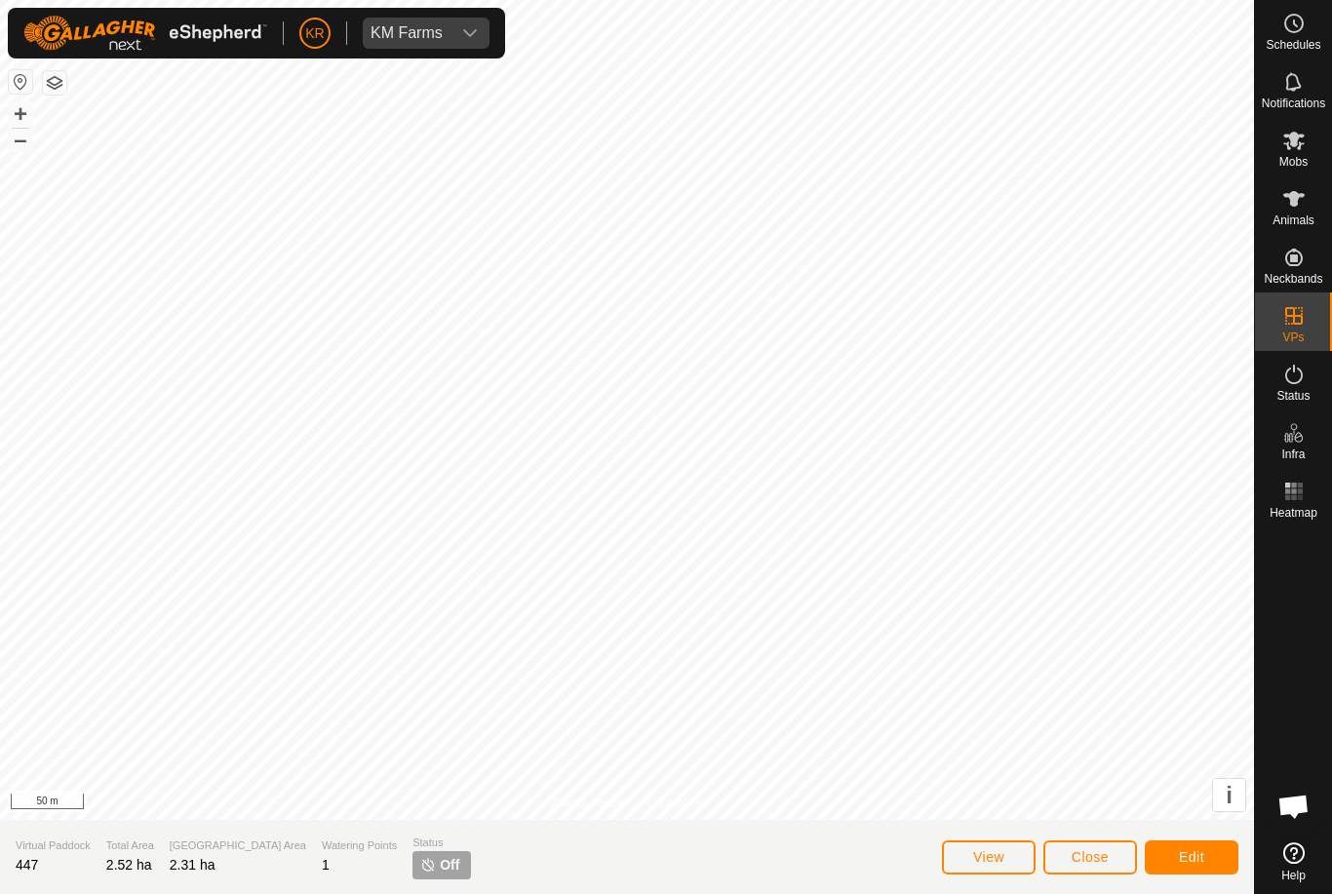
click at [1076, 849] on span "Close" at bounding box center [1090, 857] width 37 height 16
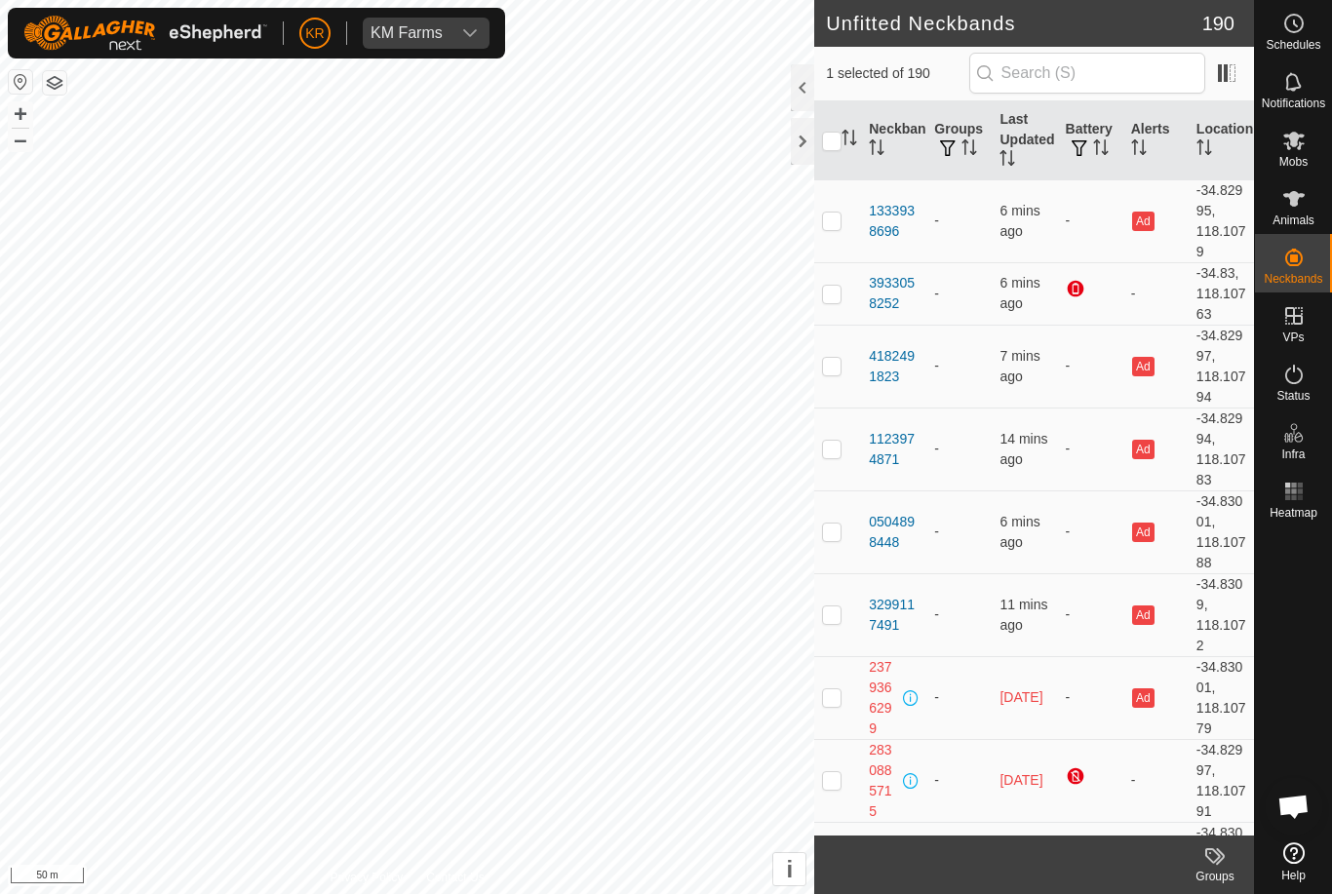
checkbox input "true"
click at [1322, 191] on div "Animals" at bounding box center [1293, 205] width 77 height 59
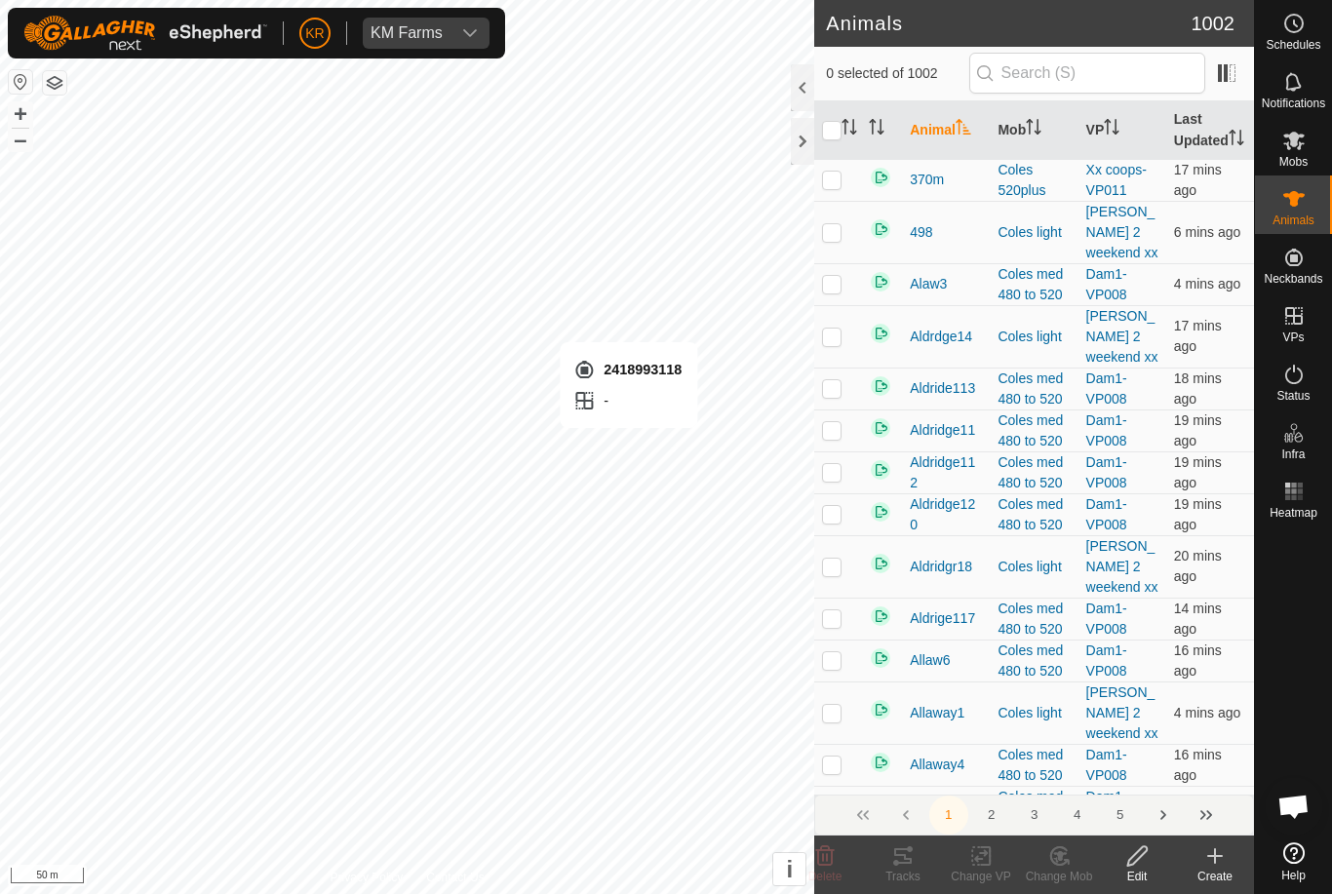
click at [1224, 880] on div "Create" at bounding box center [1215, 877] width 78 height 18
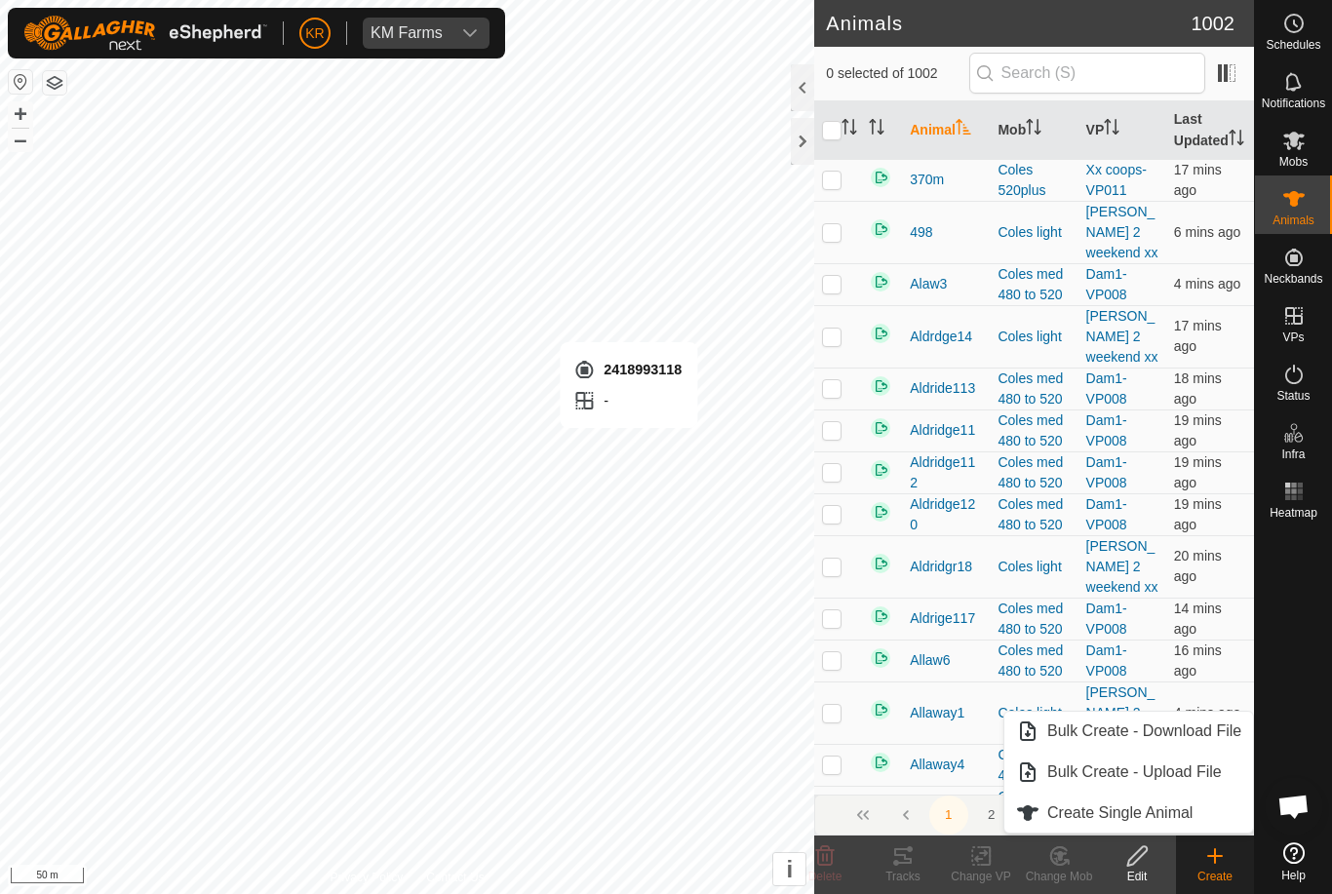
click at [1147, 806] on span "Create Single Animal" at bounding box center [1119, 813] width 145 height 23
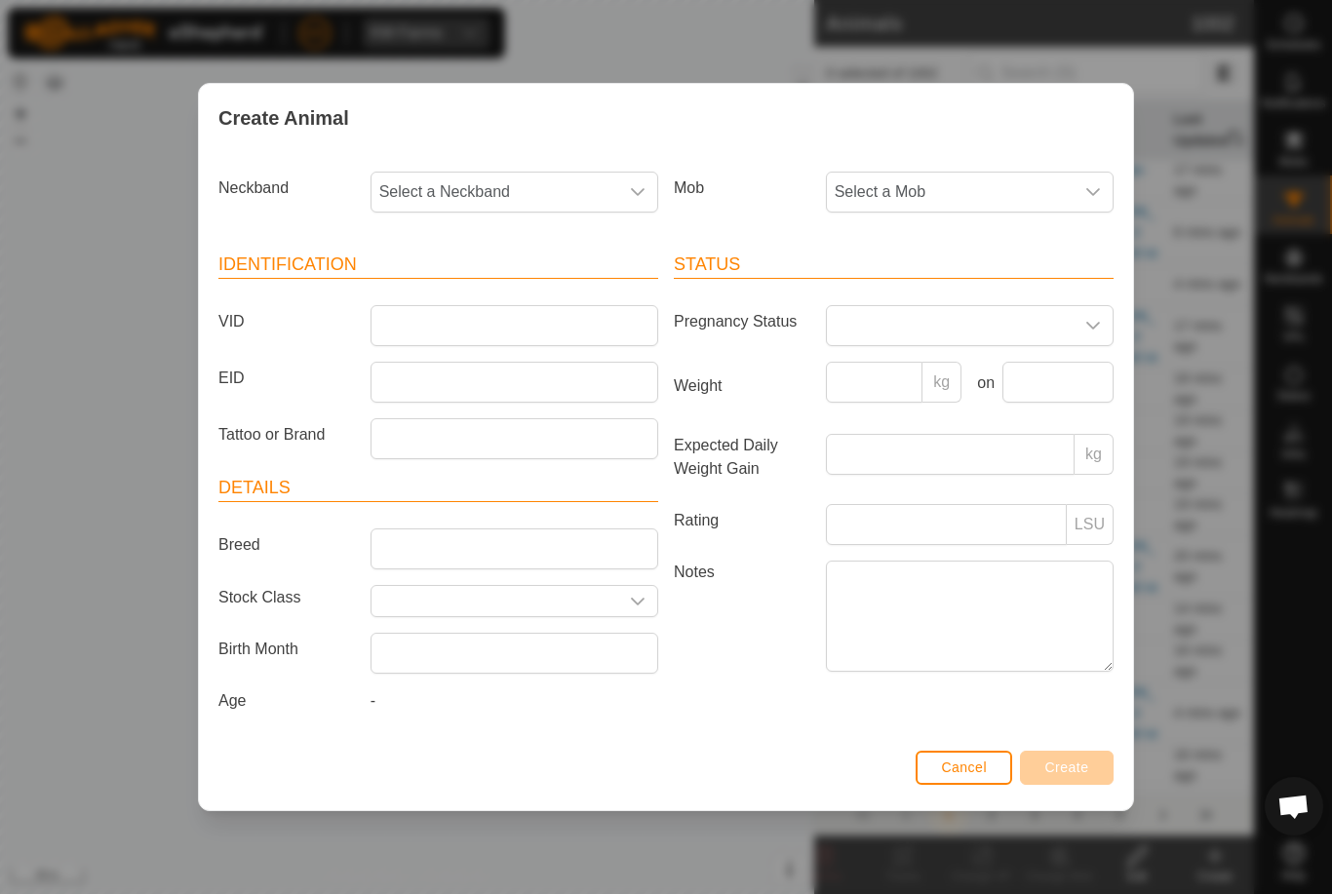
click at [583, 190] on span "Select a Neckband" at bounding box center [495, 192] width 247 height 39
type input "24189"
click at [572, 294] on li "2418993118" at bounding box center [515, 292] width 286 height 39
click at [1039, 193] on span "Select a Mob" at bounding box center [950, 192] width 247 height 39
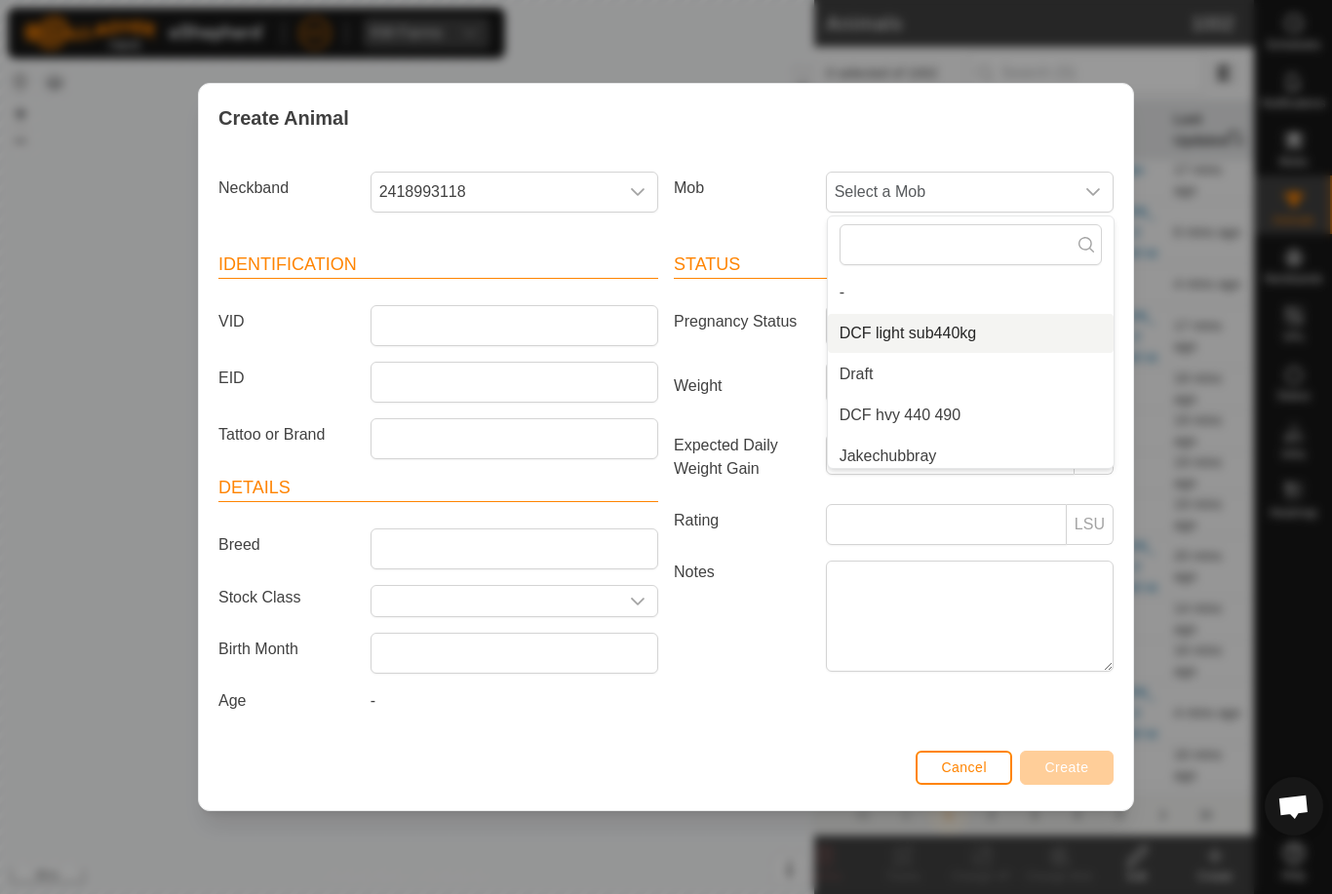
click at [950, 322] on span "DCF light sub440kg" at bounding box center [908, 333] width 137 height 23
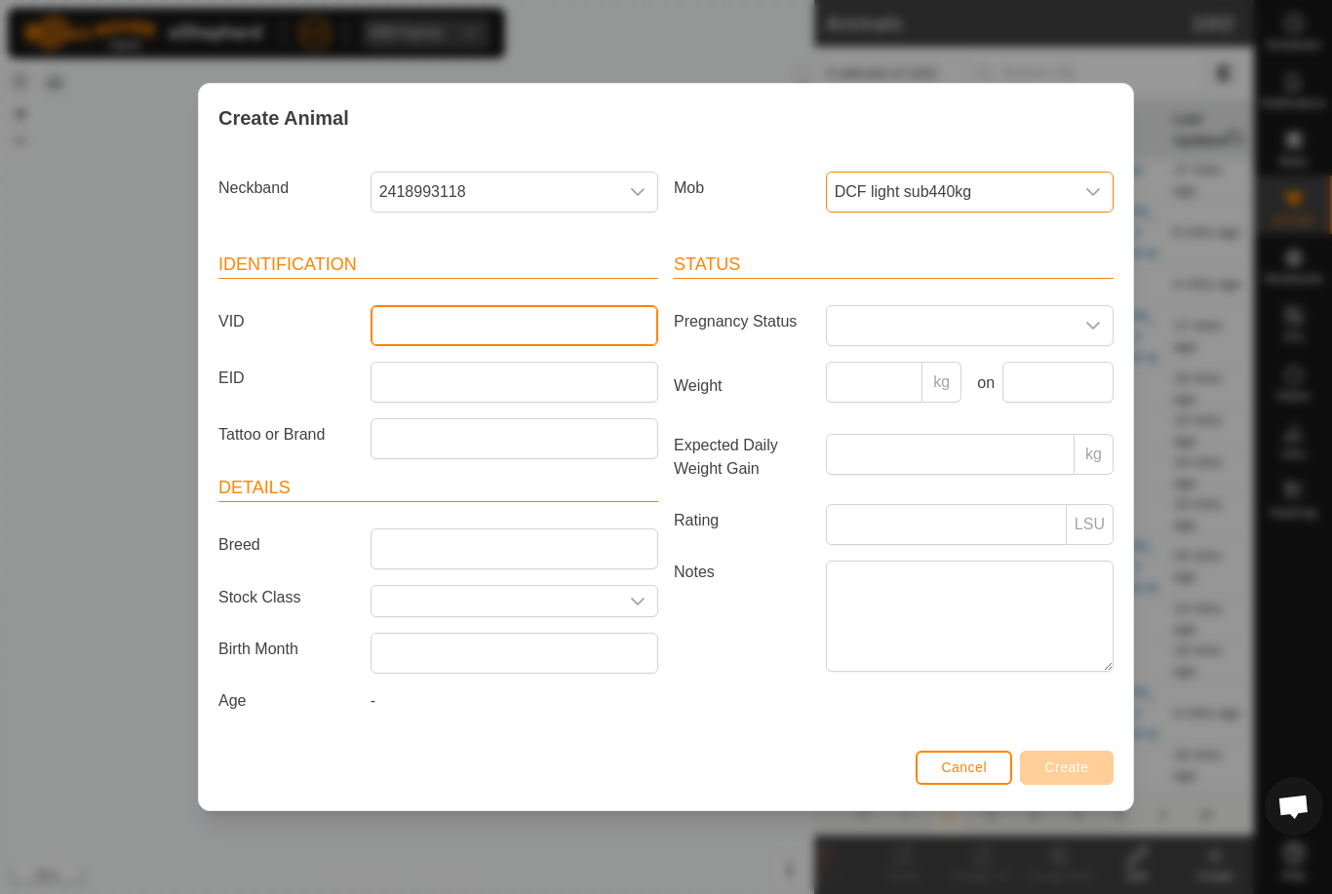
click at [603, 325] on input "VID" at bounding box center [515, 325] width 288 height 41
type input "Ink1"
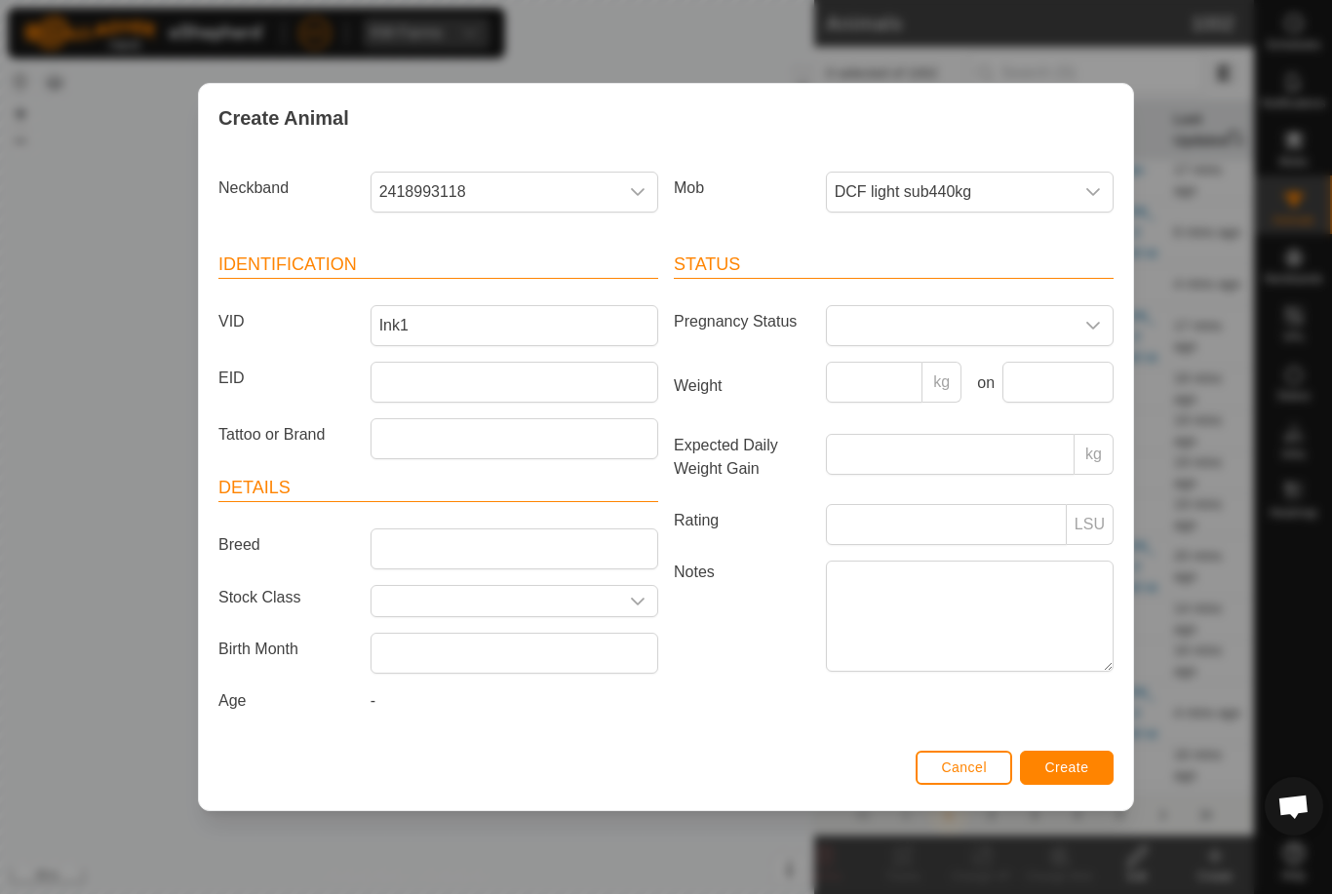
click at [1082, 775] on span "Create" at bounding box center [1067, 768] width 44 height 16
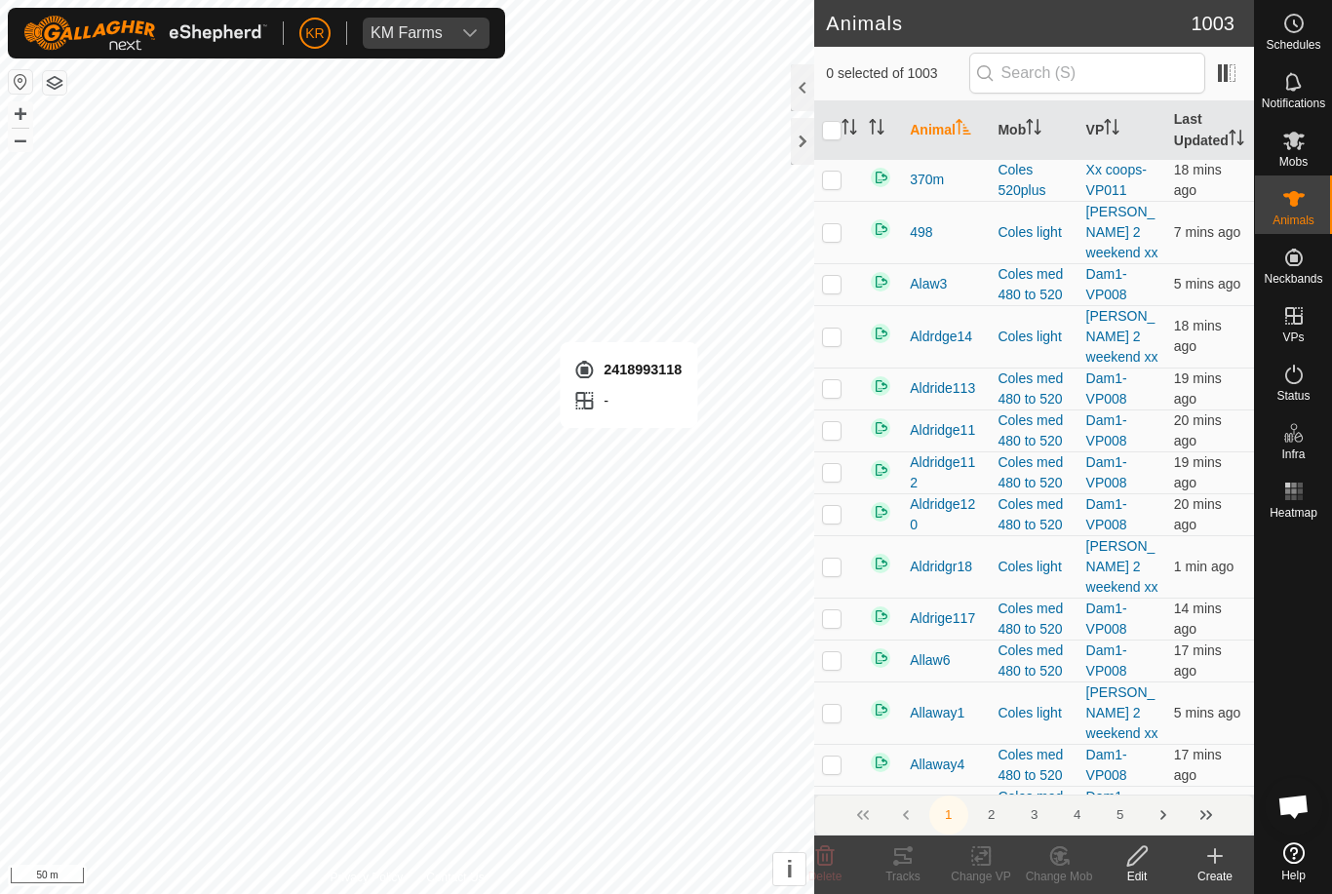
click at [1297, 678] on div at bounding box center [1293, 681] width 77 height 308
click at [1303, 146] on icon at bounding box center [1293, 140] width 23 height 23
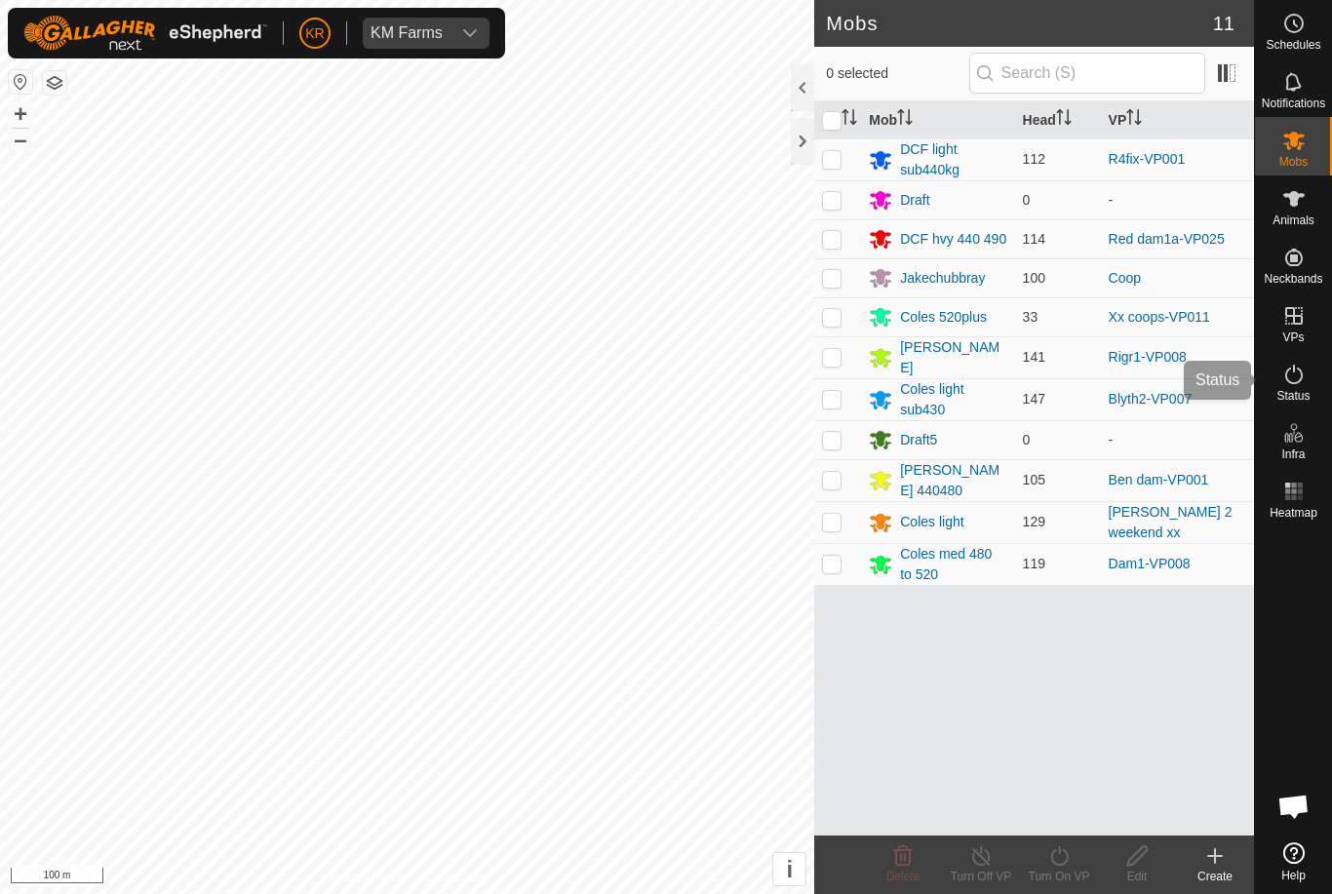
click at [1313, 376] on div "Status" at bounding box center [1293, 380] width 77 height 59
